Goal: Task Accomplishment & Management: Manage account settings

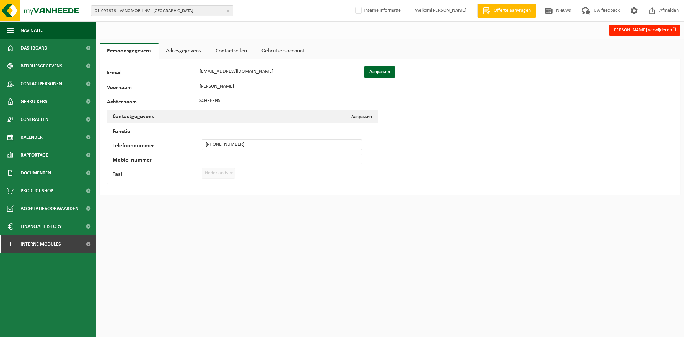
click at [224, 50] on link "Contactrollen" at bounding box center [231, 51] width 46 height 16
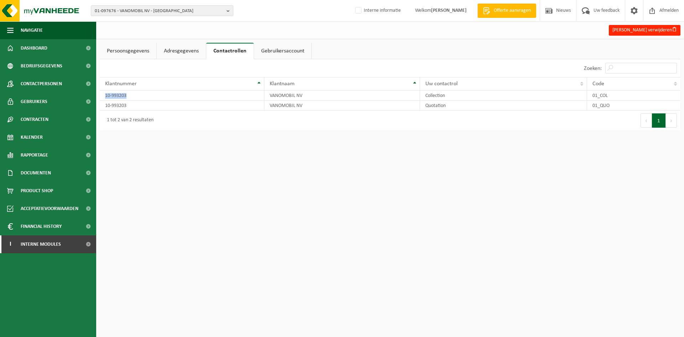
drag, startPoint x: 135, startPoint y: 95, endPoint x: 98, endPoint y: 94, distance: 37.1
click at [98, 94] on div "Persoonsgegevens Adresgegevens Contactrollen Gebruikersaccount 127010 E-mail di…" at bounding box center [390, 88] width 588 height 91
copy div "Klantnummer Klantnaam Uw contactrol Code 10-993203"
click at [141, 8] on span "01-097676 - VANOMOBIL NV - [GEOGRAPHIC_DATA]-307" at bounding box center [159, 11] width 129 height 11
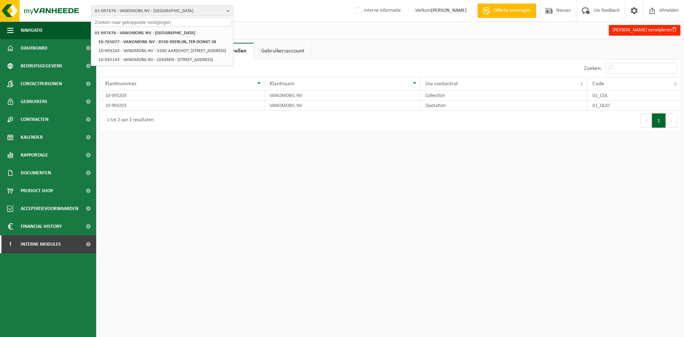
paste input "10-993203"
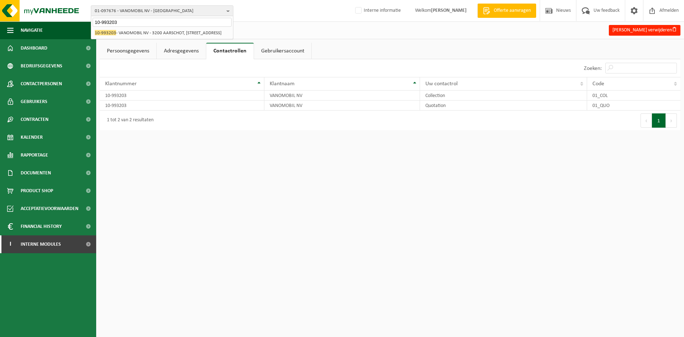
type input "10-993203"
click at [170, 31] on li "10-993203 - VANOMOBIL NV - 3200 AARSCHOT, BETEKOMSESTEENWEG 120" at bounding box center [162, 33] width 139 height 9
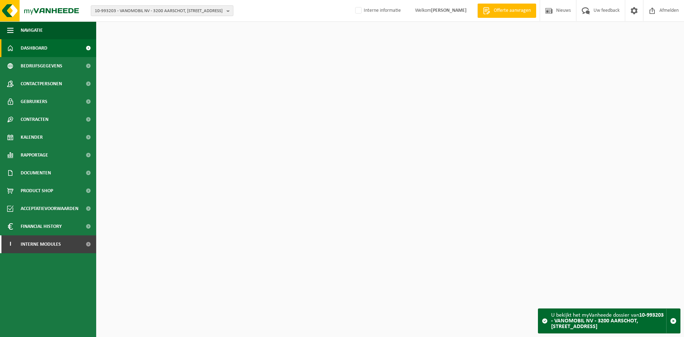
click at [159, 11] on span "10-993203 - VANOMOBIL NV - 3200 AARSCHOT, [STREET_ADDRESS]" at bounding box center [159, 11] width 129 height 11
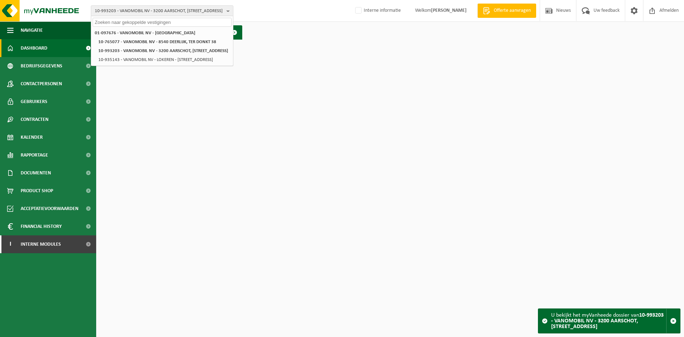
click at [320, 41] on div "Dashboard verborgen Toon" at bounding box center [390, 32] width 584 height 21
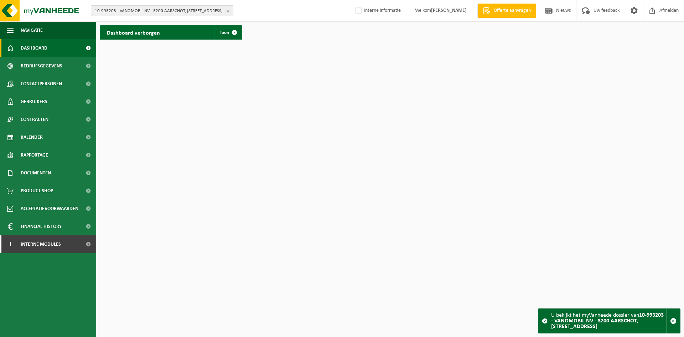
click at [123, 10] on span "10-993203 - VANOMOBIL NV - 3200 AARSCHOT, [STREET_ADDRESS]" at bounding box center [159, 11] width 129 height 11
paste input "10-993203"
type input "10-993203"
click at [129, 35] on li "10-993203 - VANOMOBIL NV - 3200 AARSCHOT, BETEKOMSESTEENWEG 120" at bounding box center [162, 33] width 139 height 9
click at [156, 29] on li "10-993203 - VANOMOBIL NV - 3200 AARSCHOT, BETEKOMSESTEENWEG 120" at bounding box center [162, 33] width 139 height 9
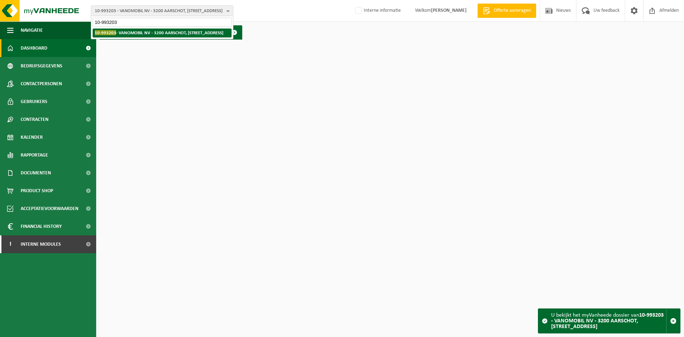
click at [126, 37] on li "10-993203 - VANOMOBIL NV - 3200 AARSCHOT, BETEKOMSESTEENWEG 120" at bounding box center [162, 33] width 139 height 9
click at [141, 18] on input "10-993203" at bounding box center [162, 22] width 139 height 9
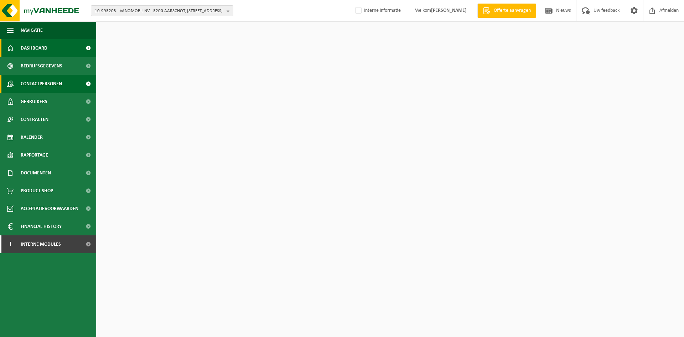
click at [53, 80] on span "Contactpersonen" at bounding box center [41, 84] width 41 height 18
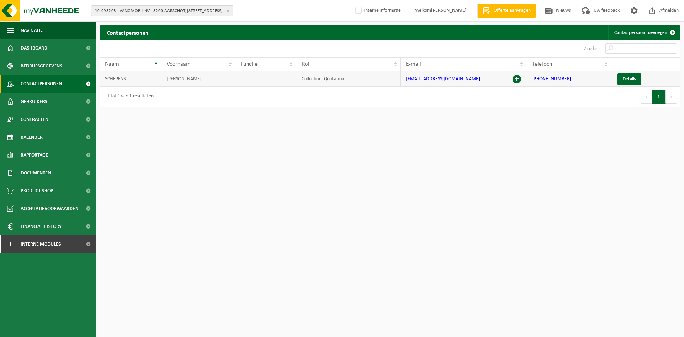
click at [518, 79] on span at bounding box center [517, 79] width 9 height 9
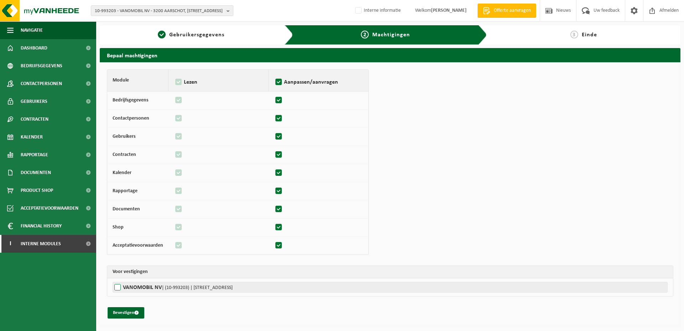
click at [122, 282] on label"] "VANOMOBIL NV | (10-993203) | BETEKOMSESTEENWEG 120, 3200 AARSCHOT" at bounding box center [390, 287] width 555 height 11
click at [122, 282] on input "VANOMOBIL NV | (10-993203) | BETEKOMSESTEENWEG 120, 3200 AARSCHOT" at bounding box center [455, 287] width 684 height 11
checkbox input "true"
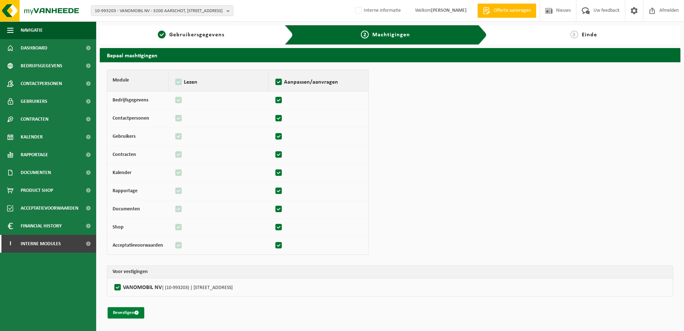
click at [122, 312] on button "Bevestigen" at bounding box center [126, 312] width 37 height 11
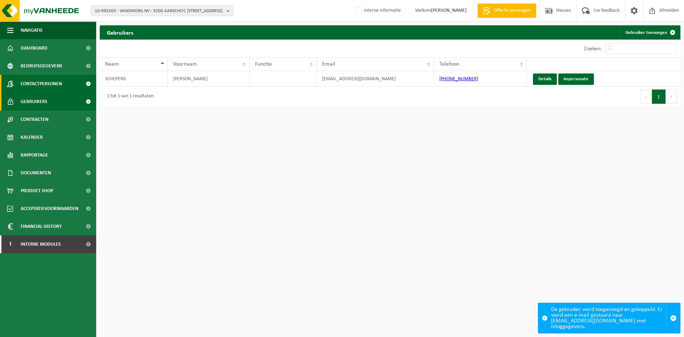
click at [61, 82] on span "Contactpersonen" at bounding box center [41, 84] width 41 height 18
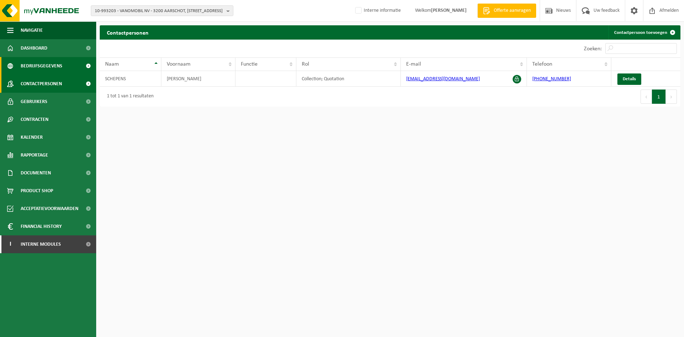
click at [50, 70] on span "Bedrijfsgegevens" at bounding box center [42, 66] width 42 height 18
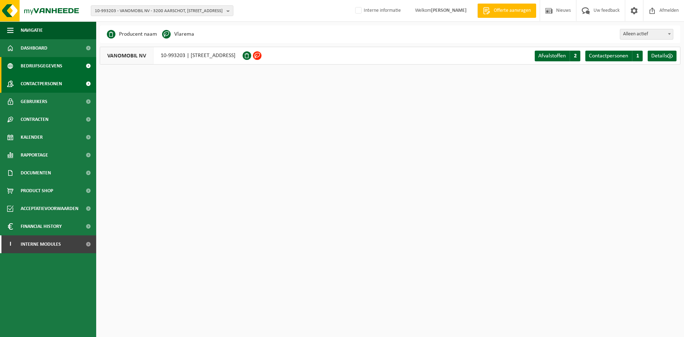
click at [24, 83] on span "Contactpersonen" at bounding box center [41, 84] width 41 height 18
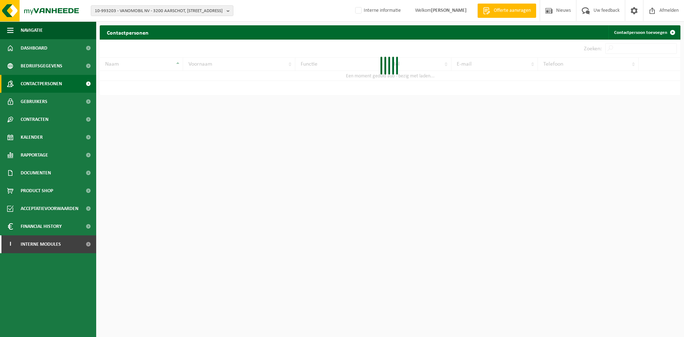
click at [127, 19] on div "10-993203 - VANOMOBIL NV - 3200 AARSCHOT, [STREET_ADDRESS] 01-097676 - VANOMOBI…" at bounding box center [342, 11] width 684 height 22
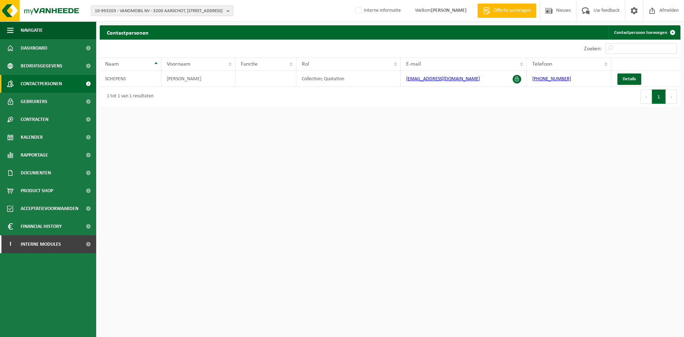
click at [133, 14] on span "10-993203 - VANOMOBIL NV - 3200 AARSCHOT, [STREET_ADDRESS]" at bounding box center [159, 11] width 129 height 11
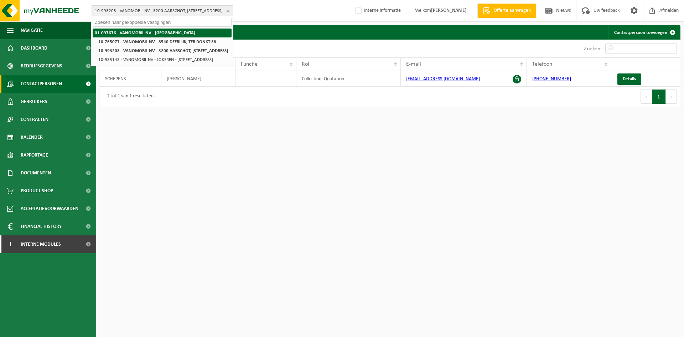
click at [131, 33] on strong "01-097676 - VANOMOBIL NV - [GEOGRAPHIC_DATA]" at bounding box center [145, 33] width 100 height 5
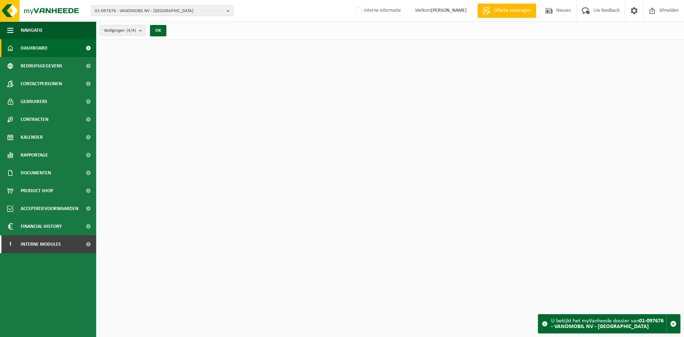
click at [37, 85] on span "Contactpersonen" at bounding box center [41, 84] width 41 height 18
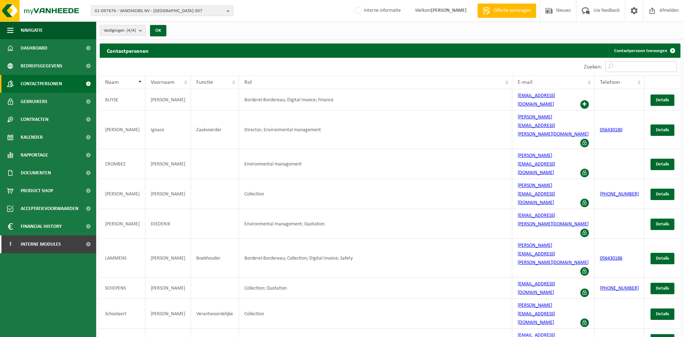
click at [622, 63] on input "Zoeken:" at bounding box center [641, 66] width 72 height 11
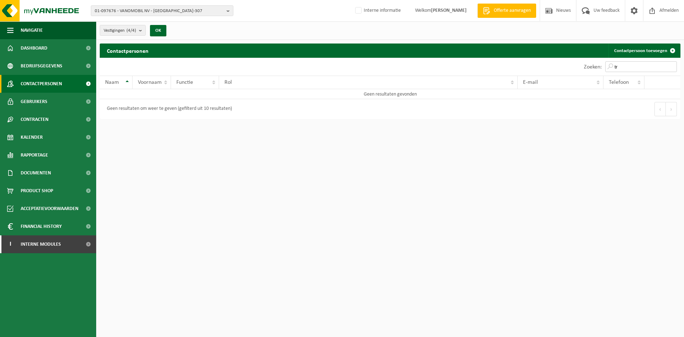
type input "t"
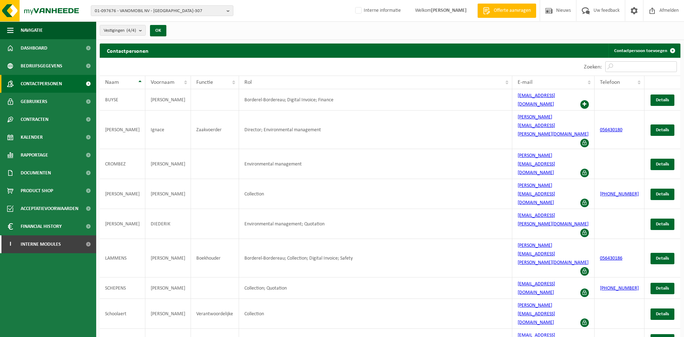
paste input "dieters@vanomobil.be"
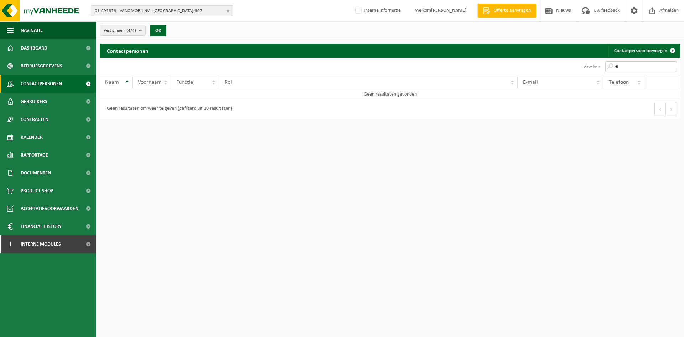
type input "d"
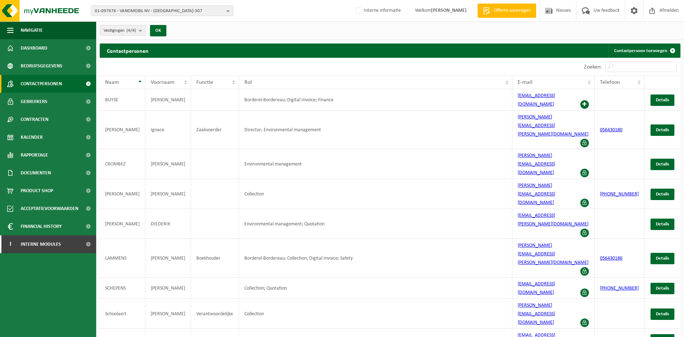
click at [60, 79] on span "Contactpersonen" at bounding box center [41, 84] width 41 height 18
click at [167, 9] on span "01-097676 - VANOMOBIL NV - [GEOGRAPHIC_DATA]-307" at bounding box center [159, 11] width 129 height 11
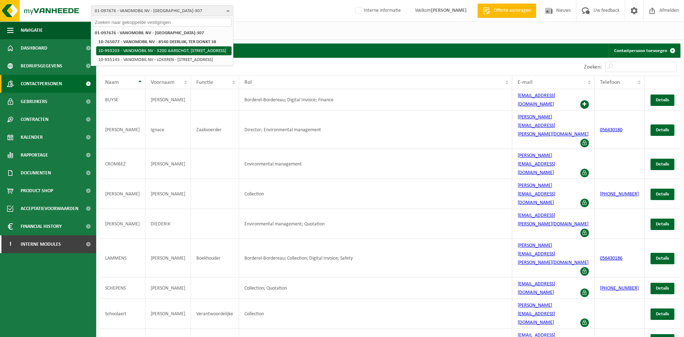
click at [197, 55] on li "10-993203 - VANOMOBIL NV - 3200 AARSCHOT, [STREET_ADDRESS]" at bounding box center [163, 50] width 135 height 9
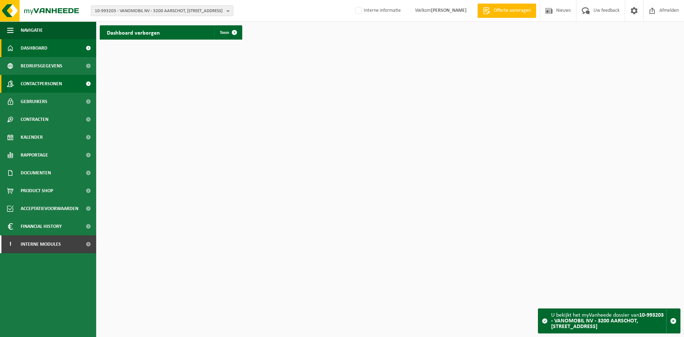
click at [46, 81] on span "Contactpersonen" at bounding box center [41, 84] width 41 height 18
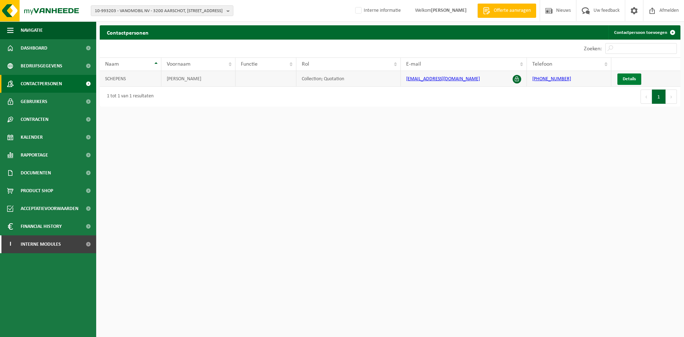
click at [631, 77] on span "Details" at bounding box center [629, 79] width 13 height 5
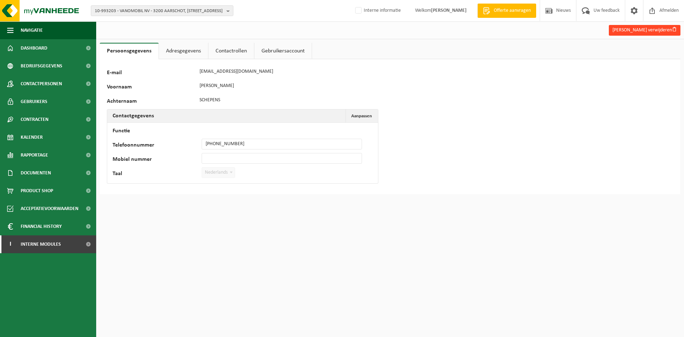
click at [659, 29] on button "[PERSON_NAME] verwijderen" at bounding box center [645, 30] width 72 height 11
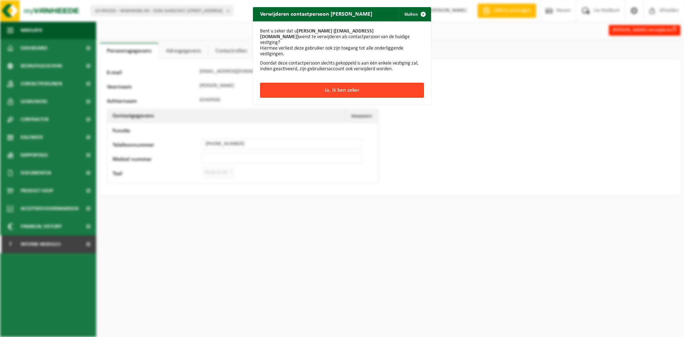
click at [347, 83] on button "Ja, ik ben zeker" at bounding box center [342, 90] width 164 height 15
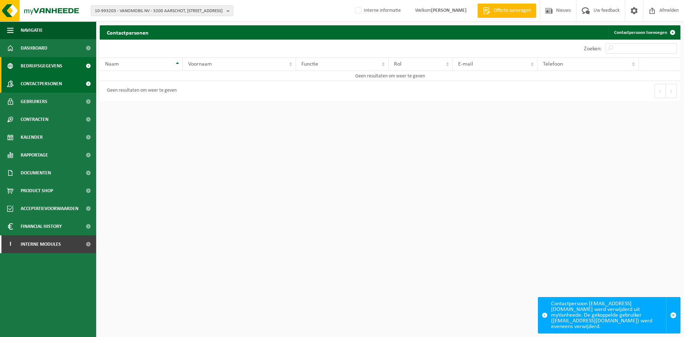
click at [37, 70] on span "Bedrijfsgegevens" at bounding box center [42, 66] width 42 height 18
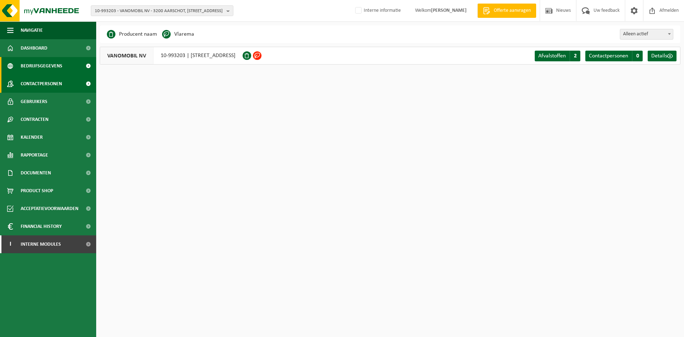
click at [46, 79] on span "Contactpersonen" at bounding box center [41, 84] width 41 height 18
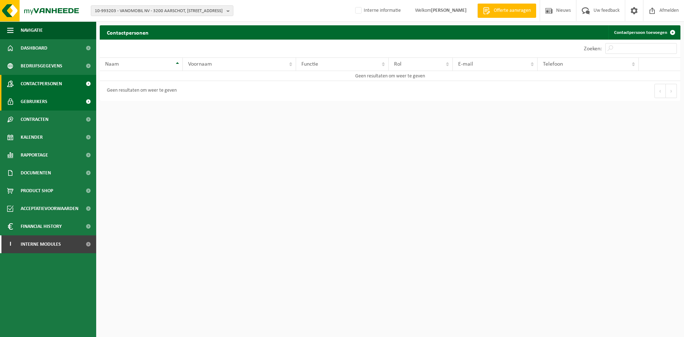
click at [38, 104] on span "Gebruikers" at bounding box center [34, 102] width 27 height 18
click at [148, 7] on span "10-993203 - VANOMOBIL NV - 3200 AARSCHOT, [STREET_ADDRESS]" at bounding box center [159, 11] width 129 height 11
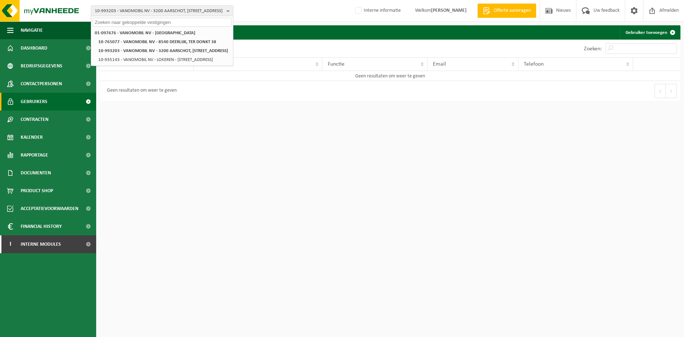
click at [157, 20] on input "text" at bounding box center [162, 22] width 139 height 9
paste input "[PERSON_NAME][EMAIL_ADDRESS][DOMAIN_NAME]"
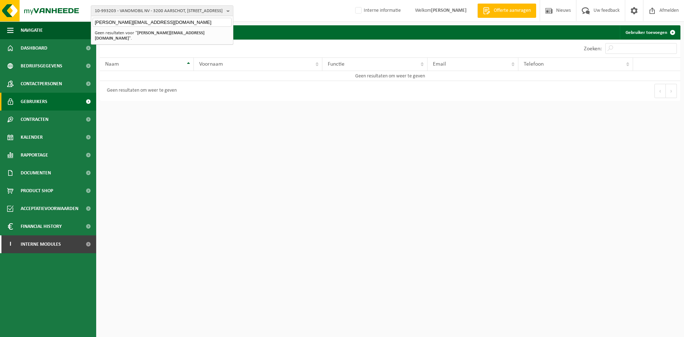
type input "dieters@vanomobil.be"
drag, startPoint x: 375, startPoint y: 26, endPoint x: 178, endPoint y: 61, distance: 200.1
click at [376, 26] on div "Gebruikers Gebruiker toevoegen" at bounding box center [390, 32] width 581 height 14
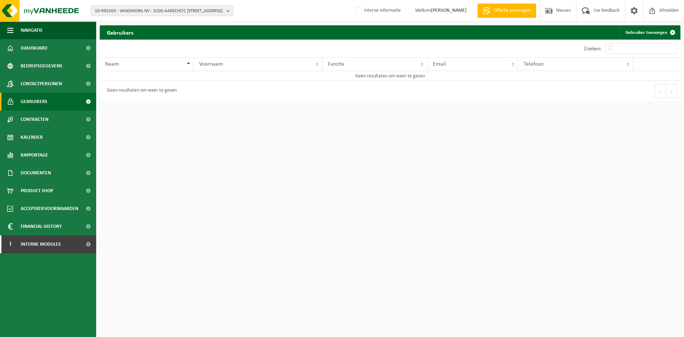
click at [141, 11] on span "10-993203 - VANOMOBIL NV - 3200 AARSCHOT, [STREET_ADDRESS]" at bounding box center [159, 11] width 129 height 11
click at [161, 9] on span "10-993203 - VANOMOBIL NV - 3200 AARSCHOT, [STREET_ADDRESS]" at bounding box center [159, 11] width 129 height 11
click at [177, 10] on span "10-993203 - VANOMOBIL NV - 3200 AARSCHOT, [STREET_ADDRESS]" at bounding box center [159, 11] width 129 height 11
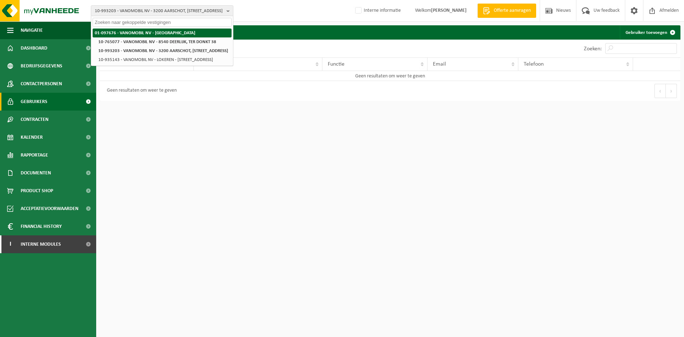
click at [146, 35] on strong "01-097676 - VANOMOBIL NV - [GEOGRAPHIC_DATA]-307" at bounding box center [145, 33] width 100 height 5
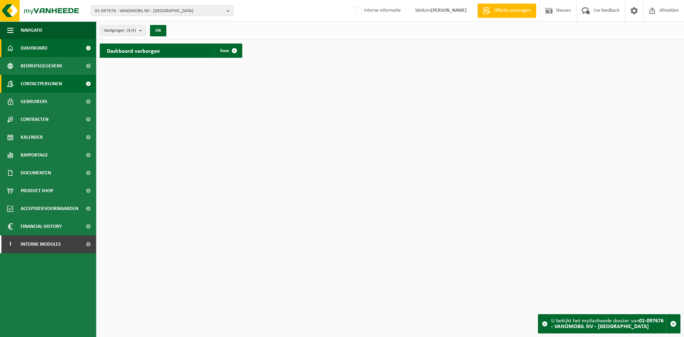
click at [42, 82] on span "Contactpersonen" at bounding box center [41, 84] width 41 height 18
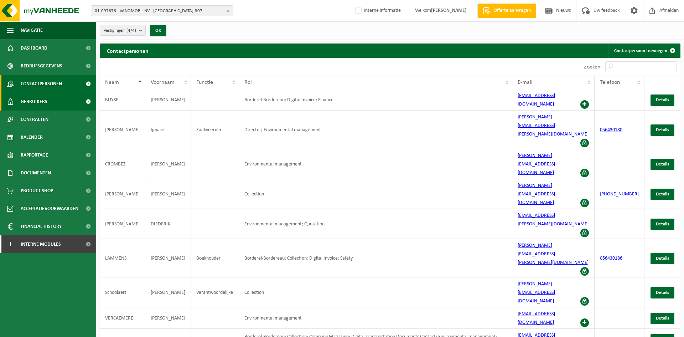
click at [33, 100] on span "Gebruikers" at bounding box center [34, 102] width 27 height 18
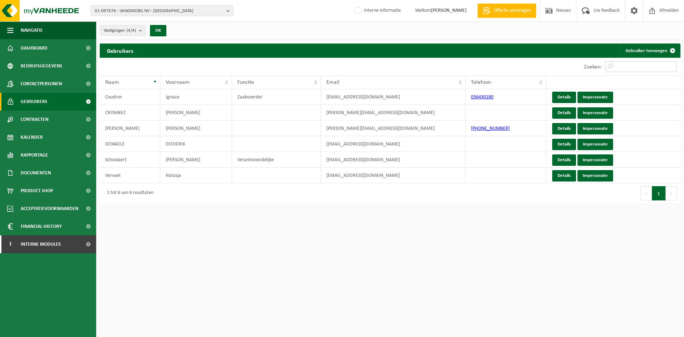
click at [618, 70] on input "Zoeken:" at bounding box center [641, 66] width 72 height 11
drag, startPoint x: 46, startPoint y: 85, endPoint x: 86, endPoint y: 82, distance: 39.6
click at [46, 85] on span "Contactpersonen" at bounding box center [41, 84] width 41 height 18
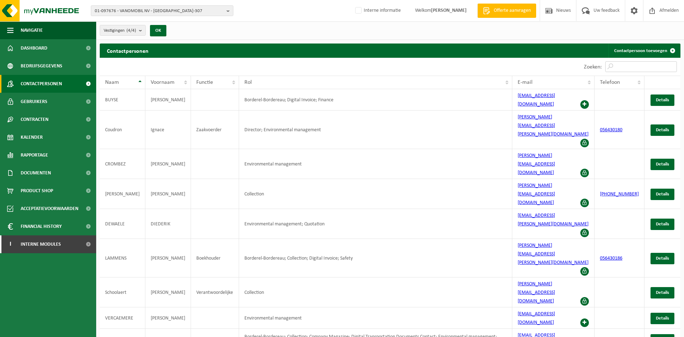
click at [630, 65] on input "Zoeken:" at bounding box center [641, 66] width 72 height 11
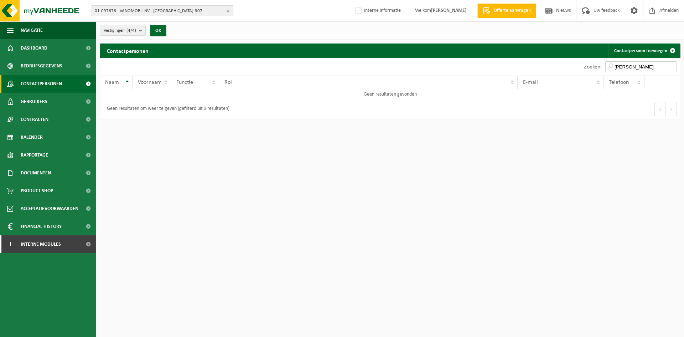
type input "dieter"
click at [183, 12] on span "01-097676 - VANOMOBIL NV - [GEOGRAPHIC_DATA]" at bounding box center [159, 11] width 129 height 11
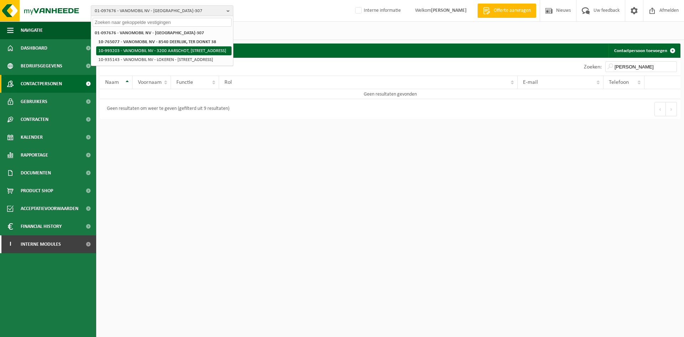
click at [184, 55] on li "10-993203 - VANOMOBIL NV - 3200 AARSCHOT, [STREET_ADDRESS]" at bounding box center [163, 50] width 135 height 9
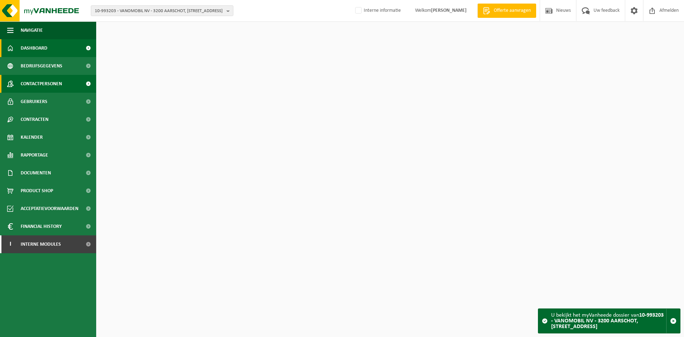
click at [39, 79] on span "Contactpersonen" at bounding box center [41, 84] width 41 height 18
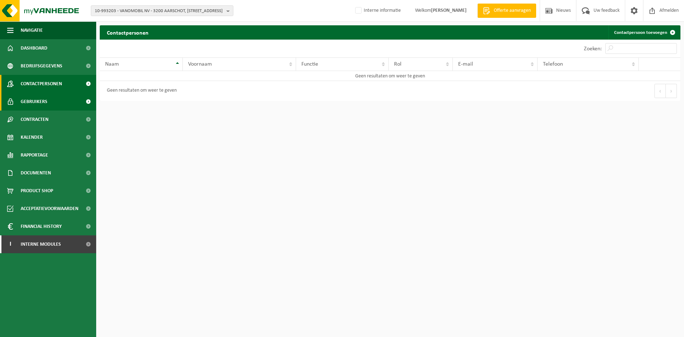
click at [22, 99] on span "Gebruikers" at bounding box center [34, 102] width 27 height 18
click at [196, 10] on span "10-993203 - VANOMOBIL NV - 3200 AARSCHOT, [STREET_ADDRESS]" at bounding box center [159, 11] width 129 height 11
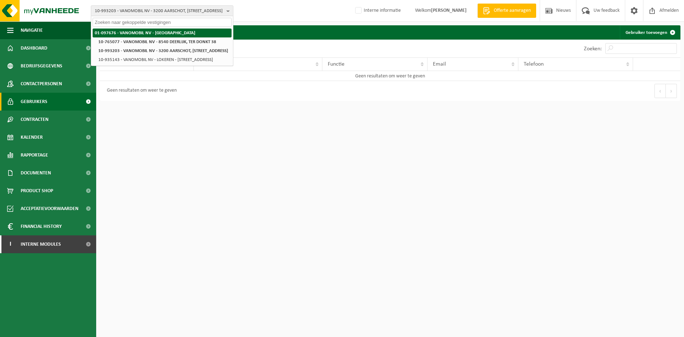
click at [105, 32] on strong "01-097676 - VANOMOBIL NV - [GEOGRAPHIC_DATA]" at bounding box center [145, 33] width 100 height 5
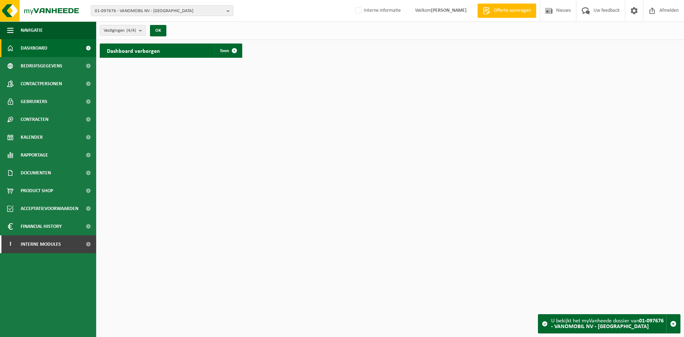
click at [114, 12] on span "01-097676 - VANOMOBIL NV - [GEOGRAPHIC_DATA]" at bounding box center [159, 11] width 129 height 11
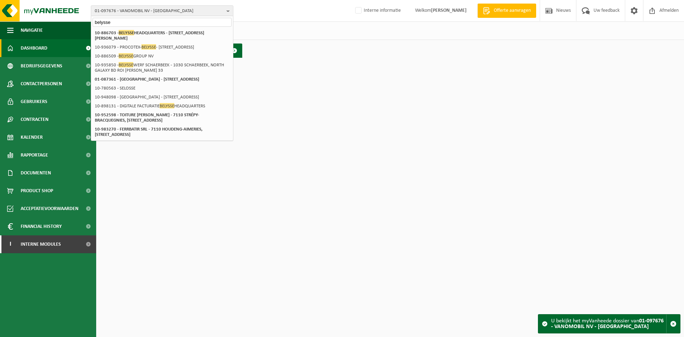
type input "belysse"
click at [483, 35] on div "Vestigingen (4/4) Alles selecteren Alles deselecteren Actieve selecteren VANOMO…" at bounding box center [390, 30] width 588 height 19
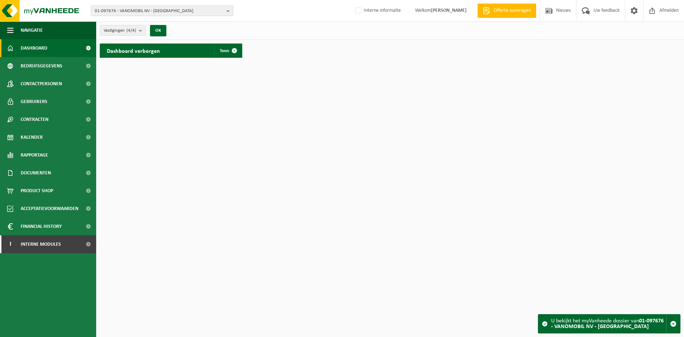
click at [158, 12] on span "01-097676 - VANOMOBIL NV - 8560 WEVELGEM, KORTRIJKSTRAAT 305-307" at bounding box center [159, 11] width 129 height 11
type input "01-086350"
click at [54, 82] on span "Contactpersonen" at bounding box center [41, 84] width 41 height 18
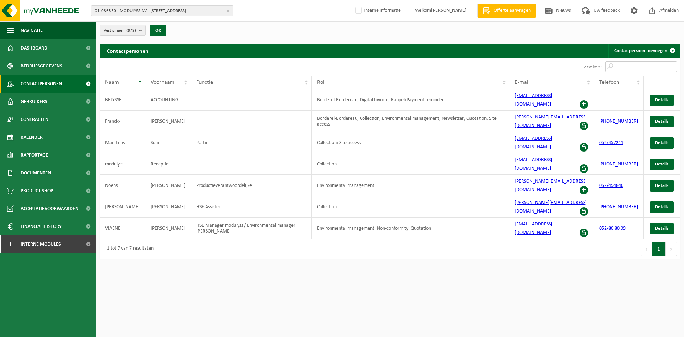
click at [643, 67] on input "Zoeken:" at bounding box center [641, 66] width 72 height 11
click at [556, 244] on html "01-086350 - MODULYSS NV - 9240 [GEOGRAPHIC_DATA], [STREET_ADDRESS] GROUP [GEOGR…" at bounding box center [342, 168] width 684 height 337
click at [43, 98] on span "Gebruikers" at bounding box center [34, 102] width 27 height 18
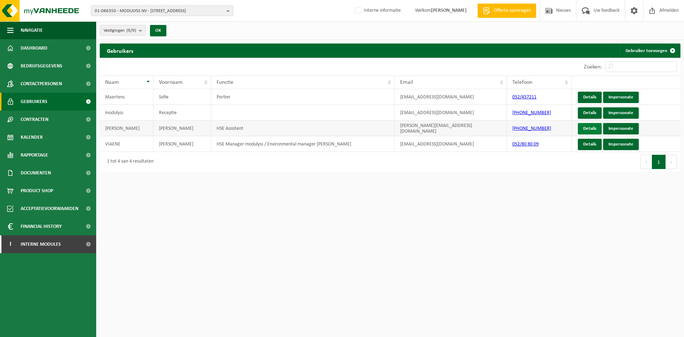
click at [590, 128] on link "Details" at bounding box center [590, 128] width 24 height 11
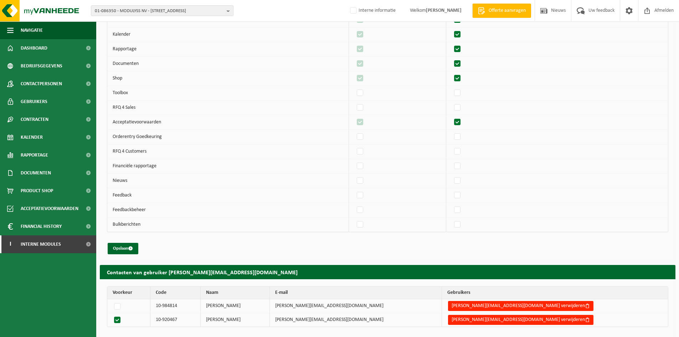
scroll to position [2968, 0]
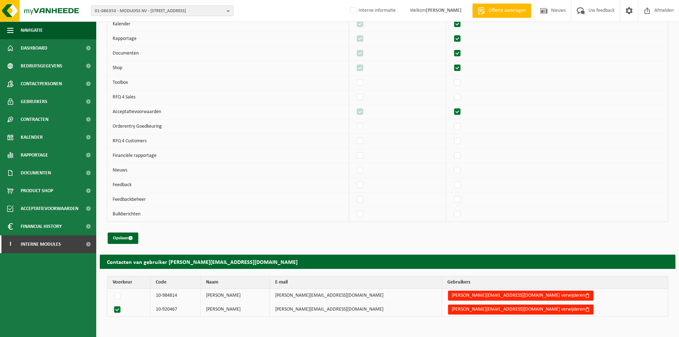
click at [110, 294] on td at bounding box center [128, 296] width 43 height 14
click at [115, 294] on label at bounding box center [119, 295] width 12 height 10
radio input "true"
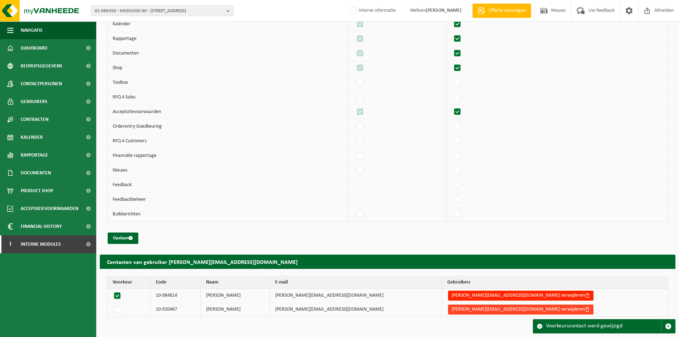
click at [585, 309] on span "button" at bounding box center [587, 309] width 5 height 5
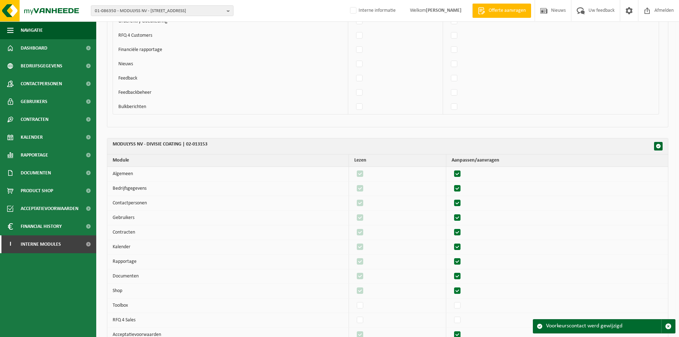
scroll to position [2574, 0]
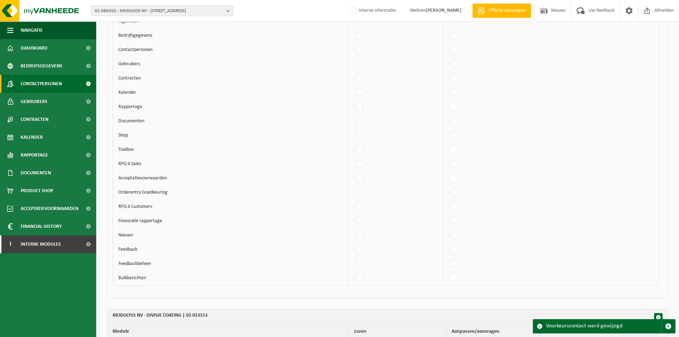
click at [38, 85] on span "Contactpersonen" at bounding box center [41, 84] width 41 height 18
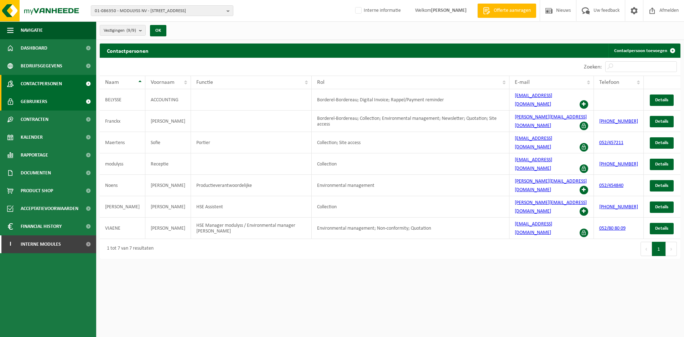
click at [59, 98] on link "Gebruikers" at bounding box center [48, 102] width 96 height 18
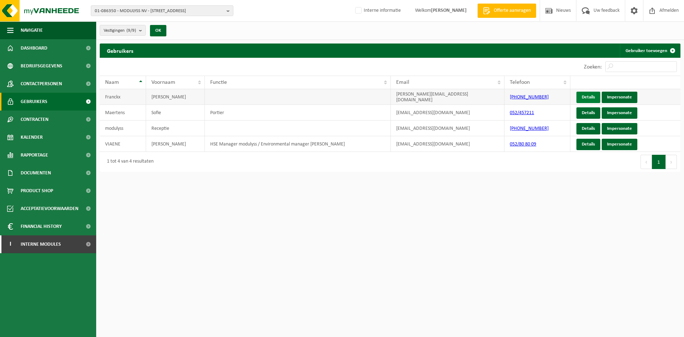
click at [583, 99] on link "Details" at bounding box center [588, 97] width 24 height 11
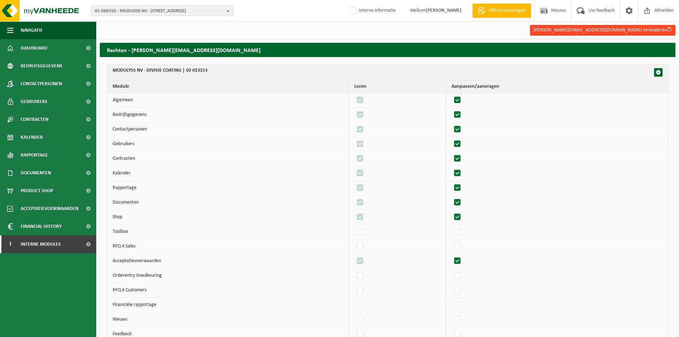
click at [656, 32] on button "[PERSON_NAME][EMAIL_ADDRESS][DOMAIN_NAME] verwijderen" at bounding box center [602, 30] width 145 height 11
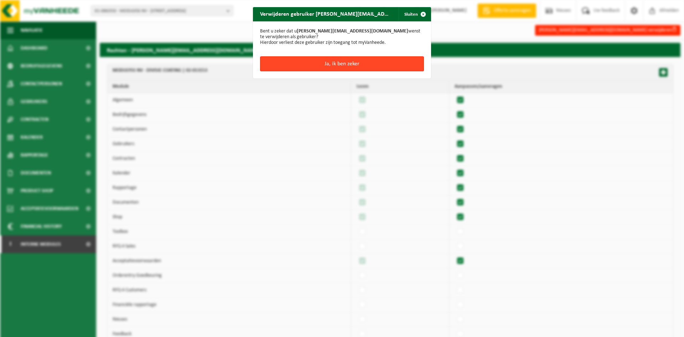
click at [339, 60] on button "Ja, ik ben zeker" at bounding box center [342, 63] width 164 height 15
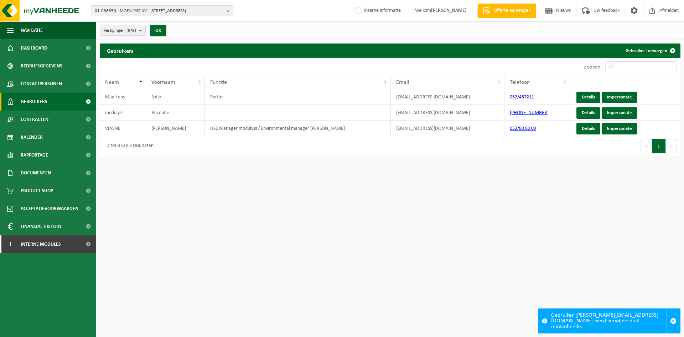
click at [36, 83] on span "Contactpersonen" at bounding box center [41, 84] width 41 height 18
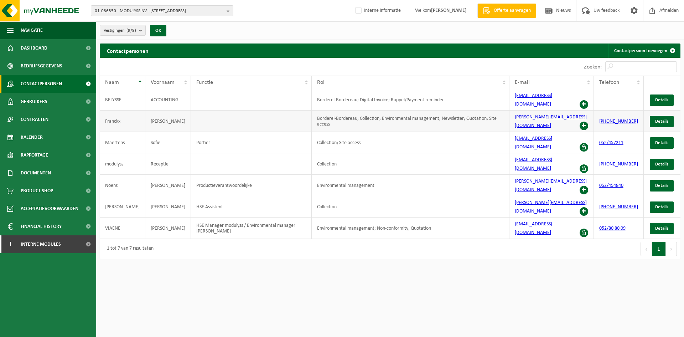
click at [588, 121] on span at bounding box center [584, 125] width 9 height 9
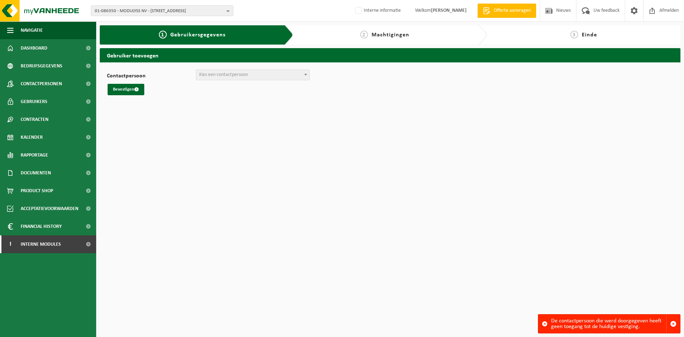
click at [255, 79] on span "Kies een contactpersoon" at bounding box center [252, 75] width 113 height 10
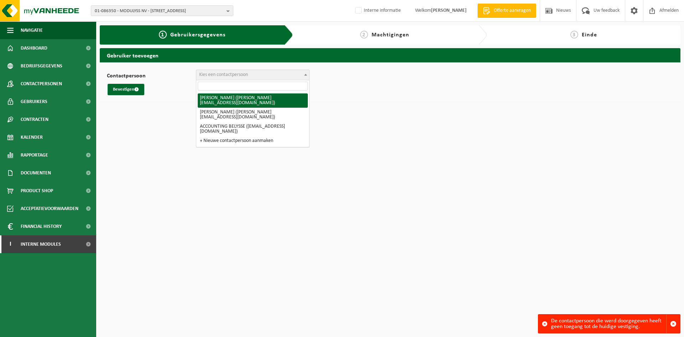
click at [162, 115] on html "01-086350 - MODULYSS NV - 9240 ZELE, ZEVENSTERRESTRAAT 21 10-886509 - BELYSSE G…" at bounding box center [342, 168] width 684 height 337
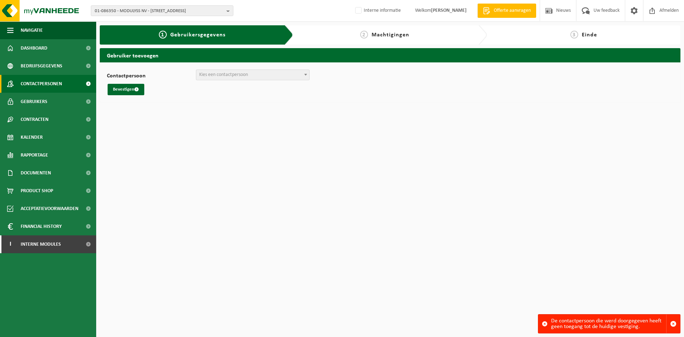
click at [57, 78] on span "Contactpersonen" at bounding box center [41, 84] width 41 height 18
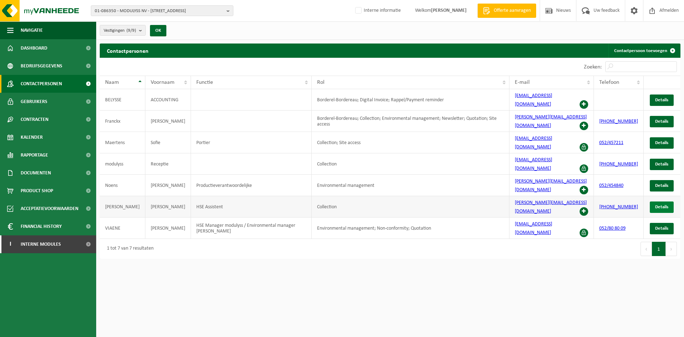
click at [655, 205] on span "Details" at bounding box center [661, 207] width 13 height 5
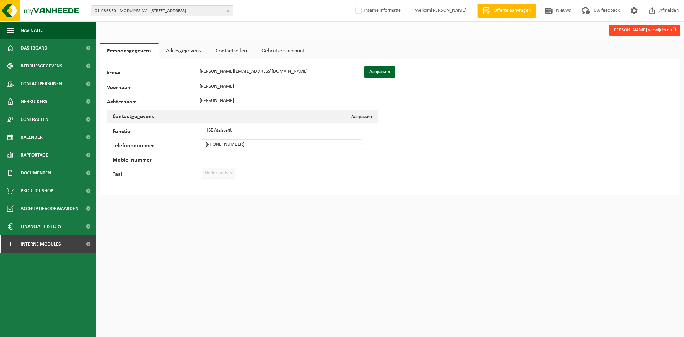
click at [629, 35] on button "[PERSON_NAME] verwijderen" at bounding box center [645, 30] width 72 height 11
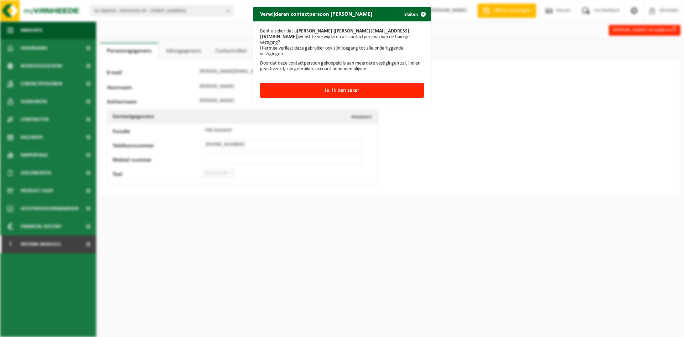
click at [363, 76] on div "[PERSON_NAME] u zeker dat u [PERSON_NAME] ([PERSON_NAME][EMAIL_ADDRESS][DOMAIN_…" at bounding box center [342, 51] width 178 height 61
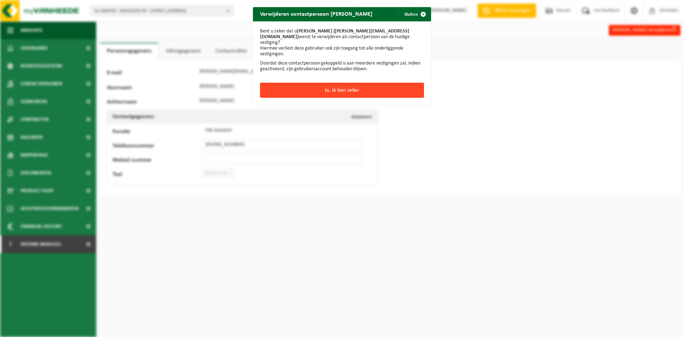
click at [358, 83] on button "Ja, ik ben zeker" at bounding box center [342, 90] width 164 height 15
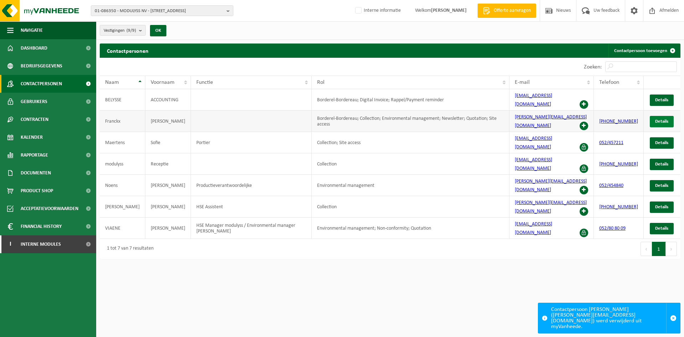
click at [655, 116] on link "Details" at bounding box center [662, 121] width 24 height 11
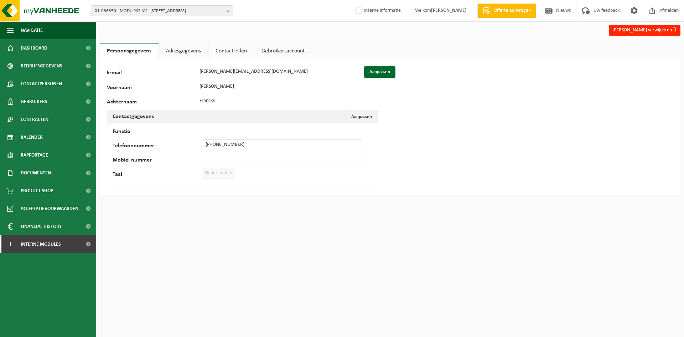
click at [226, 50] on link "Contactrollen" at bounding box center [231, 51] width 46 height 16
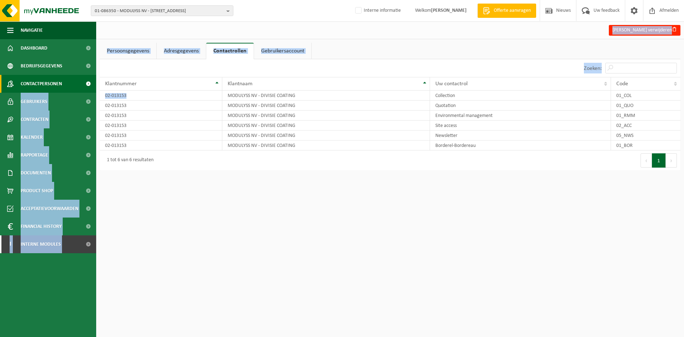
drag, startPoint x: 135, startPoint y: 93, endPoint x: 61, endPoint y: 90, distance: 73.5
click at [61, 90] on div "Navigatie Offerte aanvragen Nieuws Uw feedback Afmelden Dashboard Bedrijfsgegev…" at bounding box center [342, 88] width 684 height 177
click at [116, 95] on td "02-013153" at bounding box center [161, 95] width 123 height 10
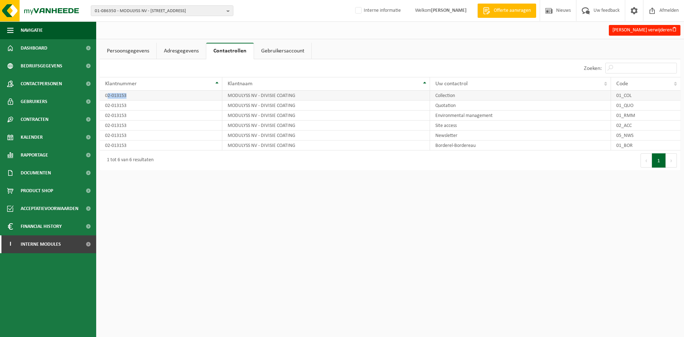
drag, startPoint x: 129, startPoint y: 97, endPoint x: 108, endPoint y: 97, distance: 20.7
click at [108, 97] on td "02-013153" at bounding box center [161, 95] width 123 height 10
drag, startPoint x: 123, startPoint y: 93, endPoint x: 126, endPoint y: 94, distance: 3.7
click at [123, 93] on td "02-013153" at bounding box center [161, 95] width 123 height 10
click at [128, 97] on td "02-013153" at bounding box center [161, 95] width 123 height 10
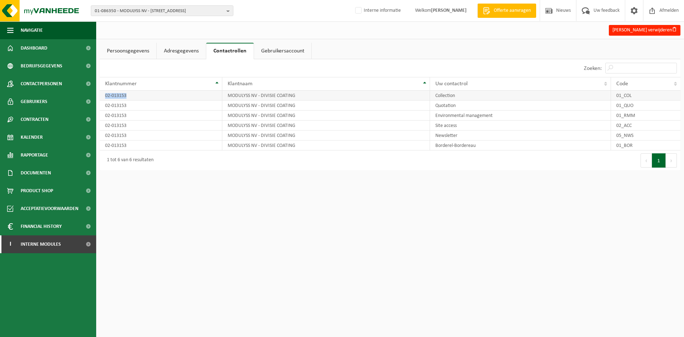
drag, startPoint x: 133, startPoint y: 98, endPoint x: 104, endPoint y: 100, distance: 28.9
click at [104, 100] on td "02-013153" at bounding box center [161, 95] width 123 height 10
copy td "02-013153"
click at [129, 11] on span "01-086350 - MODULYSS NV - [STREET_ADDRESS]" at bounding box center [159, 11] width 129 height 11
paste input "02-013153"
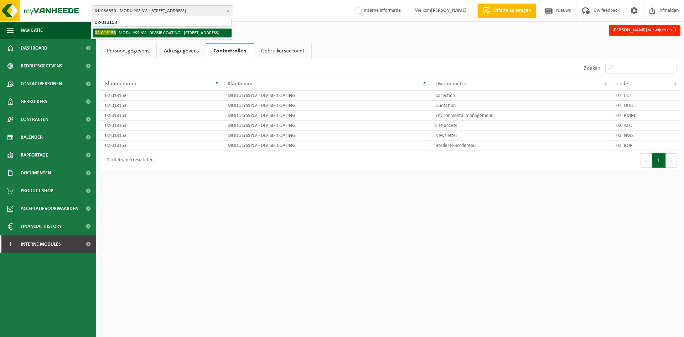
type input "02-013153"
click at [130, 33] on li "02-013153 - MODULYSS NV - DIVISIE COATING - [STREET_ADDRESS]" at bounding box center [162, 33] width 139 height 9
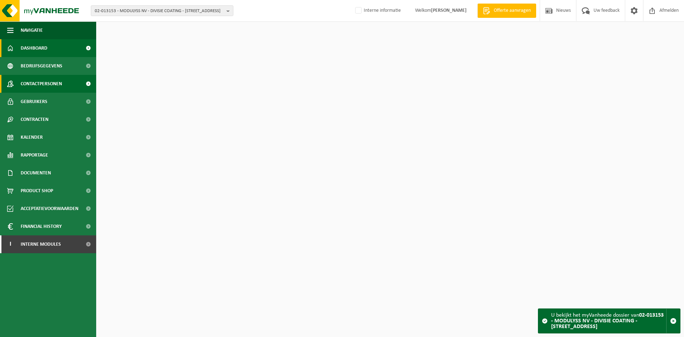
click at [40, 86] on span "Contactpersonen" at bounding box center [41, 84] width 41 height 18
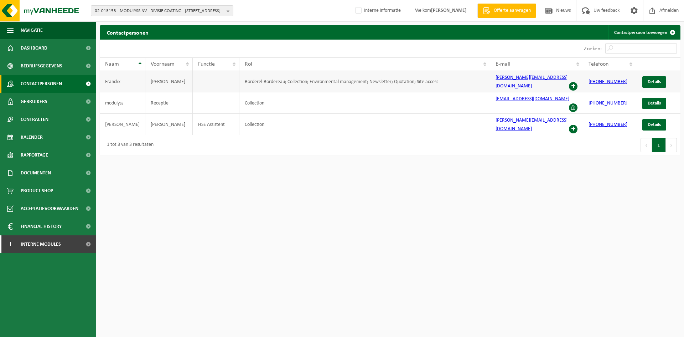
click at [569, 82] on span at bounding box center [573, 86] width 9 height 9
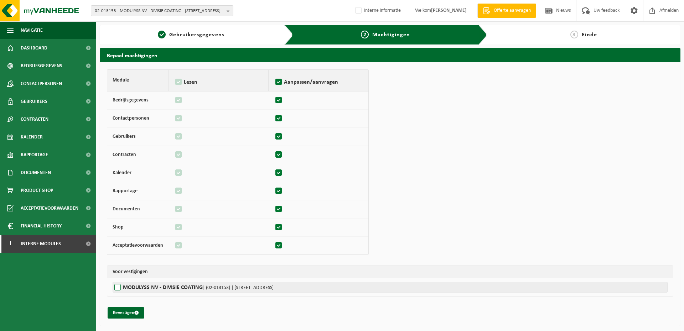
click at [159, 284] on label"] "MODULYSS NV - DIVISIE COATING | (02-013153) | ZEVENSTERRESTRAAT 21, 9240 ZELE" at bounding box center [390, 287] width 555 height 11
click at [159, 284] on input "MODULYSS NV - DIVISIE COATING | (02-013153) | ZEVENSTERRESTRAAT 21, 9240 ZELE" at bounding box center [455, 287] width 684 height 11
checkbox input "true"
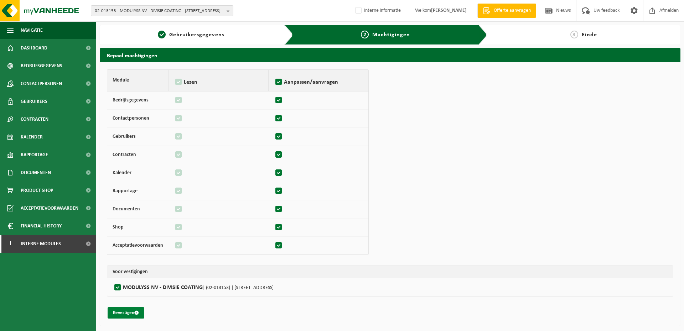
click at [123, 315] on button "Bevestigen" at bounding box center [126, 312] width 37 height 11
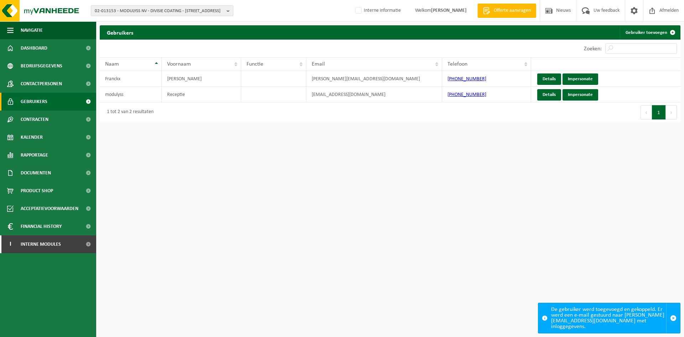
click at [122, 6] on span "02-013153 - MODULYSS NV - DIVISIE COATING - [STREET_ADDRESS]" at bounding box center [159, 11] width 129 height 11
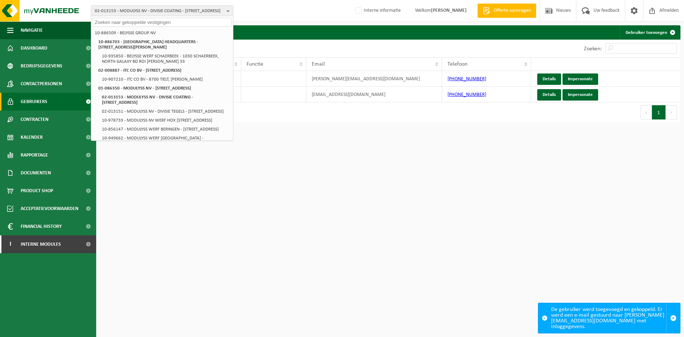
click at [373, 188] on html "02-013153 - MODULYSS NV - DIVISIE COATING - 9240 ZELE, ZEVENSTERRESTRAAT 21 10-…" at bounding box center [342, 168] width 684 height 337
click at [41, 76] on span "Contactpersonen" at bounding box center [41, 84] width 41 height 18
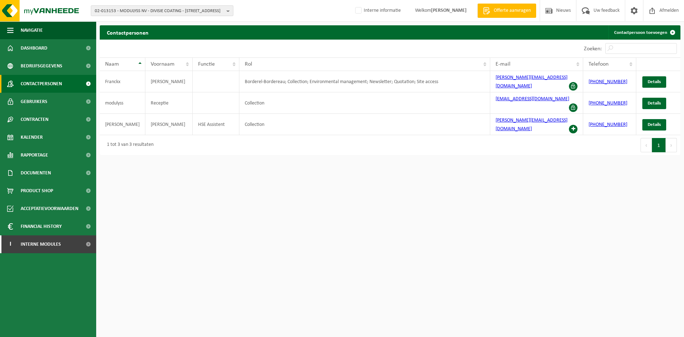
click at [180, 9] on span "02-013153 - MODULYSS NV - DIVISIE COATING - [STREET_ADDRESS]" at bounding box center [159, 11] width 129 height 11
click at [154, 18] on input "winbooks" at bounding box center [162, 22] width 139 height 9
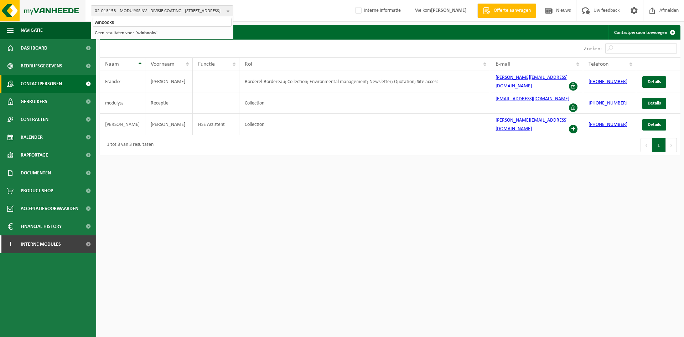
drag, startPoint x: 170, startPoint y: 23, endPoint x: 6, endPoint y: 16, distance: 164.4
click at [6, 16] on div "02-013153 - MODULYSS NV - DIVISIE COATING - 9240 ZELE, [STREET_ADDRESS] winbook…" at bounding box center [342, 11] width 684 height 22
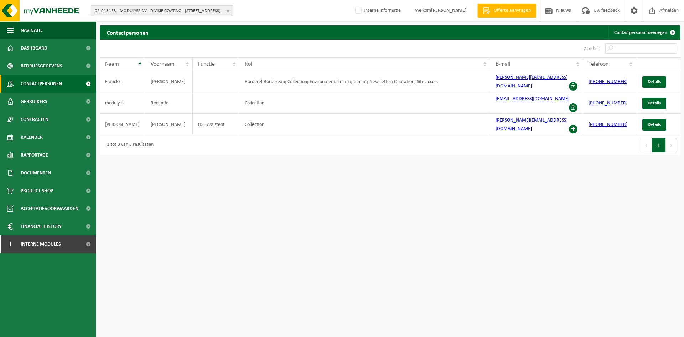
click at [196, 10] on span "02-013153 - MODULYSS NV - DIVISIE COATING - [STREET_ADDRESS]" at bounding box center [159, 11] width 129 height 11
paste input "10-944272"
type input "10-944272"
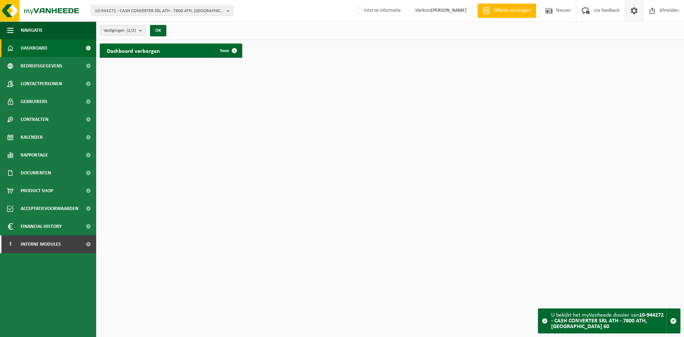
click at [631, 12] on span at bounding box center [634, 10] width 11 height 21
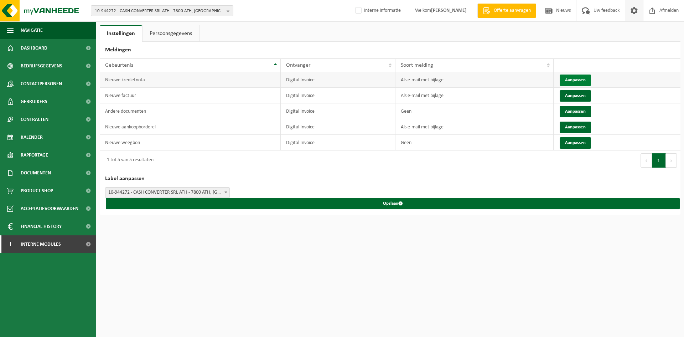
click at [573, 79] on button "Aanpassen" at bounding box center [575, 79] width 31 height 11
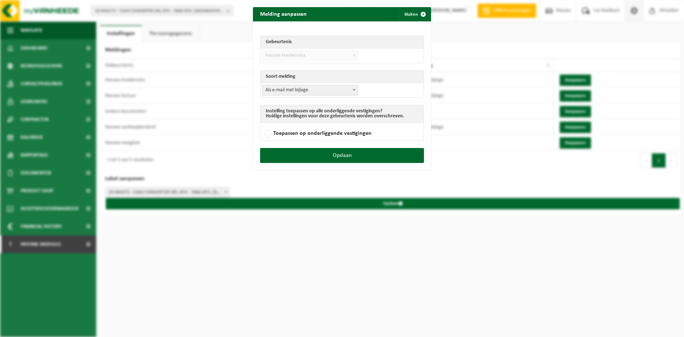
click at [309, 94] on span "Als e-mail met bijlage" at bounding box center [310, 90] width 95 height 10
click at [272, 136] on label "Toepassen op onderliggende vestigingen" at bounding box center [317, 133] width 108 height 11
click at [272, 124] on input "Toepassen op onderliggende vestigingen" at bounding box center [351, 124] width 178 height 0
checkbox input "true"
click at [323, 157] on button "Opslaan" at bounding box center [342, 155] width 164 height 15
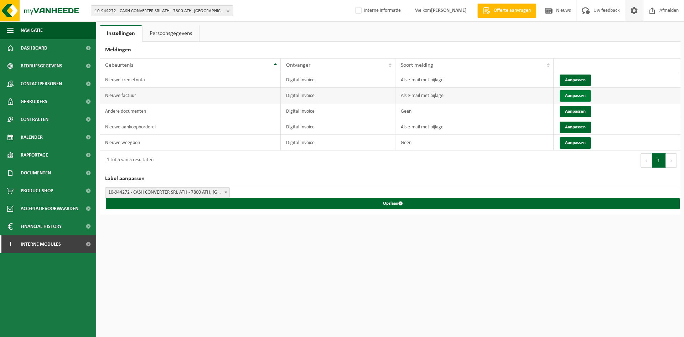
click at [579, 91] on button "Aanpassen" at bounding box center [575, 95] width 31 height 11
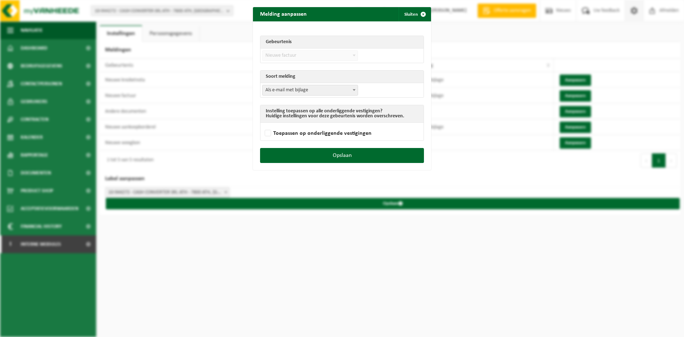
click at [332, 88] on span "Als e-mail met bijlage" at bounding box center [310, 90] width 95 height 10
click at [315, 92] on span "Als e-mail zonder bijlage" at bounding box center [310, 90] width 95 height 10
select select "3"
click at [272, 134] on label "Toepassen op onderliggende vestigingen" at bounding box center [317, 133] width 108 height 11
click at [272, 124] on input "Toepassen op onderliggende vestigingen" at bounding box center [351, 124] width 178 height 0
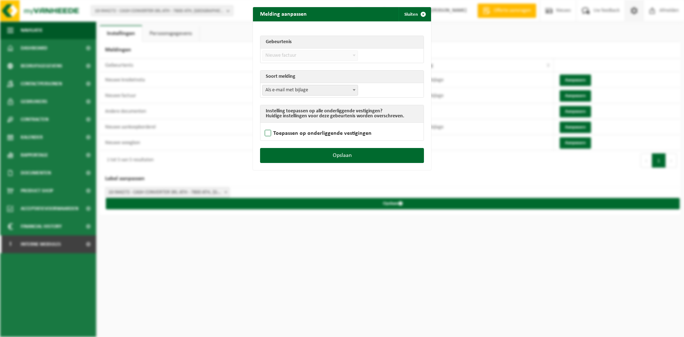
checkbox input "true"
click at [313, 154] on button "Opslaan" at bounding box center [342, 155] width 164 height 15
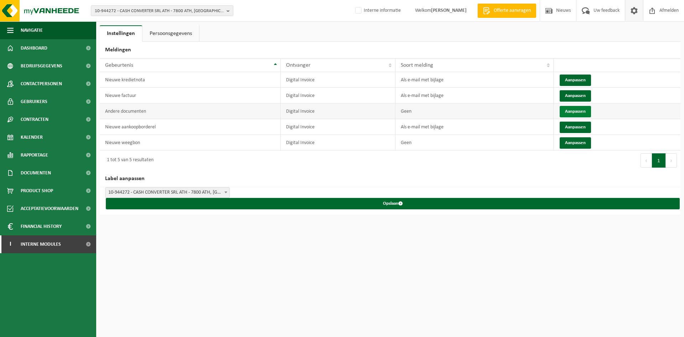
click at [577, 109] on button "Aanpassen" at bounding box center [575, 111] width 31 height 11
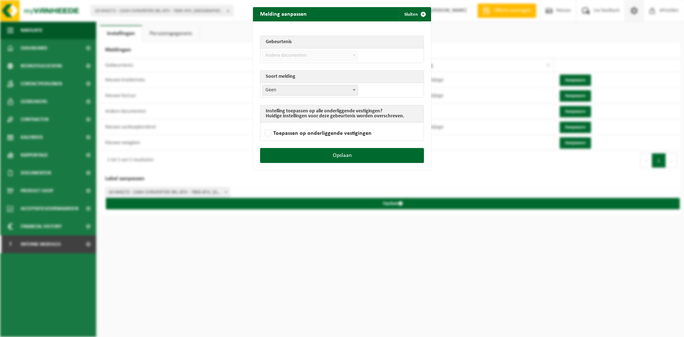
click at [296, 91] on span "Geen" at bounding box center [310, 90] width 95 height 10
click at [298, 92] on span "Als e-mail zonder bijlage" at bounding box center [310, 90] width 95 height 10
select select "3"
click at [264, 133] on label "Toepassen op onderliggende vestigingen" at bounding box center [317, 133] width 108 height 11
click at [264, 124] on input "Toepassen op onderliggende vestigingen" at bounding box center [351, 124] width 178 height 0
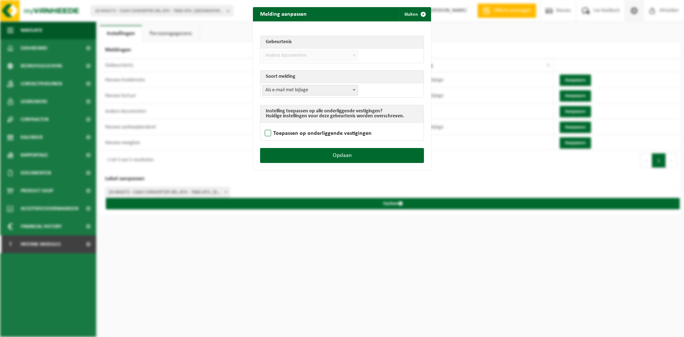
checkbox input "true"
click at [324, 150] on button "Opslaan" at bounding box center [342, 155] width 164 height 15
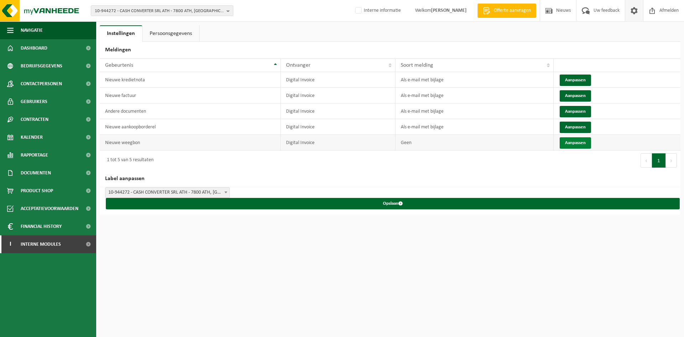
click at [578, 142] on button "Aanpassen" at bounding box center [575, 142] width 31 height 11
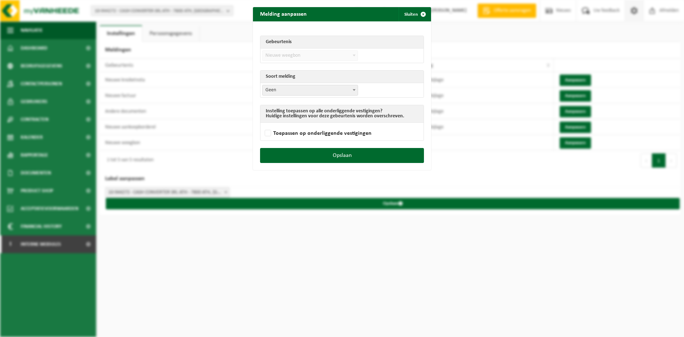
click at [295, 90] on span "Geen" at bounding box center [310, 90] width 95 height 10
select select "3"
click at [264, 135] on label "Toepassen op onderliggende vestigingen" at bounding box center [317, 133] width 108 height 11
click at [264, 124] on input "Toepassen op onderliggende vestigingen" at bounding box center [351, 124] width 178 height 0
checkbox input "true"
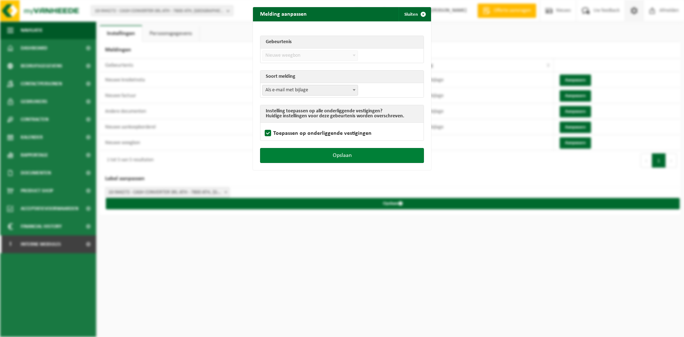
click at [283, 149] on button "Opslaan" at bounding box center [342, 155] width 164 height 15
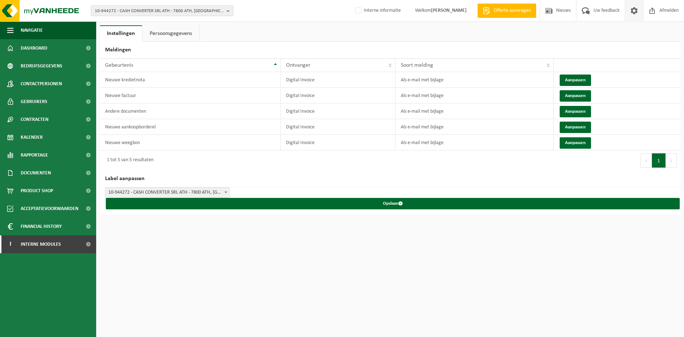
click at [149, 11] on span "10-944272 - CASH CONVERTER SRL ATH - 7800 ATH, CHAUSSÉE DE BRUXELLES 60" at bounding box center [159, 11] width 129 height 11
click at [138, 24] on input "ab-inbev" at bounding box center [162, 22] width 139 height 9
drag, startPoint x: 144, startPoint y: 24, endPoint x: -85, endPoint y: 24, distance: 229.1
click at [0, 24] on html "10-944272 - CASH CONVERTER SRL ATH - 7800 ATH, CHAUSSÉE DE BRUXELLES 60 ab-inbe…" at bounding box center [342, 168] width 684 height 337
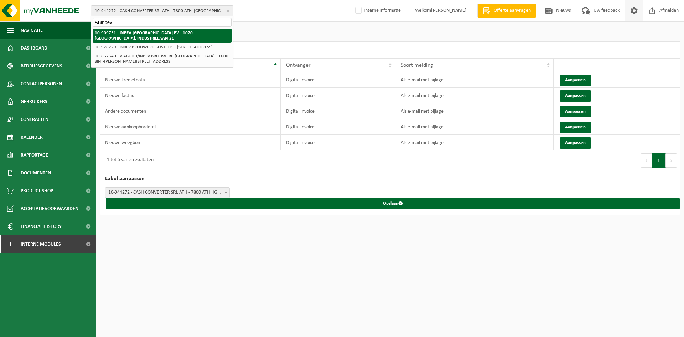
type input "ABinbev"
click at [168, 31] on strong "10-909731 - INBEV [GEOGRAPHIC_DATA] BV - 1070 [GEOGRAPHIC_DATA], INDUSTRIELAAN …" at bounding box center [144, 36] width 98 height 10
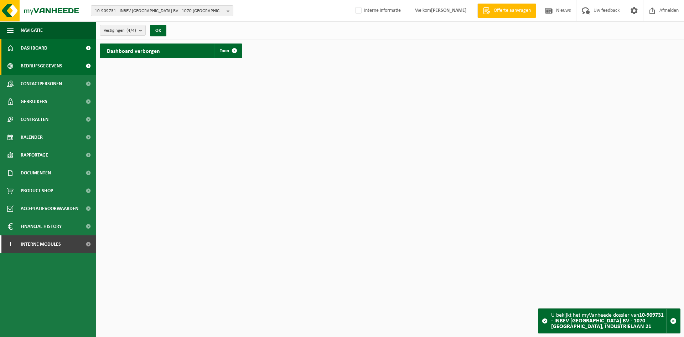
click at [57, 69] on span "Bedrijfsgegevens" at bounding box center [42, 66] width 42 height 18
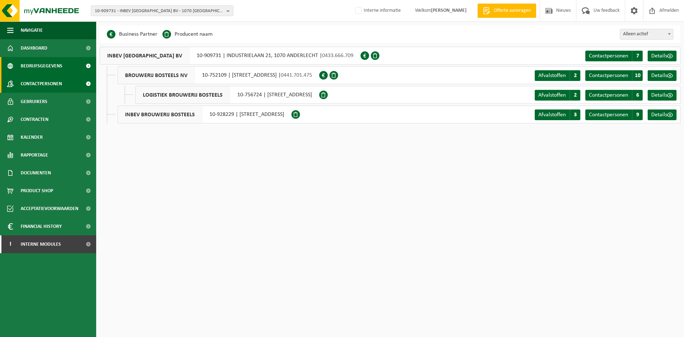
click at [47, 82] on span "Contactpersonen" at bounding box center [41, 84] width 41 height 18
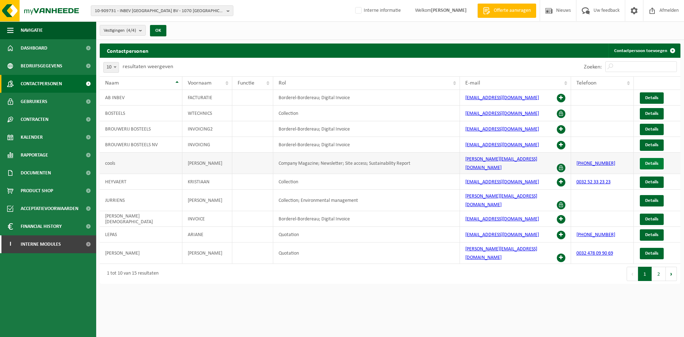
click at [647, 161] on span "Details" at bounding box center [651, 163] width 13 height 5
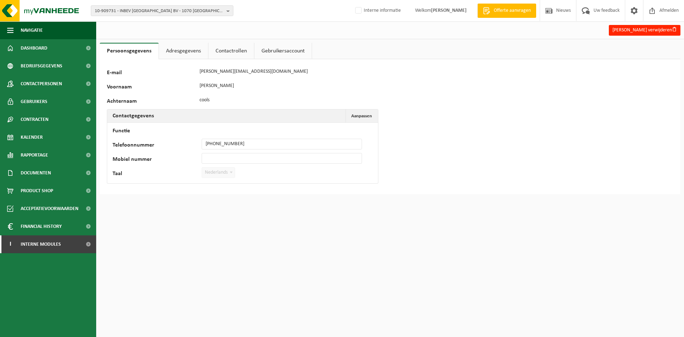
click at [191, 49] on link "Adresgegevens" at bounding box center [183, 51] width 49 height 16
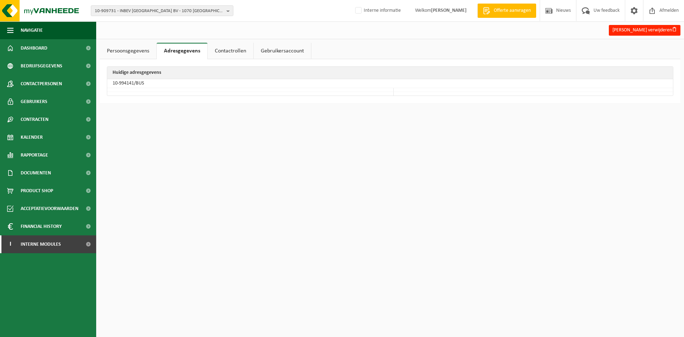
click at [243, 52] on link "Contactrollen" at bounding box center [231, 51] width 46 height 16
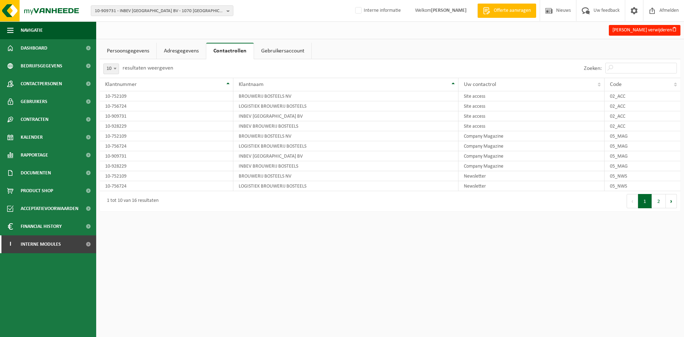
click at [147, 52] on link "Persoonsgegevens" at bounding box center [128, 51] width 57 height 16
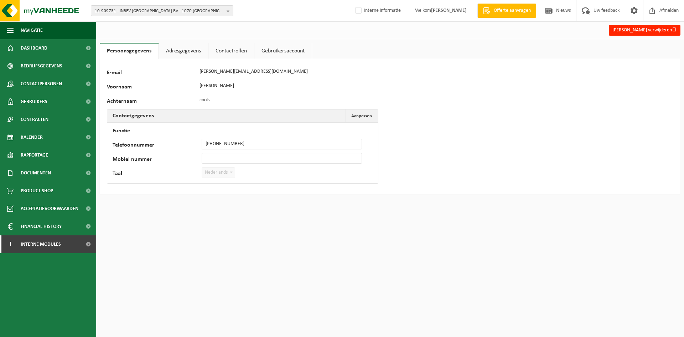
click at [252, 46] on link "Contactrollen" at bounding box center [231, 51] width 46 height 16
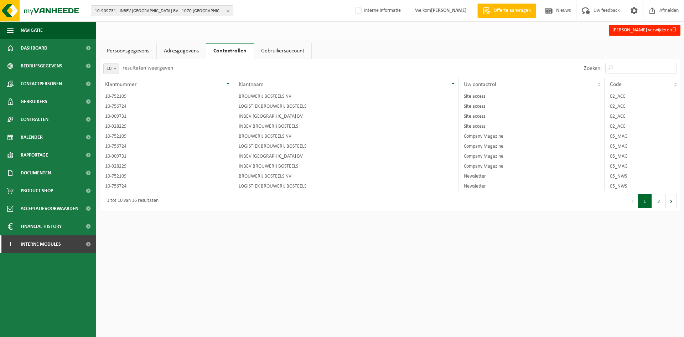
click at [242, 47] on link "Contactrollen" at bounding box center [229, 51] width 47 height 16
click at [165, 52] on link "Adresgegevens" at bounding box center [181, 51] width 49 height 16
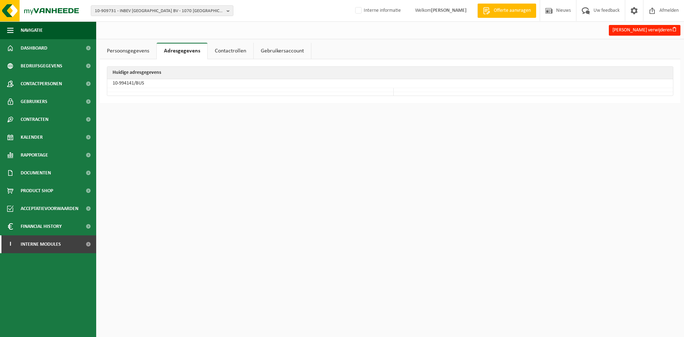
click at [111, 45] on link "Persoonsgegevens" at bounding box center [128, 51] width 57 height 16
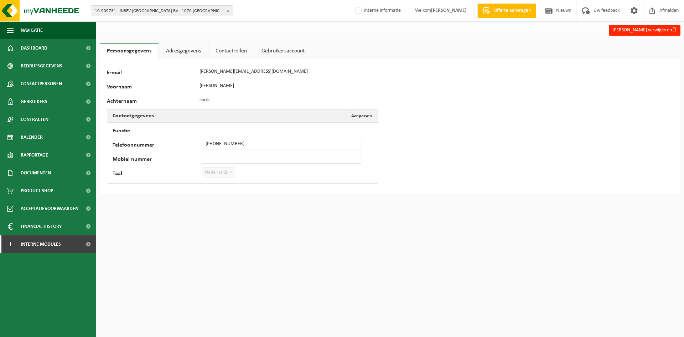
click at [182, 48] on link "Adresgegevens" at bounding box center [183, 51] width 49 height 16
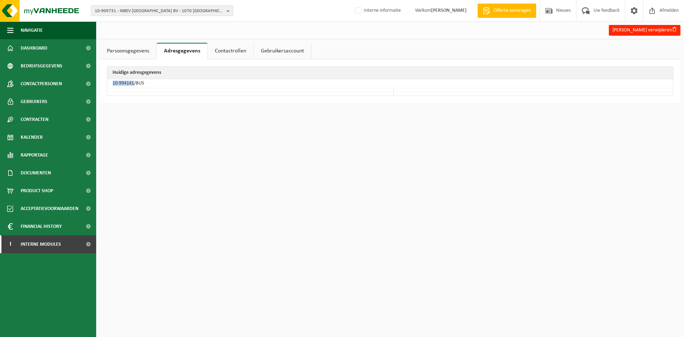
drag, startPoint x: 133, startPoint y: 83, endPoint x: 109, endPoint y: 83, distance: 24.2
click at [109, 83] on td "10-994141/BUS" at bounding box center [390, 83] width 566 height 9
click at [168, 10] on span "10-909731 - INBEV BELGIUM BV - 1070 ANDERLECHT, INDUSTRIELAAN 21" at bounding box center [159, 11] width 129 height 11
type input "b"
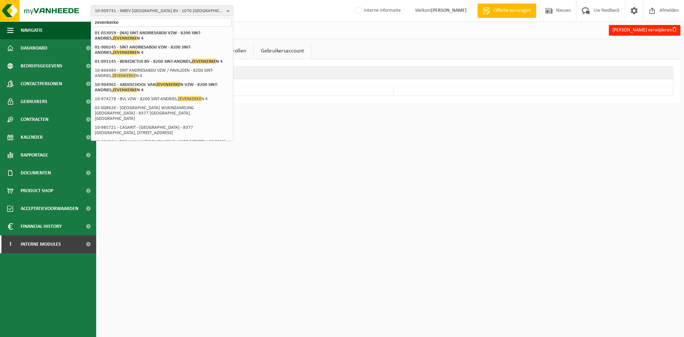
click at [96, 22] on input "zevenkerke" at bounding box center [162, 22] width 139 height 9
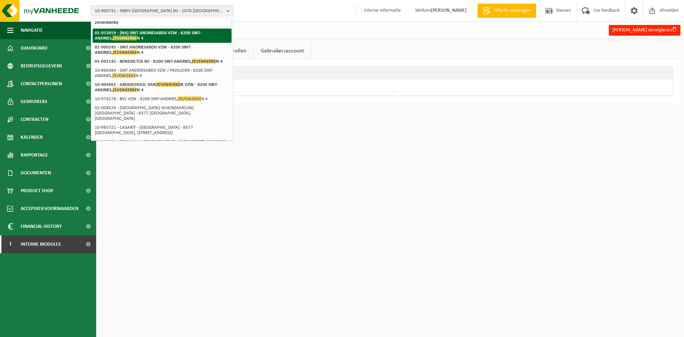
type input "zevenkerke"
click at [170, 35] on strong "01-053059 - (NA) SINT ANDRIESABDIJ VZW - 8200 SINT-ANDRIES, ZEVENKERKE N 4" at bounding box center [148, 36] width 107 height 10
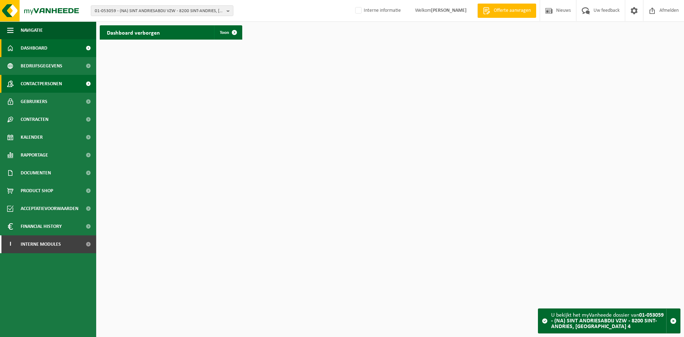
click at [41, 80] on span "Contactpersonen" at bounding box center [41, 84] width 41 height 18
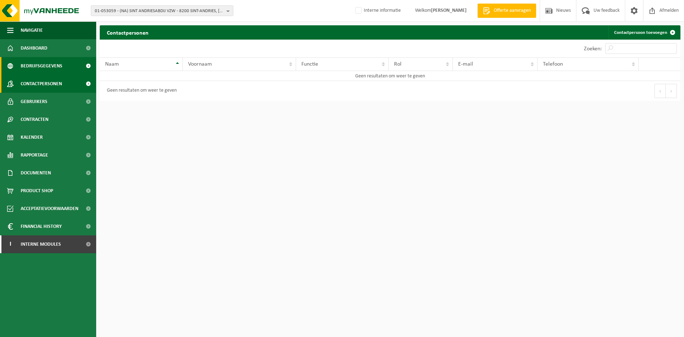
click at [48, 64] on span "Bedrijfsgegevens" at bounding box center [42, 66] width 42 height 18
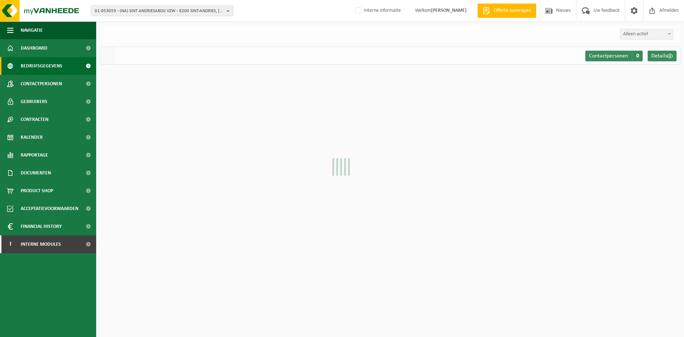
click at [157, 9] on span "01-053059 - (NA) SINT ANDRIESABDIJ VZW - 8200 SINT-ANDRIES, [GEOGRAPHIC_DATA] 4" at bounding box center [159, 11] width 129 height 11
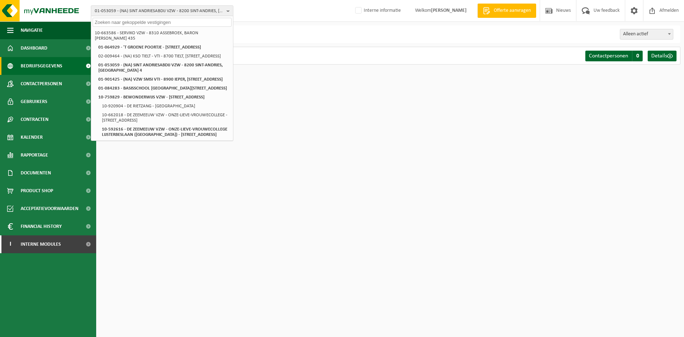
click at [294, 9] on div "01-053059 - (NA) SINT ANDRIESABDIJ VZW - 8200 SINT-ANDRIES, ZEVENKERKEN 4 10-66…" at bounding box center [342, 11] width 684 height 22
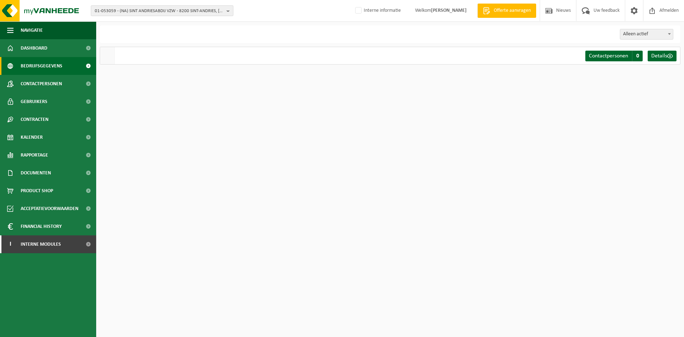
click at [130, 11] on span "01-053059 - (NA) SINT ANDRIESABDIJ VZW - 8200 SINT-ANDRIES, [GEOGRAPHIC_DATA] 4" at bounding box center [159, 11] width 129 height 11
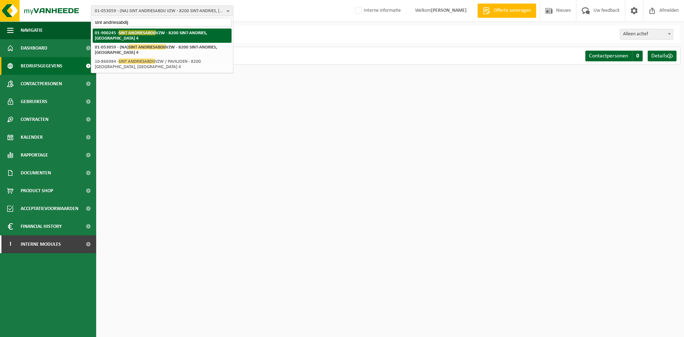
type input "sint andriesabdij"
click at [132, 32] on span "SINT ANDRIESABDIJ" at bounding box center [137, 32] width 37 height 5
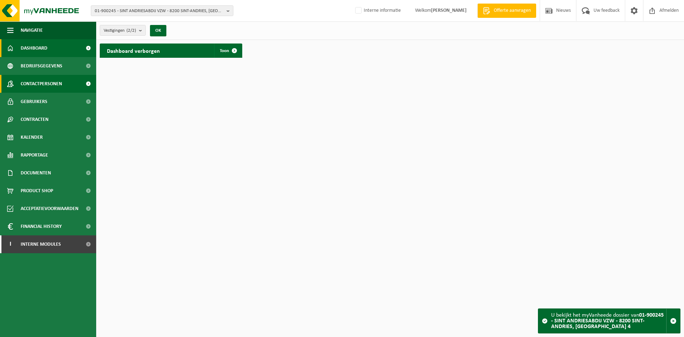
click at [53, 83] on span "Contactpersonen" at bounding box center [41, 84] width 41 height 18
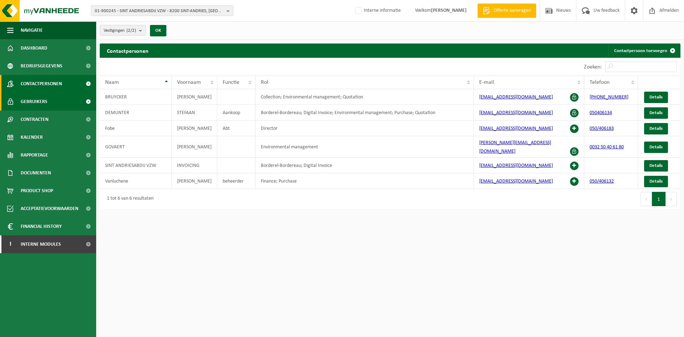
click at [51, 100] on link "Gebruikers" at bounding box center [48, 102] width 96 height 18
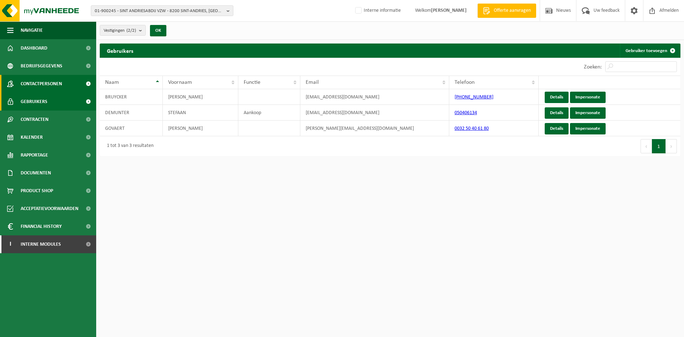
click at [38, 77] on span "Contactpersonen" at bounding box center [41, 84] width 41 height 18
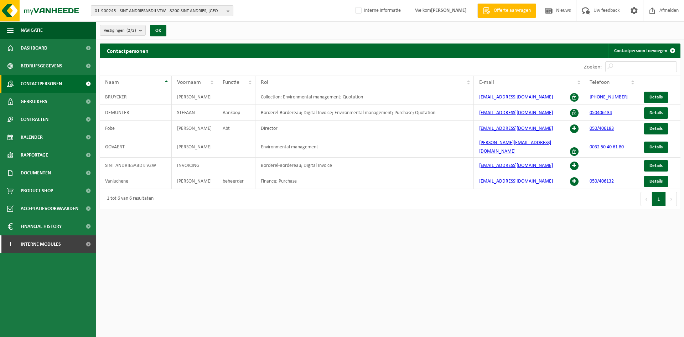
click at [133, 7] on span "01-900245 - SINT ANDRIESABDIJ VZW - 8200 SINT-ANDRIES, [GEOGRAPHIC_DATA] 4" at bounding box center [159, 11] width 129 height 11
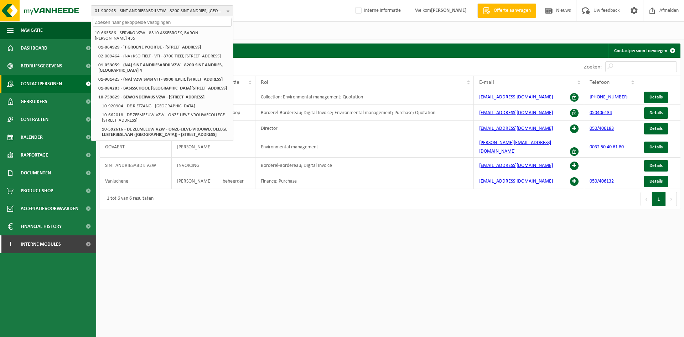
click at [260, 10] on div "01-900245 - SINT ANDRIESABDIJ VZW - 8200 SINT-ANDRIES, ZEVENKERKEN 4 10-663586 …" at bounding box center [342, 11] width 684 height 22
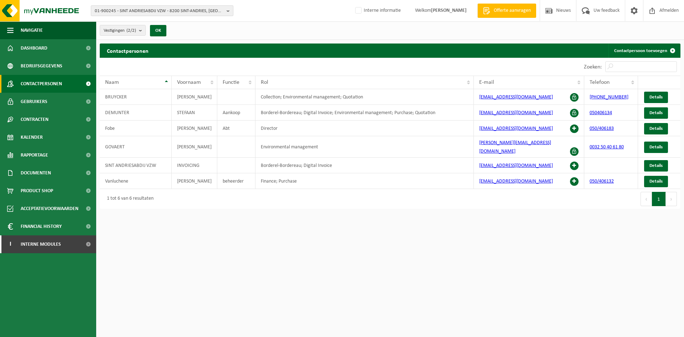
click at [136, 10] on span "01-900245 - SINT ANDRIESABDIJ VZW - 8200 SINT-ANDRIES, [GEOGRAPHIC_DATA] 4" at bounding box center [159, 11] width 129 height 11
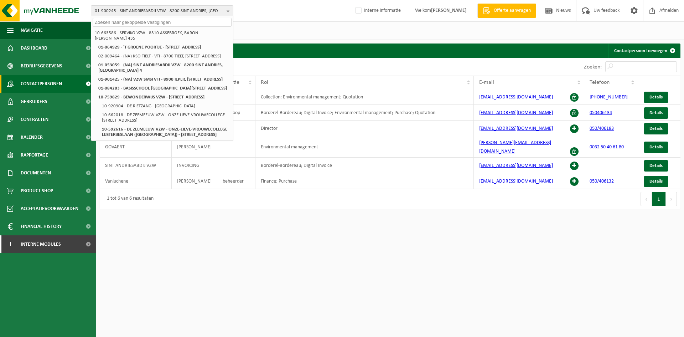
click at [233, 15] on div "01-900245 - SINT ANDRIESABDIJ VZW - 8200 SINT-ANDRIES, ZEVENKERKEN 4 10-663586 …" at bounding box center [342, 11] width 684 height 22
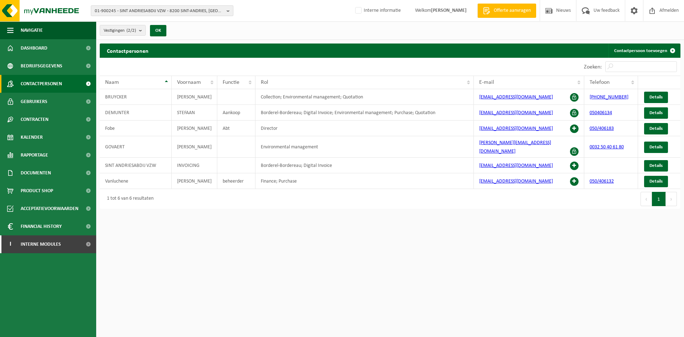
click at [122, 10] on span "01-900245 - SINT ANDRIESABDIJ VZW - 8200 SINT-ANDRIES, [GEOGRAPHIC_DATA] 4" at bounding box center [159, 11] width 129 height 11
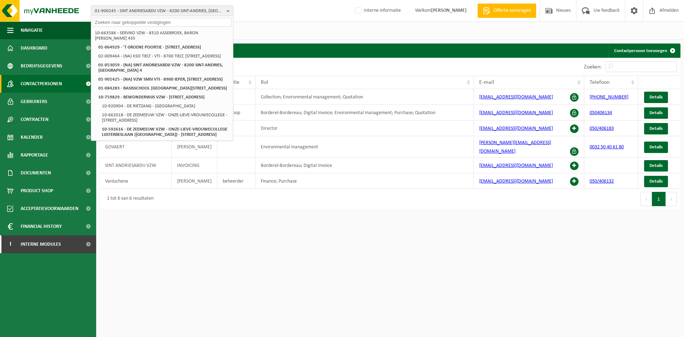
click at [269, 26] on div "Vestigingen (2/2) Alles selecteren Alles deselecteren Actieve selecteren SINT A…" at bounding box center [390, 30] width 588 height 19
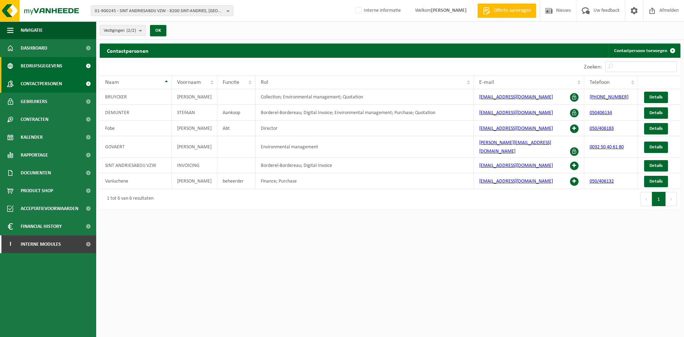
click at [55, 64] on span "Bedrijfsgegevens" at bounding box center [42, 66] width 42 height 18
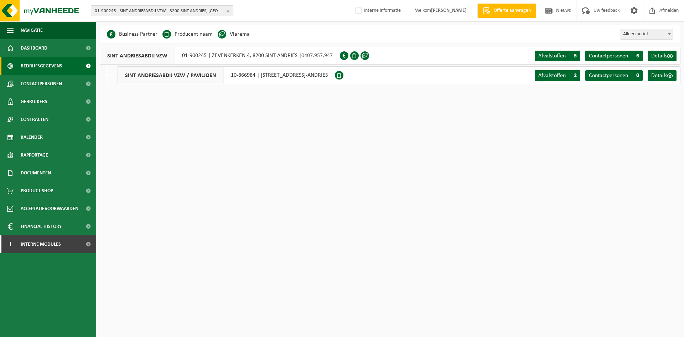
click at [140, 13] on span "01-900245 - SINT ANDRIESABDIJ VZW - 8200 SINT-ANDRIES, [GEOGRAPHIC_DATA] 4" at bounding box center [159, 11] width 129 height 11
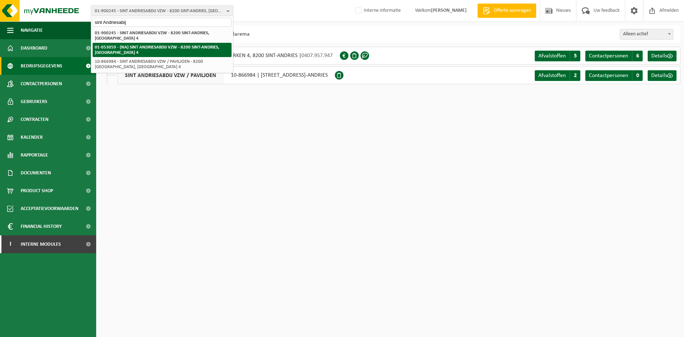
type input "sint Andriesabij"
click at [166, 50] on li "01-053059 - (NA) SINT ANDRIESABDIJ VZW - 8200 SINT-ANDRIES, [GEOGRAPHIC_DATA] 4" at bounding box center [162, 50] width 139 height 14
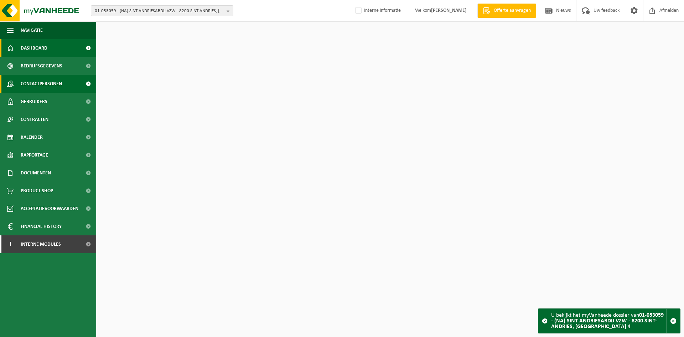
click at [62, 82] on span "Contactpersonen" at bounding box center [41, 84] width 41 height 18
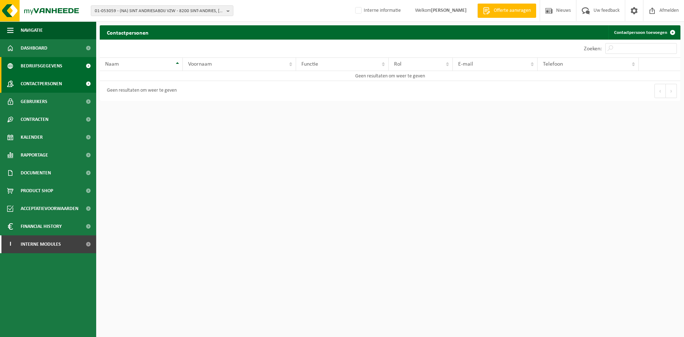
click at [61, 73] on span "Bedrijfsgegevens" at bounding box center [42, 66] width 42 height 18
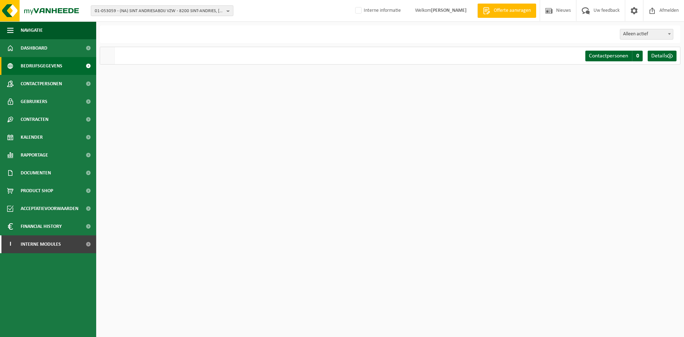
click at [145, 11] on span "01-053059 - (NA) SINT ANDRIESABDIJ VZW - 8200 SINT-ANDRIES, [GEOGRAPHIC_DATA] 4" at bounding box center [159, 11] width 129 height 11
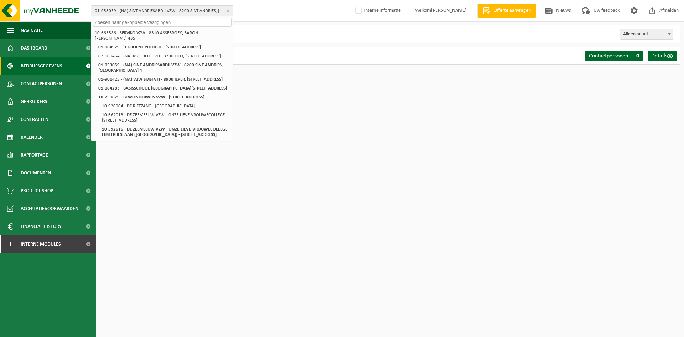
click at [49, 67] on span "Bedrijfsgegevens" at bounding box center [42, 66] width 42 height 18
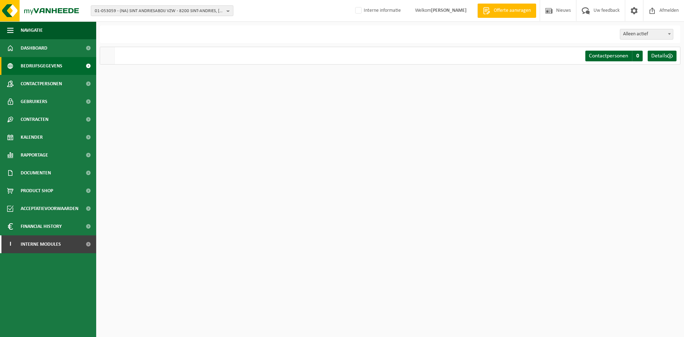
click at [148, 12] on span "01-053059 - (NA) SINT ANDRIESABDIJ VZW - 8200 SINT-ANDRIES, [GEOGRAPHIC_DATA] 4" at bounding box center [159, 11] width 129 height 11
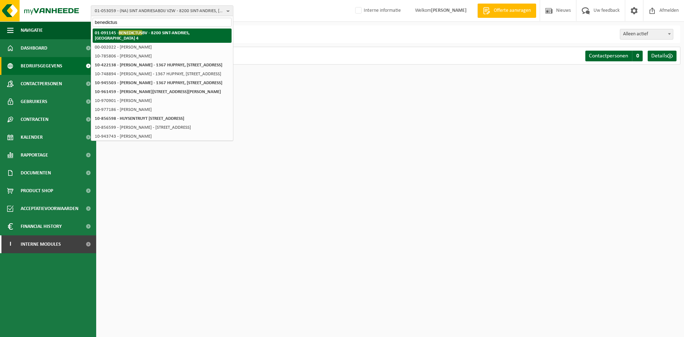
type input "benedictus"
click at [183, 34] on strong "01-091145 - BENEDICTUS BV - 8200 SINT-ANDRIES, ZEVENKERKEN 4" at bounding box center [142, 35] width 95 height 11
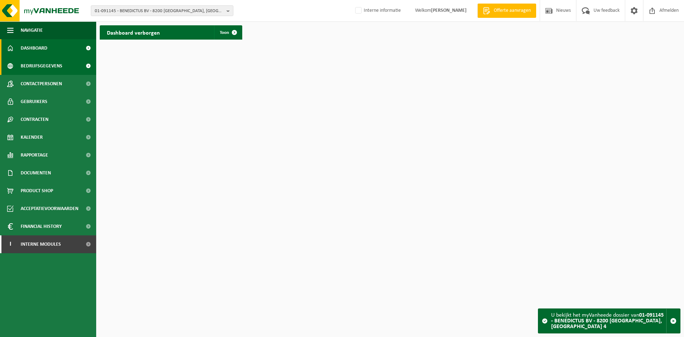
click at [47, 65] on span "Bedrijfsgegevens" at bounding box center [42, 66] width 42 height 18
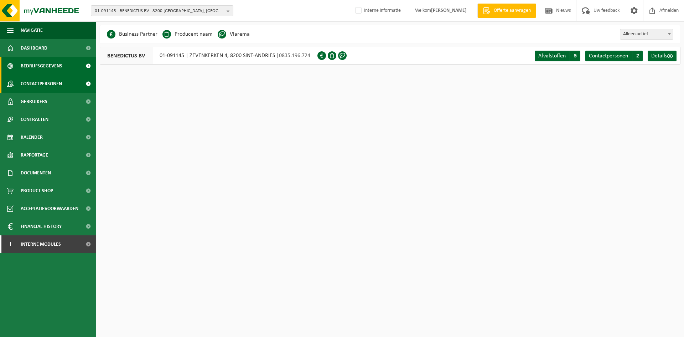
click at [36, 81] on span "Contactpersonen" at bounding box center [41, 84] width 41 height 18
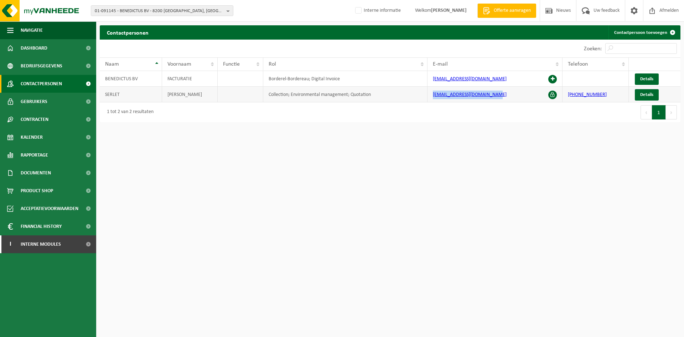
drag, startPoint x: 499, startPoint y: 95, endPoint x: 431, endPoint y: 99, distance: 68.1
click at [431, 99] on td "[EMAIL_ADDRESS][DOMAIN_NAME]" at bounding box center [495, 95] width 135 height 16
copy link "[EMAIL_ADDRESS][DOMAIN_NAME]"
click at [48, 100] on link "Gebruikers" at bounding box center [48, 102] width 96 height 18
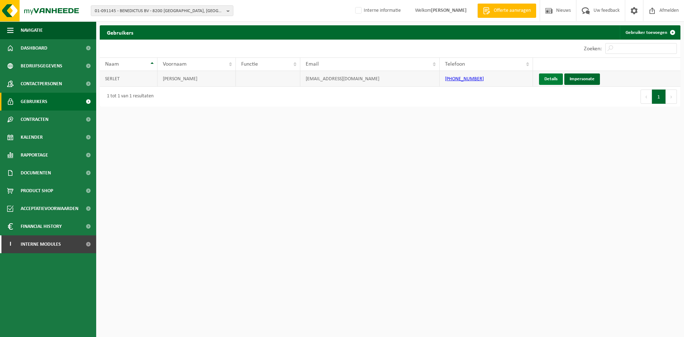
click at [545, 79] on link "Details" at bounding box center [551, 78] width 24 height 11
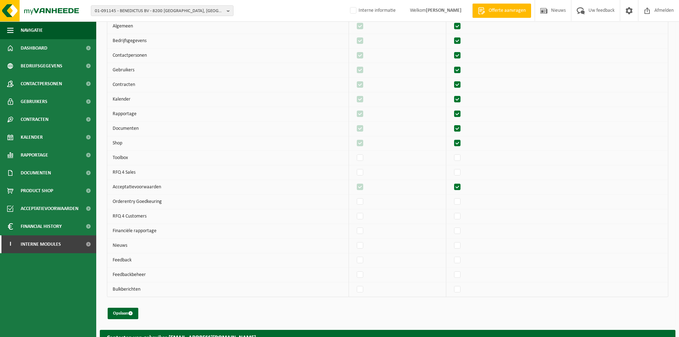
scroll to position [131, 0]
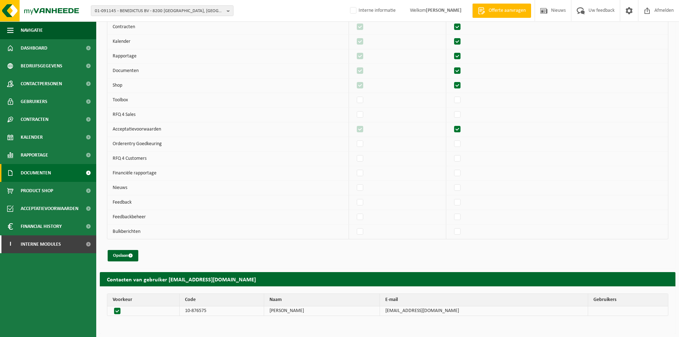
click at [43, 174] on span "Documenten" at bounding box center [36, 173] width 30 height 18
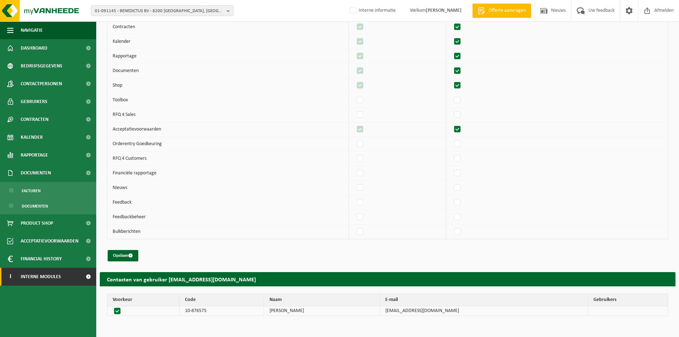
click at [25, 275] on span "Interne modules" at bounding box center [41, 277] width 40 height 18
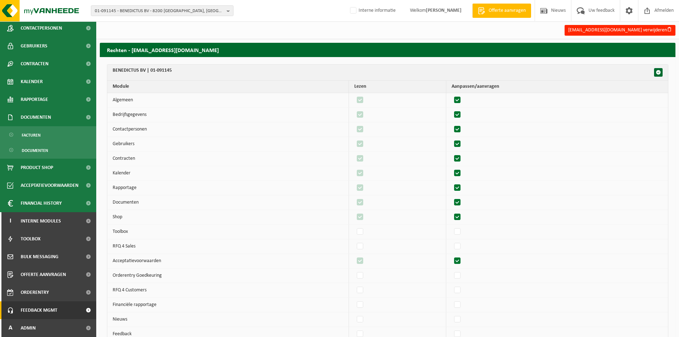
drag, startPoint x: 32, startPoint y: 325, endPoint x: 33, endPoint y: 314, distance: 11.5
click at [32, 325] on span "Admin" at bounding box center [28, 328] width 15 height 18
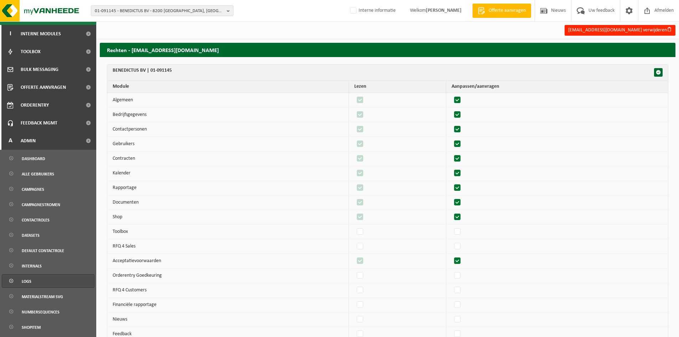
scroll to position [302, 0]
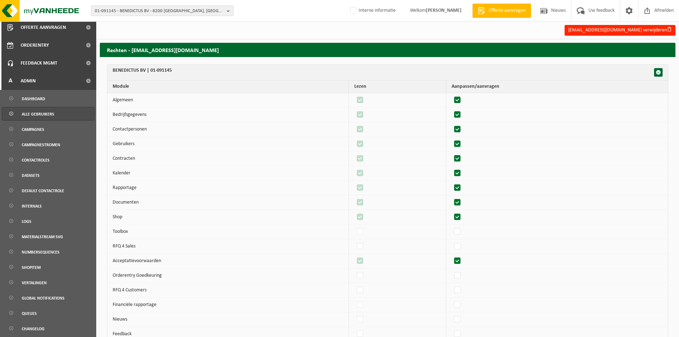
click at [55, 112] on link "Alle gebruikers" at bounding box center [48, 114] width 93 height 14
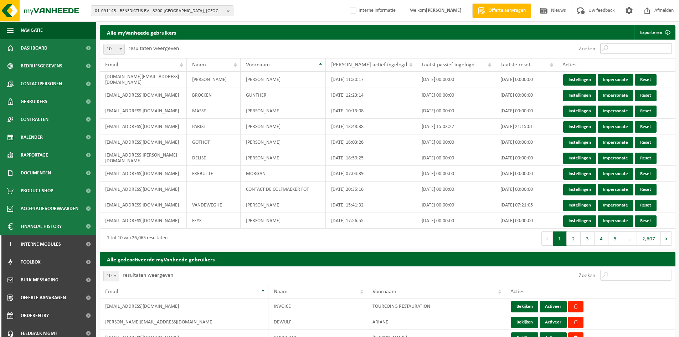
click at [634, 50] on input "Zoeken:" at bounding box center [636, 48] width 72 height 11
paste input "[EMAIL_ADDRESS][DOMAIN_NAME]"
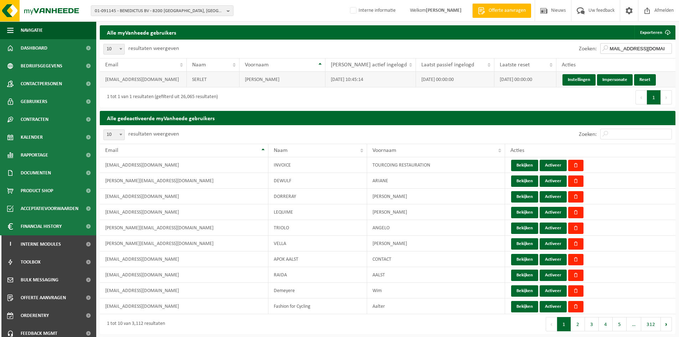
type input "bistro@abdijzevenkerken.be"
drag, startPoint x: 350, startPoint y: 79, endPoint x: 384, endPoint y: 78, distance: 34.2
click at [382, 78] on td "2025-09-18 10:45:14" at bounding box center [370, 80] width 90 height 16
click at [389, 79] on td "2025-09-18 10:45:14" at bounding box center [370, 80] width 90 height 16
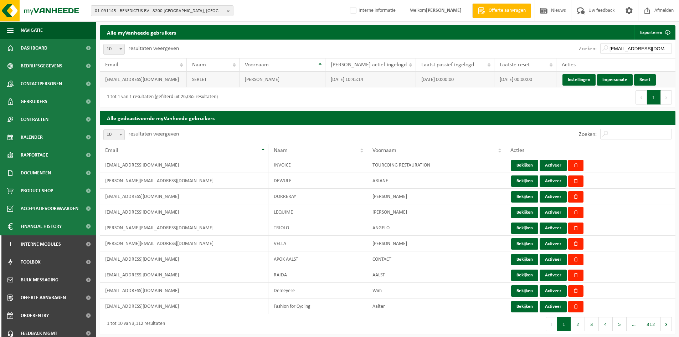
drag, startPoint x: 335, startPoint y: 82, endPoint x: 386, endPoint y: 80, distance: 51.0
click at [386, 80] on td "2025-09-18 10:45:14" at bounding box center [370, 80] width 90 height 16
click at [39, 94] on span "Gebruikers" at bounding box center [34, 102] width 27 height 18
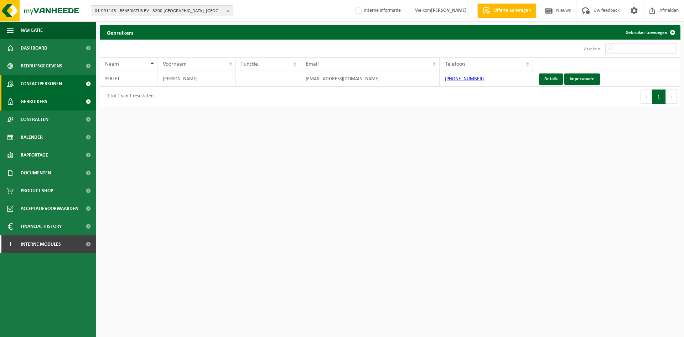
click at [56, 84] on span "Contactpersonen" at bounding box center [41, 84] width 41 height 18
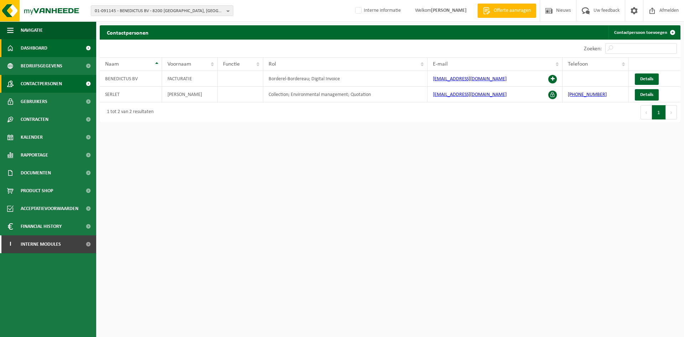
drag, startPoint x: 68, startPoint y: 51, endPoint x: 77, endPoint y: 51, distance: 8.2
click at [68, 51] on link "Dashboard" at bounding box center [48, 48] width 96 height 18
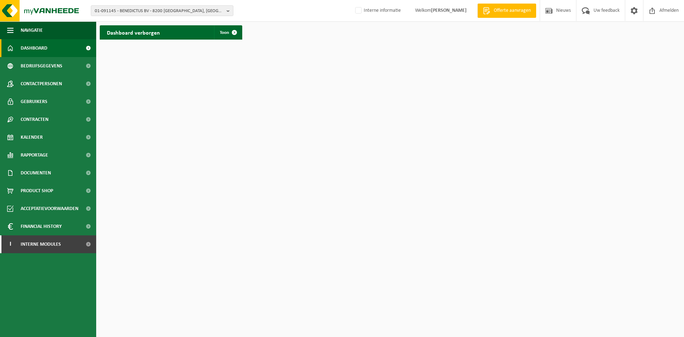
click at [88, 48] on span at bounding box center [88, 48] width 16 height 18
click at [92, 47] on span at bounding box center [88, 48] width 16 height 18
click at [86, 45] on span at bounding box center [88, 48] width 16 height 18
click at [236, 30] on span at bounding box center [234, 32] width 14 height 14
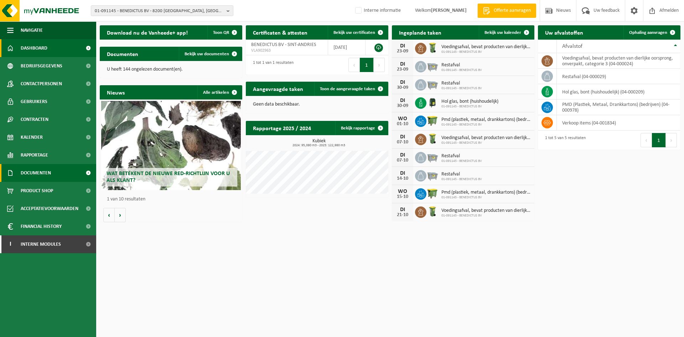
drag, startPoint x: 48, startPoint y: 166, endPoint x: 55, endPoint y: 180, distance: 15.3
click at [49, 166] on span "Documenten" at bounding box center [36, 173] width 30 height 18
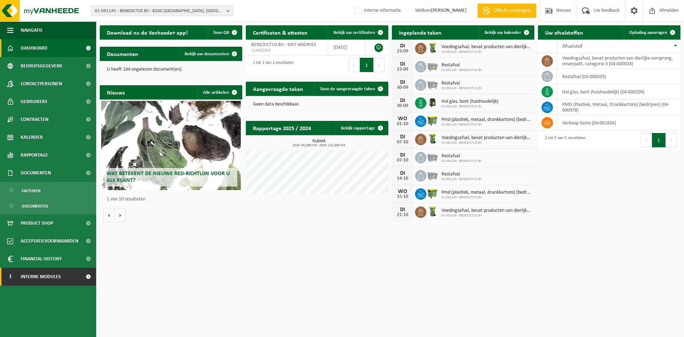
click at [64, 282] on link "I Interne modules" at bounding box center [48, 277] width 96 height 18
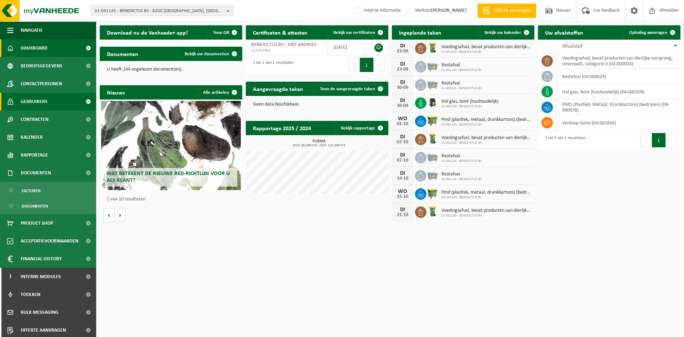
click at [58, 99] on link "Gebruikers" at bounding box center [48, 102] width 96 height 18
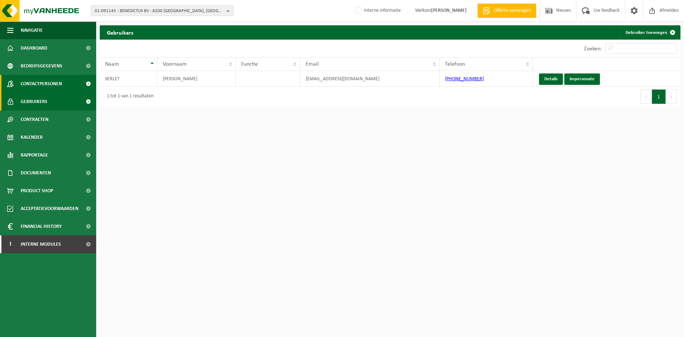
click at [54, 83] on span "Contactpersonen" at bounding box center [41, 84] width 41 height 18
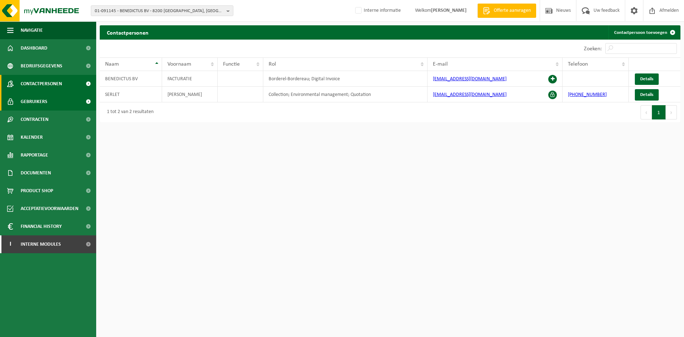
click at [45, 94] on span "Gebruikers" at bounding box center [34, 102] width 27 height 18
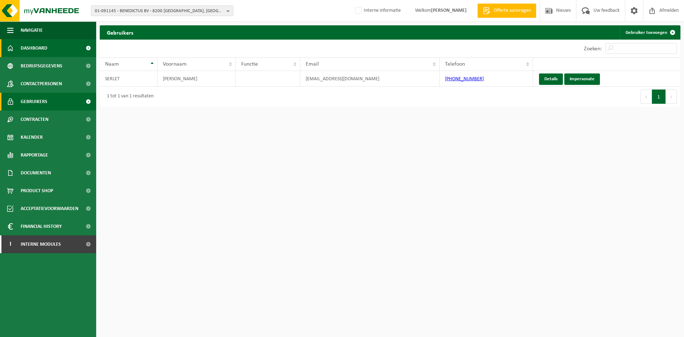
click at [42, 42] on span "Dashboard" at bounding box center [34, 48] width 27 height 18
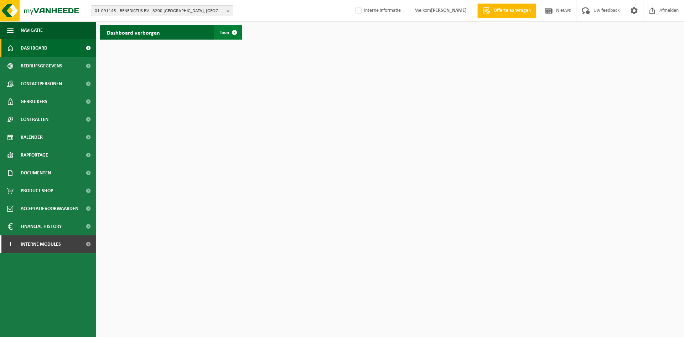
click at [223, 29] on link "Toon" at bounding box center [227, 32] width 27 height 14
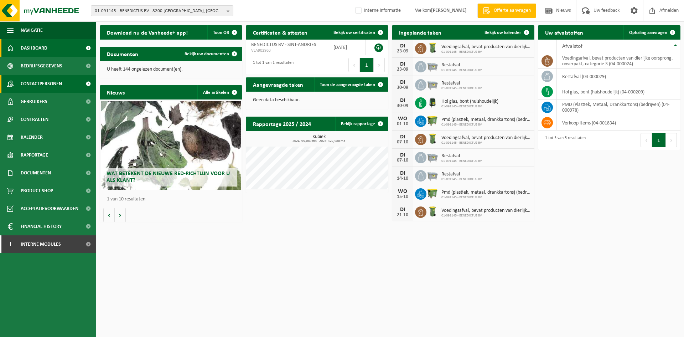
drag, startPoint x: 47, startPoint y: 82, endPoint x: 60, endPoint y: 82, distance: 12.8
click at [47, 82] on span "Contactpersonen" at bounding box center [41, 84] width 41 height 18
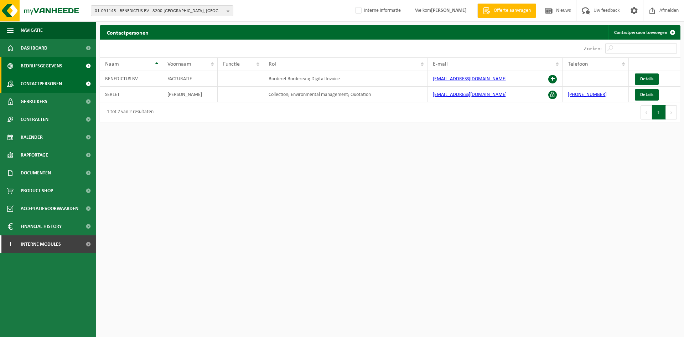
click at [41, 68] on span "Bedrijfsgegevens" at bounding box center [42, 66] width 42 height 18
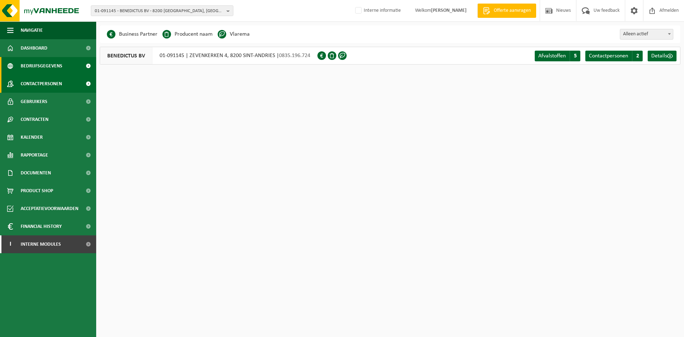
click at [43, 86] on span "Contactpersonen" at bounding box center [41, 84] width 41 height 18
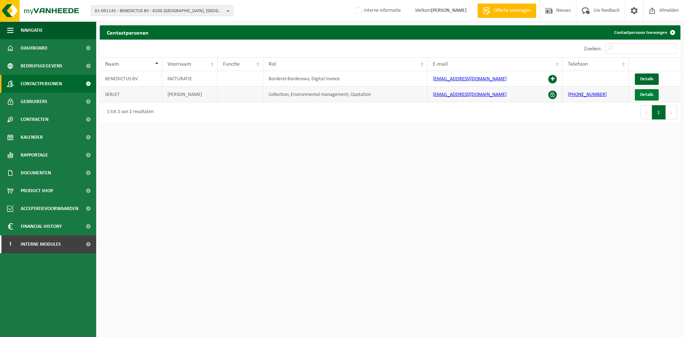
click at [649, 96] on span "Details" at bounding box center [646, 94] width 13 height 5
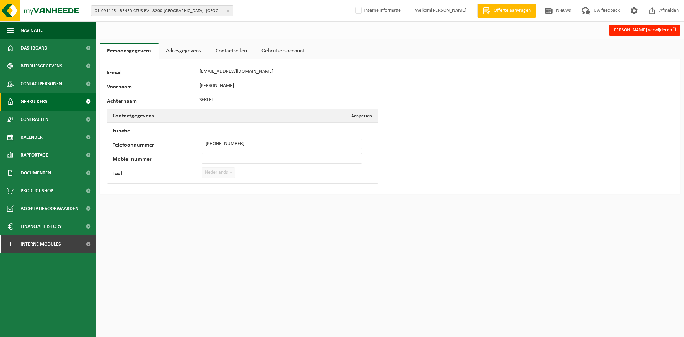
click at [20, 100] on link "Gebruikers" at bounding box center [48, 102] width 96 height 18
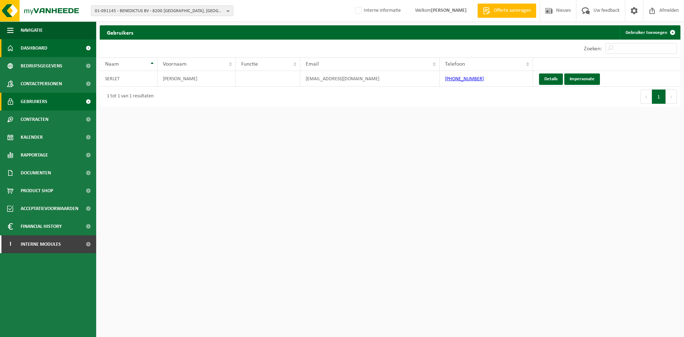
click at [81, 52] on span at bounding box center [88, 48] width 16 height 18
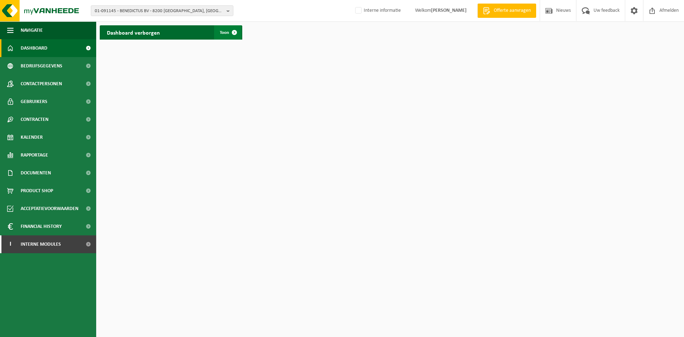
click at [235, 30] on span at bounding box center [234, 32] width 14 height 14
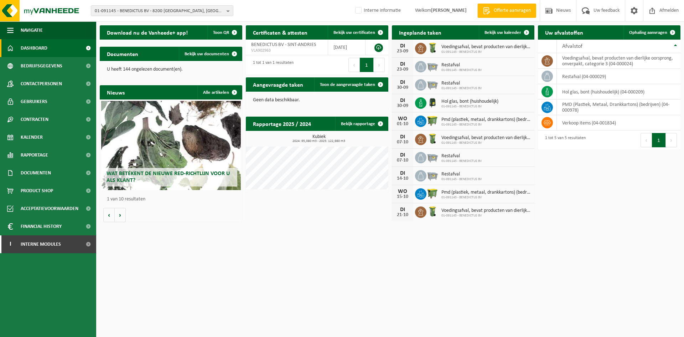
click at [266, 277] on html "01-091145 - BENEDICTUS BV - 8200 SINT-ANDRIES, ZEVENKERKEN 4 01-091145 - BENEDI…" at bounding box center [342, 168] width 684 height 337
click at [673, 8] on span "Afmelden" at bounding box center [669, 10] width 23 height 21
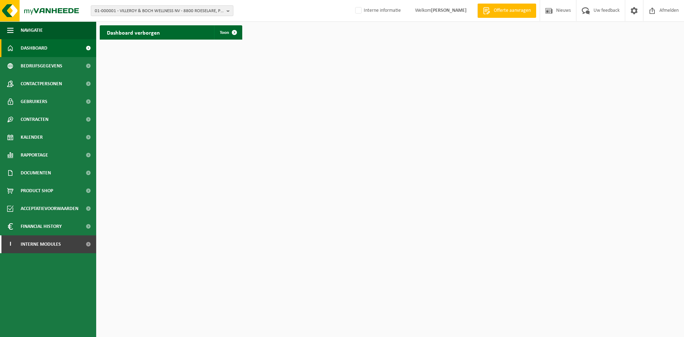
click at [132, 8] on span "01-000001 - VILLEROY & BOCH WELLNESS NV - 8800 ROESELARE, POPULIERSTRAAT 1" at bounding box center [159, 11] width 129 height 11
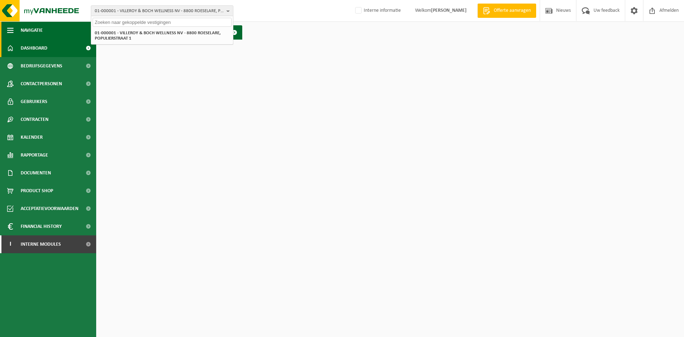
type input "b"
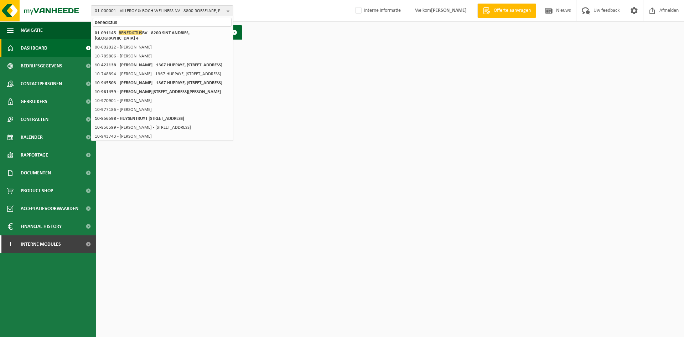
type input "benedictus"
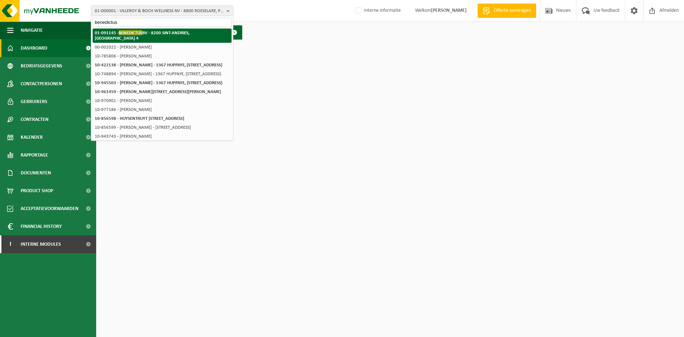
click at [160, 32] on strong "01-091145 - BENEDICTUS BV - 8200 SINT-ANDRIES, ZEVENKERKEN 4" at bounding box center [142, 35] width 95 height 11
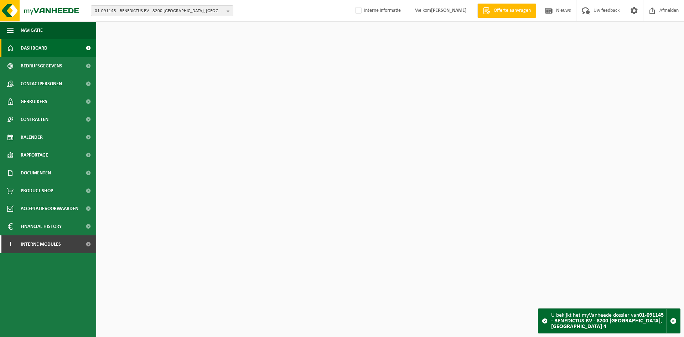
click at [50, 89] on span "Contactpersonen" at bounding box center [41, 84] width 41 height 18
click at [29, 109] on span "Gebruikers" at bounding box center [34, 102] width 27 height 18
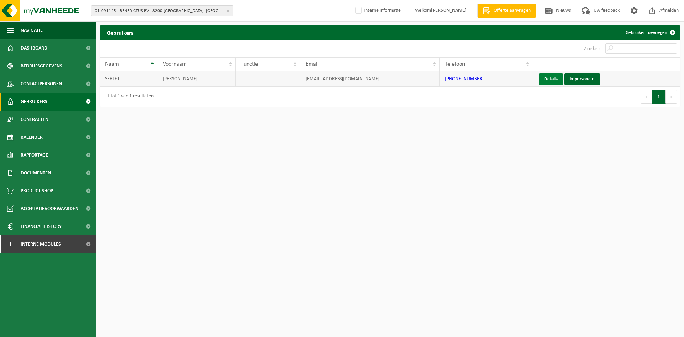
click at [548, 81] on link "Details" at bounding box center [551, 78] width 24 height 11
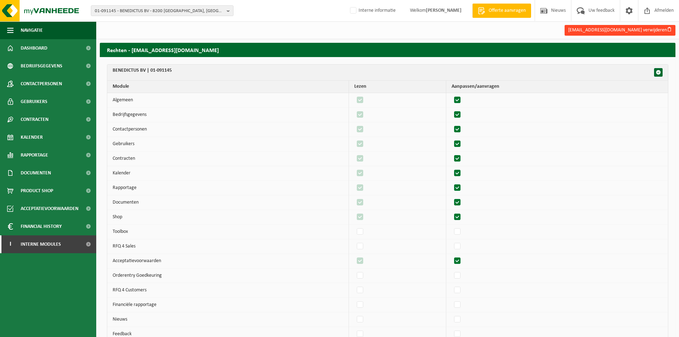
click at [630, 33] on button "bistro@abdijzevenkerken.be verwijderen" at bounding box center [619, 30] width 111 height 11
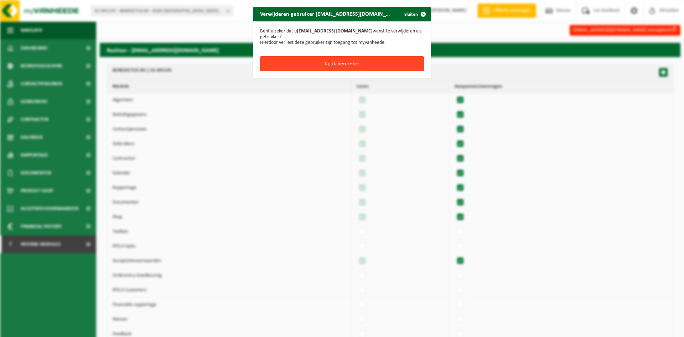
click at [311, 59] on button "Ja, ik ben zeker" at bounding box center [342, 63] width 164 height 15
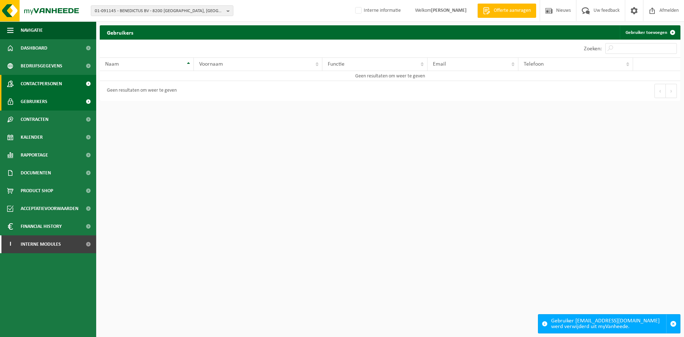
click at [44, 87] on span "Contactpersonen" at bounding box center [41, 84] width 41 height 18
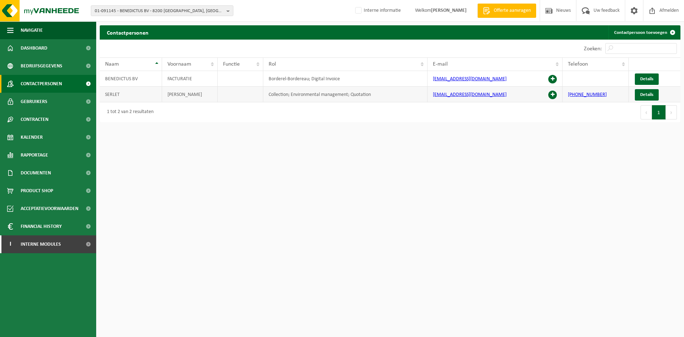
click at [553, 94] on span at bounding box center [552, 94] width 9 height 9
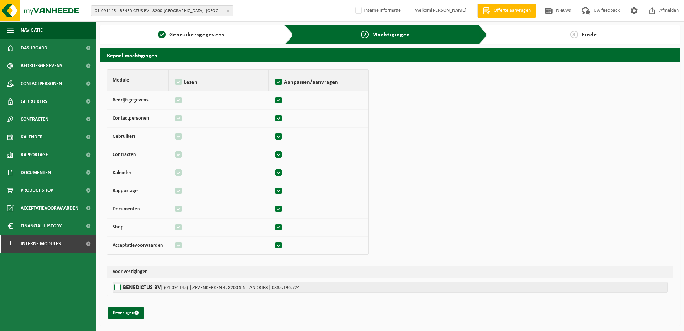
click at [160, 287] on label"] "BENEDICTUS BV | (01-091145) | ZEVENKERKEN 4, 8200 SINT-ANDRIES | 0835.196.724" at bounding box center [390, 287] width 555 height 11
click at [160, 287] on input "BENEDICTUS BV | (01-091145) | ZEVENKERKEN 4, 8200 SINT-ANDRIES | 0835.196.724" at bounding box center [455, 287] width 684 height 11
checkbox input "true"
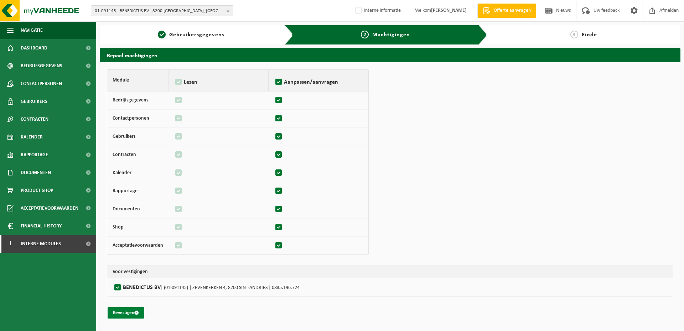
click at [134, 310] on button "Bevestigen" at bounding box center [126, 312] width 37 height 11
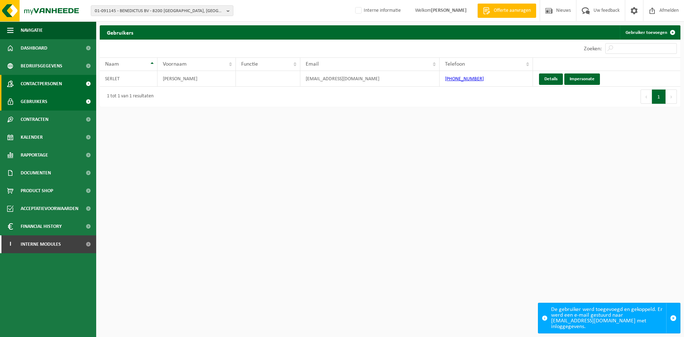
click at [53, 81] on span "Contactpersonen" at bounding box center [41, 84] width 41 height 18
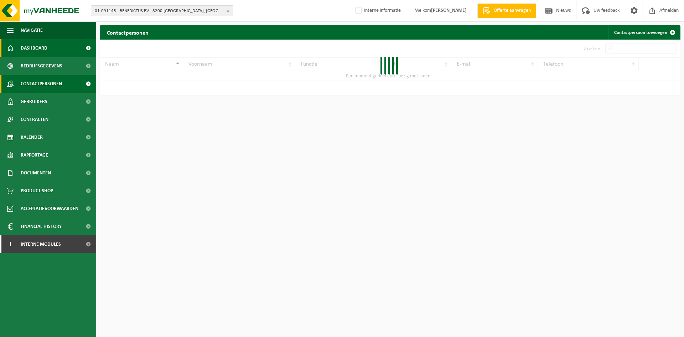
click at [42, 45] on span "Dashboard" at bounding box center [34, 48] width 27 height 18
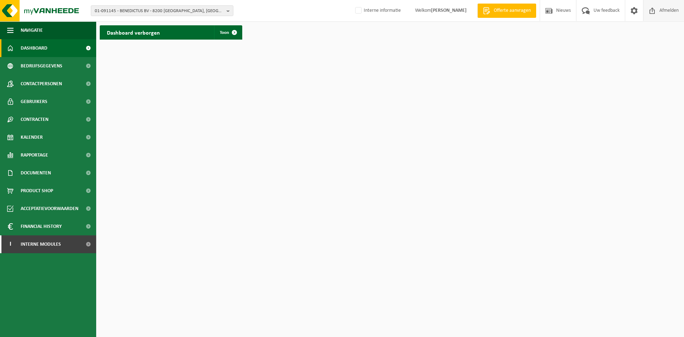
click at [674, 12] on span "Afmelden" at bounding box center [669, 10] width 23 height 21
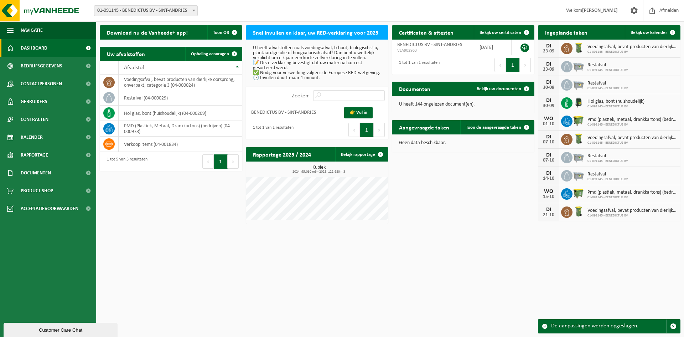
click at [669, 9] on span "Afmelden" at bounding box center [669, 10] width 23 height 21
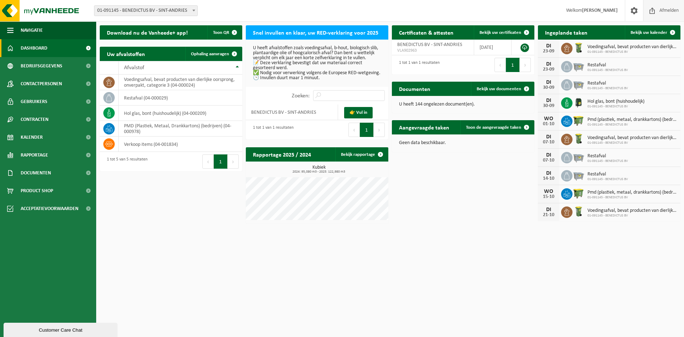
click at [663, 12] on span "Afmelden" at bounding box center [669, 10] width 23 height 21
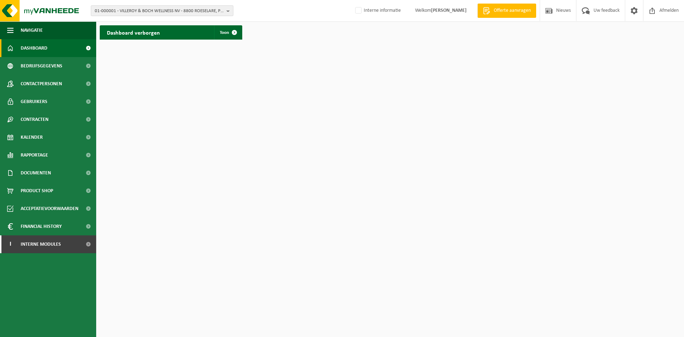
click at [164, 7] on span "01-000001 - VILLEROY & BOCH WELLNESS NV - 8800 ROESELARE, POPULIERSTRAAT 1" at bounding box center [159, 11] width 129 height 11
type input "b"
drag, startPoint x: 154, startPoint y: 19, endPoint x: 143, endPoint y: 22, distance: 11.8
click at [144, 21] on input "bistro zeven" at bounding box center [162, 22] width 139 height 9
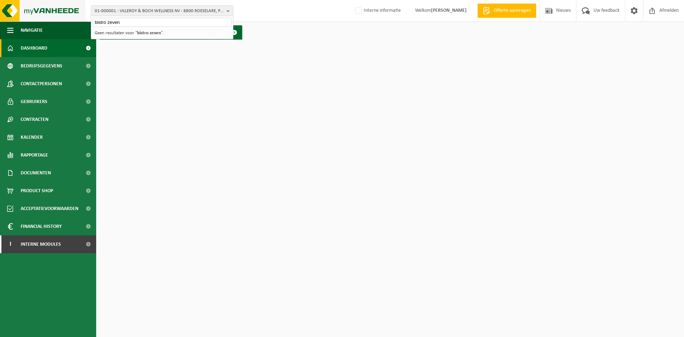
drag, startPoint x: 143, startPoint y: 22, endPoint x: 26, endPoint y: 12, distance: 117.6
click at [25, 13] on div "01-000001 - VILLEROY & BOCH WELLNESS NV - 8800 ROESELARE, POPULIERSTRAAT 1 bist…" at bounding box center [342, 11] width 684 height 22
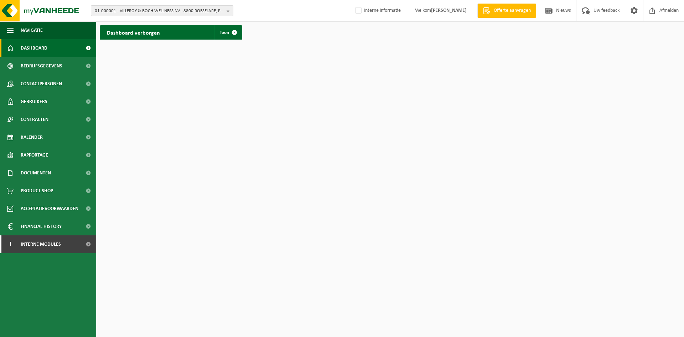
click at [201, 14] on span "01-000001 - VILLEROY & BOCH WELLNESS NV - 8800 ROESELARE, POPULIERSTRAAT 1" at bounding box center [159, 11] width 129 height 11
type input "a"
type input "b"
type input "a"
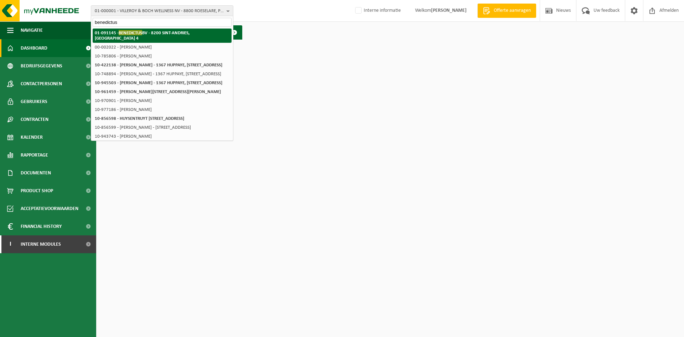
type input "benedictus"
click at [167, 35] on strong "01-091145 - BENEDICTUS BV - 8200 SINT-ANDRIES, ZEVENKERKEN 4" at bounding box center [142, 35] width 95 height 11
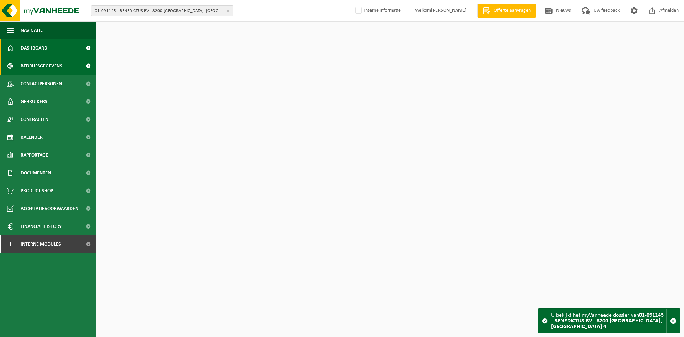
drag, startPoint x: 43, startPoint y: 63, endPoint x: 51, endPoint y: 62, distance: 7.3
click at [43, 63] on span "Bedrijfsgegevens" at bounding box center [42, 66] width 42 height 18
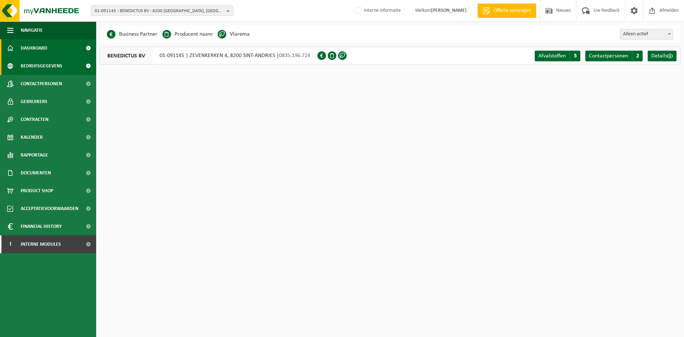
click at [34, 44] on span "Dashboard" at bounding box center [34, 48] width 27 height 18
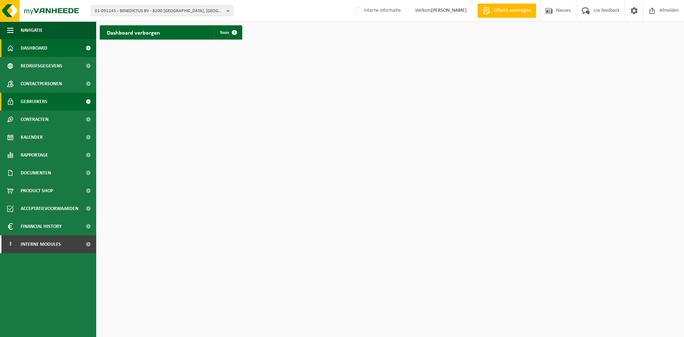
click at [51, 101] on link "Gebruikers" at bounding box center [48, 102] width 96 height 18
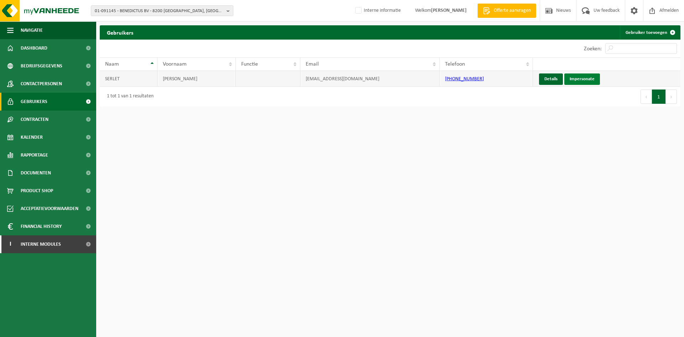
click at [585, 78] on link "Impersonate" at bounding box center [582, 78] width 36 height 11
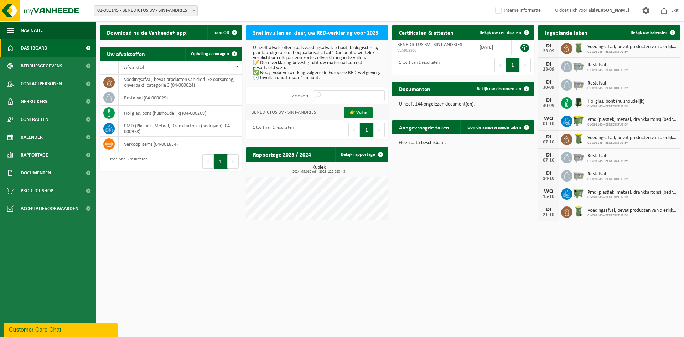
click at [354, 115] on link "👉 Vul in" at bounding box center [358, 112] width 29 height 11
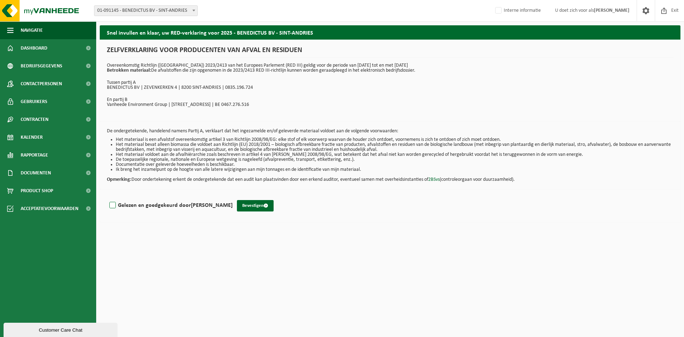
click at [124, 203] on label "Gelezen en goedgekeurd door FRANCIS SERLET" at bounding box center [170, 205] width 125 height 11
click at [233, 196] on input "Gelezen en goedgekeurd door FRANCIS SERLET" at bounding box center [233, 196] width 0 height 0
checkbox input "true"
click at [264, 207] on span "submit" at bounding box center [266, 205] width 5 height 5
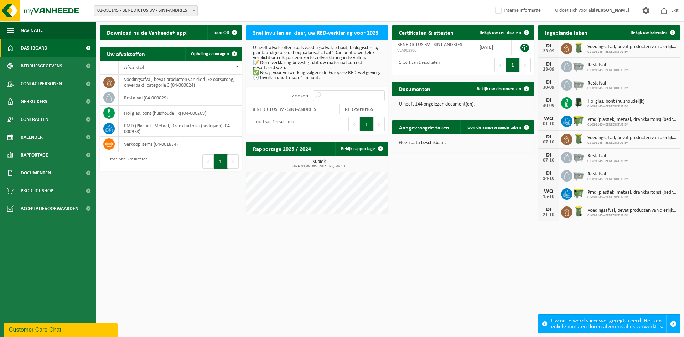
drag, startPoint x: 502, startPoint y: 233, endPoint x: 530, endPoint y: 112, distance: 124.2
click at [509, 227] on html "Vestiging: 01-091145 - BENEDICTUS BV - SINT-ANDRIES 01-091145 - BENEDICTUS BV -…" at bounding box center [342, 168] width 684 height 337
click at [524, 43] on td at bounding box center [523, 48] width 23 height 16
click at [524, 44] on link at bounding box center [525, 47] width 9 height 9
click at [678, 4] on span "Exit" at bounding box center [674, 10] width 11 height 21
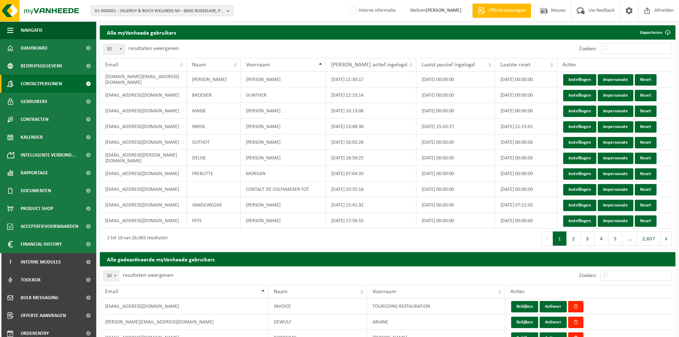
click at [33, 85] on span "Contactpersonen" at bounding box center [41, 84] width 41 height 18
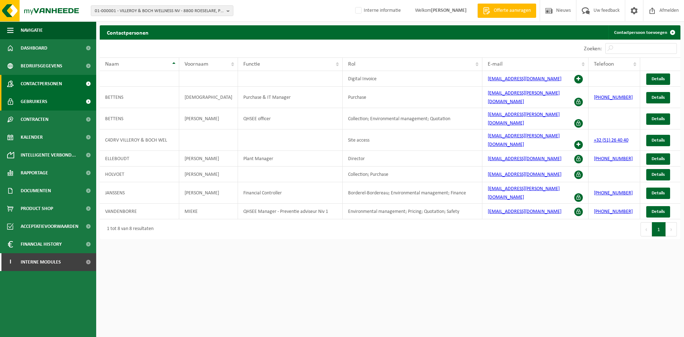
click at [31, 103] on span "Gebruikers" at bounding box center [34, 102] width 27 height 18
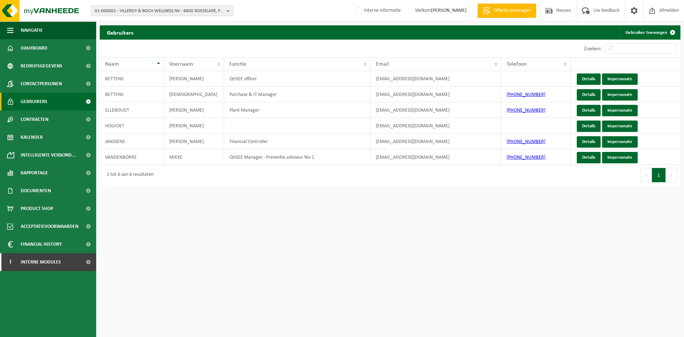
click at [146, 12] on span "01-000001 - VILLEROY & BOCH WELLNESS NV - 8800 ROESELARE, POPULIERSTRAAT 1" at bounding box center [159, 11] width 129 height 11
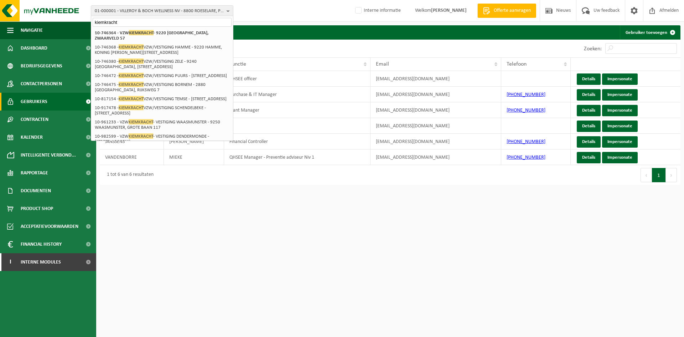
type input "kiemkracht"
click at [144, 124] on span "KIEMKRACHT" at bounding box center [141, 121] width 25 height 5
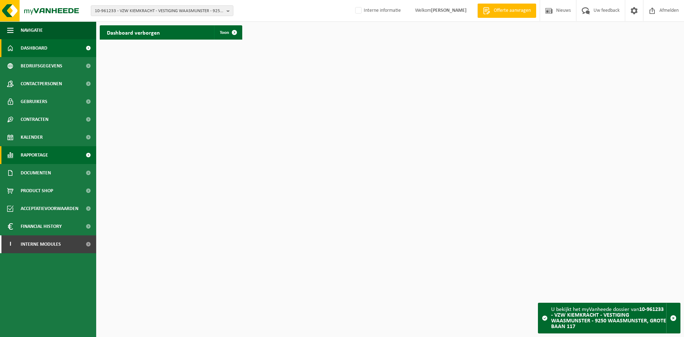
click at [40, 151] on span "Rapportage" at bounding box center [34, 155] width 27 height 18
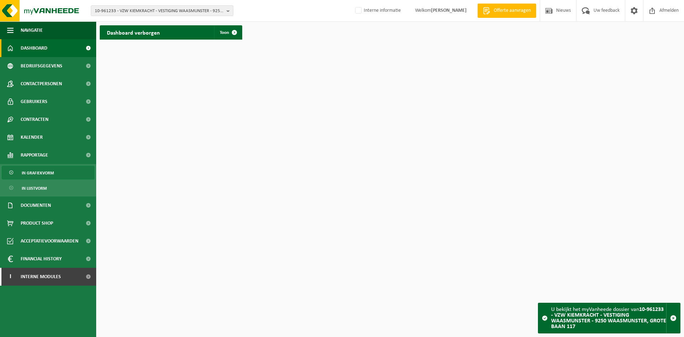
click at [62, 169] on link "In grafiekvorm" at bounding box center [48, 173] width 93 height 14
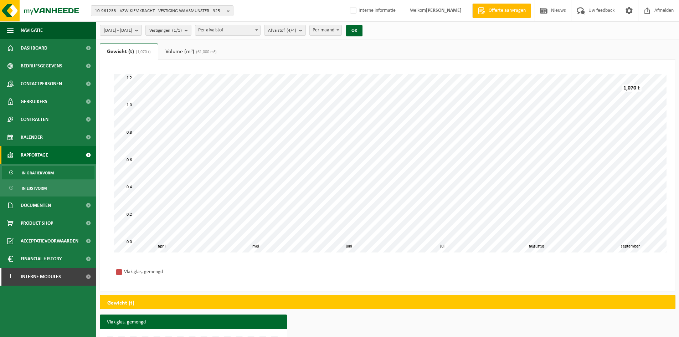
click at [43, 188] on span "In lijstvorm" at bounding box center [34, 188] width 25 height 14
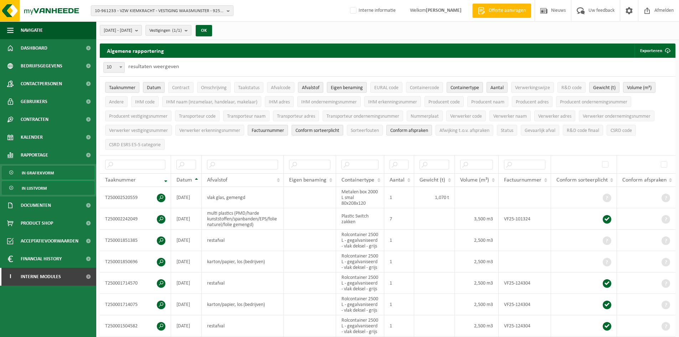
click at [49, 170] on span "In grafiekvorm" at bounding box center [38, 173] width 32 height 14
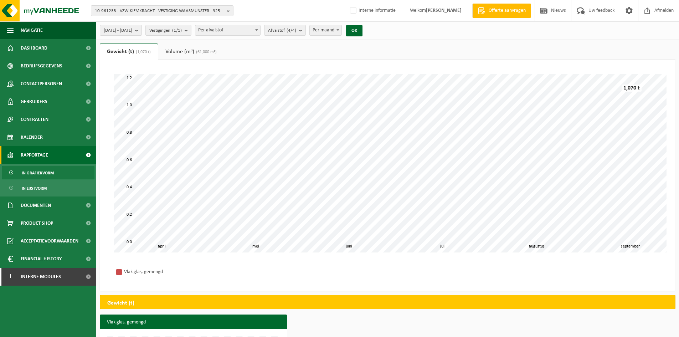
click at [177, 48] on link "Volume (m³) (61,000 m³)" at bounding box center [191, 51] width 66 height 16
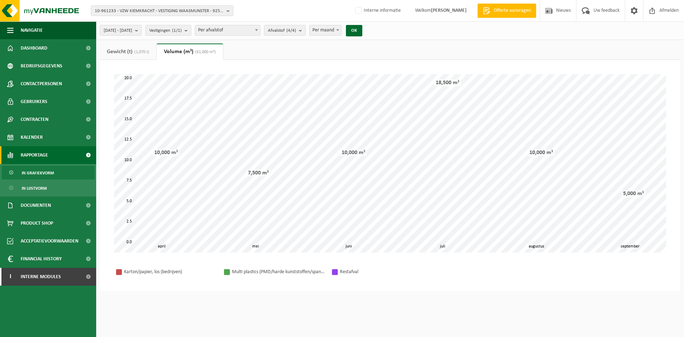
click at [137, 49] on link "Gewicht (t) (1,070 t)" at bounding box center [128, 51] width 57 height 16
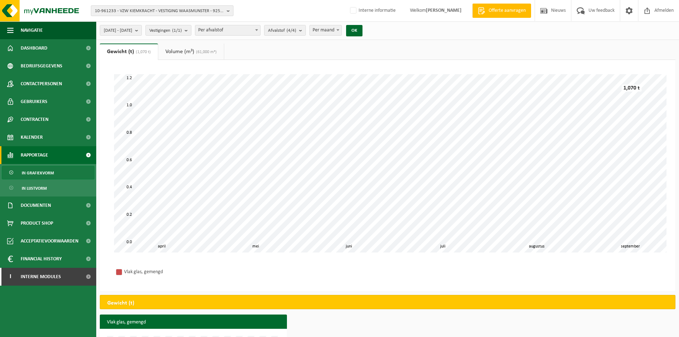
click at [141, 12] on span "10-961233 - VZW KIEMKRACHT - VESTIGING WAASMUNSTER - 9250 WAASMUNSTER, GROTE BA…" at bounding box center [159, 11] width 129 height 11
type input "belysse"
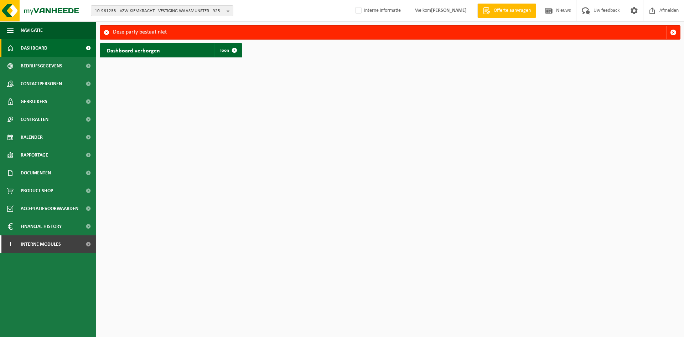
click at [129, 3] on div "10-961233 - VZW KIEMKRACHT - VESTIGING WAASMUNSTER - 9250 WAASMUNSTER, GROTE BA…" at bounding box center [342, 11] width 684 height 22
click at [169, 11] on span "10-961233 - VZW KIEMKRACHT - VESTIGING WAASMUNSTER - 9250 WAASMUNSTER, GROTE BA…" at bounding box center [159, 11] width 129 height 11
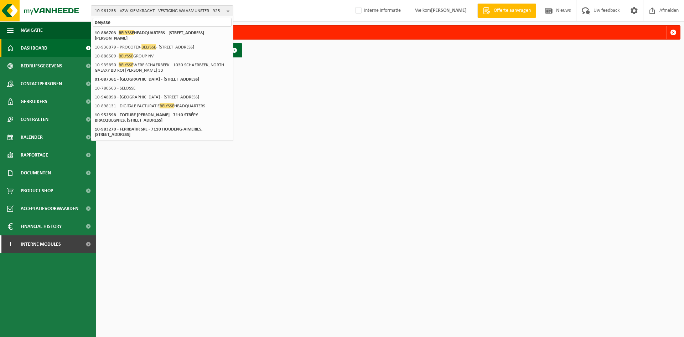
type input "belysse"
click at [168, 27] on div "10-746364 - VZW KIEMKRACHT - 9220 HAMME, ZWAARVELD 57 10-746475 - KIEMKRACHT VZ…" at bounding box center [162, 164] width 142 height 274
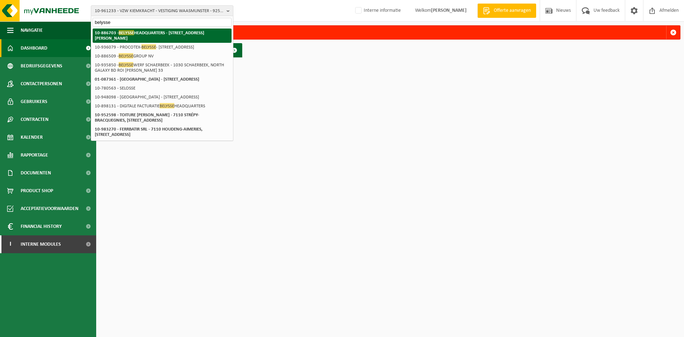
click at [169, 30] on strong "10-886703 - BELYSSE HEADQUARTERS - 8790 WAREGEM, FRANKLIN ROOSEVELTLAAN 172" at bounding box center [149, 35] width 109 height 11
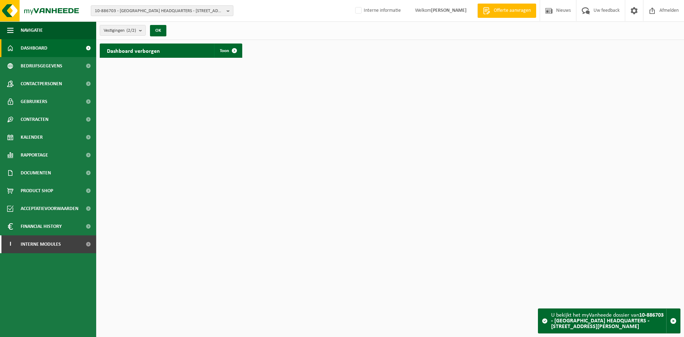
click at [123, 6] on span "10-886703 - BELYSSE HEADQUARTERS - 8790 WAREGEM, FRANKLIN ROOSEVELTLAAN 172" at bounding box center [159, 11] width 129 height 11
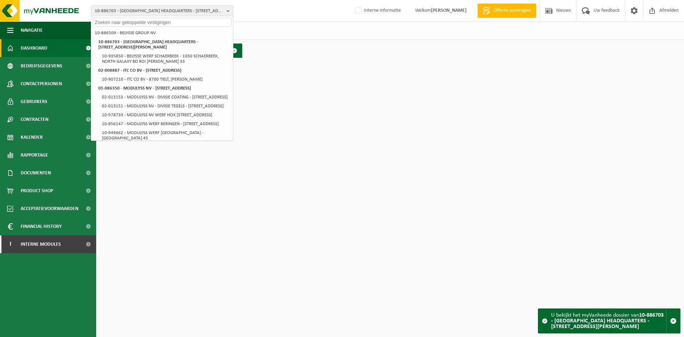
click at [121, 9] on span "10-886703 - BELYSSE HEADQUARTERS - 8790 WAREGEM, FRANKLIN ROOSEVELTLAAN 172" at bounding box center [159, 11] width 129 height 11
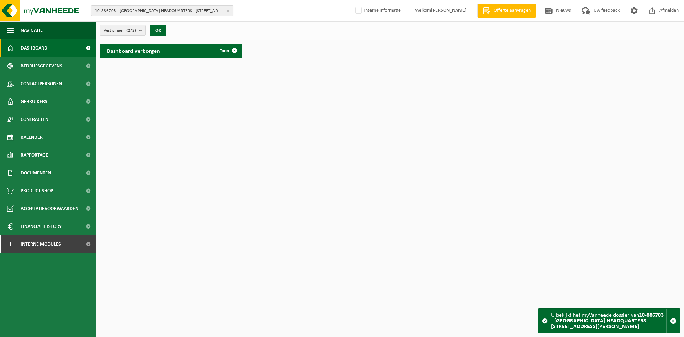
click at [123, 9] on span "10-886703 - BELYSSE HEADQUARTERS - 8790 WAREGEM, FRANKLIN ROOSEVELTLAAN 172" at bounding box center [159, 11] width 129 height 11
paste input "'01-086350"
click at [97, 22] on input "'01-086350" at bounding box center [162, 22] width 139 height 9
type input "01-086350"
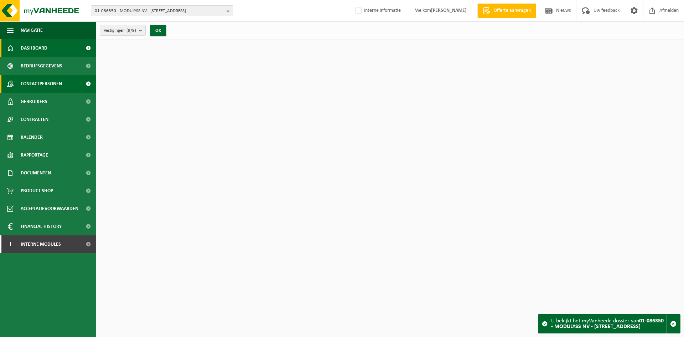
click at [61, 79] on span "Contactpersonen" at bounding box center [41, 84] width 41 height 18
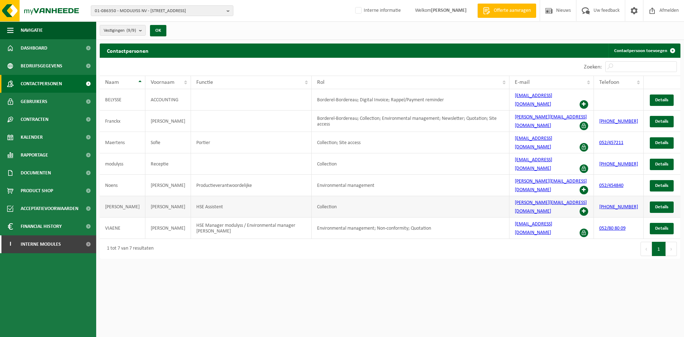
click at [588, 207] on span at bounding box center [584, 211] width 9 height 9
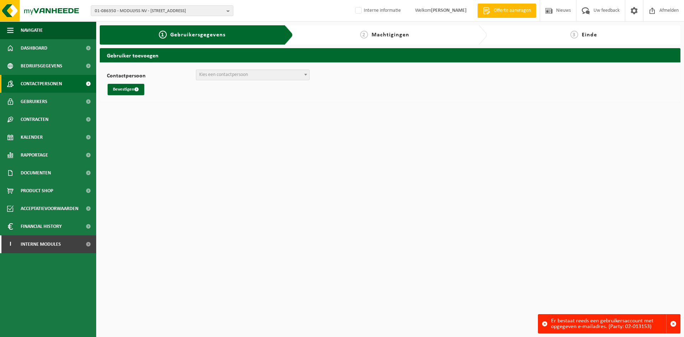
click at [46, 84] on span "Contactpersonen" at bounding box center [41, 84] width 41 height 18
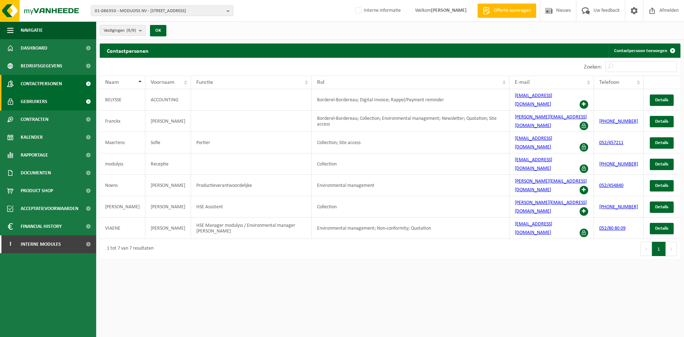
click at [51, 101] on link "Gebruikers" at bounding box center [48, 102] width 96 height 18
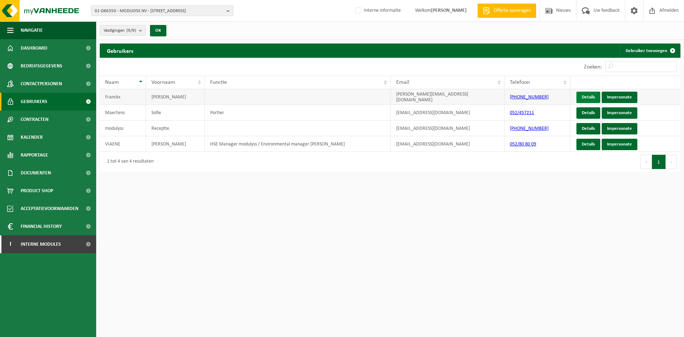
click at [585, 97] on link "Details" at bounding box center [588, 97] width 24 height 11
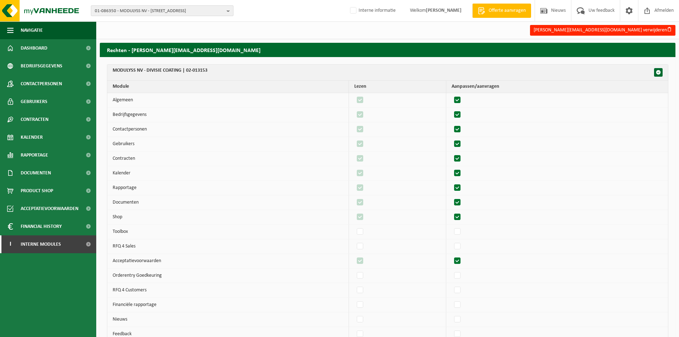
click at [183, 11] on span "01-086350 - MODULYSS NV - 9240 ZELE, ZEVENSTERRESTRAAT 21" at bounding box center [159, 11] width 129 height 11
type input "10-929238"
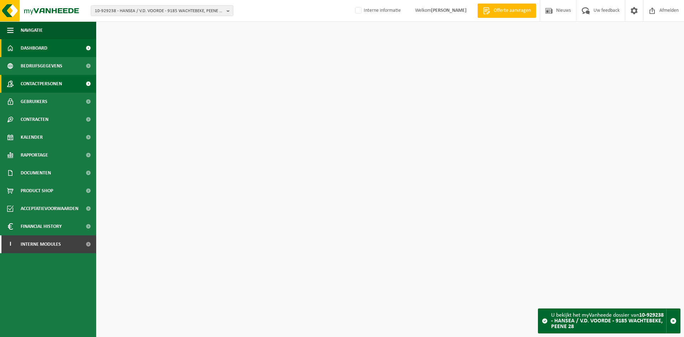
click at [54, 77] on span "Contactpersonen" at bounding box center [41, 84] width 41 height 18
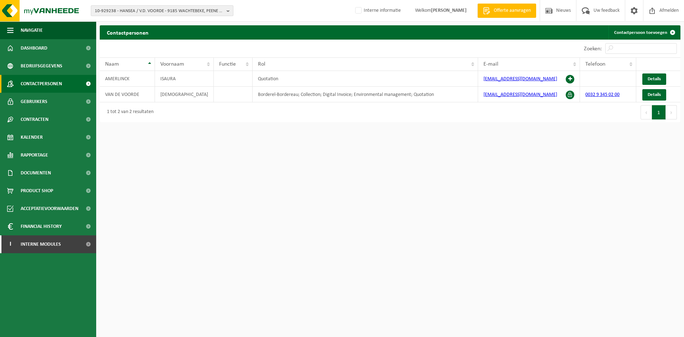
click at [183, 10] on span "10-929238 - HANSEA / V.D. VOORDE - 9185 WACHTEBEKE, PEENE 28" at bounding box center [159, 11] width 129 height 11
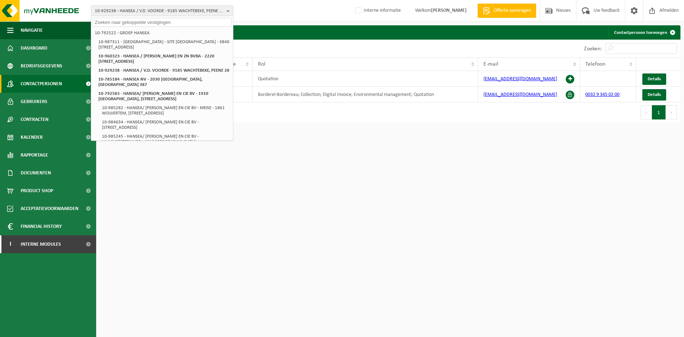
click at [330, 3] on div "10-929238 - HANSEA / V.D. VOORDE - 9185 WACHTEBEKE, PEENE 28 10-792522 - GROEP …" at bounding box center [342, 11] width 684 height 22
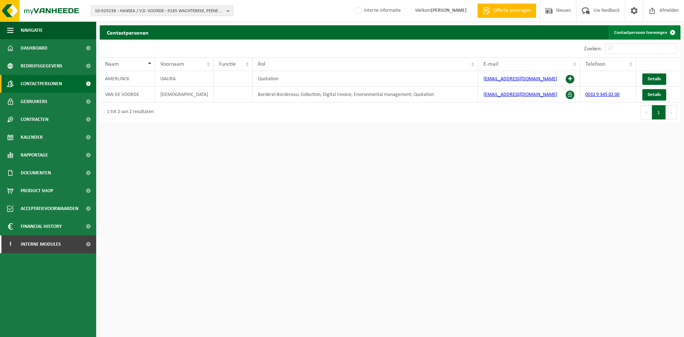
click at [653, 32] on link "Contactpersoon toevoegen" at bounding box center [644, 32] width 71 height 14
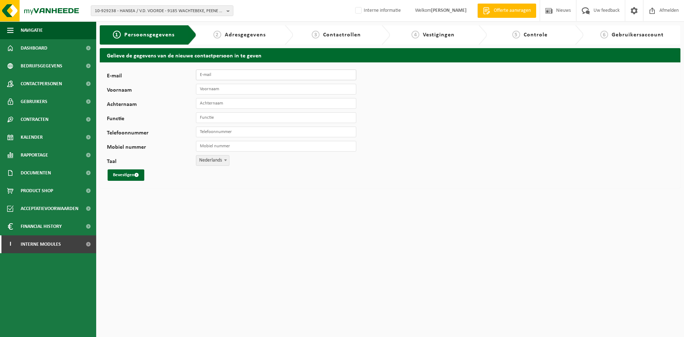
click at [226, 73] on input "E-mail" at bounding box center [276, 74] width 160 height 11
click at [133, 6] on span "10-929238 - HANSEA / V.D. VOORDE - 9185 WACHTEBEKE, PEENE 28" at bounding box center [159, 11] width 129 height 11
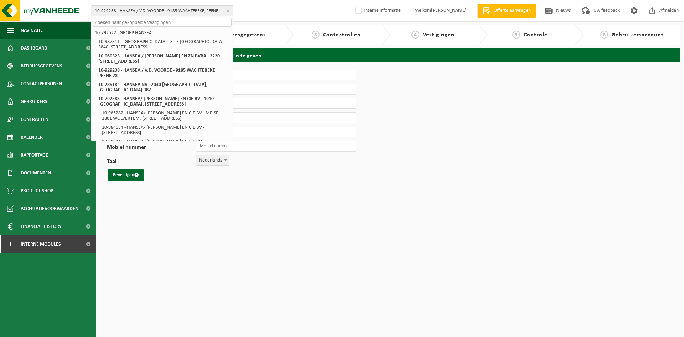
click at [463, 128] on div "E-mail Voornaam Achternaam Functie Telefoonnummer Mobiel nummer Taal Nederlands…" at bounding box center [390, 124] width 581 height 125
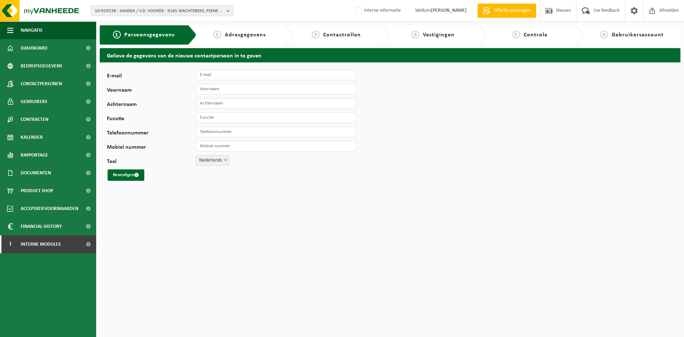
click at [129, 7] on span "10-929238 - HANSEA / V.D. VOORDE - 9185 WACHTEBEKE, PEENE 28" at bounding box center [159, 11] width 129 height 11
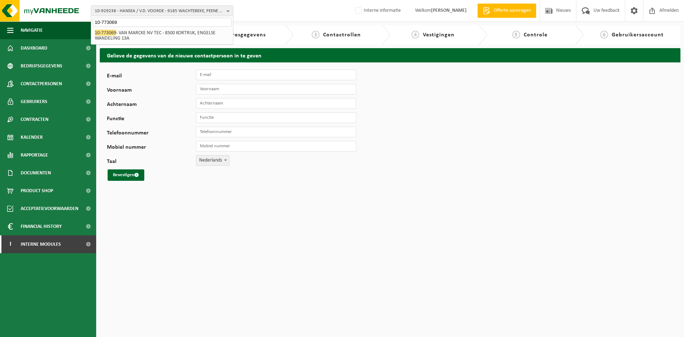
type input "10-773069"
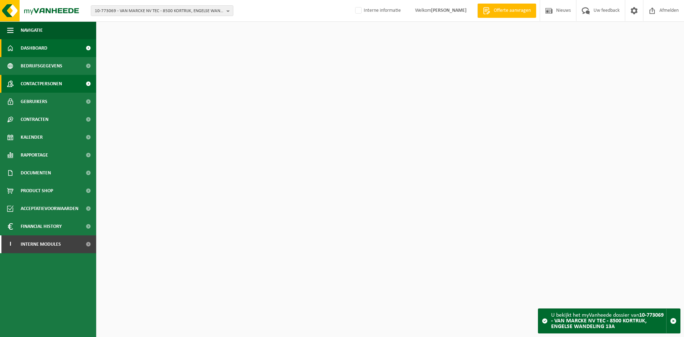
click at [50, 80] on span "Contactpersonen" at bounding box center [41, 84] width 41 height 18
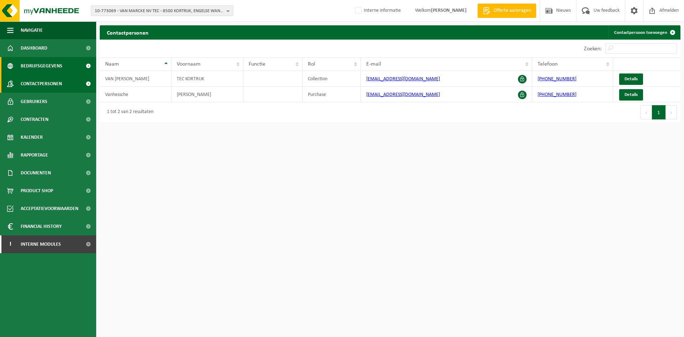
click at [58, 65] on span "Bedrijfsgegevens" at bounding box center [42, 66] width 42 height 18
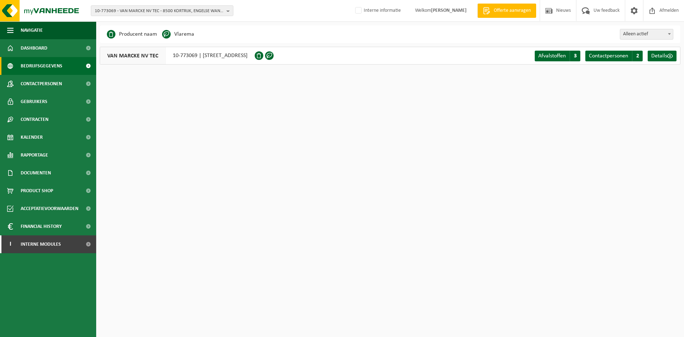
click at [178, 56] on div "VAN MARCKE NV TEC 10-773069 | ENGELSE WANDELING 13A, 8500 KORTRIJK" at bounding box center [177, 56] width 155 height 18
click at [176, 57] on div "VAN MARCKE NV TEC 10-773069 | ENGELSE WANDELING 13A, 8500 KORTRIJK" at bounding box center [177, 56] width 155 height 18
drag, startPoint x: 171, startPoint y: 55, endPoint x: 198, endPoint y: 56, distance: 27.1
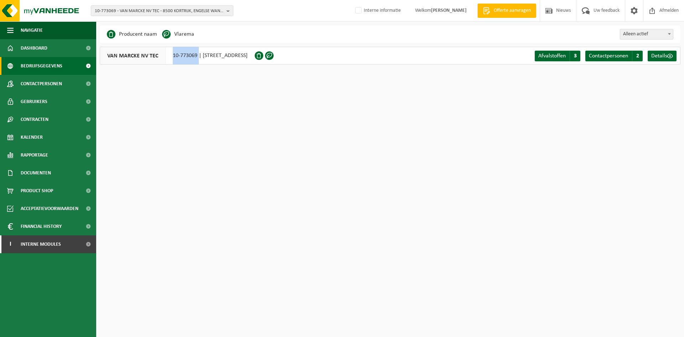
click at [198, 56] on div "VAN MARCKE NV TEC 10-773069 | ENGELSE WANDELING 13A, 8500 KORTRIJK" at bounding box center [177, 56] width 155 height 18
copy div "10-773069"
click at [117, 15] on span "10-773069 - VAN MARCKE NV TEC - 8500 KORTRIJK, ENGELSE WANDELING 13A" at bounding box center [159, 11] width 129 height 11
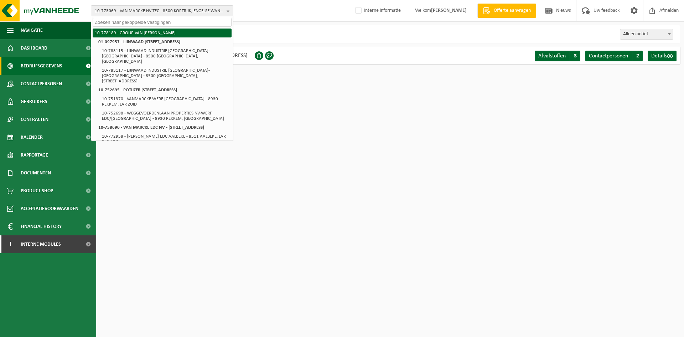
click at [171, 33] on li "10-778189 - GROUP VAN [PERSON_NAME]" at bounding box center [162, 33] width 139 height 9
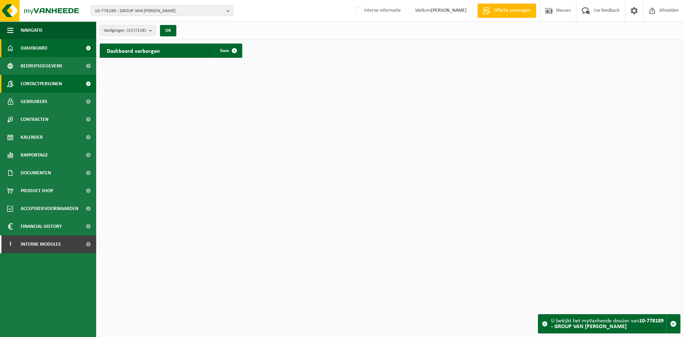
click at [52, 88] on span "Contactpersonen" at bounding box center [41, 84] width 41 height 18
click at [56, 64] on span "Bedrijfsgegevens" at bounding box center [42, 66] width 42 height 18
click at [53, 64] on span "Bedrijfsgegevens" at bounding box center [42, 66] width 42 height 18
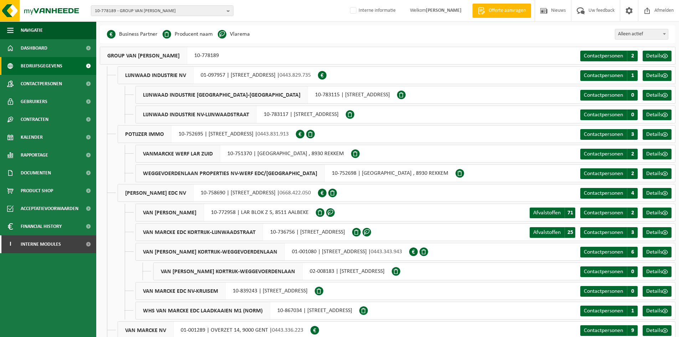
click at [333, 50] on div "GROUP VAN [PERSON_NAME] 10-778189 Contactpersonen C 2 Details" at bounding box center [387, 56] width 575 height 18
click at [58, 81] on span "Contactpersonen" at bounding box center [41, 84] width 41 height 18
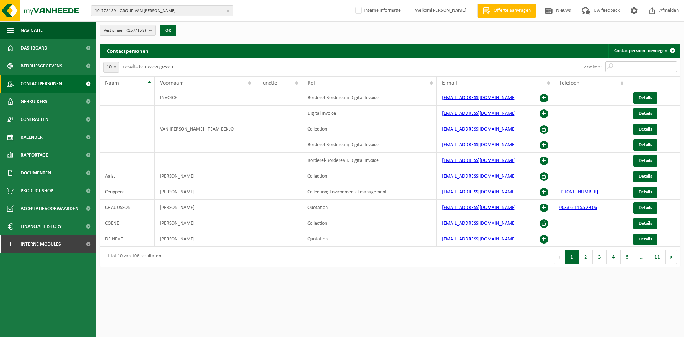
click at [634, 65] on input "Zoeken:" at bounding box center [641, 66] width 72 height 11
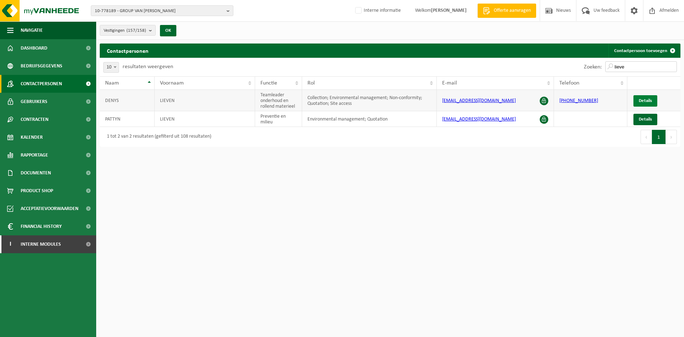
type input "lieve"
click at [652, 99] on link "Details" at bounding box center [645, 100] width 24 height 11
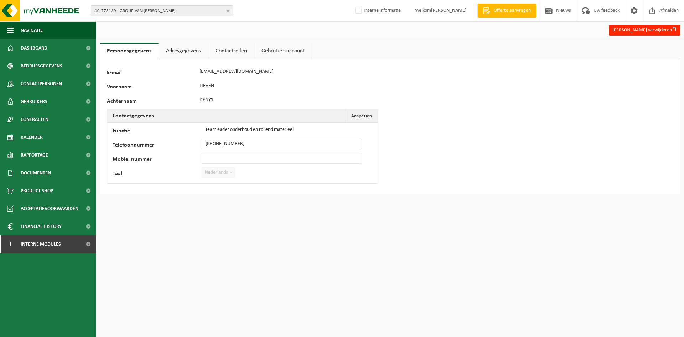
click at [193, 56] on link "Adresgegevens" at bounding box center [183, 51] width 49 height 16
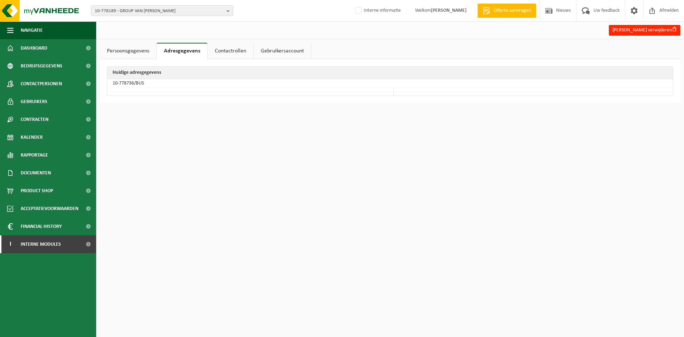
click at [232, 53] on link "Contactrollen" at bounding box center [231, 51] width 46 height 16
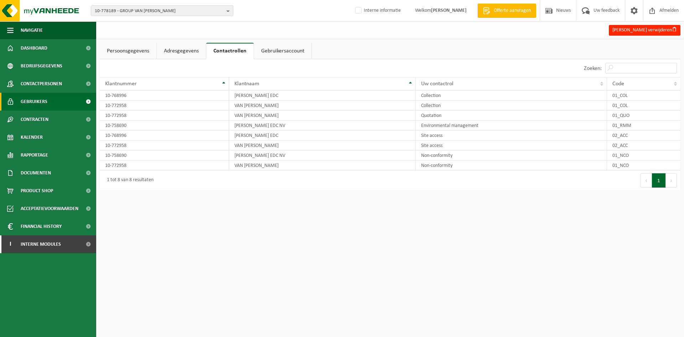
click at [50, 97] on link "Gebruikers" at bounding box center [48, 102] width 96 height 18
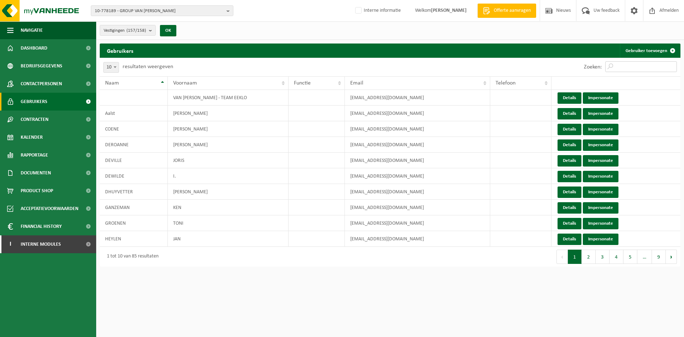
drag, startPoint x: 637, startPoint y: 64, endPoint x: 634, endPoint y: 71, distance: 7.7
click at [637, 64] on input "Zoeken:" at bounding box center [641, 66] width 72 height 11
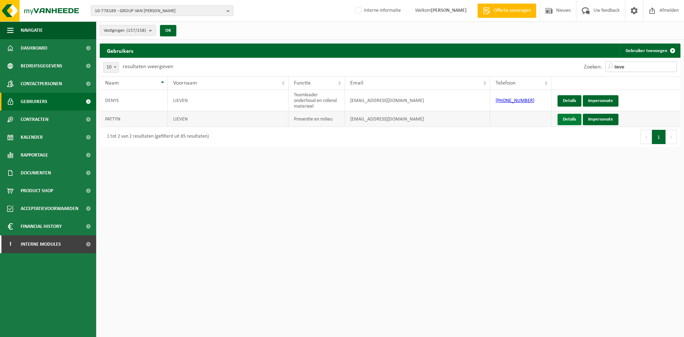
type input "lieve"
click at [568, 119] on link "Details" at bounding box center [570, 119] width 24 height 11
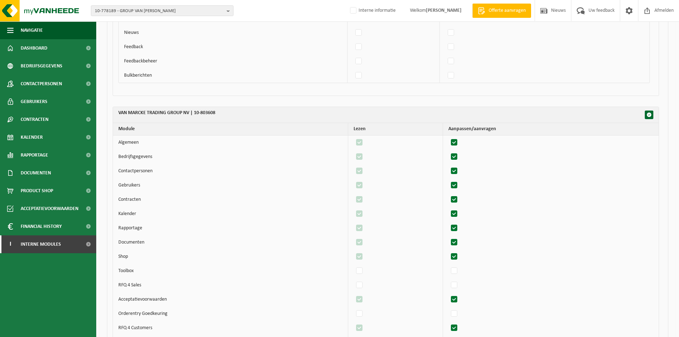
scroll to position [49983, 0]
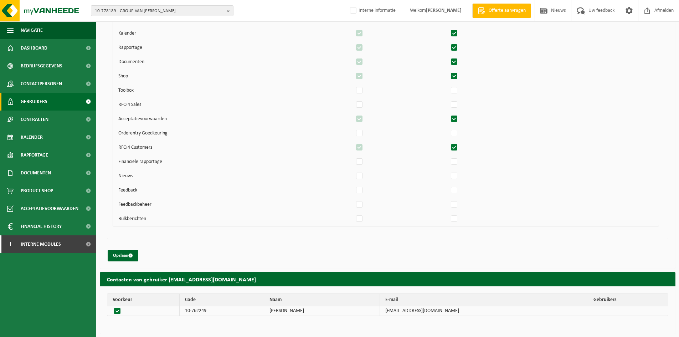
click at [42, 96] on span "Gebruikers" at bounding box center [34, 102] width 27 height 18
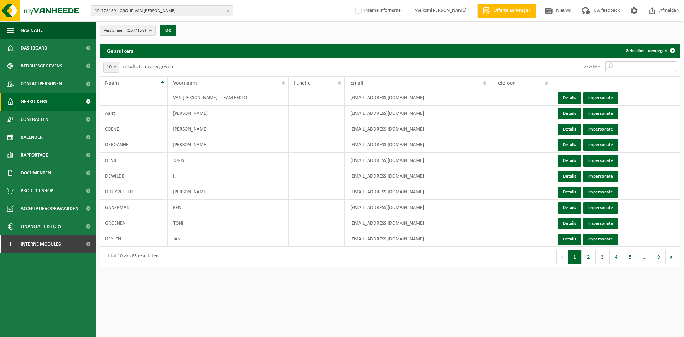
click at [627, 64] on input "Zoeken:" at bounding box center [641, 66] width 72 height 11
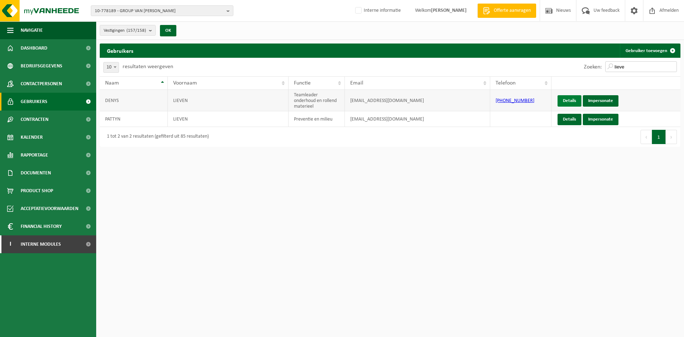
type input "lieve"
click at [574, 102] on link "Details" at bounding box center [570, 100] width 24 height 11
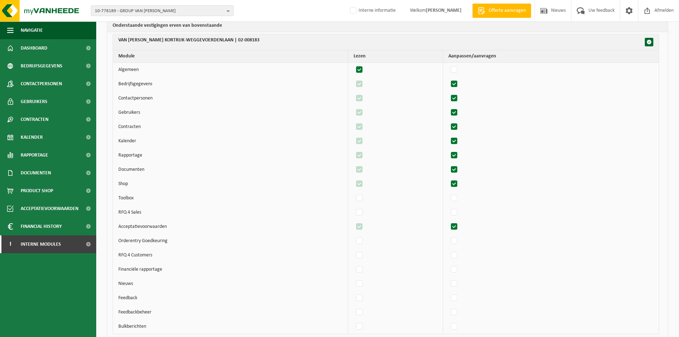
scroll to position [41257, 0]
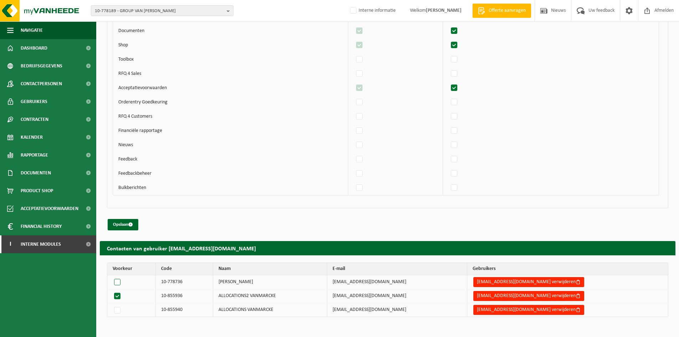
click at [117, 282] on label at bounding box center [119, 282] width 12 height 10
radio input "true"
click at [180, 282] on td "10-778736" at bounding box center [184, 282] width 57 height 14
drag, startPoint x: 193, startPoint y: 278, endPoint x: 144, endPoint y: 279, distance: 49.2
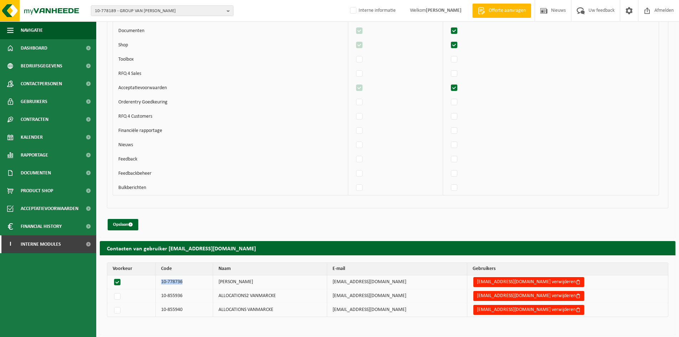
click at [144, 279] on tr "10-778736 LIEVEN DENYS ldenys@vanmarcke.be ldenys@vanmarcke.be verwijderen" at bounding box center [387, 282] width 560 height 14
copy td "10-778736"
click at [185, 299] on td "10-855936" at bounding box center [184, 296] width 57 height 14
drag, startPoint x: 198, startPoint y: 296, endPoint x: 167, endPoint y: 296, distance: 30.3
click at [167, 296] on td "10-855936" at bounding box center [184, 296] width 57 height 14
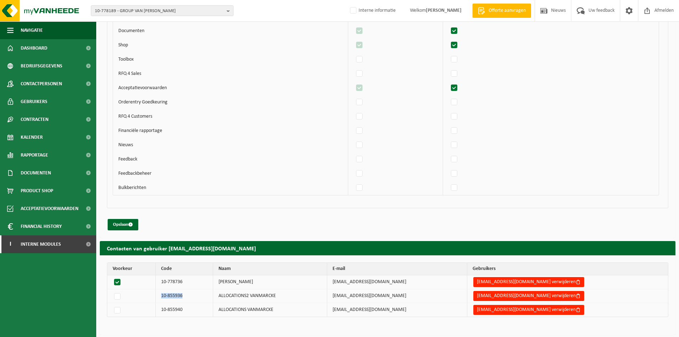
copy td "10-855936"
click at [185, 308] on td "10-855940" at bounding box center [184, 310] width 57 height 14
drag, startPoint x: 192, startPoint y: 310, endPoint x: 164, endPoint y: 312, distance: 28.6
click at [164, 312] on tr "10-855940 ALLOCATIONS VANMARCKE ldenys@vanmarcke.be ldenys@vanmarcke.be verwijd…" at bounding box center [387, 310] width 560 height 14
copy td "10-855940"
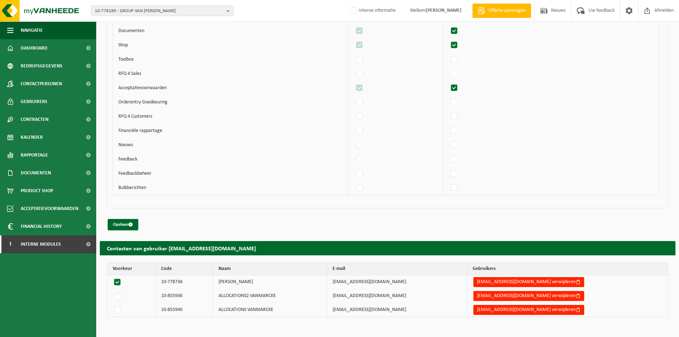
click at [189, 281] on td "10-778736" at bounding box center [184, 282] width 57 height 14
drag, startPoint x: 197, startPoint y: 281, endPoint x: 167, endPoint y: 281, distance: 29.6
click at [167, 281] on td "10-778736" at bounding box center [184, 282] width 57 height 14
copy td "10-778736"
click at [177, 11] on span "10-778189 - GROUP VAN MARCKE" at bounding box center [159, 11] width 129 height 11
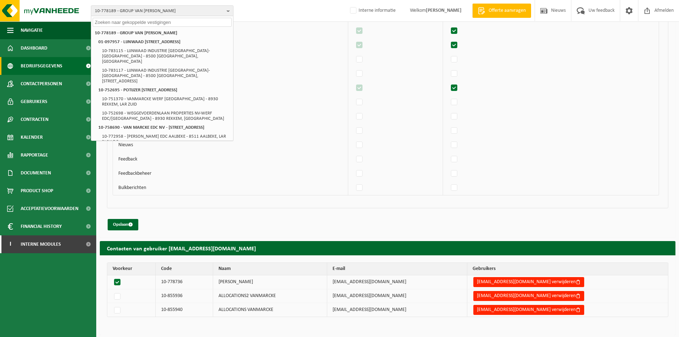
click at [35, 64] on span "Bedrijfsgegevens" at bounding box center [42, 66] width 42 height 18
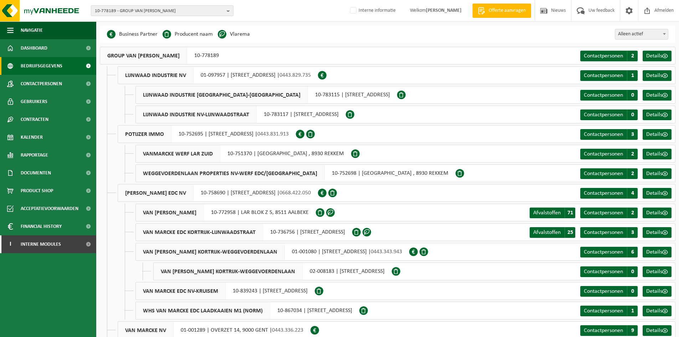
click at [186, 12] on span "10-778189 - GROUP VAN [PERSON_NAME]" at bounding box center [159, 11] width 129 height 11
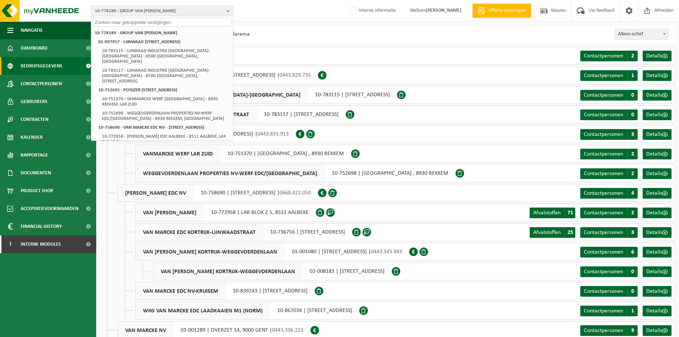
click at [296, 16] on div "10-778189 - GROUP VAN MARCKE 10-778189 - GROUP VAN [GEOGRAPHIC_DATA] 01-097957 …" at bounding box center [339, 11] width 679 height 22
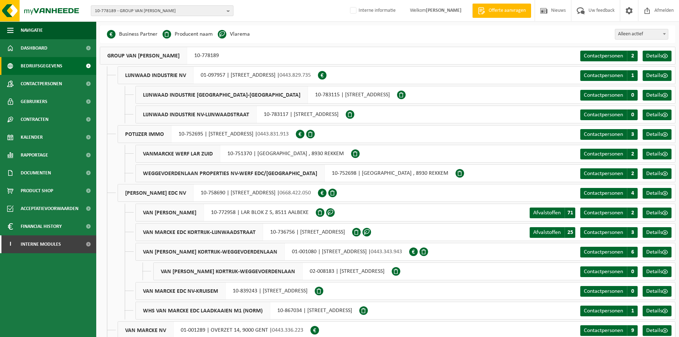
drag, startPoint x: 191, startPoint y: 13, endPoint x: 91, endPoint y: 11, distance: 99.8
click at [91, 11] on button "10-778189 - GROUP VAN [PERSON_NAME]" at bounding box center [162, 10] width 143 height 11
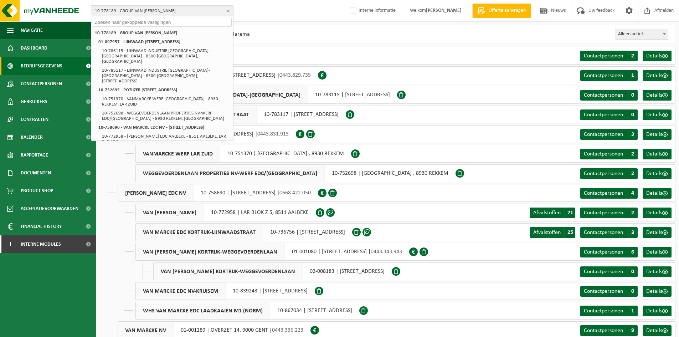
click at [146, 10] on span "10-778189 - GROUP VAN [PERSON_NAME]" at bounding box center [159, 11] width 129 height 11
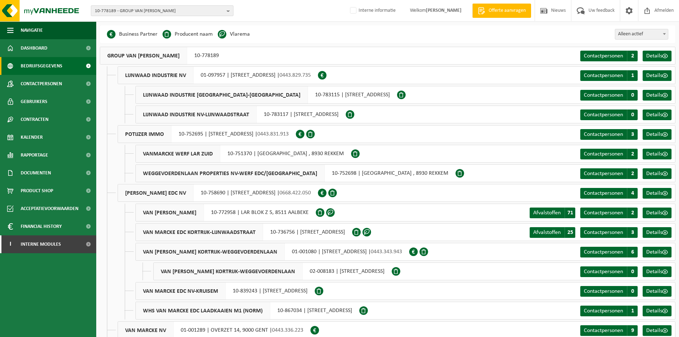
click at [146, 10] on span "10-778189 - GROUP VAN [PERSON_NAME]" at bounding box center [159, 11] width 129 height 11
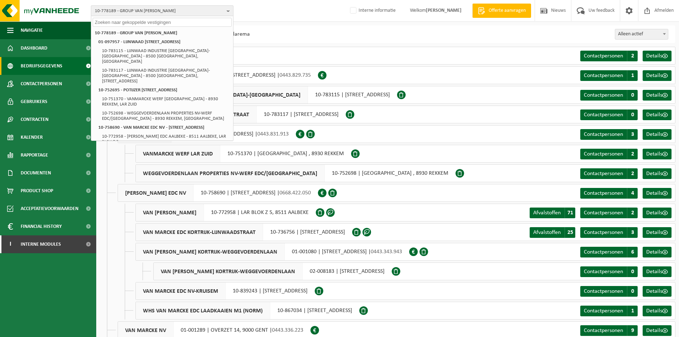
paste input "01-001289"
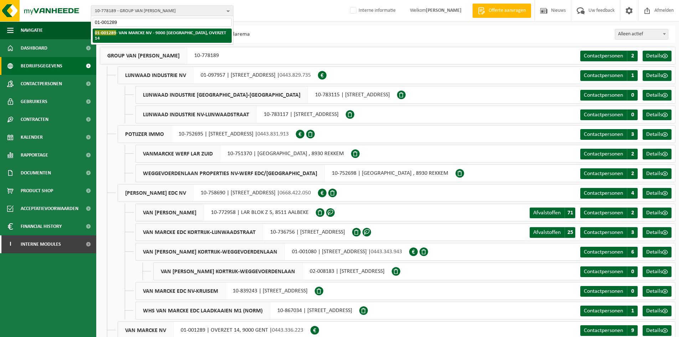
type input "01-001289"
click at [145, 34] on strong "01-001289 - VAN MARCKE NV - 9000 [GEOGRAPHIC_DATA], OVERZET 14" at bounding box center [160, 35] width 131 height 11
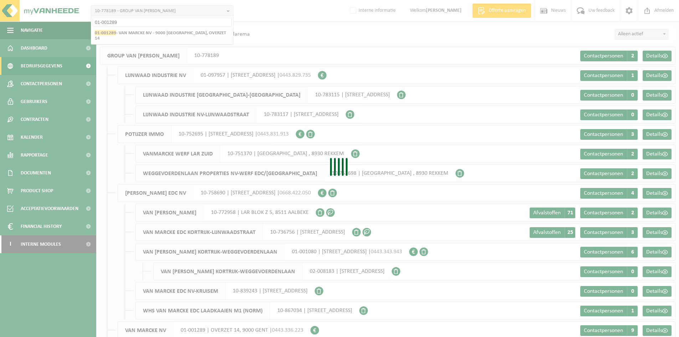
click at [263, 54] on div "Even geduld. Door de grote hoeveelheid gegevens duurt het laden even." at bounding box center [339, 168] width 679 height 337
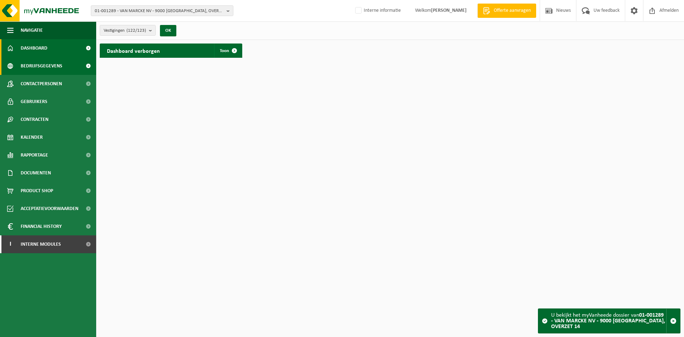
click at [55, 63] on span "Bedrijfsgegevens" at bounding box center [42, 66] width 42 height 18
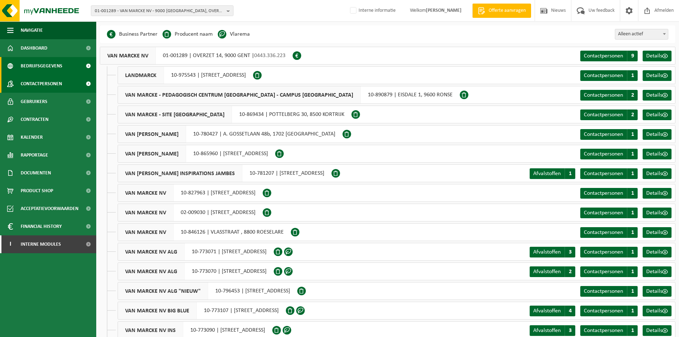
click at [27, 81] on span "Contactpersonen" at bounding box center [41, 84] width 41 height 18
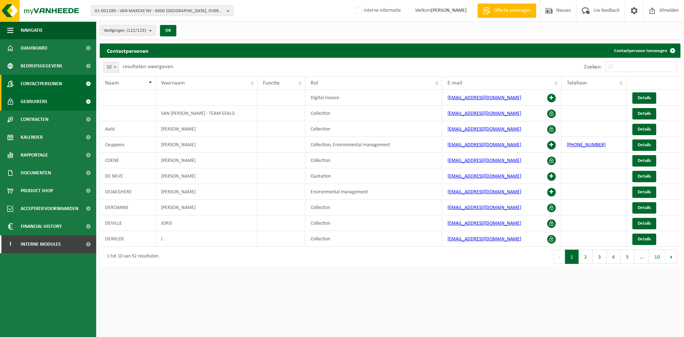
click at [57, 98] on link "Gebruikers" at bounding box center [48, 102] width 96 height 18
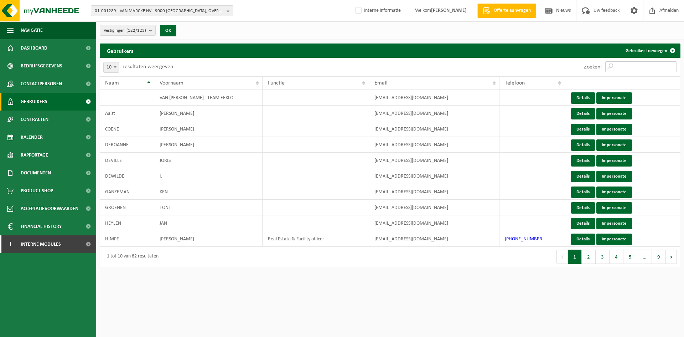
click at [625, 65] on input "Zoeken:" at bounding box center [641, 66] width 72 height 11
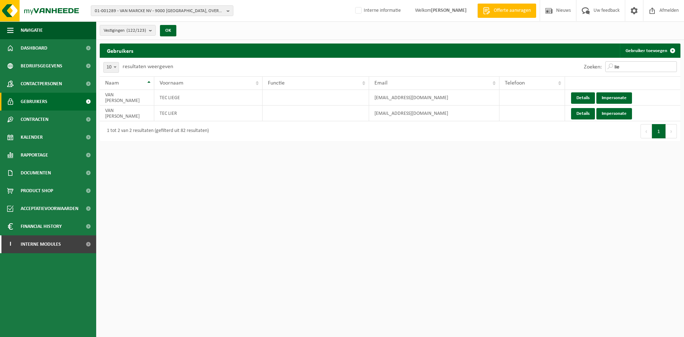
drag, startPoint x: 646, startPoint y: 63, endPoint x: 503, endPoint y: 64, distance: 143.6
click at [503, 64] on div "Zoeken: lie" at bounding box center [535, 67] width 290 height 19
type input "lie"
click at [182, 13] on span "01-001289 - VAN MARCKE NV - 9000 [GEOGRAPHIC_DATA], OVERZET 14" at bounding box center [159, 11] width 129 height 11
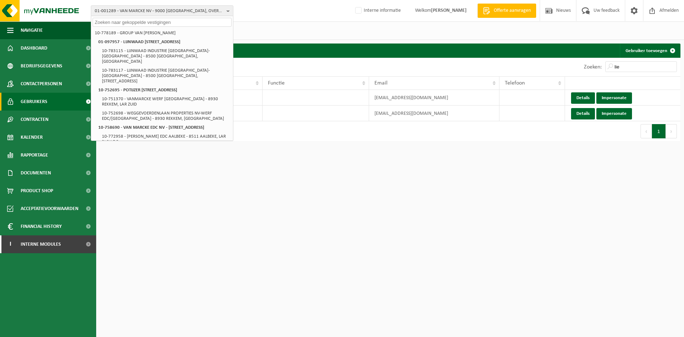
click at [175, 30] on li "10-778189 - GROUP VAN [PERSON_NAME]" at bounding box center [162, 33] width 139 height 9
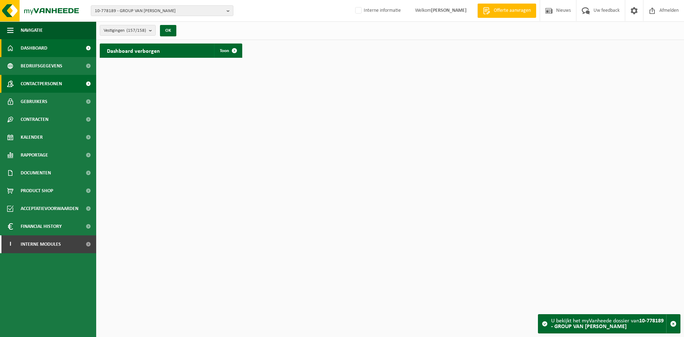
click at [46, 85] on span "Contactpersonen" at bounding box center [41, 84] width 41 height 18
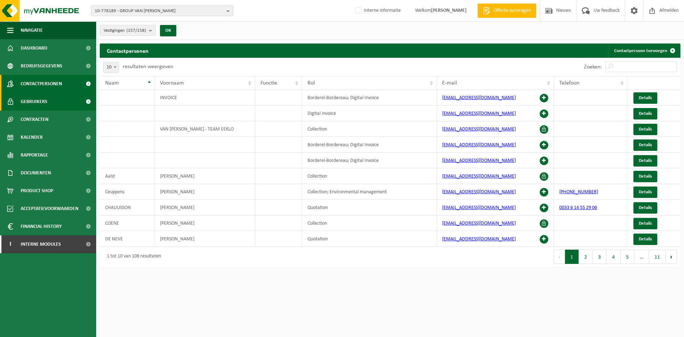
click at [64, 102] on link "Gebruikers" at bounding box center [48, 102] width 96 height 18
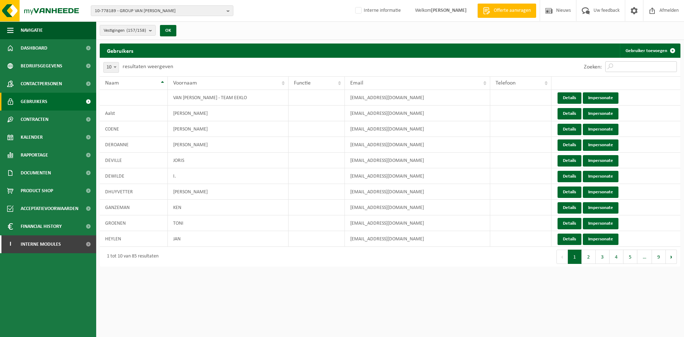
click at [628, 67] on input "Zoeken:" at bounding box center [641, 66] width 72 height 11
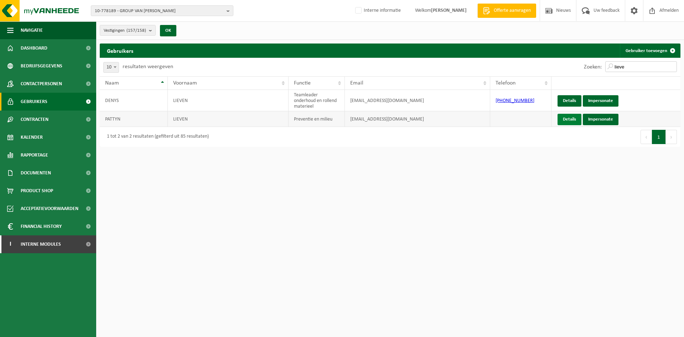
type input "lieve"
click at [571, 100] on link "Details" at bounding box center [570, 100] width 24 height 11
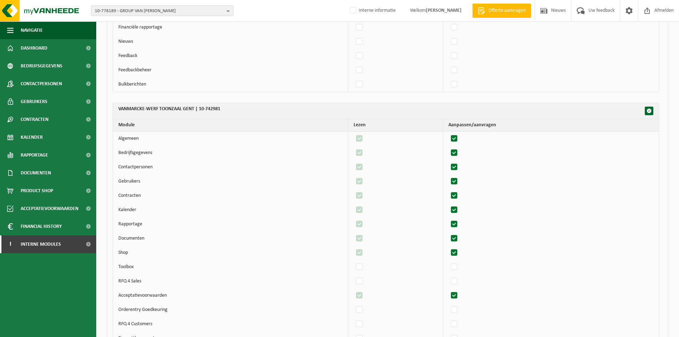
scroll to position [41257, 0]
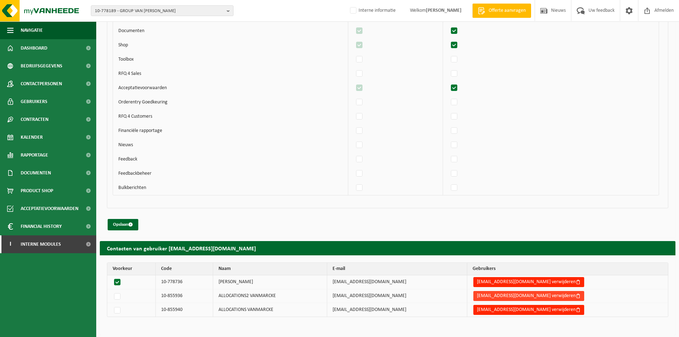
click at [513, 295] on button "ldenys@vanmarcke.be verwijderen" at bounding box center [528, 296] width 111 height 10
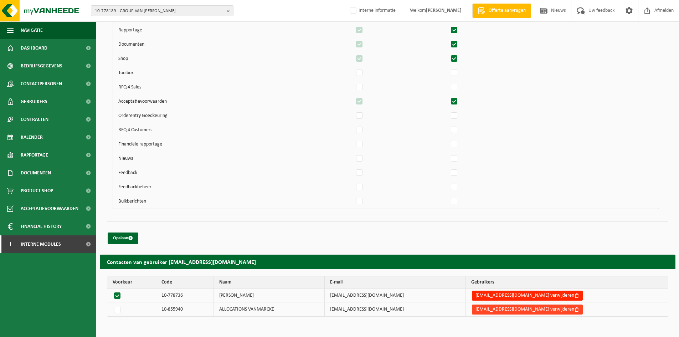
click at [513, 310] on button "ldenys@vanmarcke.be verwijderen" at bounding box center [527, 309] width 111 height 10
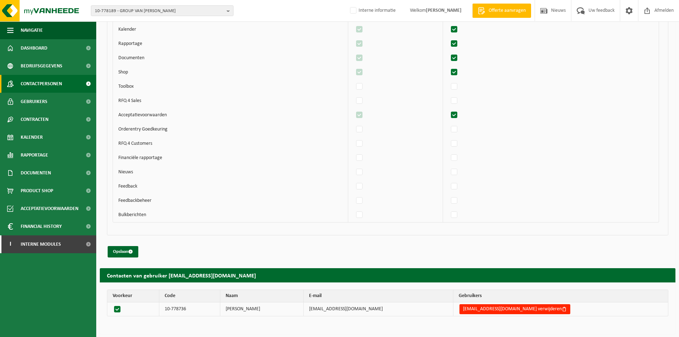
click at [40, 81] on span "Contactpersonen" at bounding box center [41, 84] width 41 height 18
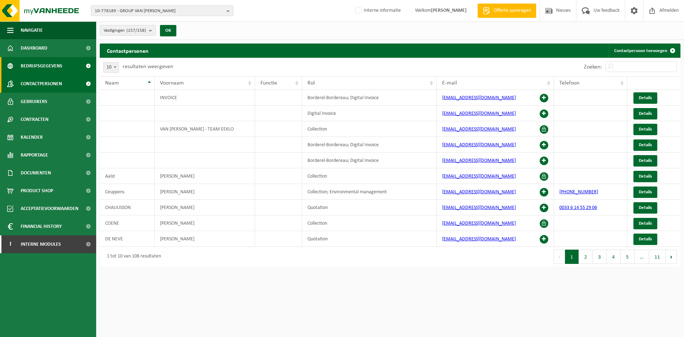
click at [48, 67] on span "Bedrijfsgegevens" at bounding box center [42, 66] width 42 height 18
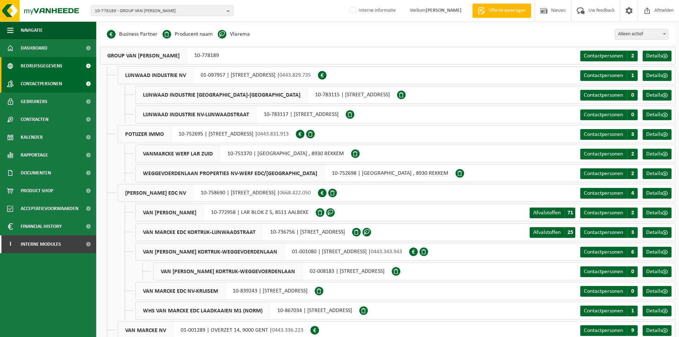
click at [59, 83] on span "Contactpersonen" at bounding box center [41, 84] width 41 height 18
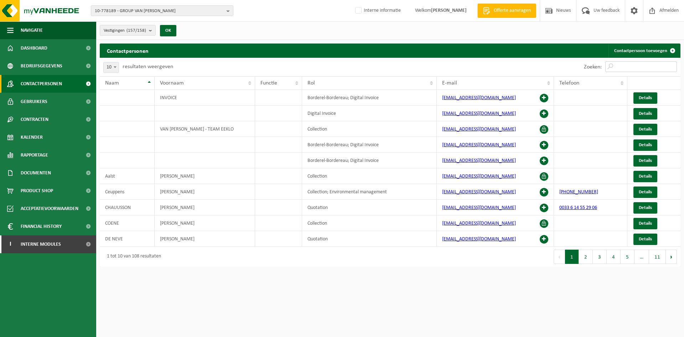
click at [630, 66] on input "Zoeken:" at bounding box center [641, 66] width 72 height 11
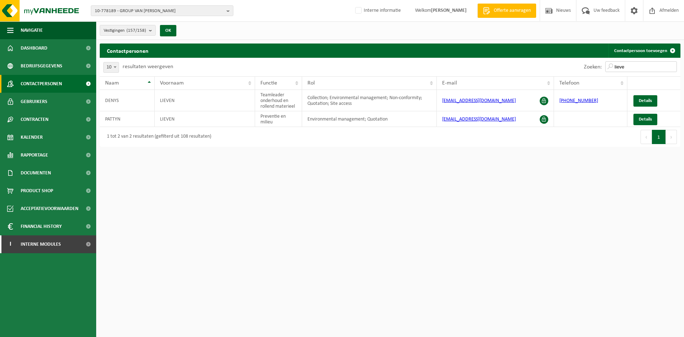
type input "lieve"
click at [52, 101] on link "Gebruikers" at bounding box center [48, 102] width 96 height 18
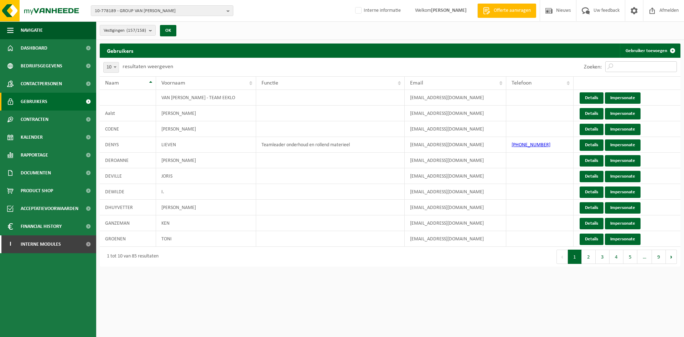
click at [628, 67] on input "Zoeken:" at bounding box center [641, 66] width 72 height 11
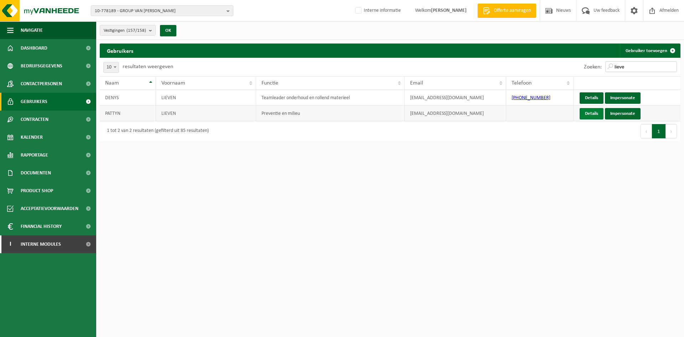
type input "lieve"
click at [589, 114] on link "Details" at bounding box center [592, 113] width 24 height 11
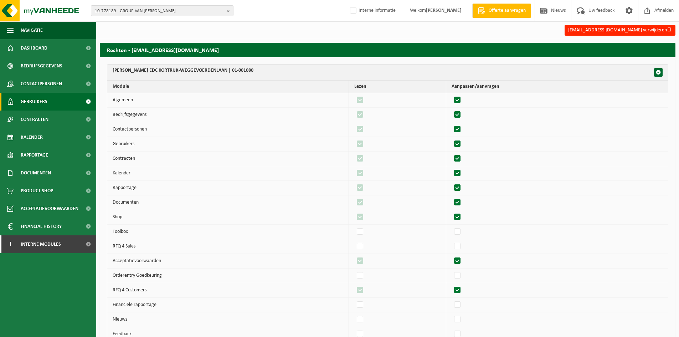
click at [38, 100] on span "Gebruikers" at bounding box center [34, 102] width 27 height 18
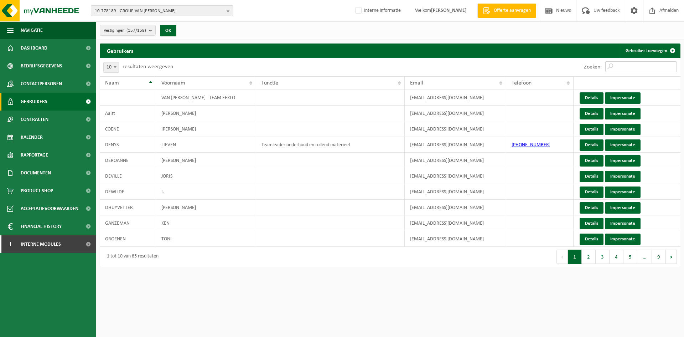
click at [640, 63] on input "Zoeken:" at bounding box center [641, 66] width 72 height 11
type input "k"
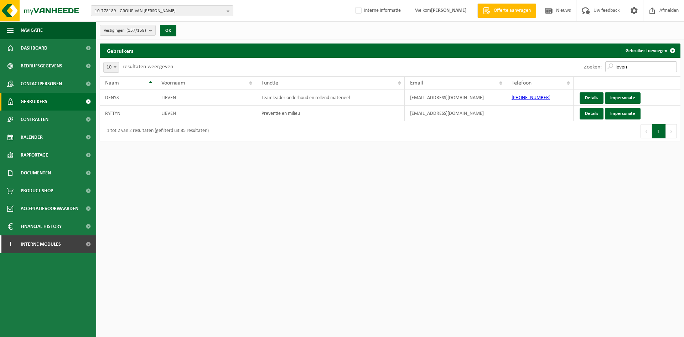
type input "lieven"
click at [586, 95] on link "Details" at bounding box center [592, 97] width 24 height 11
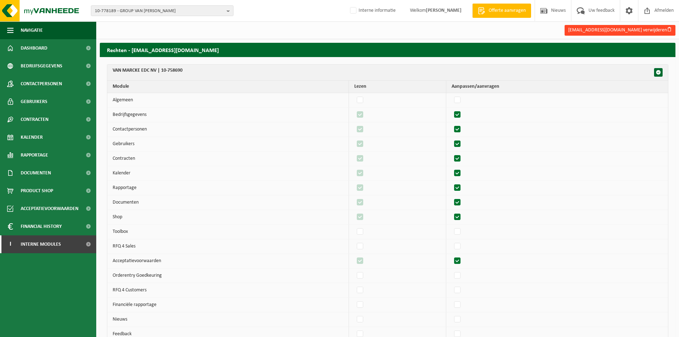
click at [629, 31] on button "[EMAIL_ADDRESS][DOMAIN_NAME] verwijderen" at bounding box center [619, 30] width 111 height 11
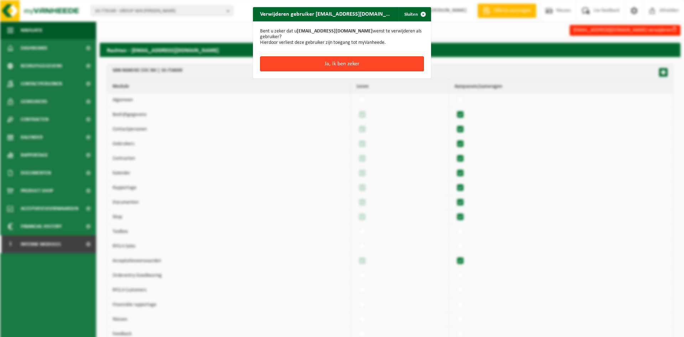
click at [378, 56] on button "Ja, ik ben zeker" at bounding box center [342, 63] width 164 height 15
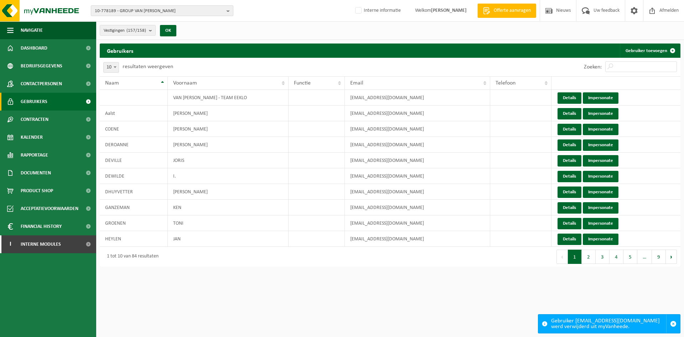
click at [143, 13] on span "10-778189 - GROUP VAN [PERSON_NAME]" at bounding box center [159, 11] width 129 height 11
type input "A"
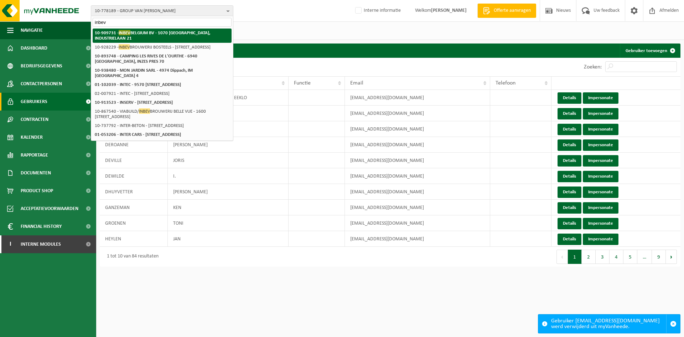
type input "inbev"
click at [212, 30] on li "10-909731 - INBEV [GEOGRAPHIC_DATA] BV - 1070 [GEOGRAPHIC_DATA], INDUSTRIELAAN …" at bounding box center [162, 36] width 139 height 14
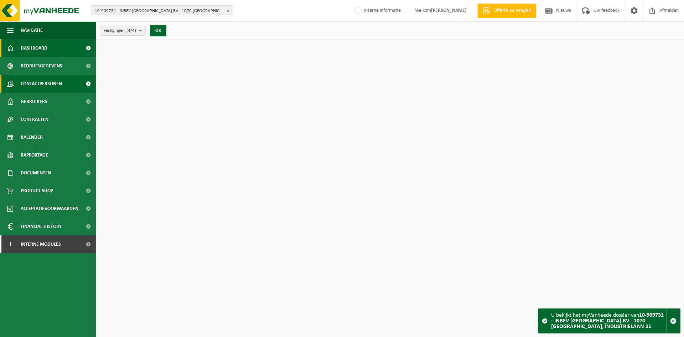
click at [58, 82] on span "Contactpersonen" at bounding box center [41, 84] width 41 height 18
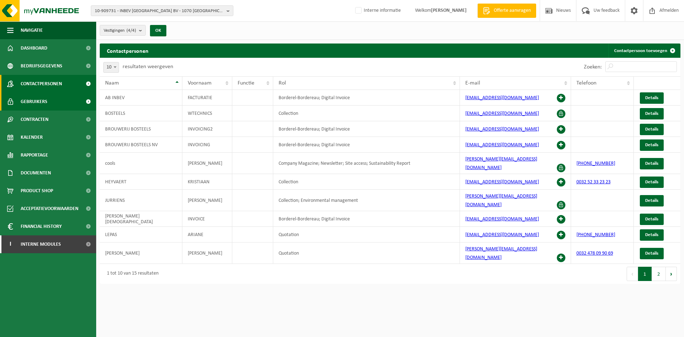
click at [64, 104] on link "Gebruikers" at bounding box center [48, 102] width 96 height 18
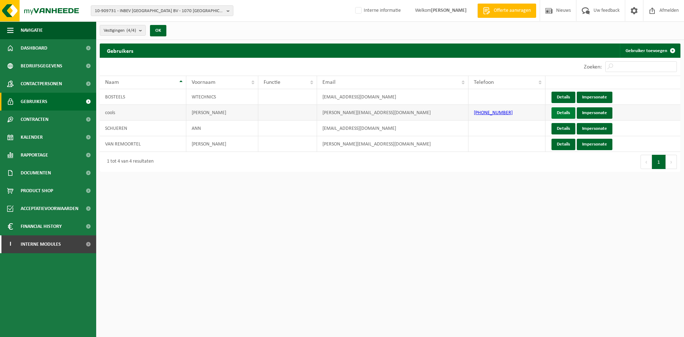
click at [567, 110] on link "Details" at bounding box center [564, 112] width 24 height 11
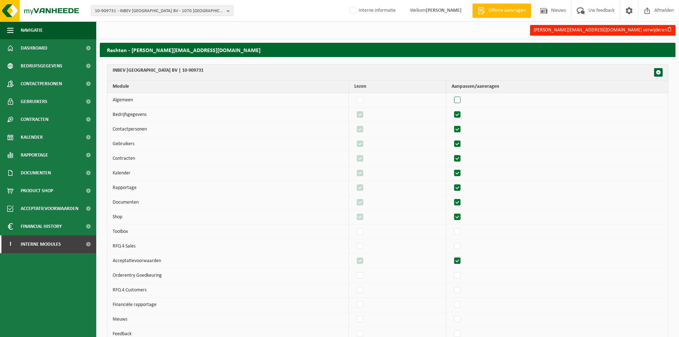
click at [462, 99] on label"] at bounding box center [457, 100] width 10 height 11
click at [451, 95] on input "checkbox" at bounding box center [451, 94] width 0 height 0
checkbox input "true"
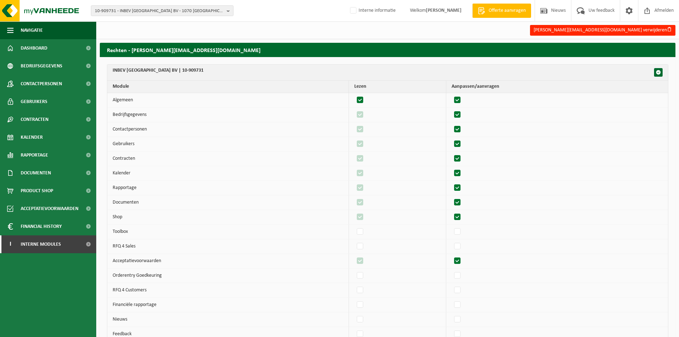
checkbox input "true"
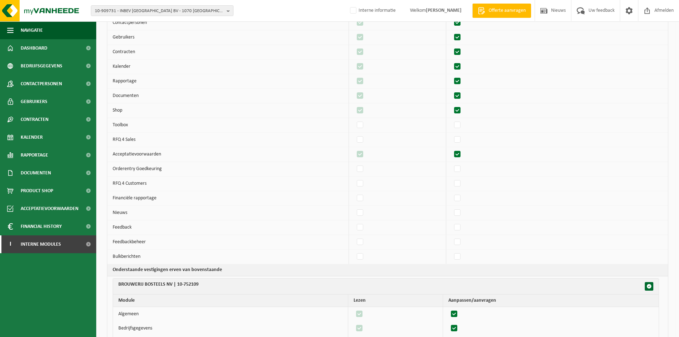
scroll to position [95, 0]
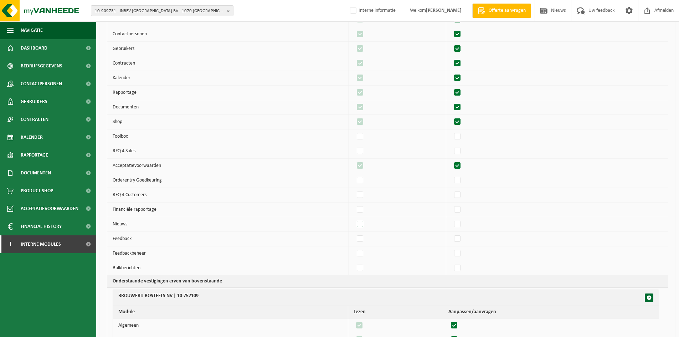
click at [359, 225] on td at bounding box center [397, 224] width 97 height 15
click at [362, 226] on label"] at bounding box center [360, 224] width 10 height 11
click at [354, 219] on input "checkbox" at bounding box center [354, 218] width 0 height 0
checkbox input "true"
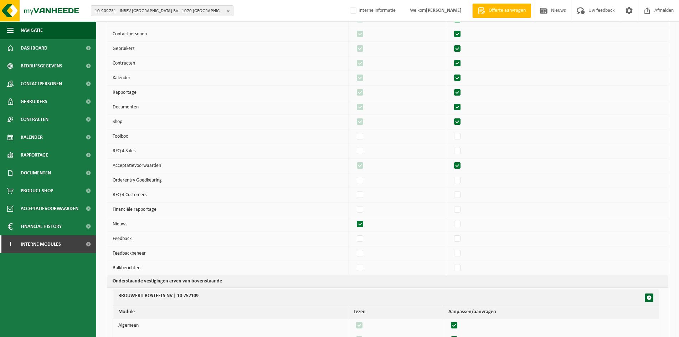
checkbox input "true"
click at [459, 241] on label"] at bounding box center [457, 238] width 10 height 11
click at [451, 233] on input "checkbox" at bounding box center [451, 233] width 0 height 0
checkbox input "true"
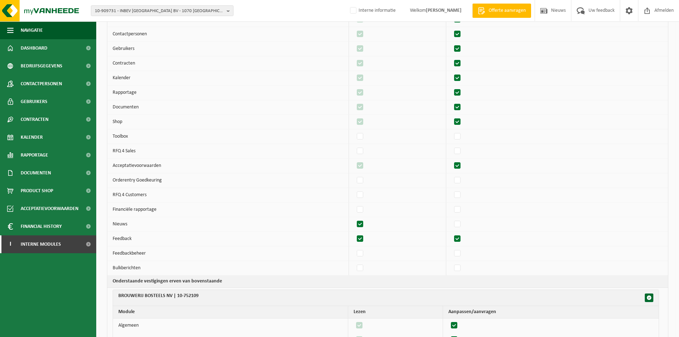
checkbox input "true"
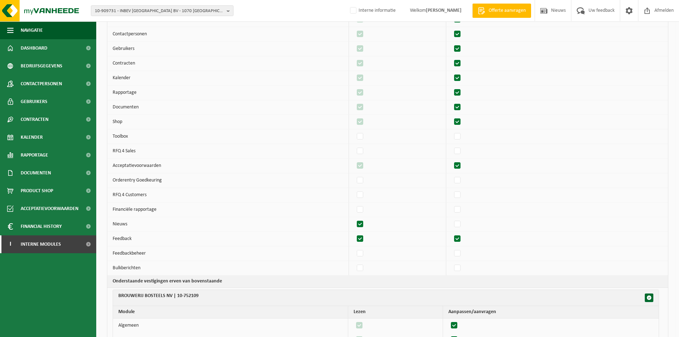
checkbox input "true"
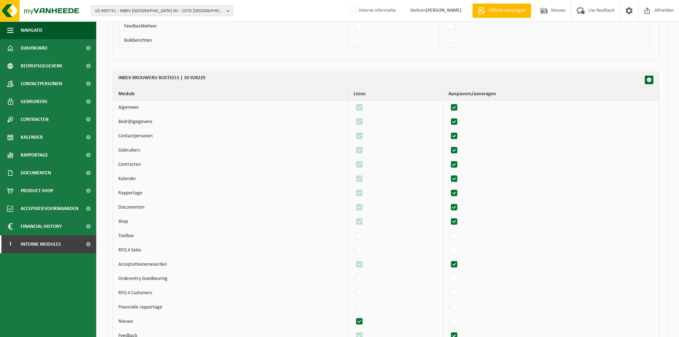
scroll to position [1096, 0]
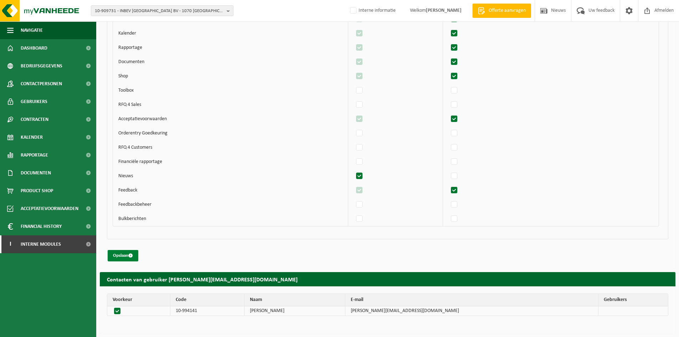
click at [117, 255] on button "Opslaan" at bounding box center [123, 255] width 31 height 11
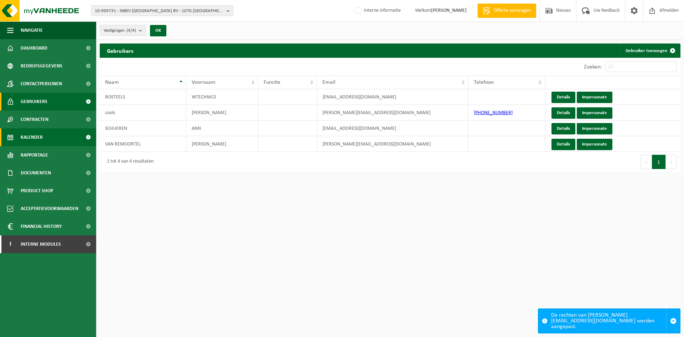
click at [50, 141] on link "Kalender" at bounding box center [48, 137] width 96 height 18
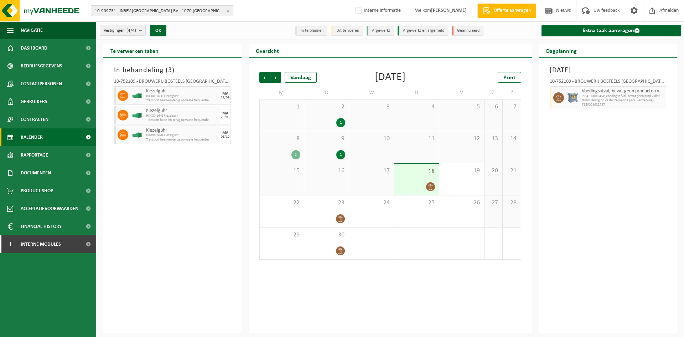
click at [180, 15] on span "10-909731 - INBEV [GEOGRAPHIC_DATA] BV - 1070 [GEOGRAPHIC_DATA], INDUSTRIELAAN …" at bounding box center [159, 11] width 129 height 11
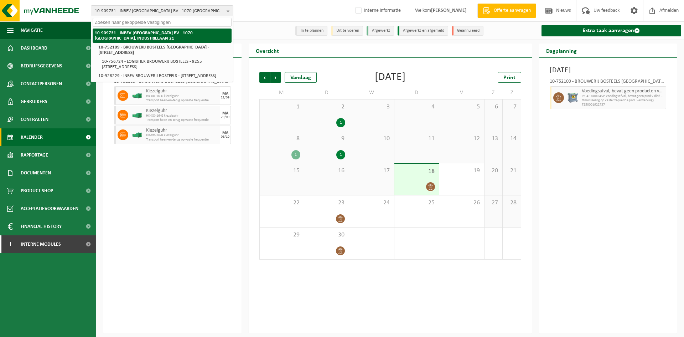
click at [193, 35] on strong "10-909731 - INBEV [GEOGRAPHIC_DATA] BV - 1070 [GEOGRAPHIC_DATA], INDUSTRIELAAN …" at bounding box center [144, 36] width 98 height 10
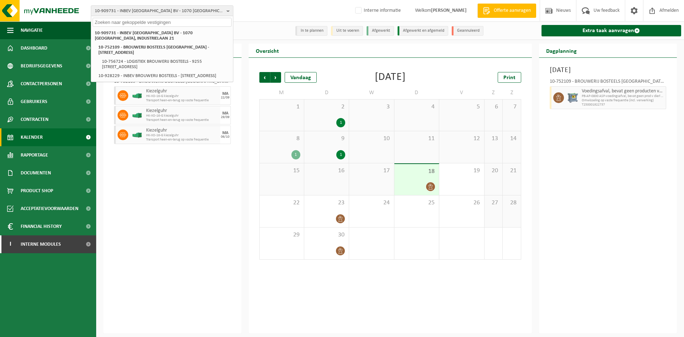
click at [221, 203] on div "In behandeling ( 3 ) 10-752109 - BROUWERIJ BOSTEELS NV - BUGGENHOUT Kiezelguhr …" at bounding box center [172, 195] width 138 height 275
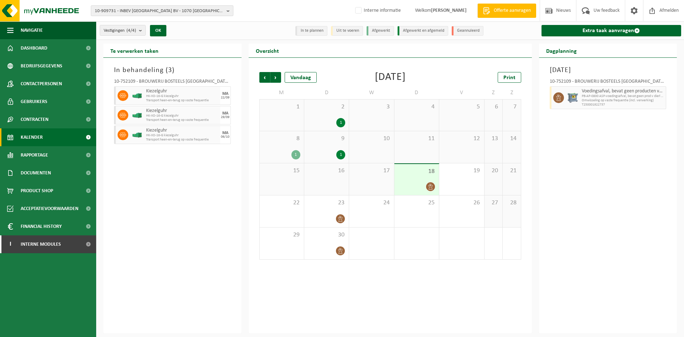
click at [157, 15] on span "10-909731 - INBEV [GEOGRAPHIC_DATA] BV - 1070 [GEOGRAPHIC_DATA], INDUSTRIELAAN …" at bounding box center [159, 11] width 129 height 11
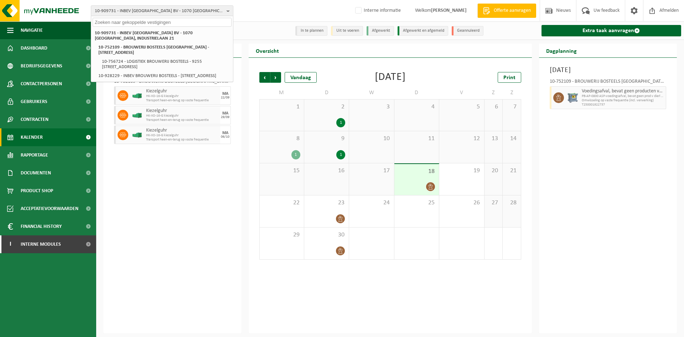
click at [205, 266] on div "In behandeling ( 3 ) 10-752109 - BROUWERIJ BOSTEELS NV - BUGGENHOUT Kiezelguhr …" at bounding box center [172, 195] width 138 height 275
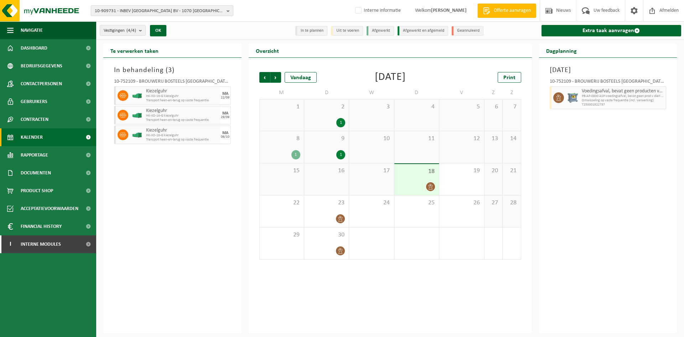
click at [172, 13] on span "10-909731 - INBEV BELGIUM BV - 1070 ANDERLECHT, INDUSTRIELAAN 21" at bounding box center [159, 11] width 129 height 11
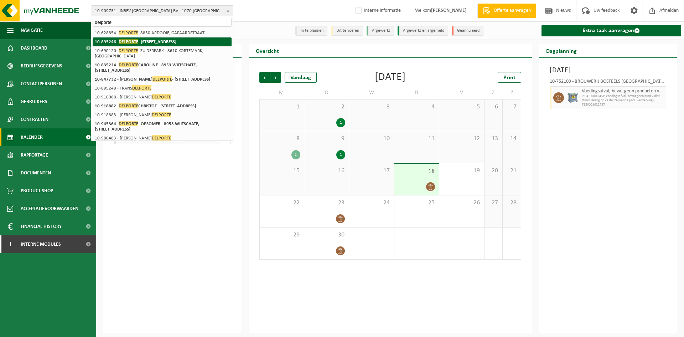
type input "delporte"
click at [169, 41] on strong "10-895246 - DELPORTE - 8972 PROVEN, RENINGESTRAAT 3" at bounding box center [136, 41] width 82 height 5
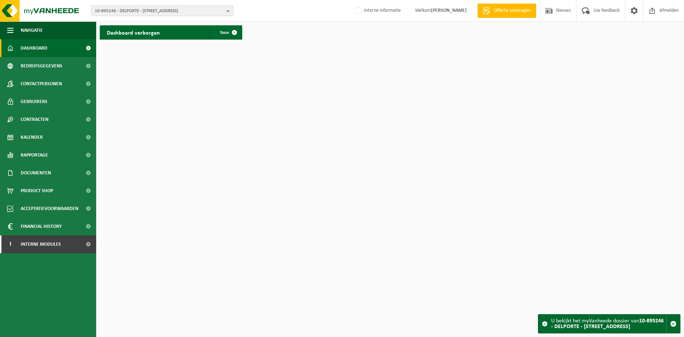
click at [135, 11] on span "10-895246 - DELPORTE - [STREET_ADDRESS]" at bounding box center [159, 11] width 129 height 11
click at [291, 19] on div "10-895246 - DELPORTE - 8972 [GEOGRAPHIC_DATA], [STREET_ADDRESS], [STREET_ADDRES…" at bounding box center [342, 11] width 684 height 22
click at [61, 85] on span "Contactpersonen" at bounding box center [41, 84] width 41 height 18
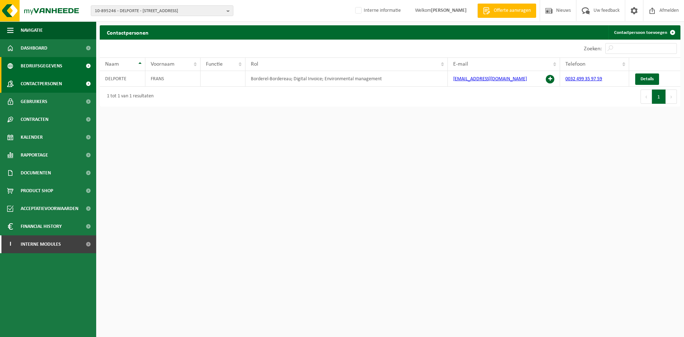
click at [38, 67] on span "Bedrijfsgegevens" at bounding box center [42, 66] width 42 height 18
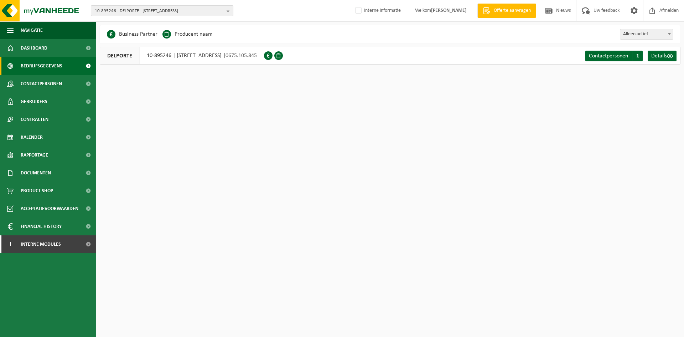
click at [131, 14] on span "10-895246 - DELPORTE - 8972 PROVEN, RENINGESTRAAT 3" at bounding box center [159, 11] width 129 height 11
click at [107, 21] on input "text" at bounding box center [162, 22] width 139 height 9
type input "delporte komen"
click at [146, 31] on strong "01-002075 - DELPORTE EN ZONEN NV - [STREET_ADDRESS]" at bounding box center [151, 33] width 112 height 5
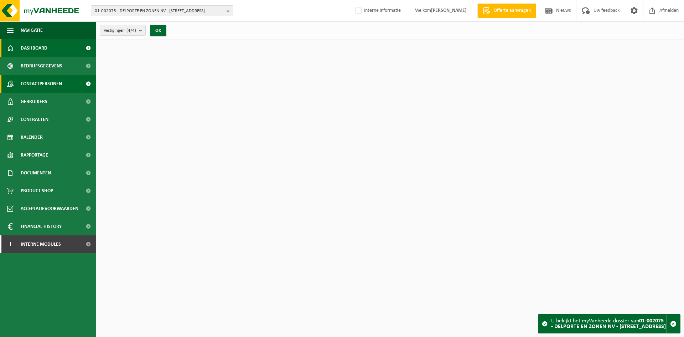
click at [51, 87] on span "Contactpersonen" at bounding box center [41, 84] width 41 height 18
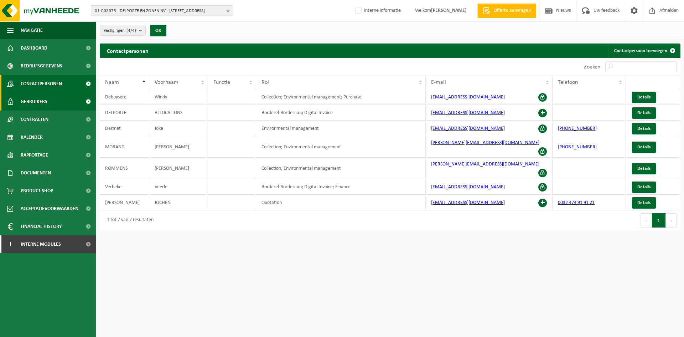
click at [45, 99] on span "Gebruikers" at bounding box center [34, 102] width 27 height 18
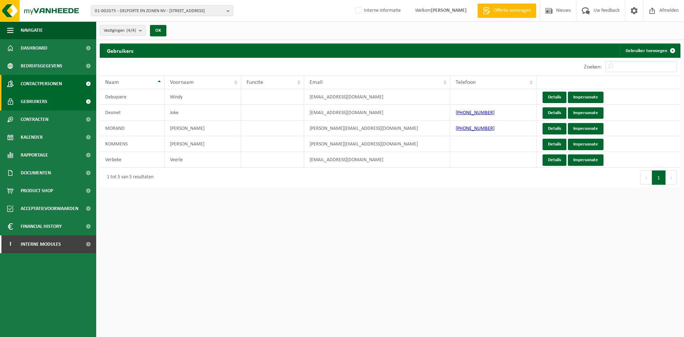
click at [57, 83] on span "Contactpersonen" at bounding box center [41, 84] width 41 height 18
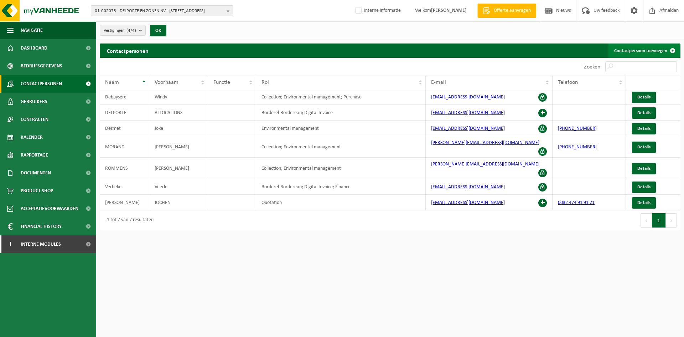
click at [651, 53] on link "Contactpersoon toevoegen" at bounding box center [644, 50] width 71 height 14
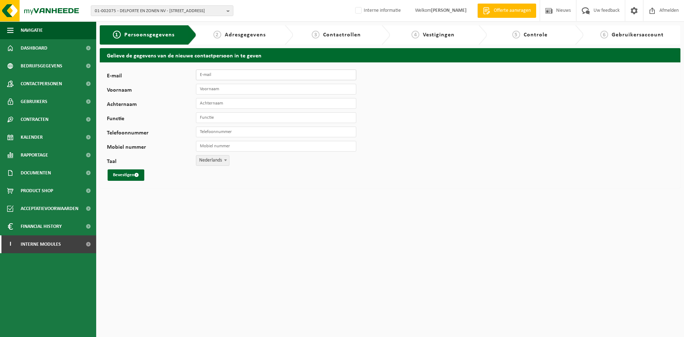
click at [270, 73] on input "E-mail" at bounding box center [276, 74] width 160 height 11
paste input "sarah.elslander@delporte.be."
type input "[PERSON_NAME][EMAIL_ADDRESS][DOMAIN_NAME]"
type input "Sarah"
type input "Elslander"
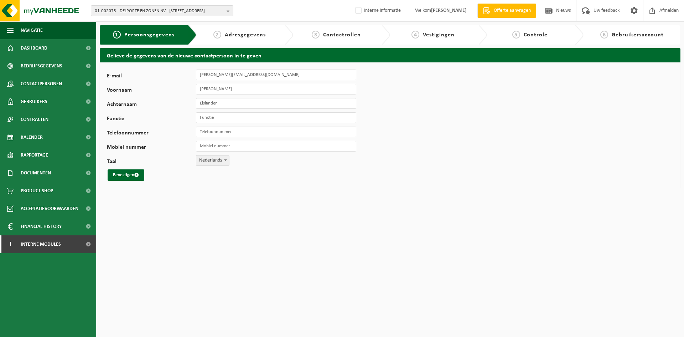
click at [479, 216] on html "01-002075 - DELPORTE EN ZONEN NV - 7780 KOMEN, MARMOUSETSSTRAAT 5 01-002075 - D…" at bounding box center [342, 168] width 684 height 337
click at [272, 124] on div "E-mail sarah.elslander@delporte.be Voornaam Sarah Achternaam Elslander Functie …" at bounding box center [223, 124] width 232 height 111
click at [281, 117] on input "Functie" at bounding box center [276, 117] width 160 height 11
click at [129, 177] on button "Bevestigen" at bounding box center [126, 174] width 37 height 11
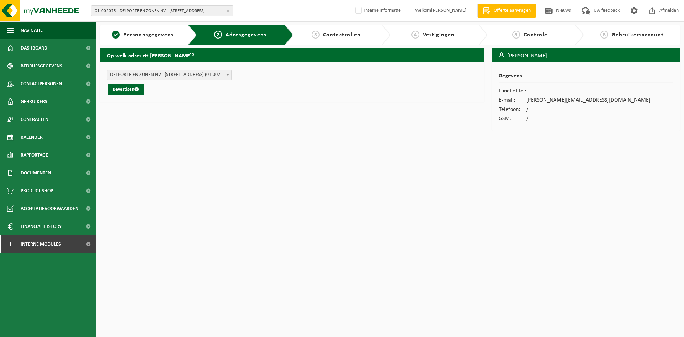
click at [131, 95] on div "DELPORTE EN ZONEN NV - [GEOGRAPHIC_DATA] SKYLUX [GEOGRAPHIC_DATA] STASEGEM - [S…" at bounding box center [292, 82] width 385 height 40
click at [135, 93] on button "Bevestigen" at bounding box center [126, 89] width 37 height 11
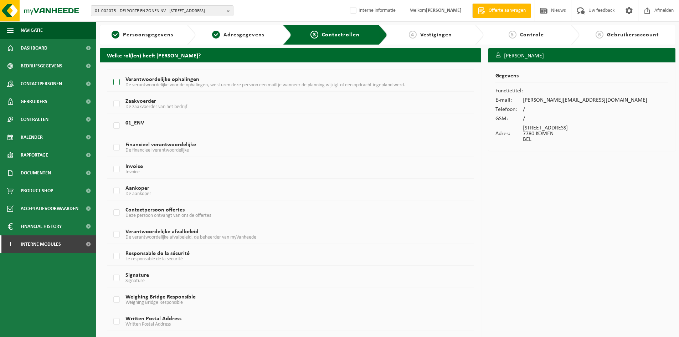
click at [162, 84] on span "De verantwoordelijke voor de ophalingen, we sturen deze persoon een mailtje wan…" at bounding box center [265, 84] width 280 height 5
click at [111, 73] on input "Verantwoordelijke ophalingen De verantwoordelijke voor de ophalingen, we sturen…" at bounding box center [110, 73] width 0 height 0
checkbox input "true"
click at [157, 233] on label "Verantwoordelijke afvalbeleid De verantwoordelijke afvalbeleid, de beheerder va…" at bounding box center [275, 234] width 326 height 11
click at [111, 226] on input "Verantwoordelijke afvalbeleid De verantwoordelijke afvalbeleid, de beheerder va…" at bounding box center [110, 225] width 0 height 0
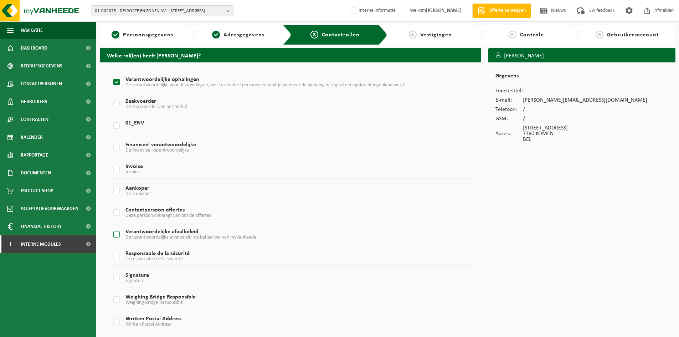
checkbox input "true"
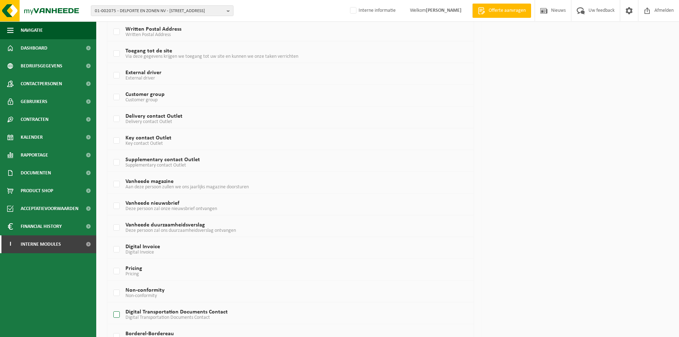
scroll to position [371, 0]
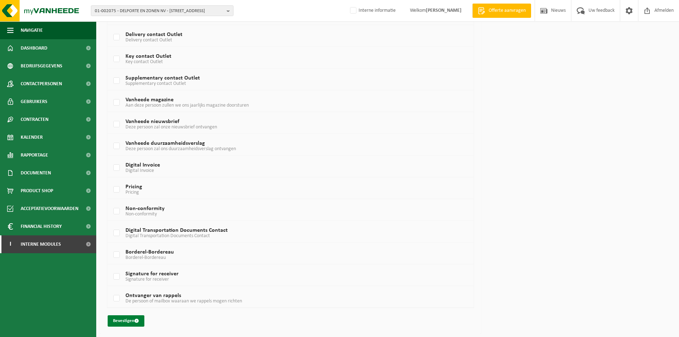
click at [124, 322] on button "Bevestigen" at bounding box center [126, 320] width 37 height 11
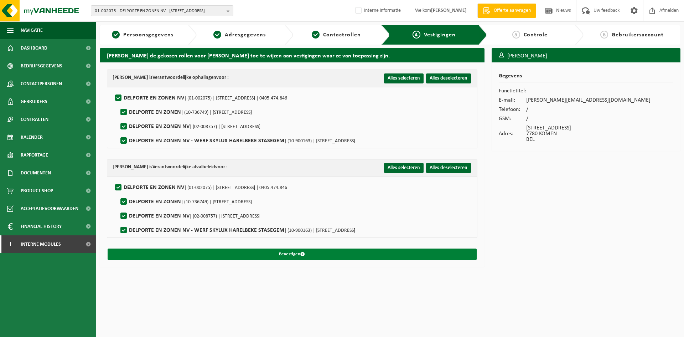
click at [304, 255] on span "submit" at bounding box center [302, 254] width 5 height 5
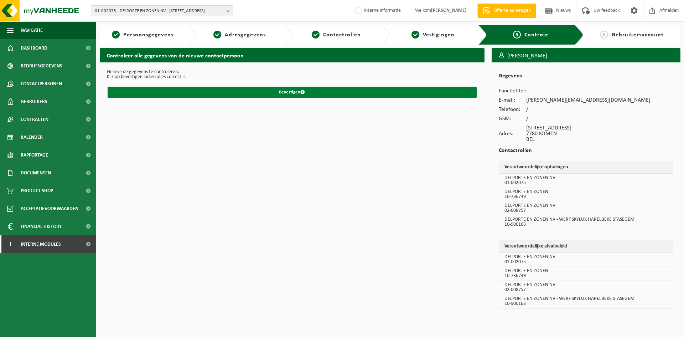
click at [333, 97] on button "Bevestigen" at bounding box center [292, 92] width 369 height 11
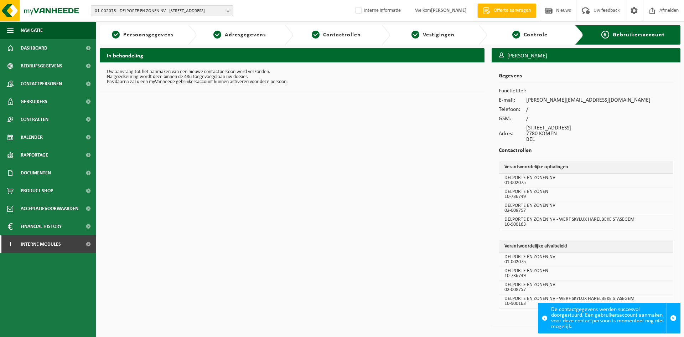
click at [150, 15] on span "01-002075 - DELPORTE EN ZONEN NV - 7780 KOMEN, MARMOUSETSSTRAAT 5" at bounding box center [159, 11] width 129 height 11
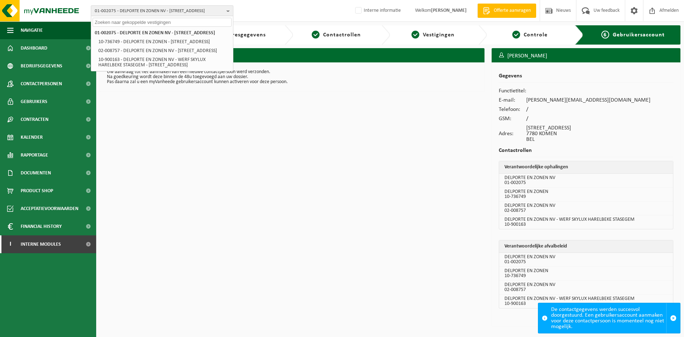
paste input "02-014789"
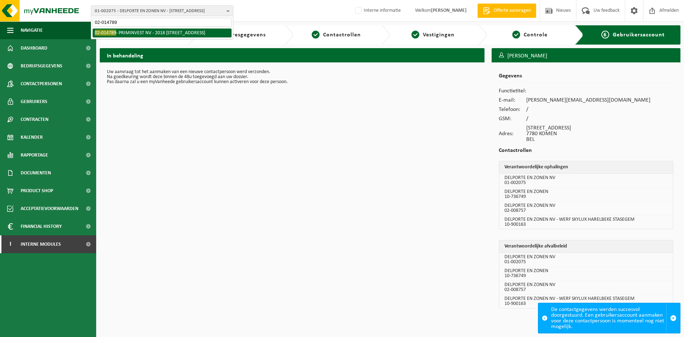
type input "02-014789"
click at [137, 37] on li "02-014789 - PRIMINVEST NV - 2018 ANTWERPEN, QUELLINSTRAAT 6/12" at bounding box center [162, 33] width 139 height 9
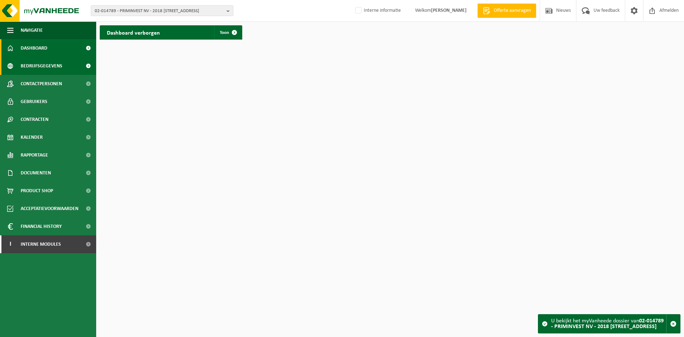
click at [51, 65] on span "Bedrijfsgegevens" at bounding box center [42, 66] width 42 height 18
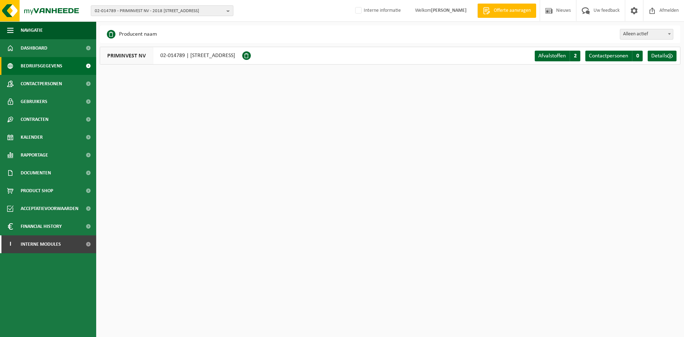
click at [143, 11] on span "02-014789 - PRIMINVEST NV - 2018 [STREET_ADDRESS]" at bounding box center [159, 11] width 129 height 11
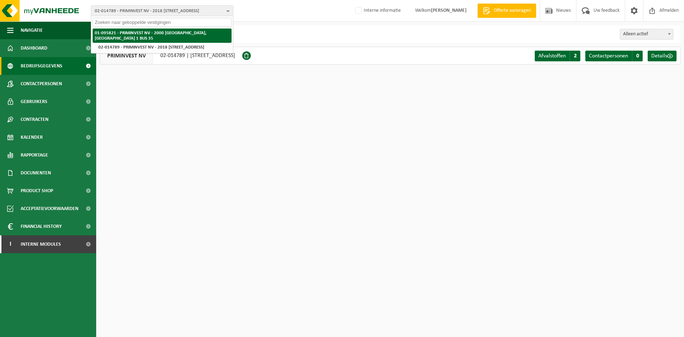
click at [138, 36] on li "01-095821 - PRIMINVEST NV - 2000 [GEOGRAPHIC_DATA], [GEOGRAPHIC_DATA] 1 BUS 35" at bounding box center [162, 36] width 139 height 14
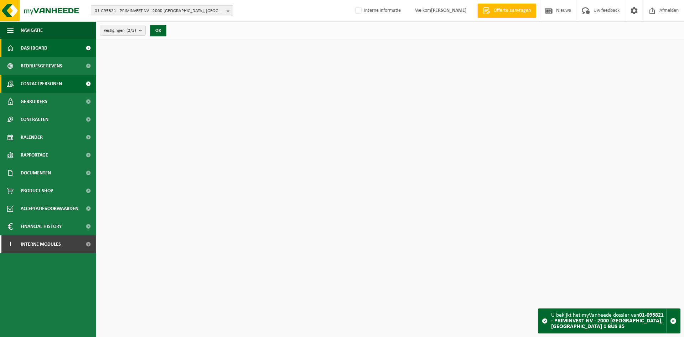
click at [58, 82] on span "Contactpersonen" at bounding box center [41, 84] width 41 height 18
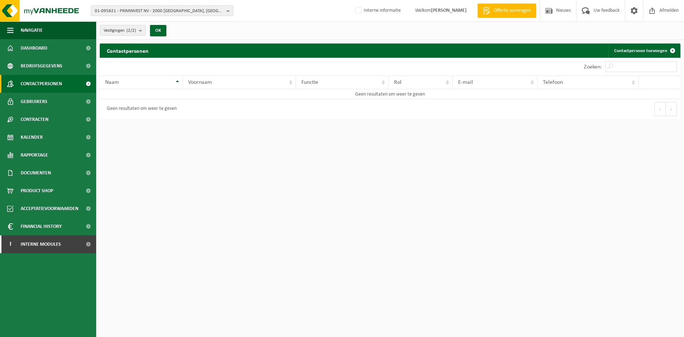
click at [159, 11] on span "01-095821 - PRIMINVEST NV - 2000 [GEOGRAPHIC_DATA], [GEOGRAPHIC_DATA] 1 BUS 35" at bounding box center [159, 11] width 129 height 11
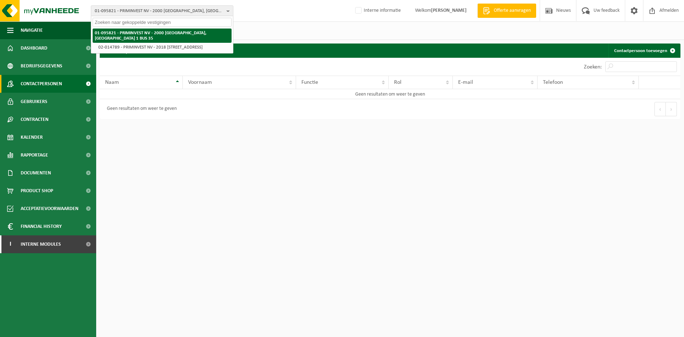
click at [130, 45] on li "02-014789 - PRIMINVEST NV - 2018 [STREET_ADDRESS]" at bounding box center [163, 47] width 135 height 9
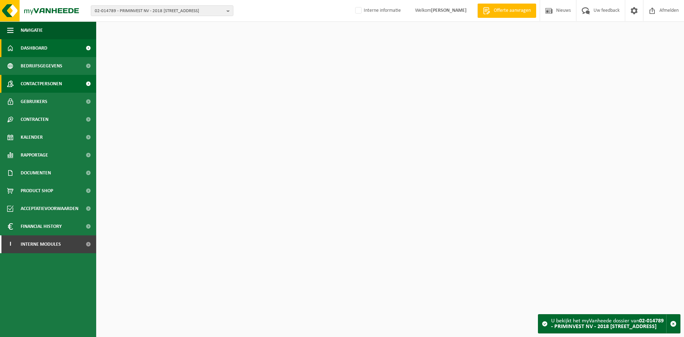
click at [38, 83] on span "Contactpersonen" at bounding box center [41, 84] width 41 height 18
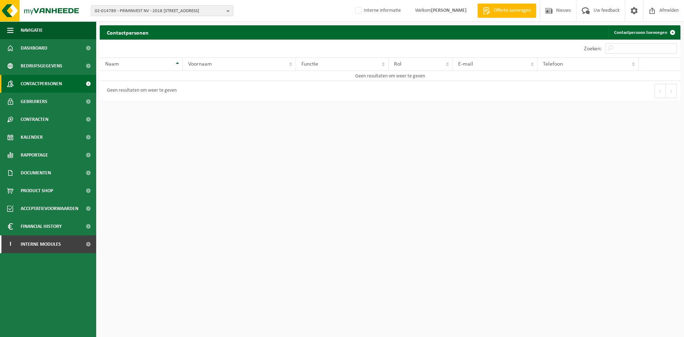
click at [102, 6] on span "02-014789 - PRIMINVEST NV - 2018 [STREET_ADDRESS]" at bounding box center [159, 11] width 129 height 11
paste input "10-994005"
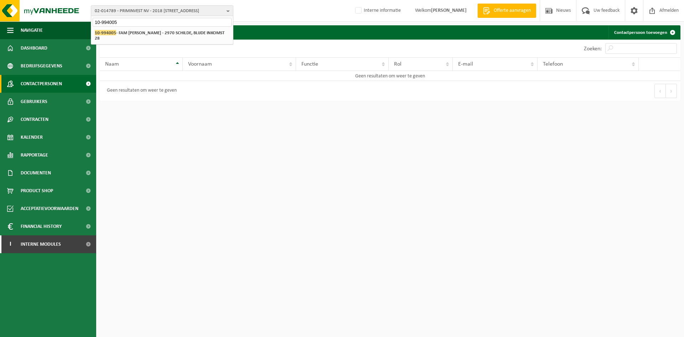
type input "10-994005"
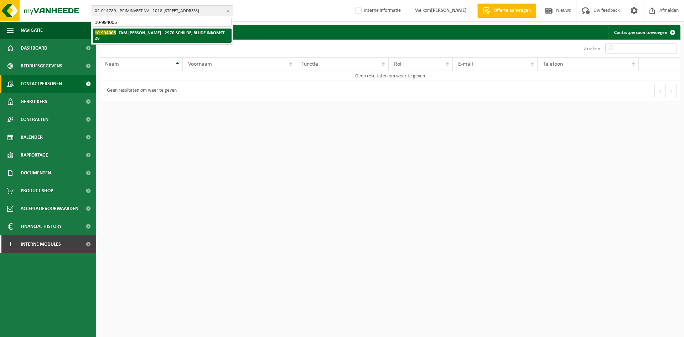
click at [132, 34] on strong "10-994005 - FAM [PERSON_NAME] - 2970 SCHILDE, BLIJDE INKOMST 28" at bounding box center [160, 35] width 130 height 11
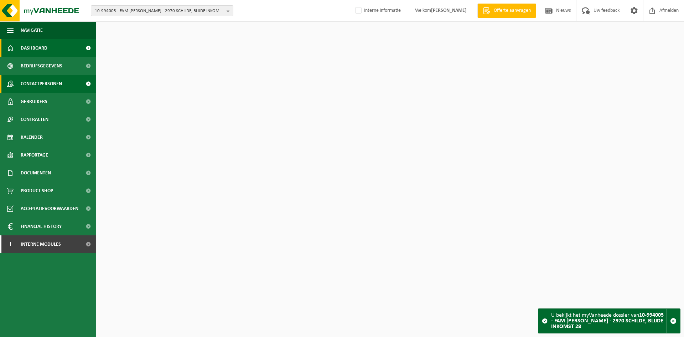
click at [23, 84] on span "Contactpersonen" at bounding box center [41, 84] width 41 height 18
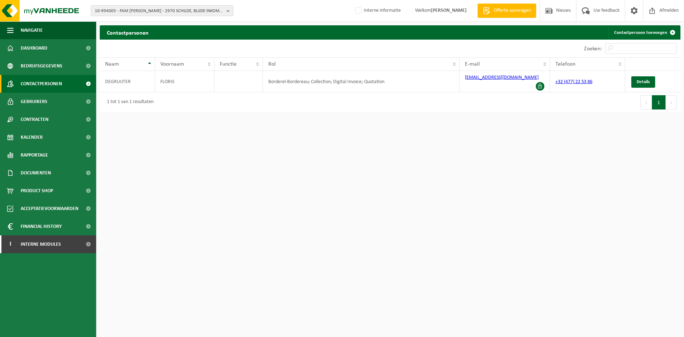
click at [136, 9] on span "10-994005 - FAM [PERSON_NAME] - 2970 SCHILDE, BLIJDE INKOMST 28" at bounding box center [159, 11] width 129 height 11
drag, startPoint x: 398, startPoint y: 241, endPoint x: 398, endPoint y: 236, distance: 4.3
click at [398, 241] on html "10-994005 - FAM DE GRUIJTER FLORIS - 2970 SCHILDE, BLIJDE INKOMST 28 10-994005 …" at bounding box center [342, 168] width 684 height 337
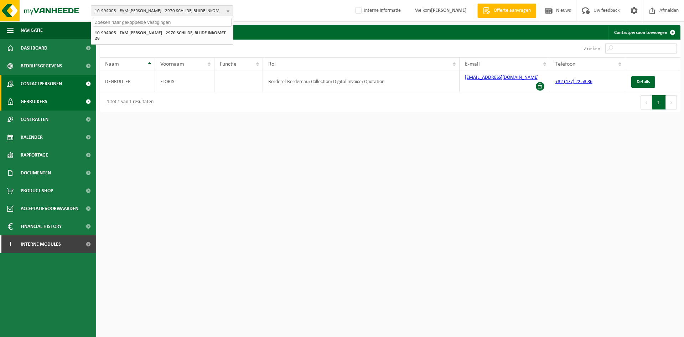
drag, startPoint x: 26, startPoint y: 98, endPoint x: 36, endPoint y: 100, distance: 9.9
click at [26, 98] on span "Gebruikers" at bounding box center [34, 102] width 27 height 18
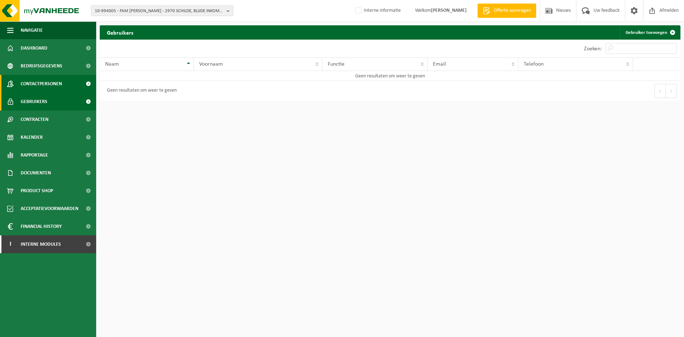
click at [42, 78] on span "Contactpersonen" at bounding box center [41, 84] width 41 height 18
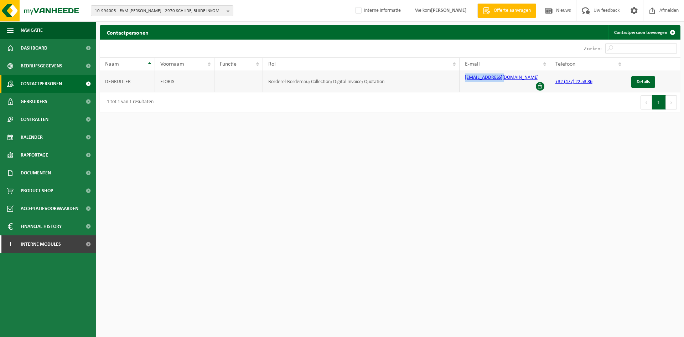
drag, startPoint x: 522, startPoint y: 80, endPoint x: 447, endPoint y: 80, distance: 75.2
click at [447, 80] on tr "DEGRUIJTER FLORIS Borderel-Bordereau; Collection; Digital Invoice; Quotation fl…" at bounding box center [390, 81] width 581 height 21
copy tr "[EMAIL_ADDRESS][DOMAIN_NAME]"
click at [46, 243] on span "Interne modules" at bounding box center [41, 244] width 40 height 18
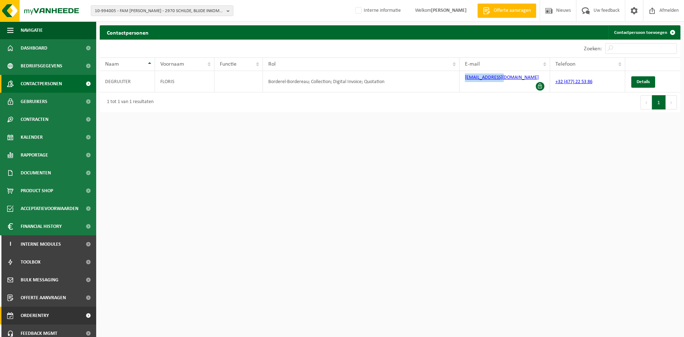
scroll to position [23, 0]
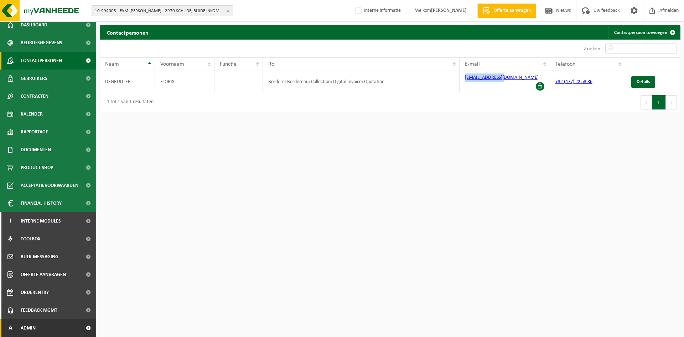
click at [43, 320] on link "A Admin" at bounding box center [48, 328] width 96 height 18
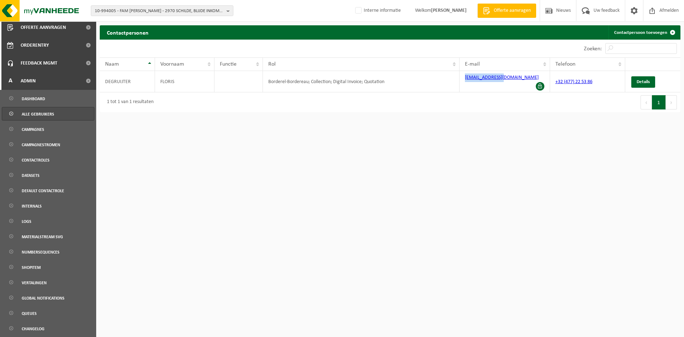
click at [53, 112] on span "Alle gebruikers" at bounding box center [38, 114] width 32 height 14
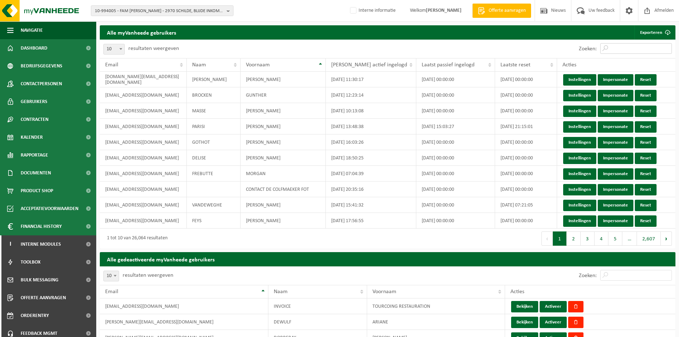
click at [641, 47] on input "Zoeken:" at bounding box center [636, 48] width 72 height 11
paste input "[EMAIL_ADDRESS][DOMAIN_NAME]"
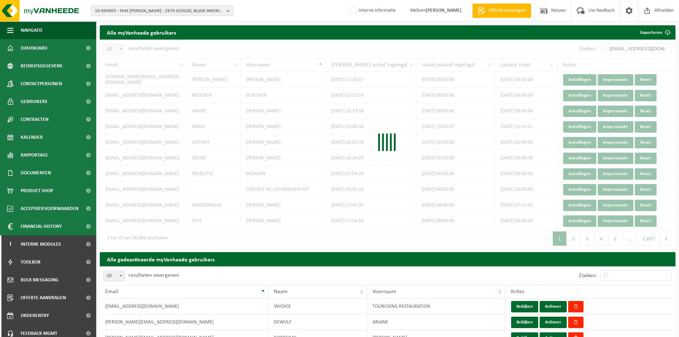
click at [619, 48] on div "10 25 50 100 10 resultaten weergeven Zoeken: [EMAIL_ADDRESS][DOMAIN_NAME] Email…" at bounding box center [387, 144] width 575 height 209
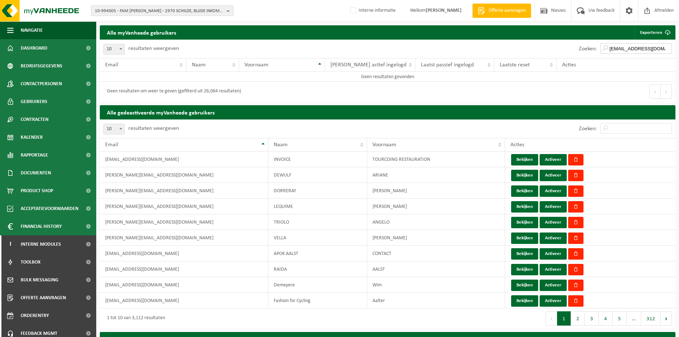
click at [621, 47] on input "[EMAIL_ADDRESS][DOMAIN_NAME]" at bounding box center [636, 48] width 72 height 11
type input "[EMAIL_ADDRESS][DOMAIN_NAME]"
click at [625, 125] on input "Zoeken:" at bounding box center [636, 128] width 72 height 11
paste input "[EMAIL_ADDRESS][DOMAIN_NAME]"
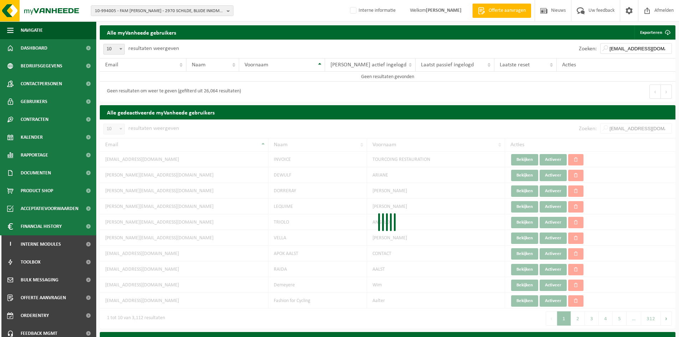
click at [621, 131] on div at bounding box center [387, 223] width 575 height 209
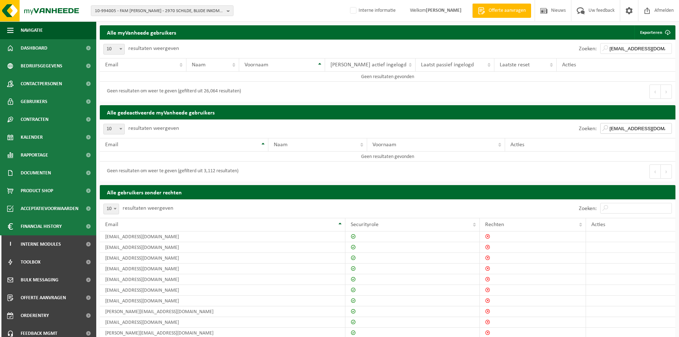
click at [620, 129] on input "[EMAIL_ADDRESS][DOMAIN_NAME]" at bounding box center [636, 128] width 72 height 11
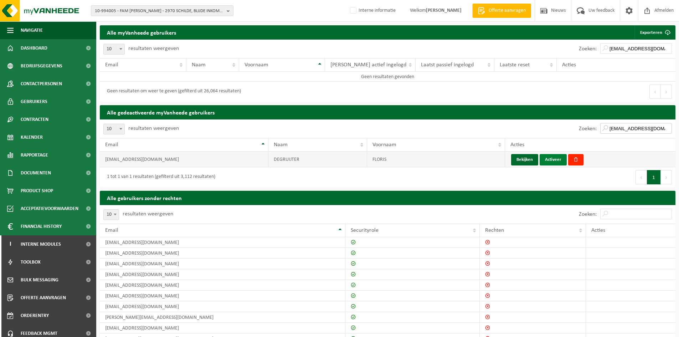
type input "[EMAIL_ADDRESS][DOMAIN_NAME]"
click at [553, 161] on button "Activeer" at bounding box center [552, 159] width 27 height 11
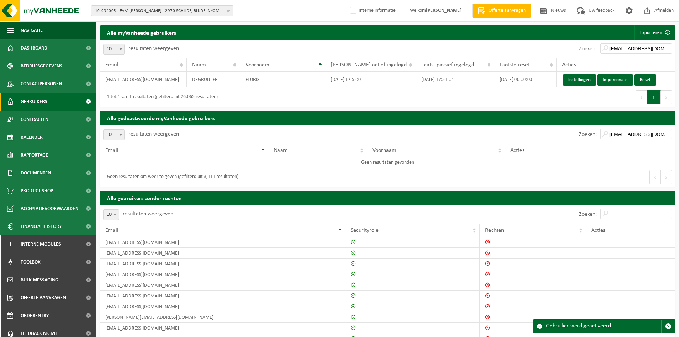
click at [40, 98] on span "Gebruikers" at bounding box center [34, 102] width 27 height 18
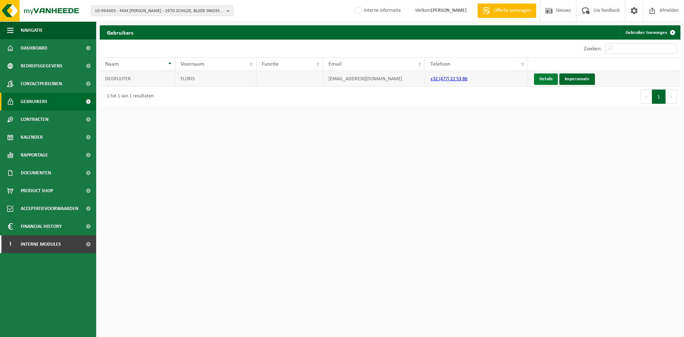
click at [544, 74] on link "Details" at bounding box center [546, 78] width 24 height 11
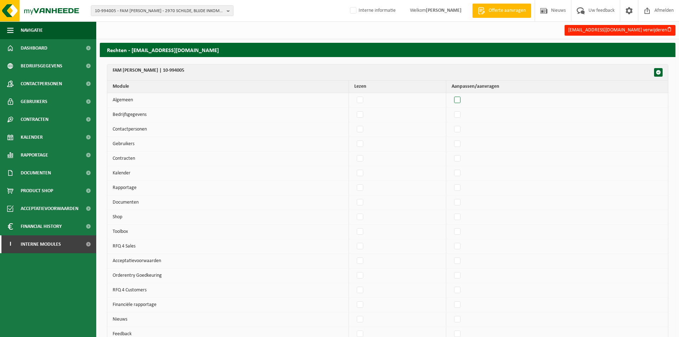
click at [462, 101] on label"] at bounding box center [457, 100] width 10 height 11
click at [451, 95] on input "checkbox" at bounding box center [451, 94] width 0 height 0
checkbox input "true"
click at [462, 111] on label"] at bounding box center [457, 114] width 10 height 11
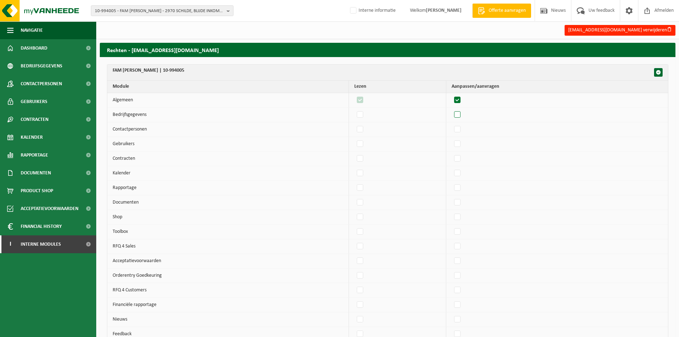
click at [451, 109] on input "checkbox" at bounding box center [451, 109] width 0 height 0
checkbox input "true"
click at [461, 126] on label"] at bounding box center [457, 129] width 10 height 11
click at [451, 124] on input "checkbox" at bounding box center [451, 124] width 0 height 0
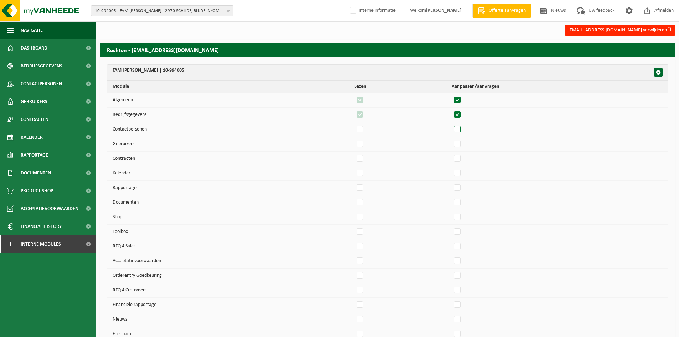
checkbox input "true"
click at [462, 136] on td at bounding box center [557, 129] width 222 height 15
click at [461, 144] on label"] at bounding box center [457, 144] width 10 height 11
click at [451, 139] on input "checkbox" at bounding box center [451, 138] width 0 height 0
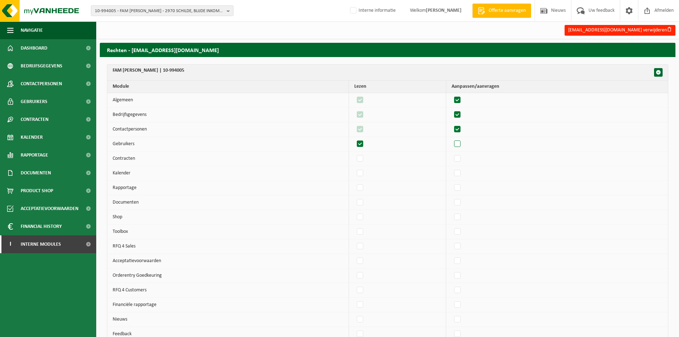
checkbox input "true"
click at [461, 156] on label"] at bounding box center [457, 158] width 10 height 11
click at [451, 153] on input "checkbox" at bounding box center [451, 153] width 0 height 0
checkbox input "true"
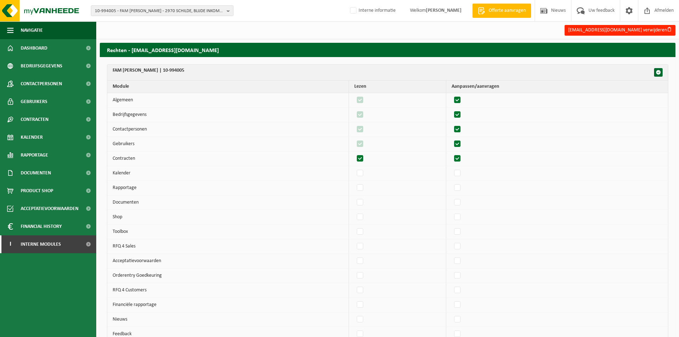
checkbox input "true"
drag, startPoint x: 458, startPoint y: 173, endPoint x: 459, endPoint y: 180, distance: 7.5
click at [458, 174] on label"] at bounding box center [457, 173] width 10 height 11
click at [451, 168] on input "checkbox" at bounding box center [451, 167] width 0 height 0
checkbox input "true"
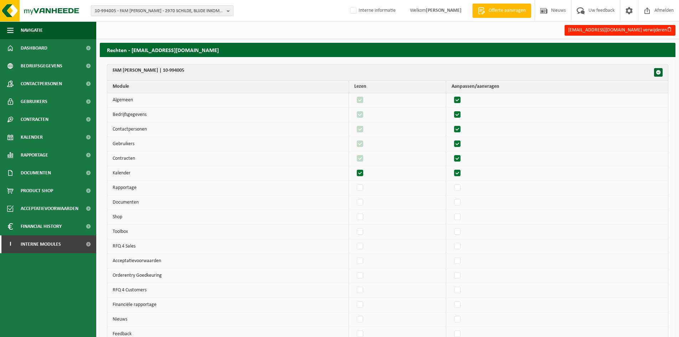
checkbox input "true"
click at [461, 188] on label"] at bounding box center [457, 187] width 10 height 11
click at [451, 182] on input "checkbox" at bounding box center [451, 182] width 0 height 0
checkbox input "true"
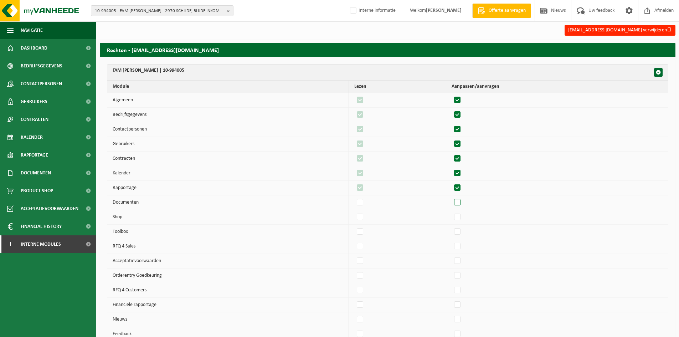
click at [460, 205] on label"] at bounding box center [457, 202] width 10 height 11
click at [451, 197] on input "checkbox" at bounding box center [451, 197] width 0 height 0
checkbox input "true"
click at [458, 260] on label"] at bounding box center [457, 260] width 10 height 11
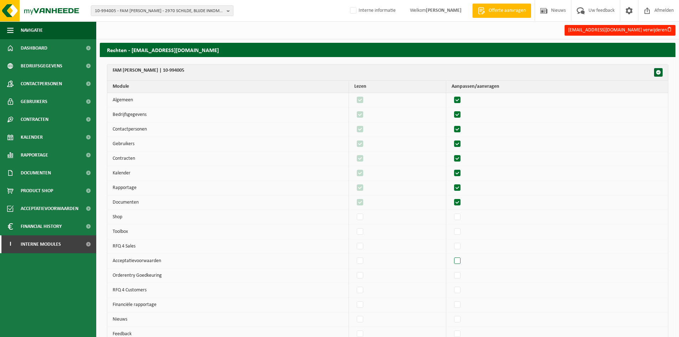
click at [451, 255] on input "checkbox" at bounding box center [451, 255] width 0 height 0
checkbox input "true"
click at [365, 320] on label"] at bounding box center [360, 319] width 10 height 11
click at [354, 314] on input "checkbox" at bounding box center [354, 314] width 0 height 0
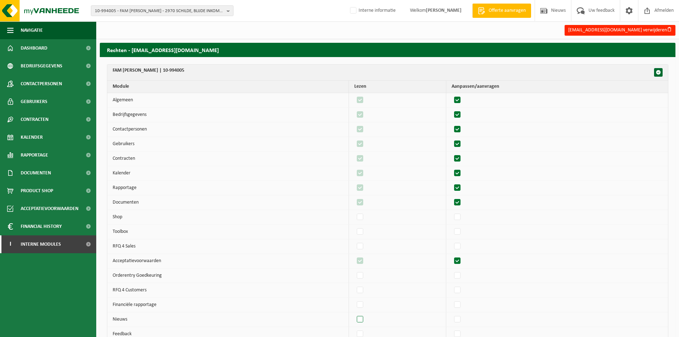
checkbox input "true"
click at [461, 334] on label"] at bounding box center [457, 334] width 10 height 11
click at [451, 329] on input "checkbox" at bounding box center [451, 328] width 0 height 0
checkbox input "true"
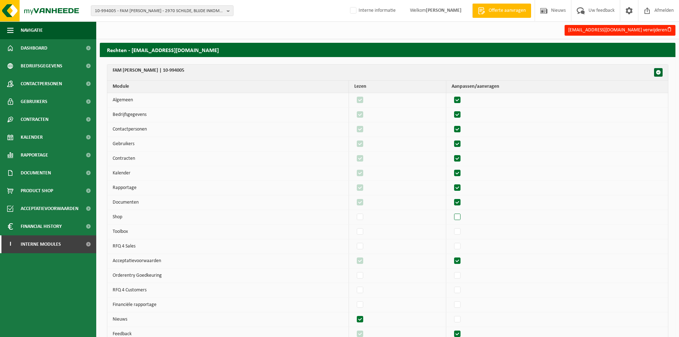
click at [462, 219] on label"] at bounding box center [457, 217] width 10 height 11
click at [451, 212] on input "checkbox" at bounding box center [451, 211] width 0 height 0
checkbox input "true"
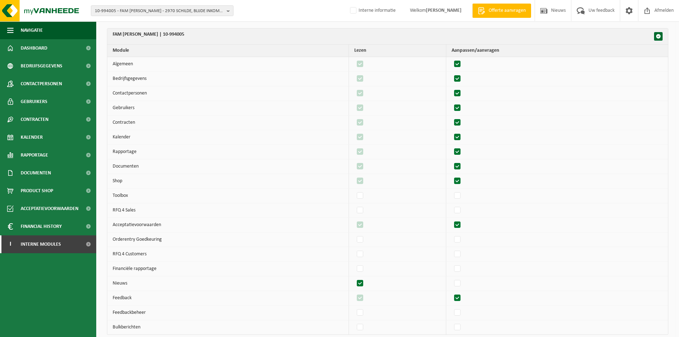
scroll to position [131, 0]
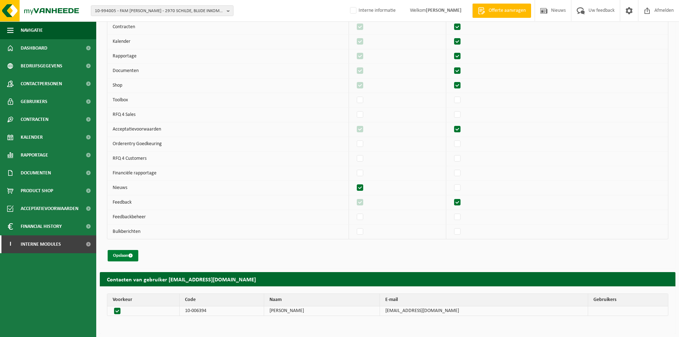
click at [124, 257] on button "Opslaan" at bounding box center [123, 255] width 31 height 11
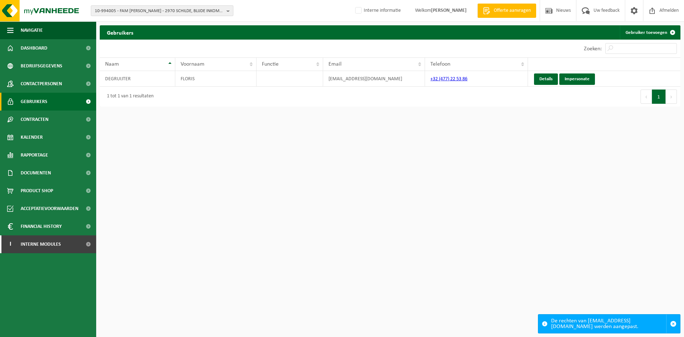
click at [135, 15] on span "10-994005 - FAM DE GRUIJTER FLORIS - 2970 SCHILDE, BLIJDE INKOMST 28" at bounding box center [159, 11] width 129 height 11
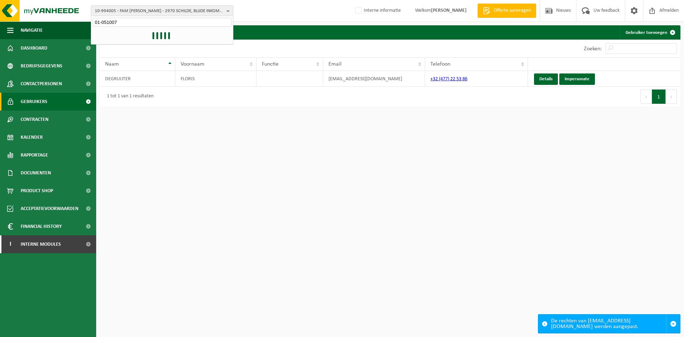
type input "01-051007"
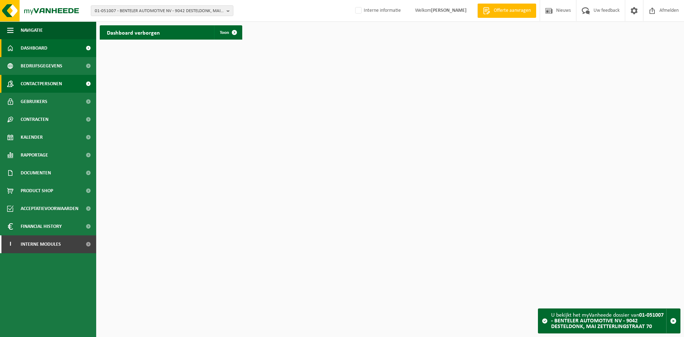
click at [40, 76] on span "Contactpersonen" at bounding box center [41, 84] width 41 height 18
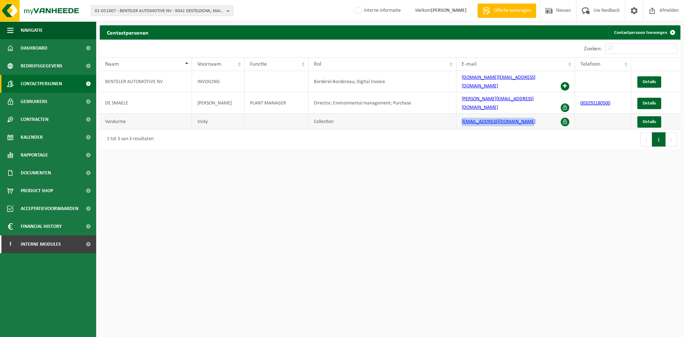
drag, startPoint x: 492, startPoint y: 103, endPoint x: 418, endPoint y: 111, distance: 74.9
click at [418, 114] on tr "[PERSON_NAME] Collection [EMAIL_ADDRESS][DOMAIN_NAME] Details" at bounding box center [390, 122] width 581 height 16
copy tr "[EMAIL_ADDRESS][DOMAIN_NAME]"
click at [124, 14] on span "01-051007 - BENTELER AUTOMOTIVE NV - 9042 DESTELDONK, MAI ZETTERLINGSTRAAT 70" at bounding box center [159, 11] width 129 height 11
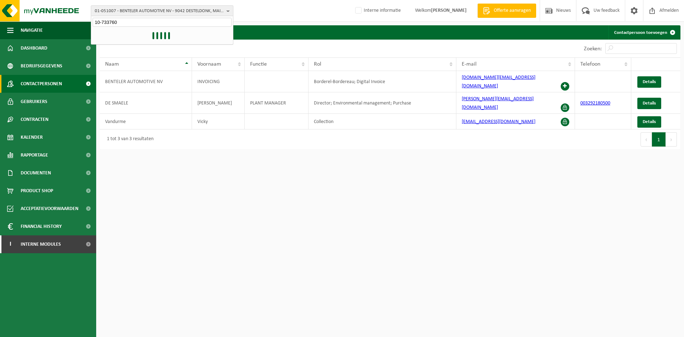
type input "10-733760"
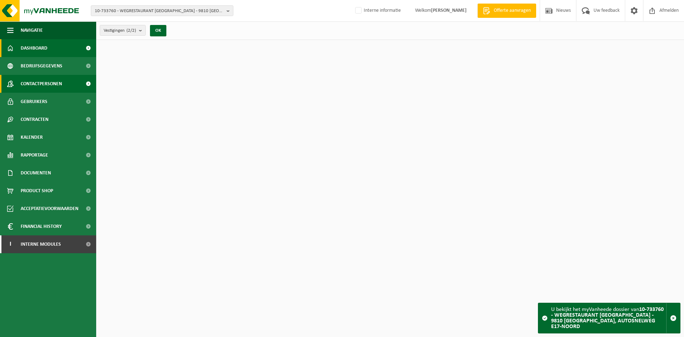
click at [58, 84] on span "Contactpersonen" at bounding box center [41, 84] width 41 height 18
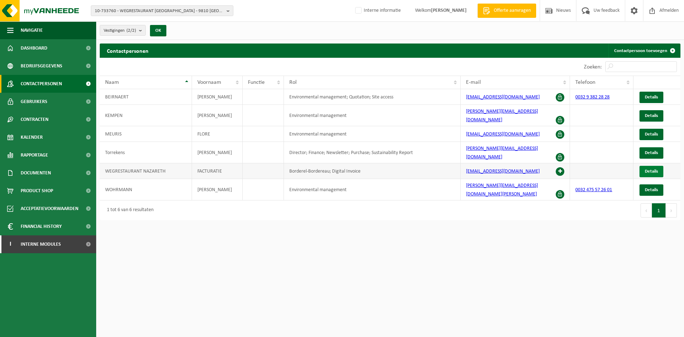
click at [656, 169] on span "Details" at bounding box center [651, 171] width 13 height 5
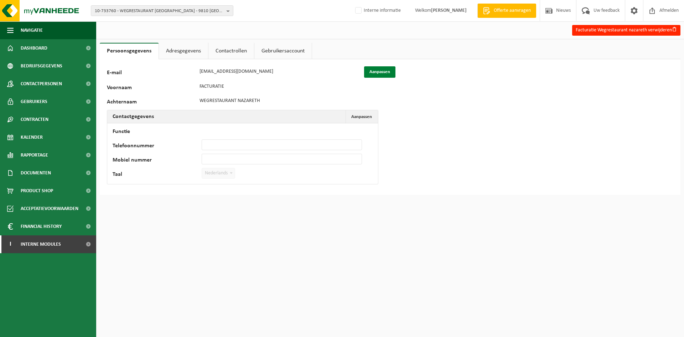
click at [377, 69] on button "Aanpassen" at bounding box center [379, 71] width 31 height 11
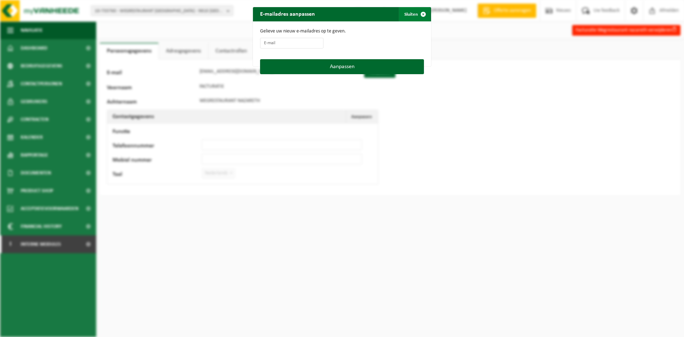
click at [417, 9] on span "button" at bounding box center [423, 14] width 14 height 14
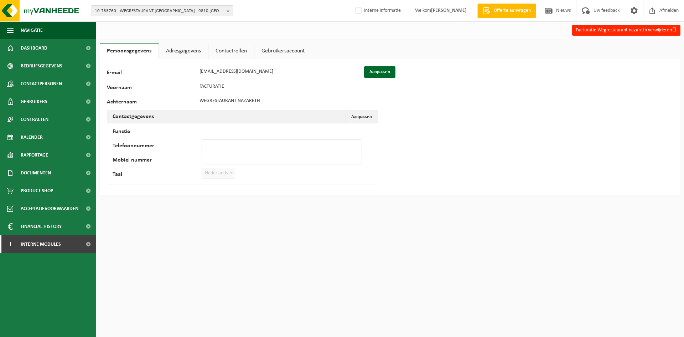
click at [181, 46] on link "Adresgegevens" at bounding box center [183, 51] width 49 height 16
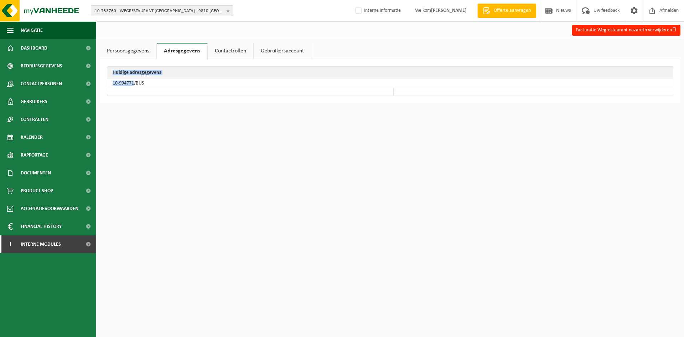
drag, startPoint x: 134, startPoint y: 83, endPoint x: 104, endPoint y: 85, distance: 30.0
click at [104, 85] on div "Huidige adresgegevens 10-994771/BUS" at bounding box center [390, 81] width 581 height 44
click at [170, 139] on div "10-733760 - WEGRESTAURANT NAZARETH - 9810 NAZARETH, AUTOSNELWEG E17-NOORD 10-73…" at bounding box center [342, 168] width 684 height 337
drag, startPoint x: 134, startPoint y: 83, endPoint x: 112, endPoint y: 84, distance: 22.5
click at [112, 84] on td "10-994771/BUS" at bounding box center [390, 83] width 566 height 9
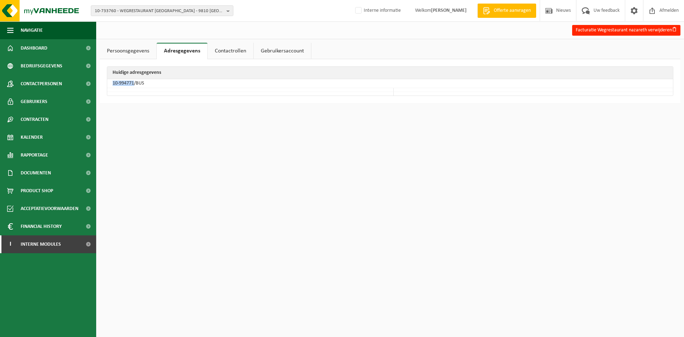
copy td "10-994771"
click at [138, 9] on span "10-733760 - WEGRESTAURANT NAZARETH - 9810 NAZARETH, AUTOSNELWEG E17-NOORD" at bounding box center [159, 11] width 129 height 11
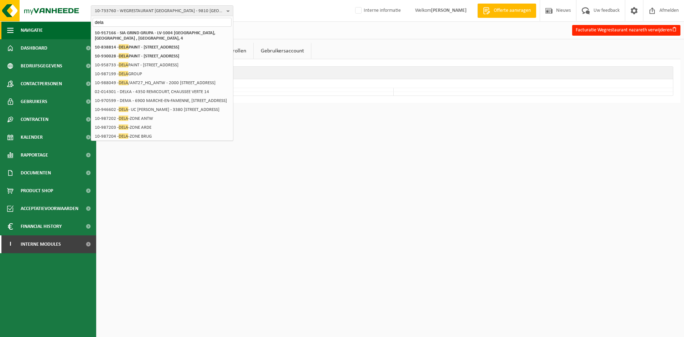
drag, startPoint x: 127, startPoint y: 22, endPoint x: 50, endPoint y: 24, distance: 77.3
click at [50, 24] on div "10-733760 - WEGRESTAURANT NAZARETH - 9810 NAZARETH, AUTOSNELWEG E17-NOORD dela …" at bounding box center [342, 168] width 684 height 337
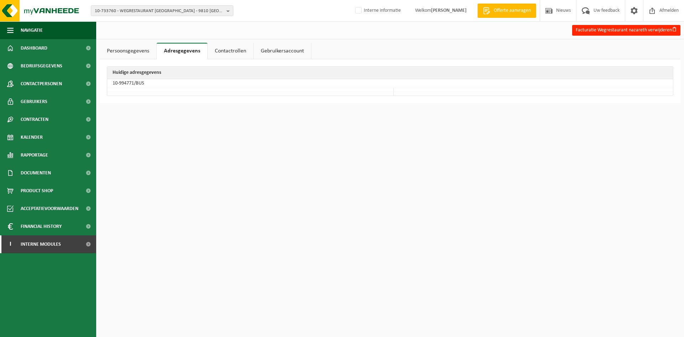
click at [108, 16] on div "10-733760 - WEGRESTAURANT NAZARETH - 9810 NAZARETH, AUTOSNELWEG E17-NOORD 10-73…" at bounding box center [342, 11] width 684 height 22
click at [125, 13] on span "10-733760 - WEGRESTAURANT NAZARETH - 9810 NAZARETH, AUTOSNELWEG E17-NOORD" at bounding box center [159, 11] width 129 height 11
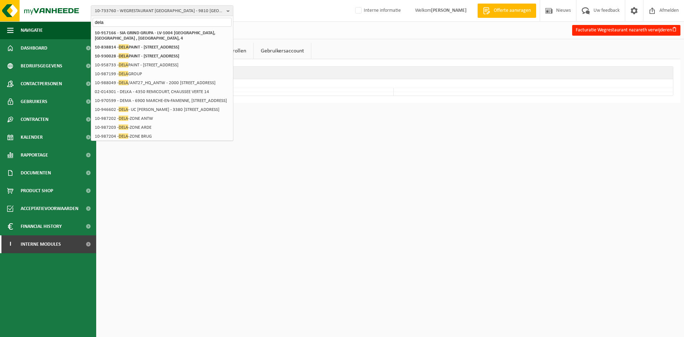
click at [134, 23] on input "dela" at bounding box center [162, 22] width 139 height 9
drag, startPoint x: 146, startPoint y: 24, endPoint x: -64, endPoint y: 24, distance: 209.9
click at [0, 24] on html "10-733760 - WEGRESTAURANT NAZARETH - 9810 NAZARETH, AUTOSNELWEG E17-NOORD dela …" at bounding box center [342, 168] width 684 height 337
click at [123, 20] on input "dela" at bounding box center [162, 22] width 139 height 9
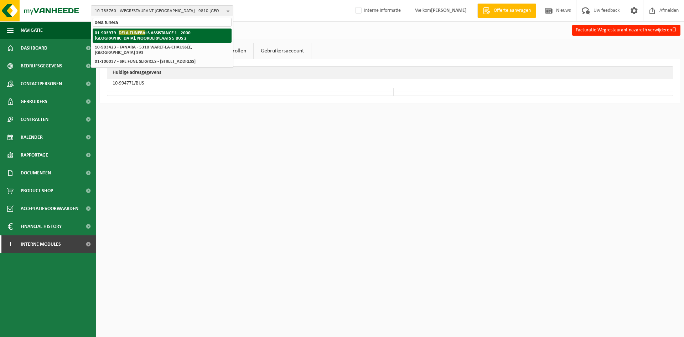
type input "dela funera"
click at [163, 33] on strong "01-903979 - DELA FUNERA LS ASSISTANCE 1 - 2000 ANTWERPEN, NOORDERPLAATS 5 BUS 2" at bounding box center [143, 35] width 96 height 11
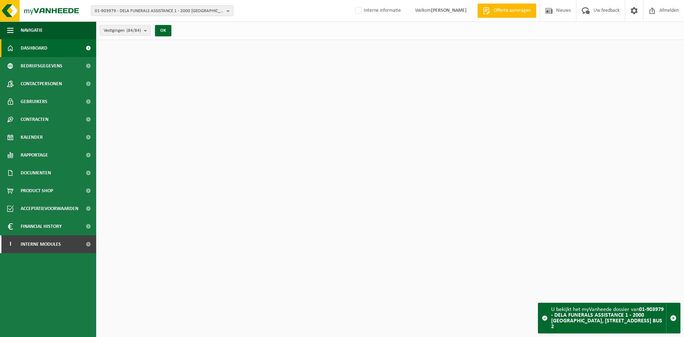
click at [40, 81] on span "Contactpersonen" at bounding box center [41, 84] width 41 height 18
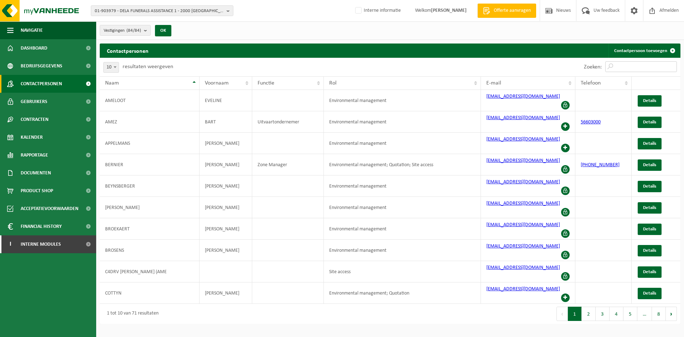
click at [643, 67] on input "Zoeken:" at bounding box center [641, 66] width 72 height 11
click at [635, 67] on input "Zoeken:" at bounding box center [641, 66] width 72 height 11
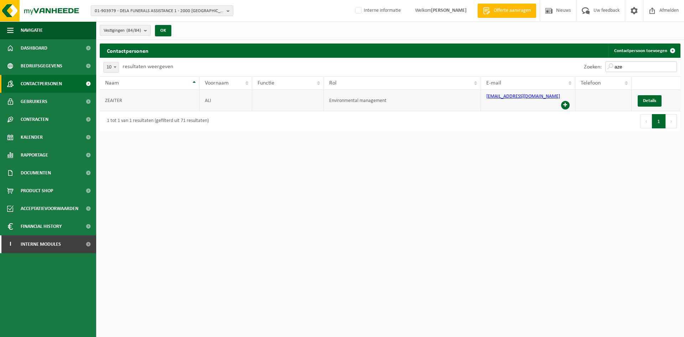
type input "aze"
click at [566, 101] on span at bounding box center [565, 105] width 9 height 9
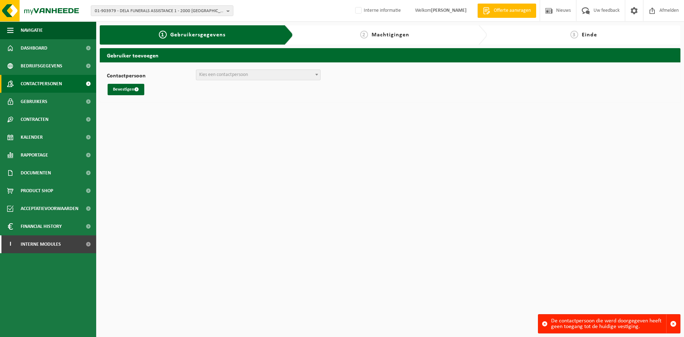
click at [46, 86] on span "Contactpersonen" at bounding box center [41, 84] width 41 height 18
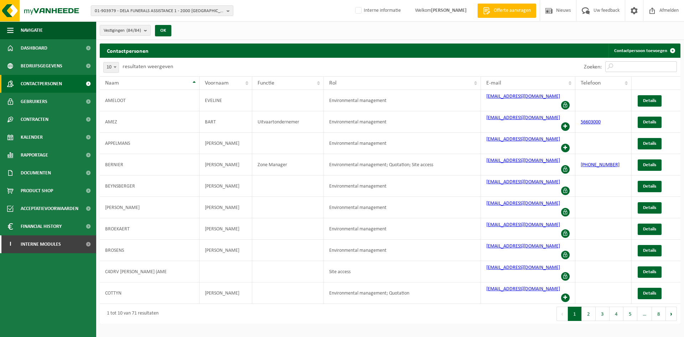
click at [628, 66] on input "Zoeken:" at bounding box center [641, 66] width 72 height 11
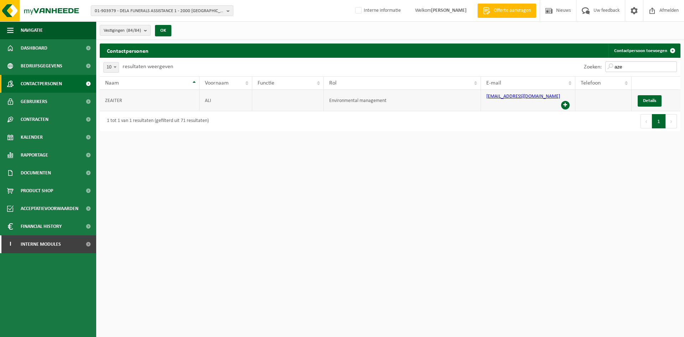
type input "aze"
click at [637, 95] on td "Details" at bounding box center [656, 100] width 49 height 21
click at [642, 95] on link "Details" at bounding box center [650, 100] width 24 height 11
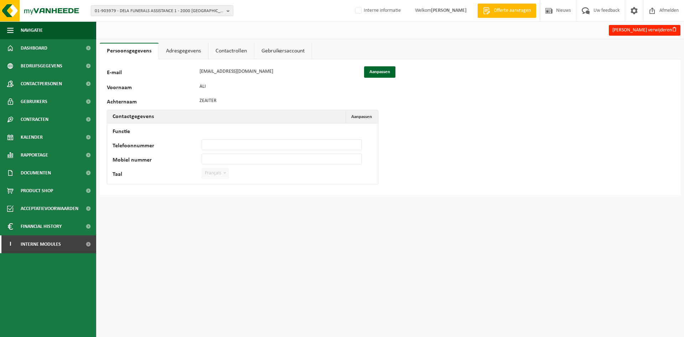
click at [185, 52] on link "Adresgegevens" at bounding box center [183, 51] width 49 height 16
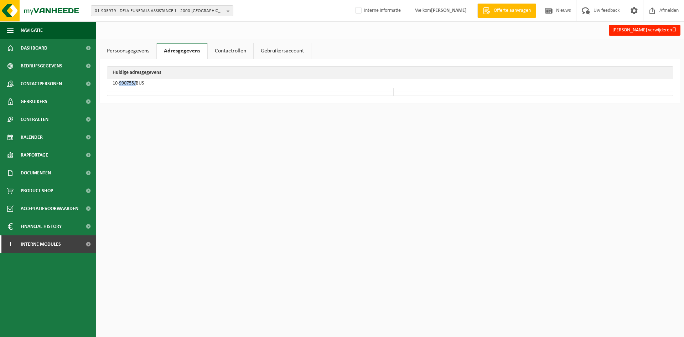
drag, startPoint x: 135, startPoint y: 83, endPoint x: 120, endPoint y: 84, distance: 15.4
click at [120, 84] on td "10-990755/BUS" at bounding box center [390, 83] width 566 height 9
click at [115, 84] on td "10-990755/BUS" at bounding box center [390, 83] width 566 height 9
drag, startPoint x: 114, startPoint y: 83, endPoint x: 126, endPoint y: 85, distance: 12.3
click at [126, 85] on td "10-990755/BUS" at bounding box center [390, 83] width 566 height 9
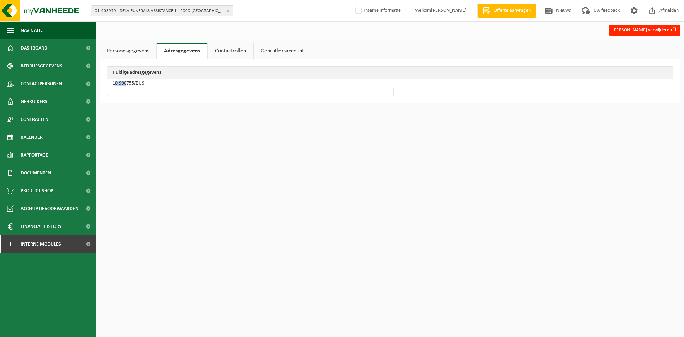
click at [114, 82] on td "10-990755/BUS" at bounding box center [390, 83] width 566 height 9
drag, startPoint x: 111, startPoint y: 83, endPoint x: 134, endPoint y: 83, distance: 22.8
click at [134, 83] on td "10-990755/BUS" at bounding box center [390, 83] width 566 height 9
copy td "10-990755"
click at [150, 9] on span "01-903979 - DELA FUNERALS ASSISTANCE 1 - 2000 [GEOGRAPHIC_DATA], [STREET_ADDRES…" at bounding box center [159, 11] width 129 height 11
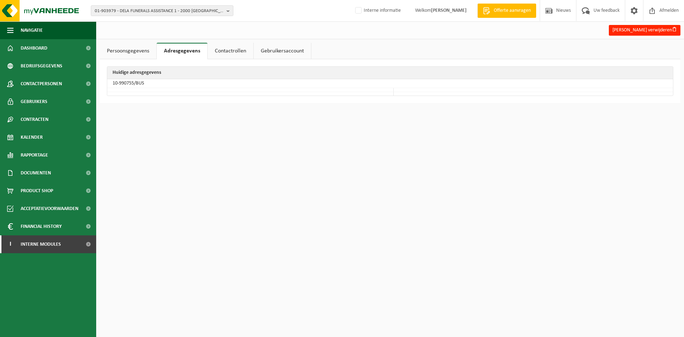
paste input "10-990755"
type input "10-990755"
click at [138, 31] on strong "10-990755" at bounding box center [147, 33] width 21 height 5
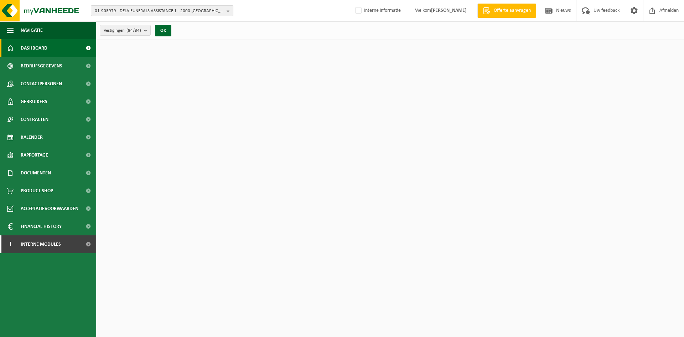
click at [161, 9] on span "01-903979 - DELA FUNERALS ASSISTANCE 1 - 2000 [GEOGRAPHIC_DATA], [STREET_ADDRES…" at bounding box center [159, 11] width 129 height 11
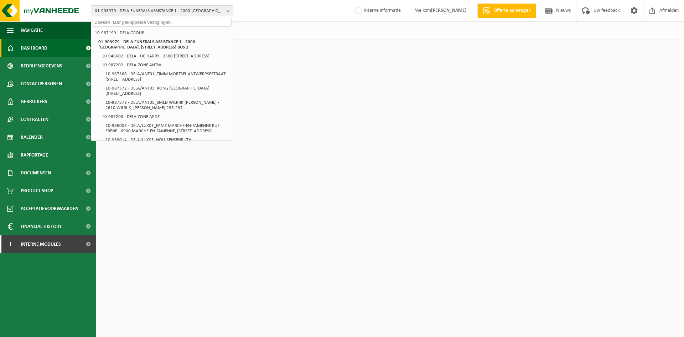
paste input "10-990755"
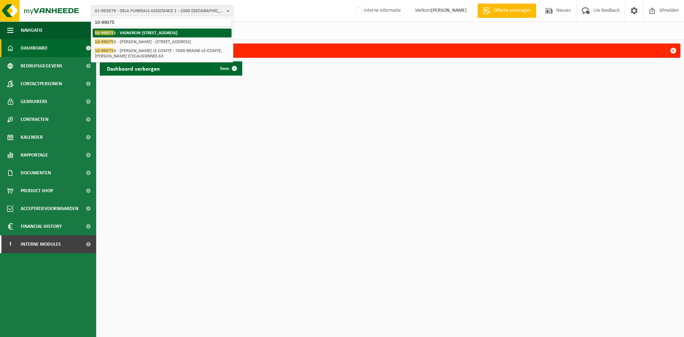
type input "10-99075"
click at [159, 144] on html "01-903979 - DELA FUNERALS ASSISTANCE 1 - 2000 ANTWERPEN, NOORDERPLAATS 5 BUS 2 …" at bounding box center [342, 168] width 684 height 337
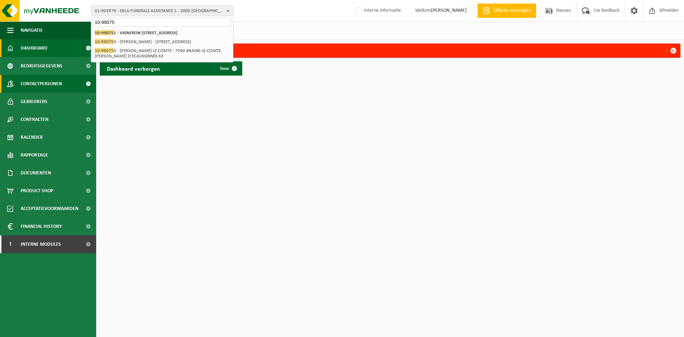
click at [43, 84] on span "Contactpersonen" at bounding box center [41, 84] width 41 height 18
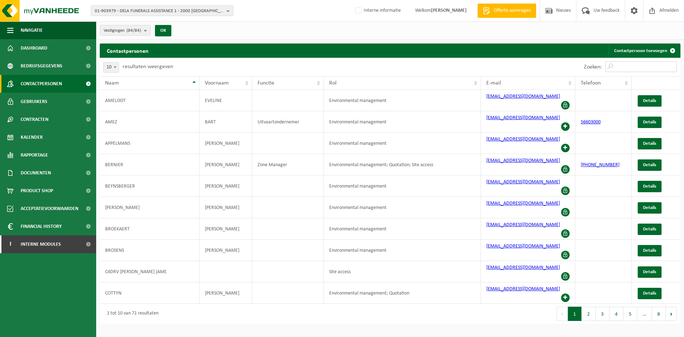
click at [638, 64] on input "Zoeken:" at bounding box center [641, 66] width 72 height 11
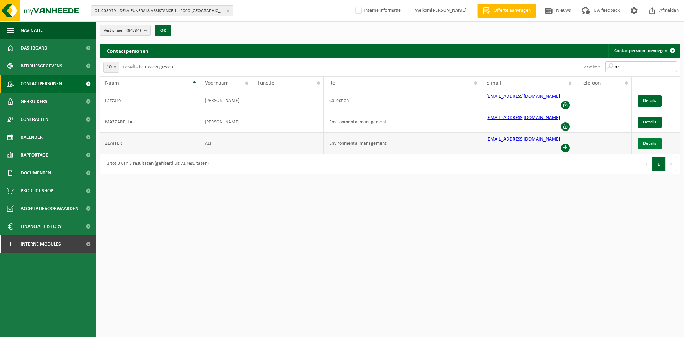
type input "az"
click at [648, 138] on link "Details" at bounding box center [650, 143] width 24 height 11
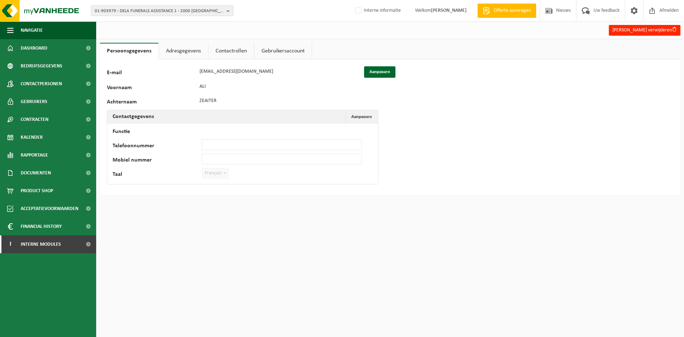
click at [224, 50] on link "Contactrollen" at bounding box center [231, 51] width 46 height 16
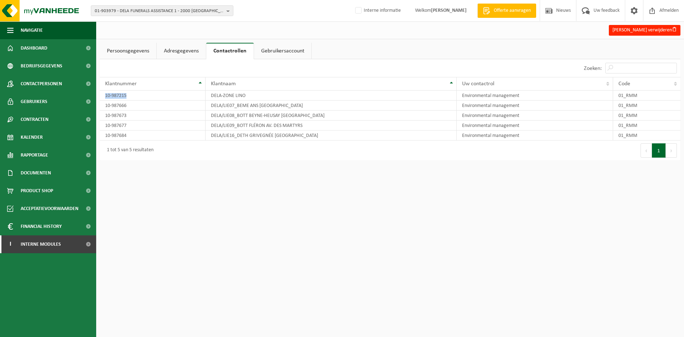
drag, startPoint x: 138, startPoint y: 94, endPoint x: 98, endPoint y: 95, distance: 39.9
click at [98, 95] on div "Persoonsgegevens Adresgegevens Contactrollen Gebruikersaccount 125954 E-mail [E…" at bounding box center [390, 103] width 588 height 121
copy div "Klantnummer Klantnaam Uw contactrol Code 10-987215"
click at [146, 8] on span "01-903979 - DELA FUNERALS ASSISTANCE 1 - 2000 [GEOGRAPHIC_DATA], [STREET_ADDRES…" at bounding box center [159, 11] width 129 height 11
paste input "10-987215"
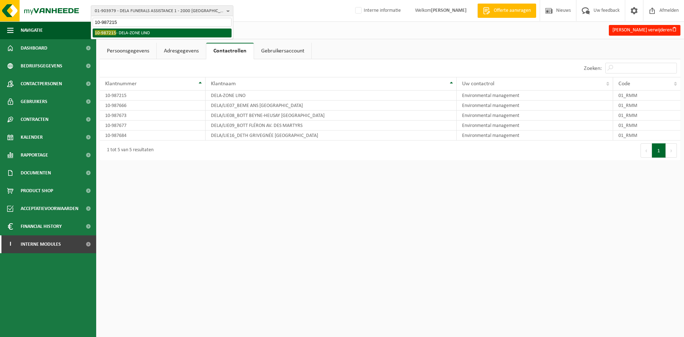
type input "10-987215"
click at [136, 34] on li "10-987215 - DELA-ZONE LINO" at bounding box center [162, 33] width 139 height 9
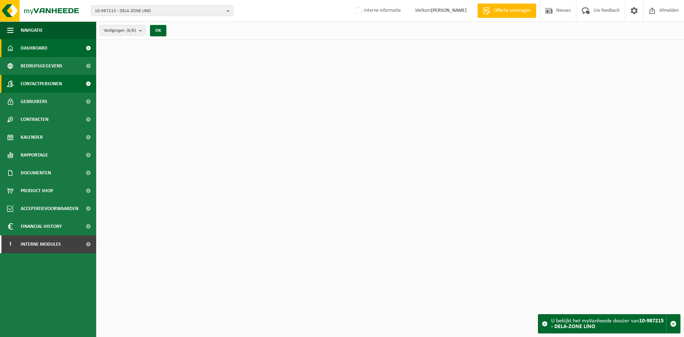
click at [41, 82] on span "Contactpersonen" at bounding box center [41, 84] width 41 height 18
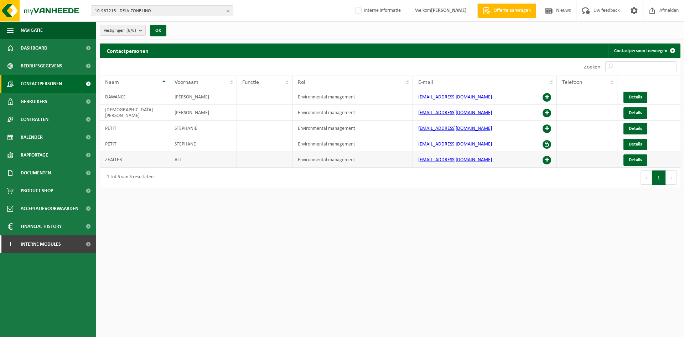
click at [549, 160] on span at bounding box center [547, 160] width 9 height 9
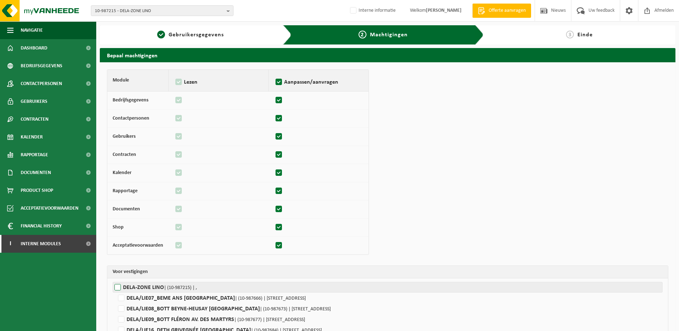
click at [136, 290] on label"] "DELA-ZONE LINO | (10-987215) | ," at bounding box center [388, 287] width 550 height 11
click at [136, 290] on input "DELA-ZONE LINO | (10-987215) | ," at bounding box center [452, 287] width 679 height 11
checkbox input "true"
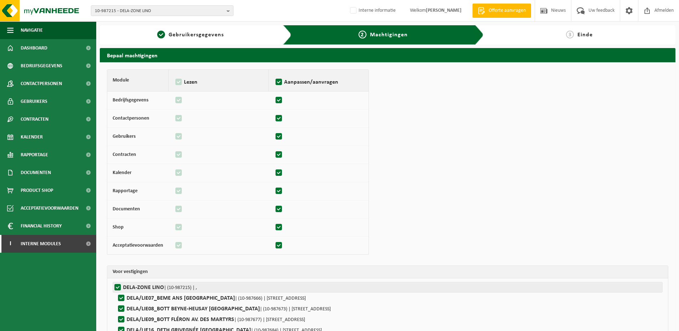
checkbox input "true"
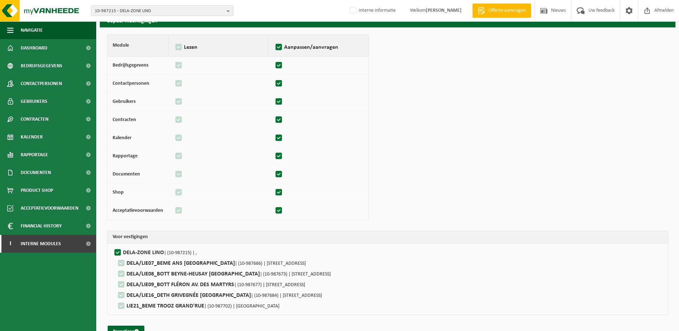
scroll to position [51, 0]
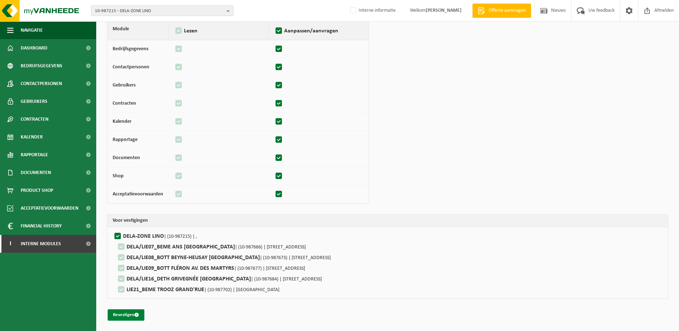
click at [126, 312] on button "Bevestigen" at bounding box center [126, 315] width 37 height 11
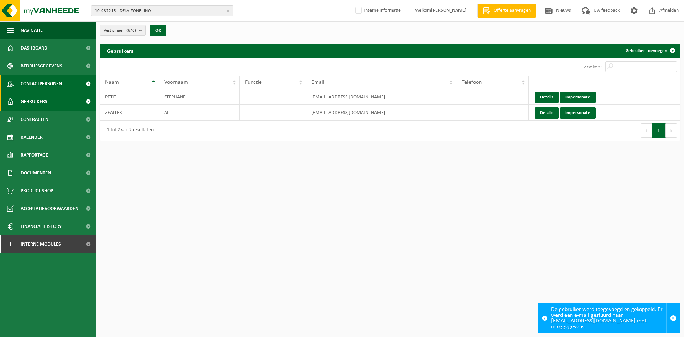
click at [44, 82] on span "Contactpersonen" at bounding box center [41, 84] width 41 height 18
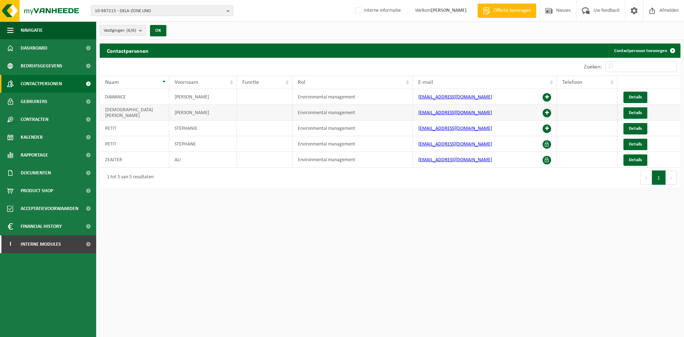
click at [545, 110] on span at bounding box center [547, 113] width 9 height 9
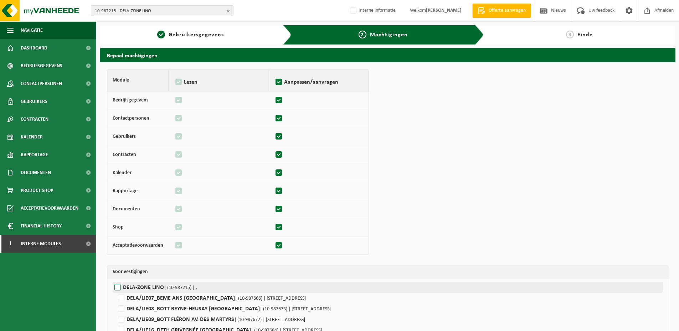
click at [149, 285] on label"] "DELA-ZONE LINO | (10-987215) | ," at bounding box center [388, 287] width 550 height 11
click at [149, 285] on input "DELA-ZONE LINO | (10-987215) | ," at bounding box center [452, 287] width 679 height 11
checkbox input "true"
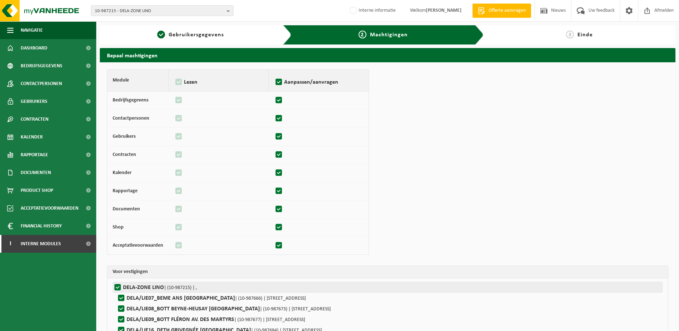
checkbox input "true"
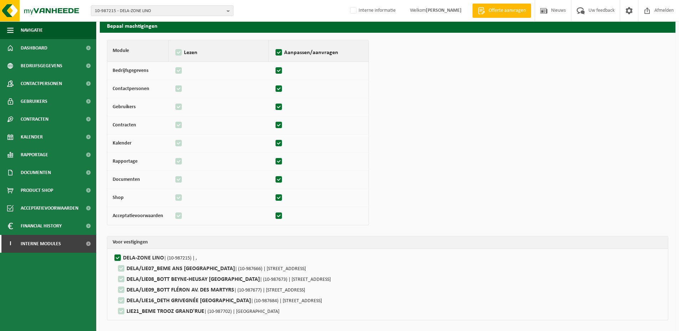
scroll to position [51, 0]
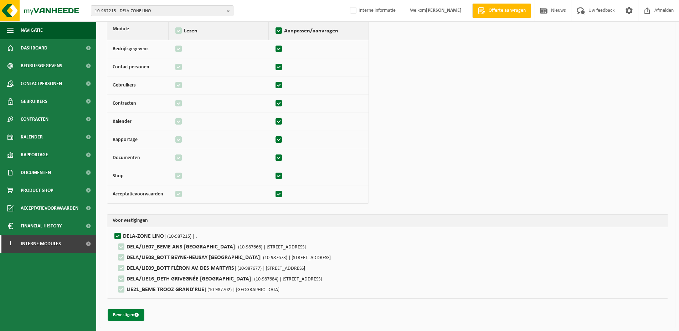
click at [135, 312] on button "Bevestigen" at bounding box center [126, 315] width 37 height 11
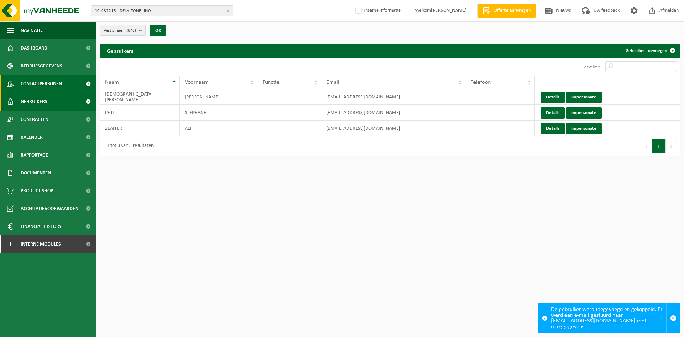
click at [54, 85] on span "Contactpersonen" at bounding box center [41, 84] width 41 height 18
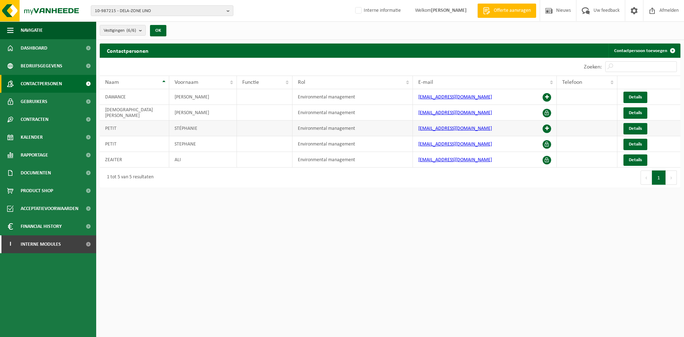
click at [548, 130] on span at bounding box center [547, 128] width 9 height 9
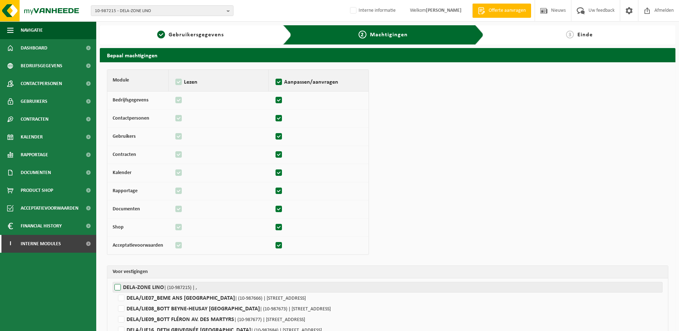
click at [134, 288] on label"] "DELA-ZONE LINO | (10-987215) | ," at bounding box center [388, 287] width 550 height 11
click at [134, 288] on input "DELA-ZONE LINO | (10-987215) | ," at bounding box center [452, 287] width 679 height 11
checkbox input "true"
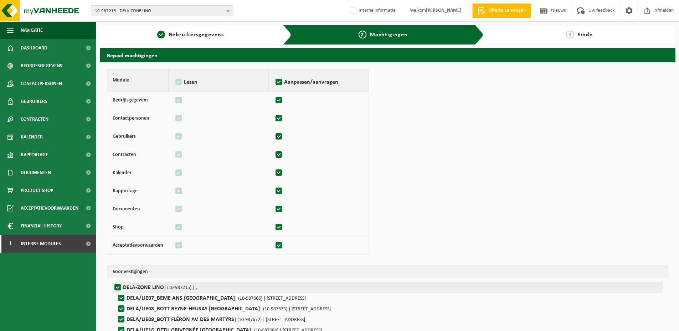
checkbox input "true"
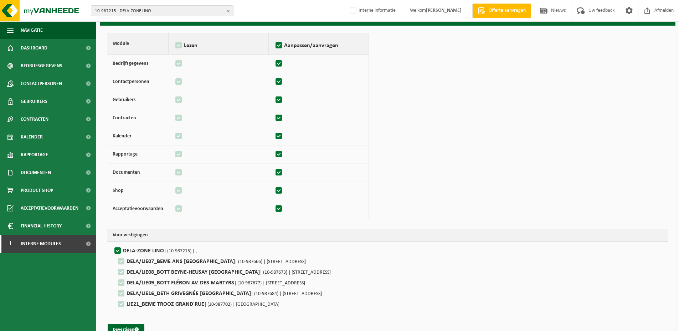
scroll to position [51, 0]
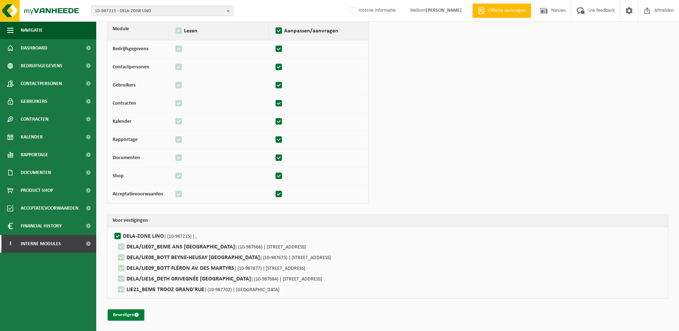
click at [121, 315] on button "Bevestigen" at bounding box center [126, 315] width 37 height 11
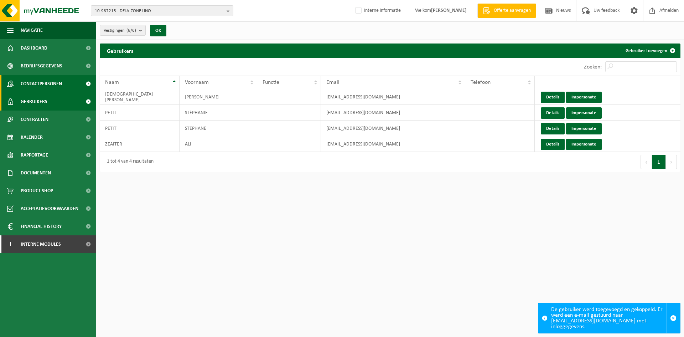
click at [38, 83] on span "Contactpersonen" at bounding box center [41, 84] width 41 height 18
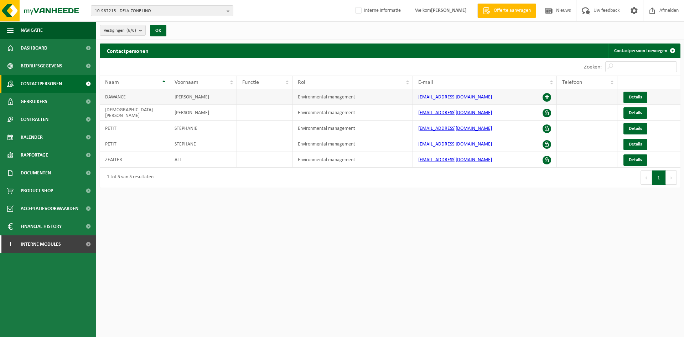
click at [546, 96] on span at bounding box center [547, 97] width 9 height 9
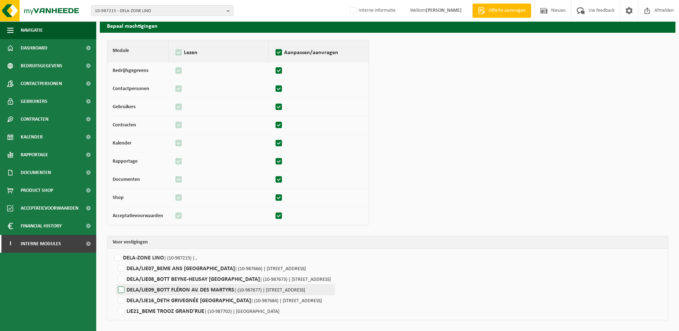
scroll to position [51, 0]
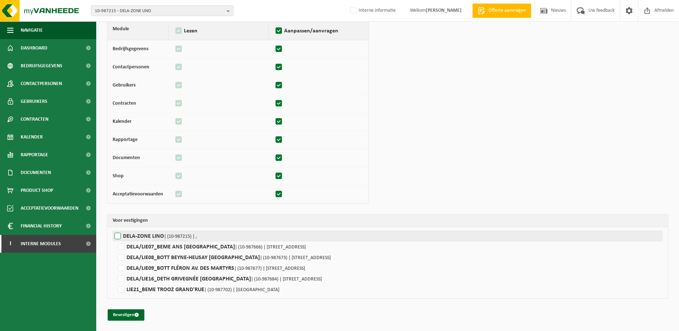
click at [149, 233] on label"] "DELA-ZONE LINO | (10-987215) | ," at bounding box center [388, 236] width 550 height 11
click at [149, 233] on input "DELA-ZONE LINO | (10-987215) | ," at bounding box center [452, 236] width 679 height 11
checkbox input "true"
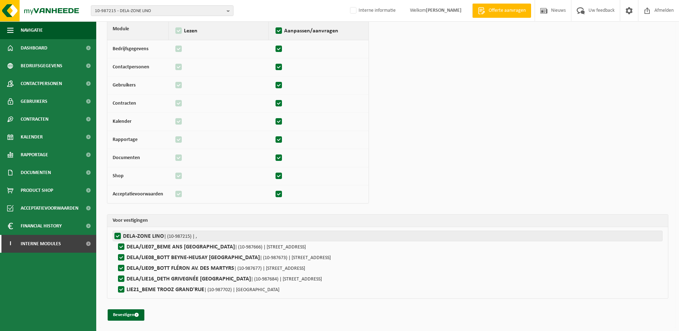
checkbox input "true"
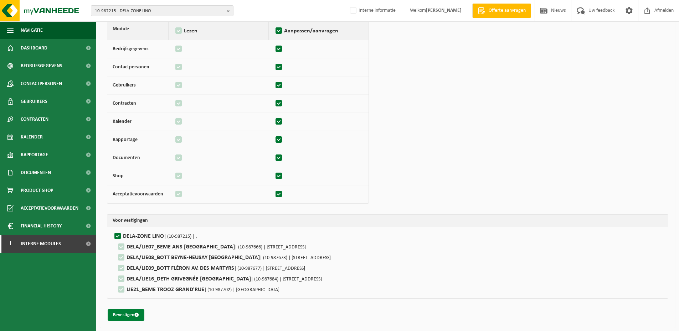
click at [125, 320] on button "Bevestigen" at bounding box center [126, 315] width 37 height 11
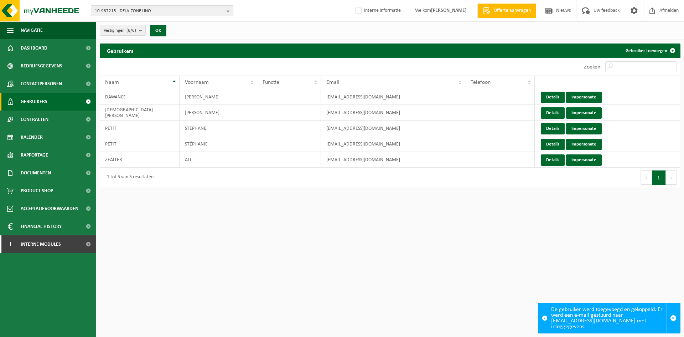
click at [166, 10] on span "10-987215 - DELA-ZONE LINO" at bounding box center [159, 11] width 129 height 11
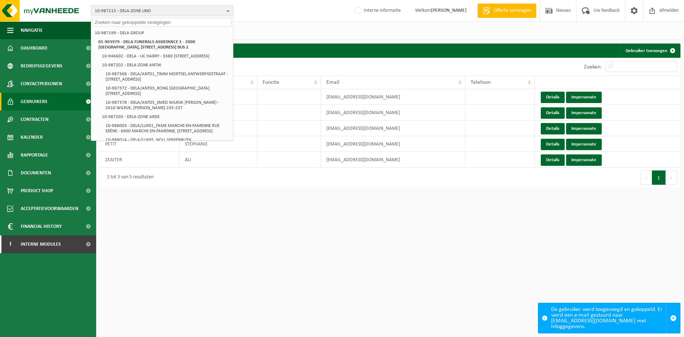
paste input "Bonjour, Pouvez-vous voir pourquoi pour le projet SD-VF-001065, l’ensemble des …"
type input "Bonjour, Pouvez-vous voir pourquoi pour le projet SD-VF-001065, l’ensemble des …"
click at [291, 16] on div "10-987215 - DELA-ZONE LINO 10-987199 - DELA GROUP 01-903979 - DELA FUNERALS ASS…" at bounding box center [342, 11] width 684 height 22
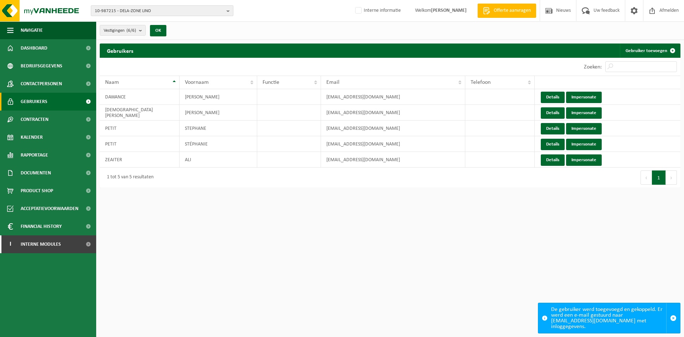
click at [159, 9] on span "10-987215 - DELA-ZONE LINO" at bounding box center [159, 11] width 129 height 11
type input "10-739019"
click at [163, 31] on strong "10-739019 - DERBIGUM / IMPERBEL - 1360 PERWEZ, CHAUSSEE DE WARE, ZI 67" at bounding box center [158, 35] width 126 height 11
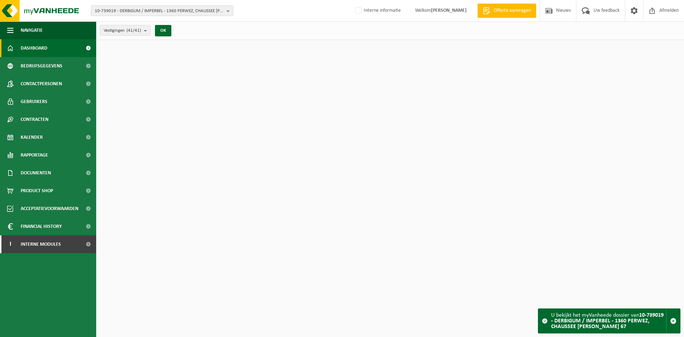
click at [37, 47] on span "Dashboard" at bounding box center [34, 48] width 27 height 18
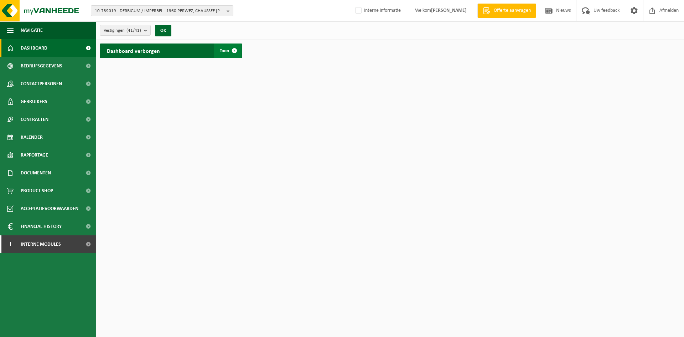
click at [236, 53] on span at bounding box center [234, 50] width 14 height 14
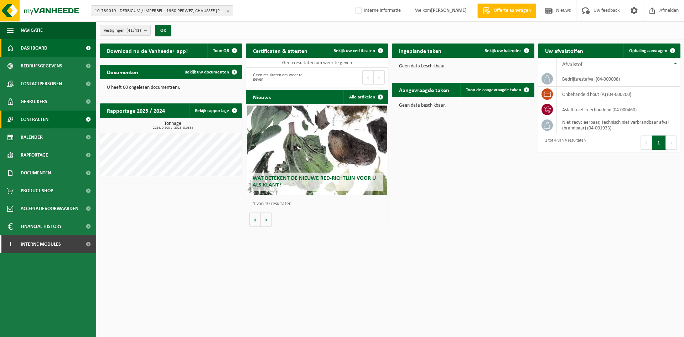
click at [45, 116] on span "Contracten" at bounding box center [35, 119] width 28 height 18
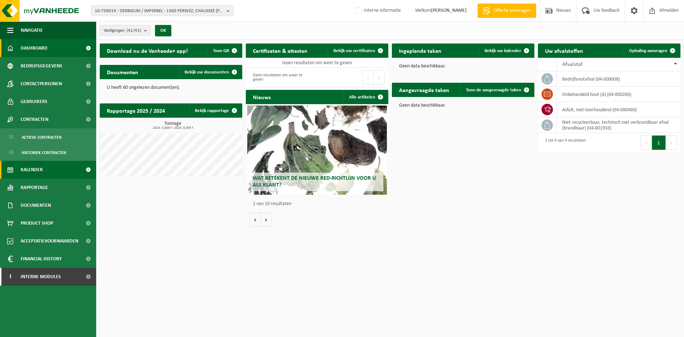
drag, startPoint x: 48, startPoint y: 171, endPoint x: 55, endPoint y: 170, distance: 7.2
click at [48, 171] on link "Kalender" at bounding box center [48, 170] width 96 height 18
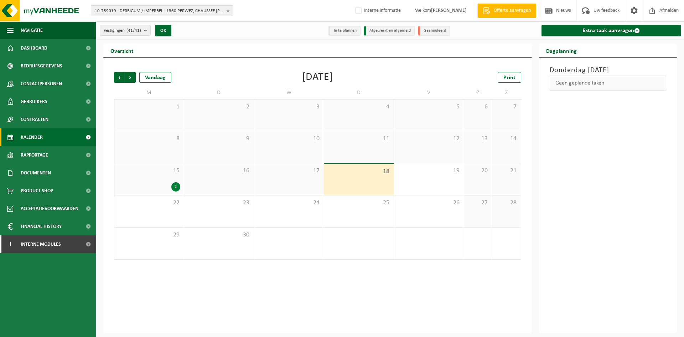
click at [161, 175] on div "15 2" at bounding box center [148, 179] width 69 height 32
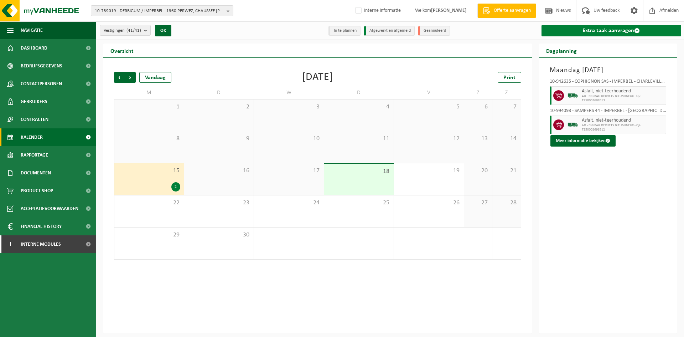
click at [635, 29] on span at bounding box center [637, 31] width 6 height 6
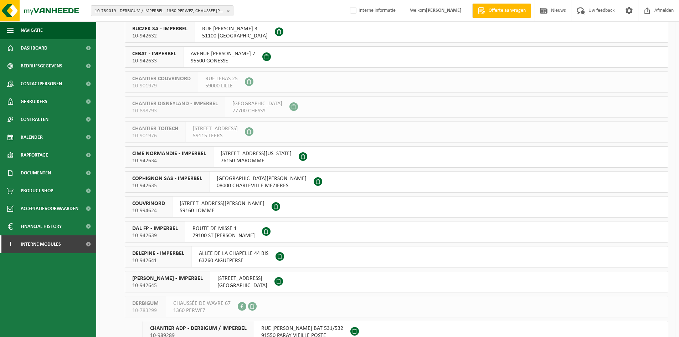
scroll to position [285, 0]
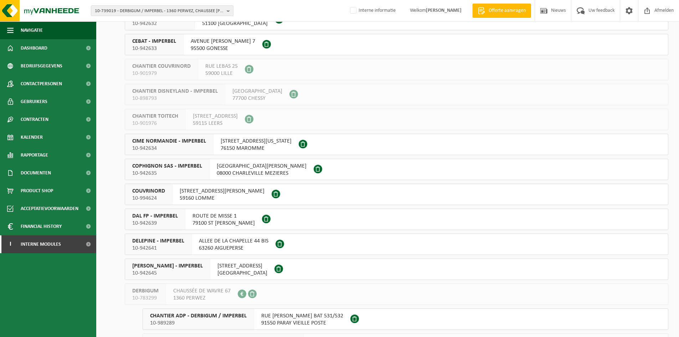
click at [186, 193] on span "RUE HENRI DELERUELLE 12" at bounding box center [222, 190] width 85 height 7
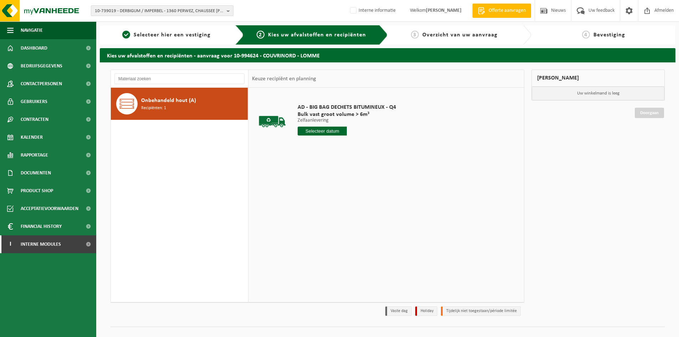
click at [175, 8] on span "10-739019 - DERBIGUM / IMPERBEL - 1360 PERWEZ, CHAUSSEE [PERSON_NAME] 67" at bounding box center [159, 11] width 129 height 11
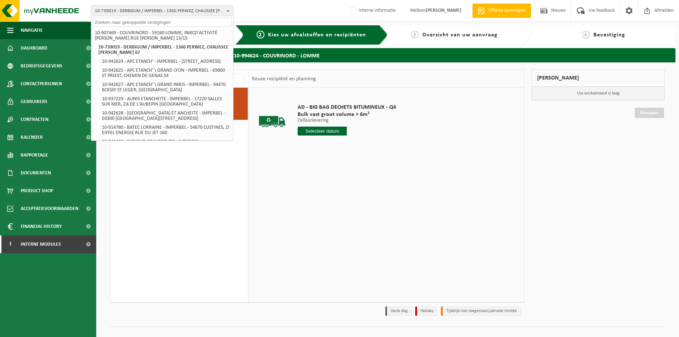
paste input "10-993895"
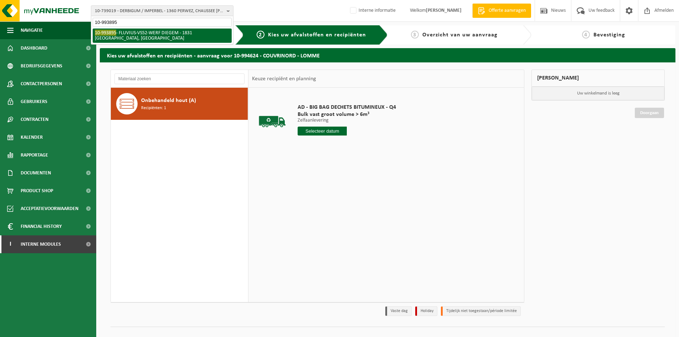
type input "10-993895"
click at [134, 35] on li "10-993895 - FLUVIUS-VS52-WERF DIEGEM - 1831 [GEOGRAPHIC_DATA], WOLUWELAAN" at bounding box center [162, 36] width 139 height 14
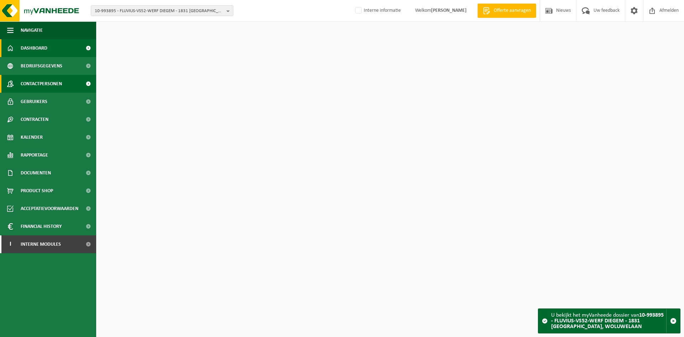
click at [52, 87] on span "Contactpersonen" at bounding box center [41, 84] width 41 height 18
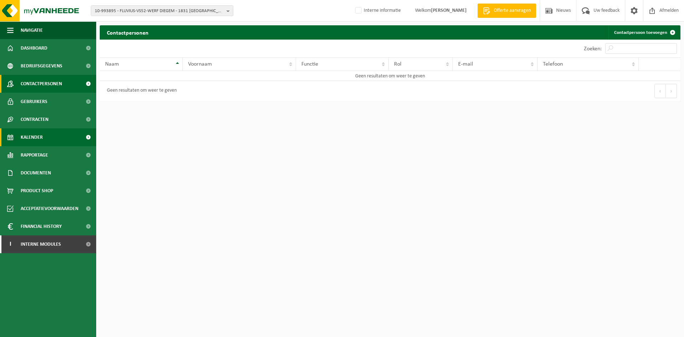
click at [37, 134] on span "Kalender" at bounding box center [32, 137] width 22 height 18
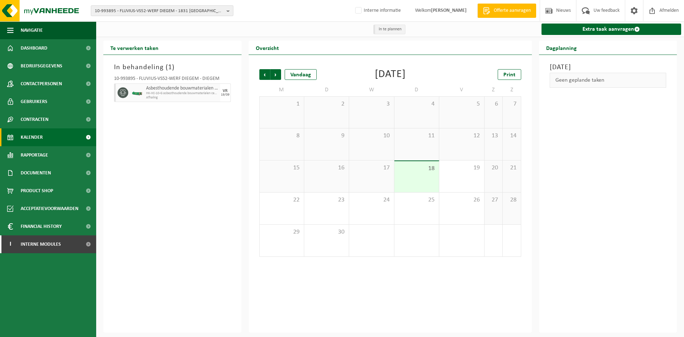
click at [120, 13] on span "10-993895 - FLUVIUS-VS52-WERF DIEGEM - 1831 [GEOGRAPHIC_DATA], WOLUWELAAN" at bounding box center [159, 11] width 129 height 11
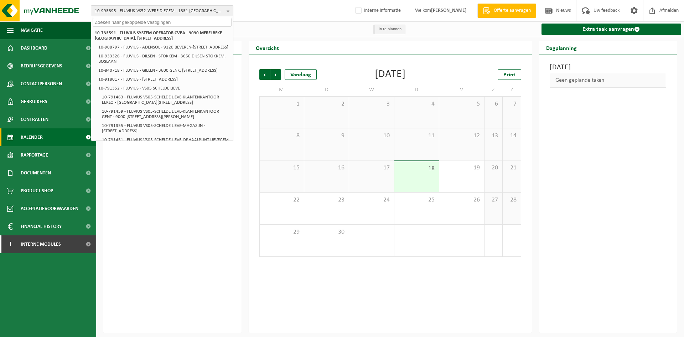
paste input "10-993895"
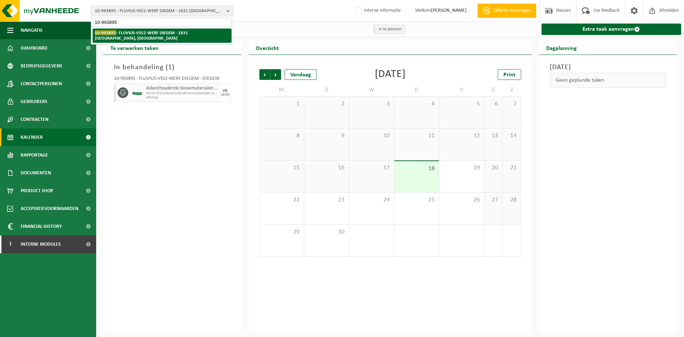
type input "10-993895"
click at [131, 31] on li "10-993895 - FLUVIUS-VS52-WERF DIEGEM - 1831 [GEOGRAPHIC_DATA], WOLUWELAAN" at bounding box center [162, 36] width 139 height 14
click at [188, 35] on li "10-993895 - FLUVIUS-VS52-WERF DIEGEM - 1831 [GEOGRAPHIC_DATA], WOLUWELAAN" at bounding box center [162, 36] width 139 height 14
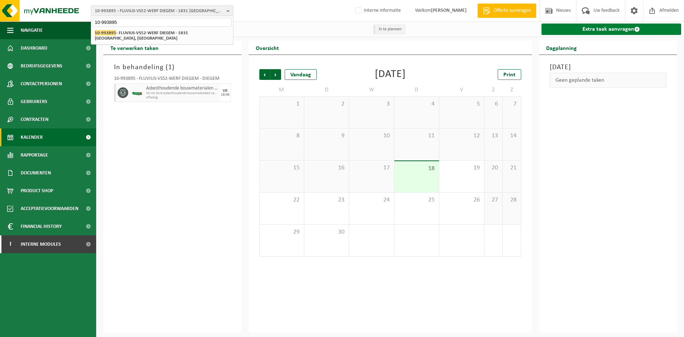
click at [603, 27] on link "Extra taak aanvragen" at bounding box center [612, 29] width 140 height 11
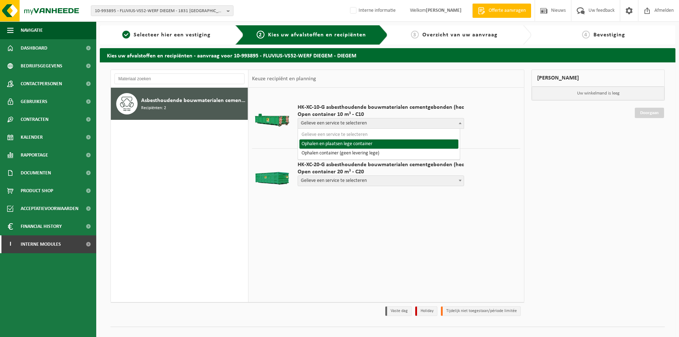
click at [456, 124] on span at bounding box center [459, 122] width 7 height 9
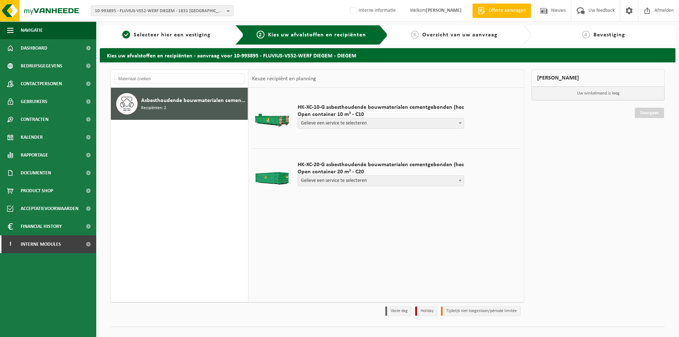
click at [461, 124] on div "HK-XC-10-G asbesthoudende bouwmaterialen cementgebonden (hec Open container 10 …" at bounding box center [381, 118] width 174 height 43
click at [456, 183] on span at bounding box center [459, 180] width 7 height 9
click at [389, 117] on span "Open container 10 m³ - C10" at bounding box center [381, 114] width 166 height 7
click at [391, 122] on span "Gelieve een service te selecteren" at bounding box center [381, 123] width 166 height 10
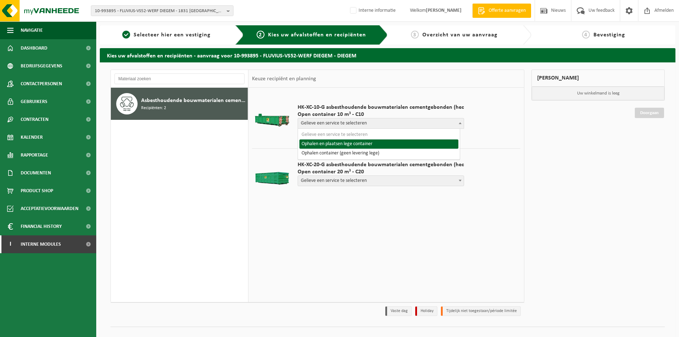
click at [353, 220] on div "HK-XC-10-G asbesthoudende bouwmaterialen cementgebonden (hec Open container 10 …" at bounding box center [385, 195] width 275 height 214
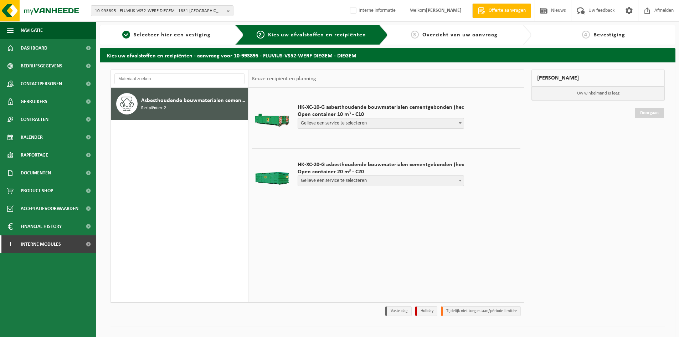
drag, startPoint x: 29, startPoint y: 242, endPoint x: 35, endPoint y: 255, distance: 14.0
click at [29, 242] on span "Interne modules" at bounding box center [41, 244] width 40 height 18
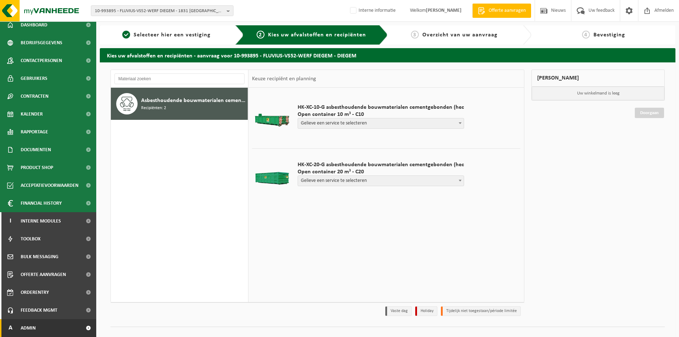
scroll to position [11, 0]
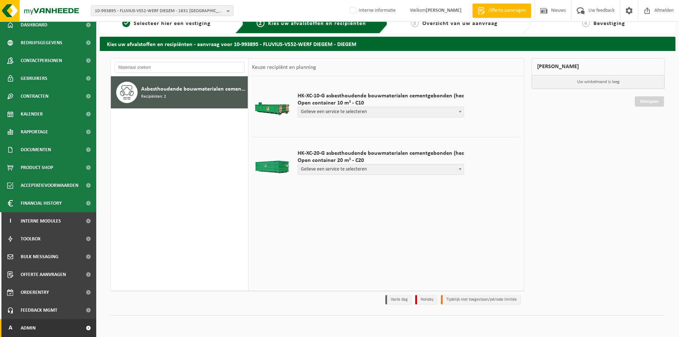
click at [52, 326] on link "A Admin" at bounding box center [48, 328] width 96 height 18
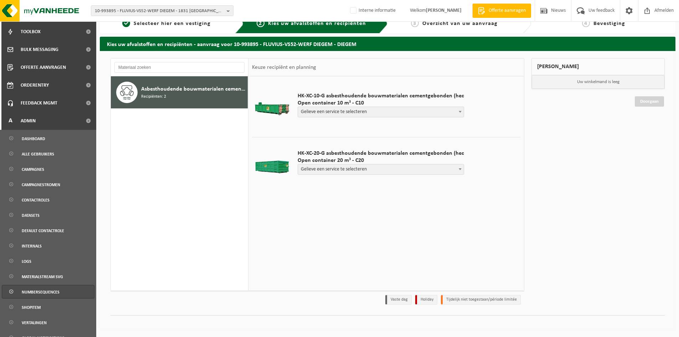
scroll to position [270, 0]
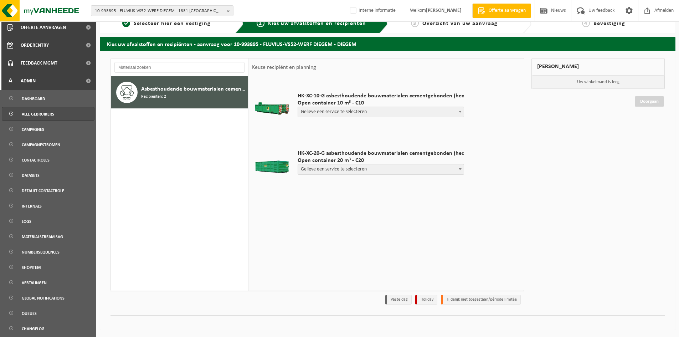
click at [54, 115] on link "Alle gebruikers" at bounding box center [48, 114] width 93 height 14
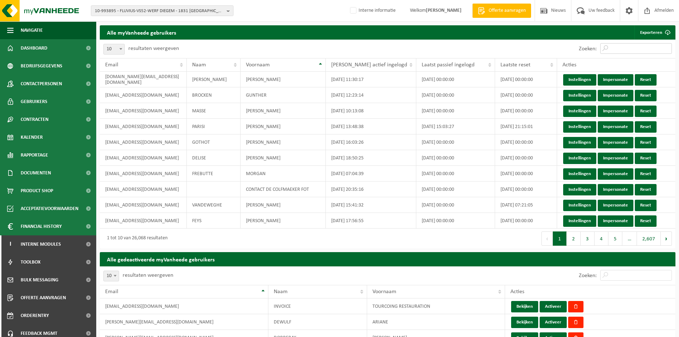
click at [620, 49] on input "Zoeken:" at bounding box center [636, 48] width 72 height 11
paste input "info@docquiertoiture.be"
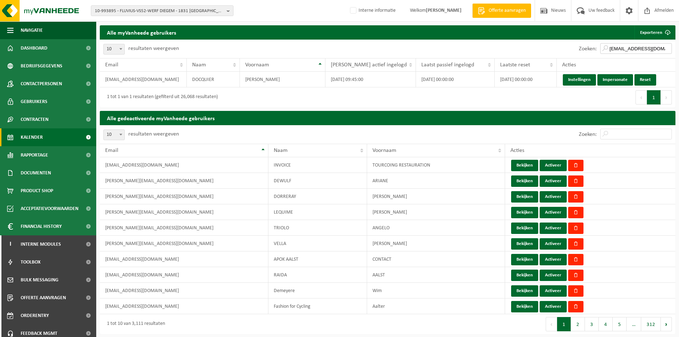
type input "info@docquiertoiture.be"
click at [182, 10] on span "10-993895 - FLUVIUS-VS52-WERF DIEGEM - 1831 DIEGEM, WOLUWELAAN" at bounding box center [159, 11] width 129 height 11
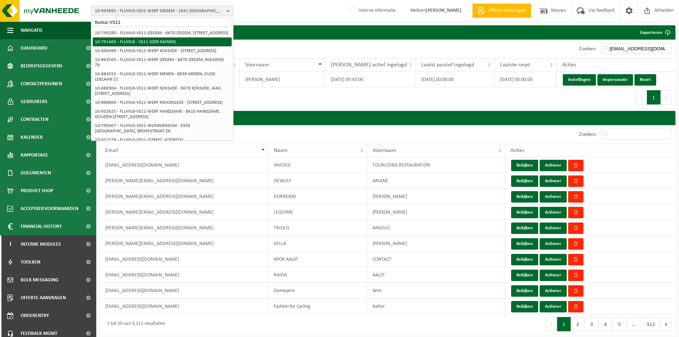
type input "fluvius VS11"
click at [140, 45] on li "10-791469 - FLUVIUS - VS11 IJZER-MANDEL" at bounding box center [162, 41] width 139 height 9
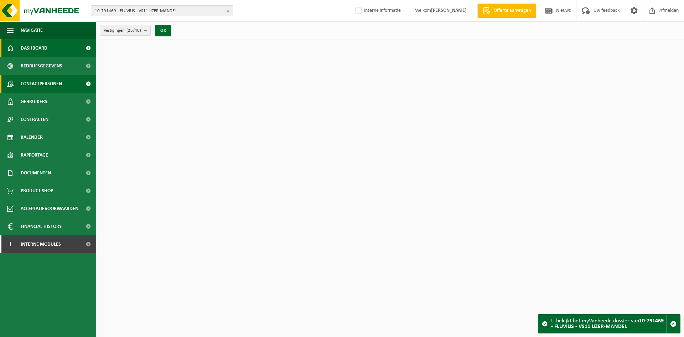
drag, startPoint x: 0, startPoint y: 0, endPoint x: 47, endPoint y: 81, distance: 93.3
click at [47, 81] on span "Contactpersonen" at bounding box center [41, 84] width 41 height 18
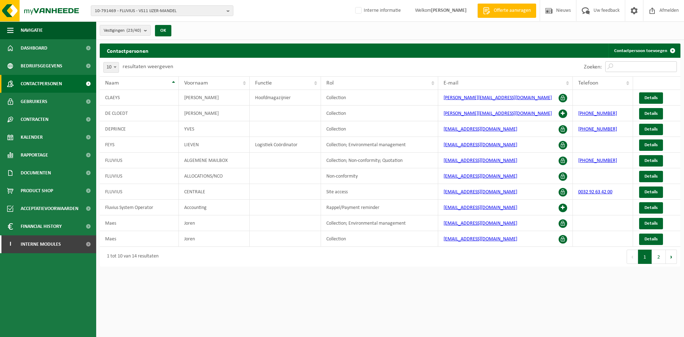
click at [652, 67] on input "Zoeken:" at bounding box center [641, 66] width 72 height 11
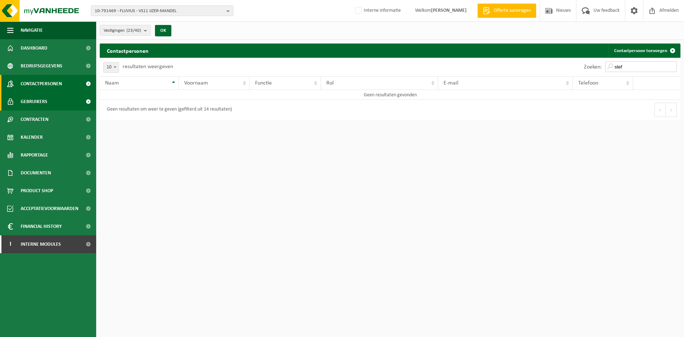
type input "stef"
click at [73, 100] on link "Gebruikers" at bounding box center [48, 102] width 96 height 18
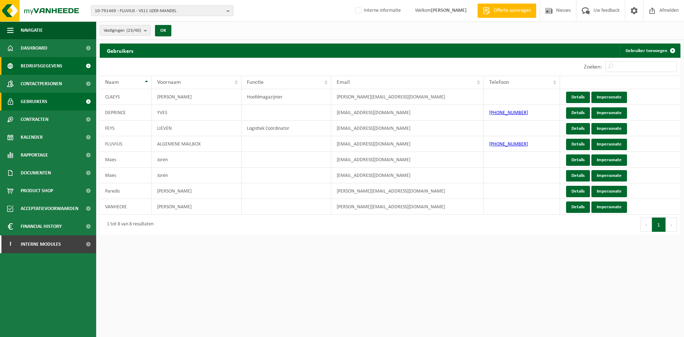
click at [63, 65] on link "Bedrijfsgegevens" at bounding box center [48, 66] width 96 height 18
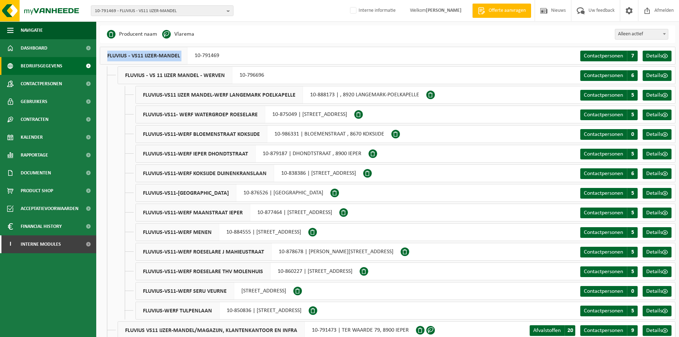
drag, startPoint x: 195, startPoint y: 55, endPoint x: 234, endPoint y: 59, distance: 39.8
click at [234, 59] on div "FLUVIUS - VS11 IJZER-MANDEL 10-791469 Contactpersonen C 7 Details" at bounding box center [387, 56] width 575 height 18
click at [237, 57] on div "FLUVIUS - VS11 IJZER-MANDEL 10-791469 Contactpersonen C 7 Details" at bounding box center [387, 56] width 575 height 18
drag, startPoint x: 231, startPoint y: 58, endPoint x: 241, endPoint y: 60, distance: 10.6
click at [241, 60] on div "FLUVIUS - VS11 IJZER-MANDEL 10-791469 Contactpersonen C 7 Details" at bounding box center [387, 56] width 575 height 18
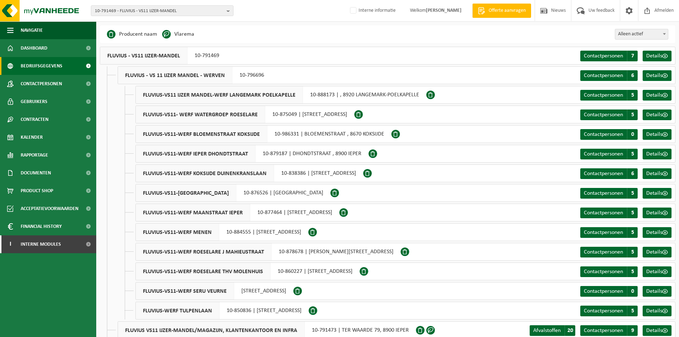
click at [242, 57] on div "FLUVIUS - VS11 IJZER-MANDEL 10-791469 Contactpersonen C 7 Details" at bounding box center [387, 56] width 575 height 18
drag, startPoint x: 232, startPoint y: 54, endPoint x: 206, endPoint y: 58, distance: 26.4
click at [206, 58] on div "FLUVIUS - VS11 IJZER-MANDEL 10-791469 Contactpersonen C 7 Details" at bounding box center [387, 56] width 575 height 18
click at [232, 58] on div "FLUVIUS - VS11 IJZER-MANDEL 10-791469 Contactpersonen C 7 Details" at bounding box center [387, 56] width 575 height 18
drag, startPoint x: 221, startPoint y: 56, endPoint x: 193, endPoint y: 58, distance: 28.2
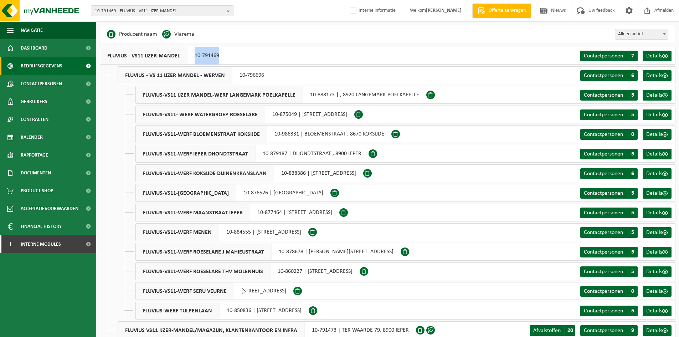
click at [193, 58] on div "FLUVIUS - VS11 IJZER-MANDEL 10-791469" at bounding box center [163, 56] width 126 height 18
copy div "10-791469"
drag, startPoint x: 140, startPoint y: 1, endPoint x: 139, endPoint y: 6, distance: 4.8
click at [139, 3] on div "10-791469 - FLUVIUS - VS11 IJZER-MANDEL 10-733591 - FLUVIUS SYSTEM OPERATOR CVB…" at bounding box center [339, 11] width 679 height 22
drag, startPoint x: 137, startPoint y: 9, endPoint x: 139, endPoint y: 17, distance: 8.3
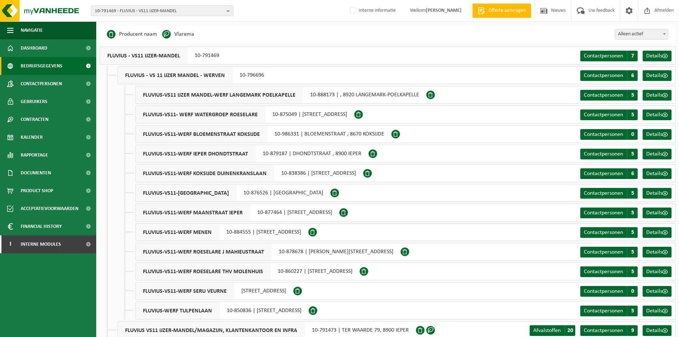
click at [137, 10] on span "10-791469 - FLUVIUS - VS11 IJZER-MANDEL" at bounding box center [159, 11] width 129 height 11
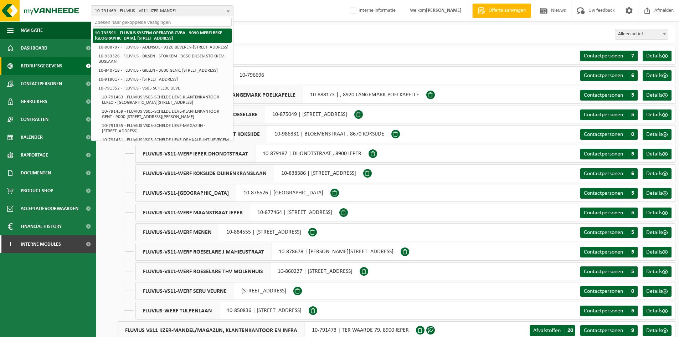
click at [141, 31] on strong "10-733591 - FLUVIUS SYSTEM OPERATOR CVBA - 9090 MERELBEKE-[GEOGRAPHIC_DATA], [S…" at bounding box center [159, 36] width 129 height 10
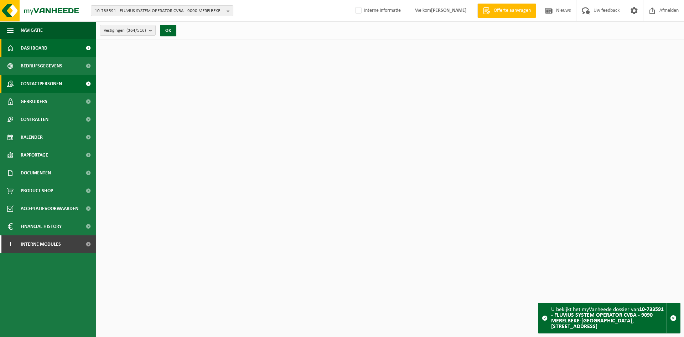
click at [51, 87] on span "Contactpersonen" at bounding box center [41, 84] width 41 height 18
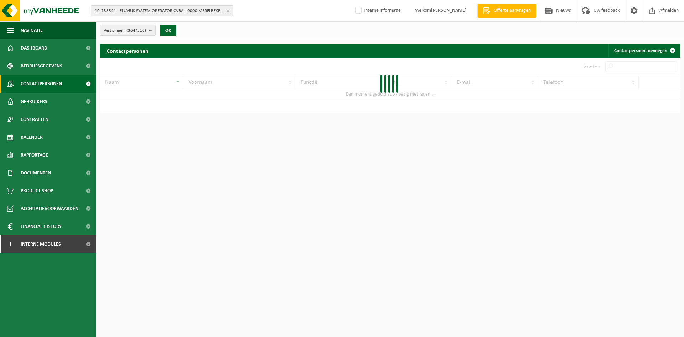
click at [631, 65] on div at bounding box center [390, 86] width 581 height 56
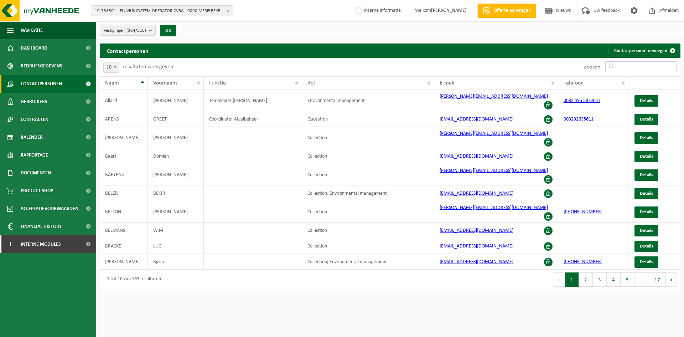
click at [631, 65] on input "Zoeken:" at bounding box center [641, 66] width 72 height 11
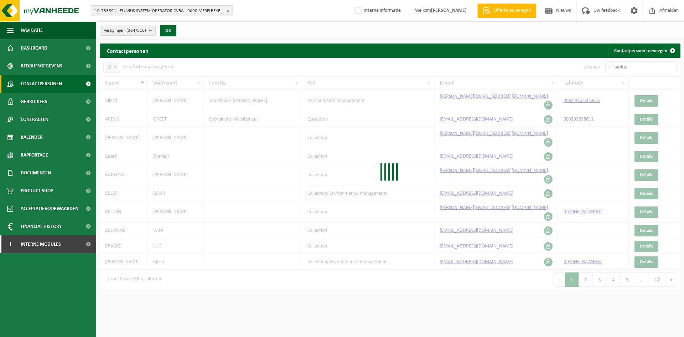
type input "stefaa"
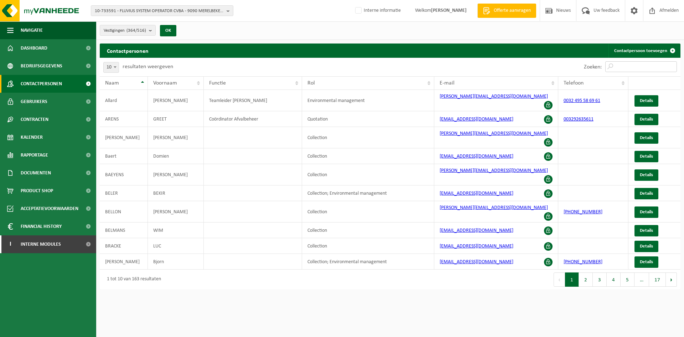
click at [636, 62] on input "Zoeken:" at bounding box center [641, 66] width 72 height 11
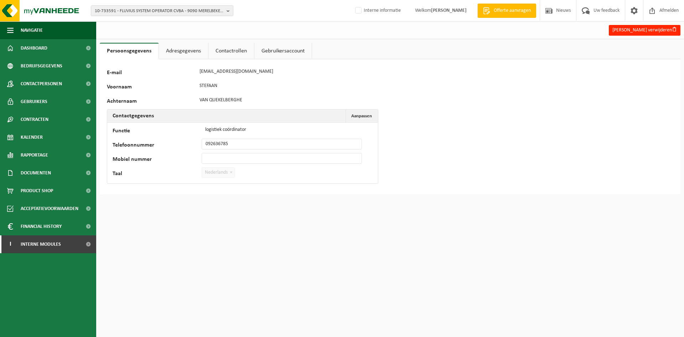
click at [188, 52] on link "Adresgegevens" at bounding box center [183, 51] width 49 height 16
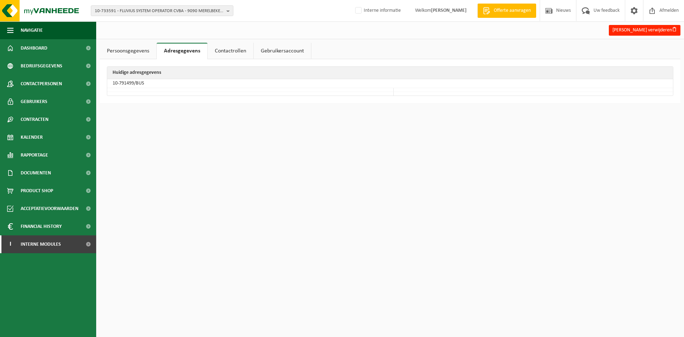
click at [232, 55] on link "Contactrollen" at bounding box center [231, 51] width 46 height 16
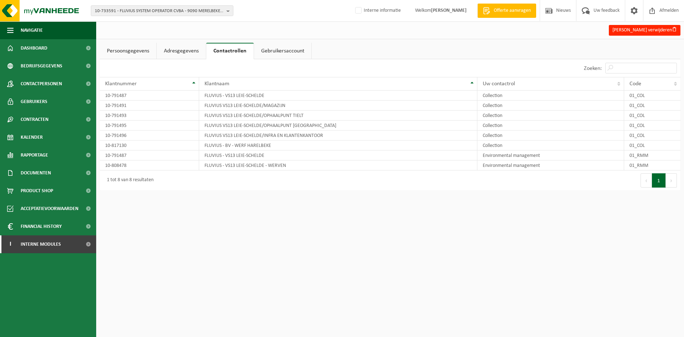
click at [174, 48] on link "Adresgegevens" at bounding box center [181, 51] width 49 height 16
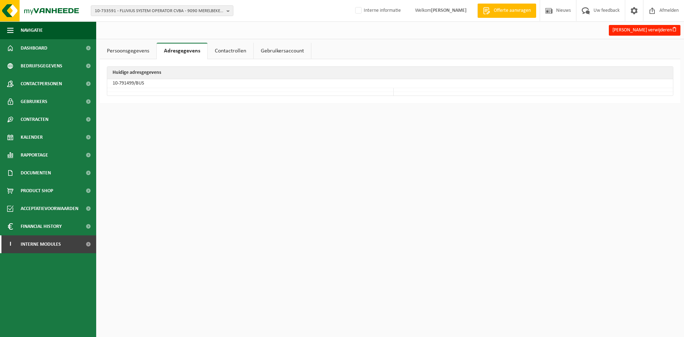
click at [125, 81] on td "10-791499/BUS" at bounding box center [390, 83] width 566 height 9
drag, startPoint x: 114, startPoint y: 82, endPoint x: 134, endPoint y: 82, distance: 20.3
click at [134, 82] on td "10-791499/BUS" at bounding box center [390, 83] width 566 height 9
copy td "10-791499"
click at [118, 12] on span "10-733591 - FLUVIUS SYSTEM OPERATOR CVBA - 9090 MERELBEKE-MELLE, BRUSSELSESTEEN…" at bounding box center [159, 11] width 129 height 11
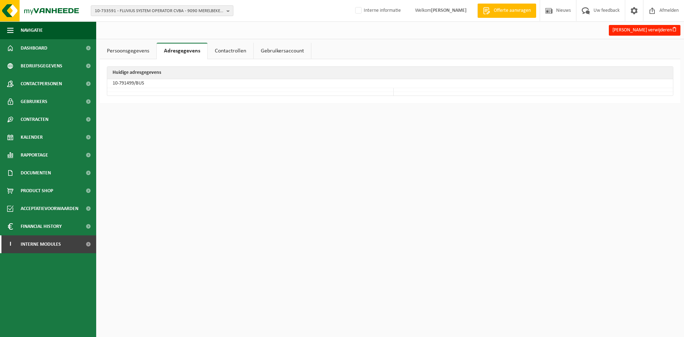
paste input "10-930513"
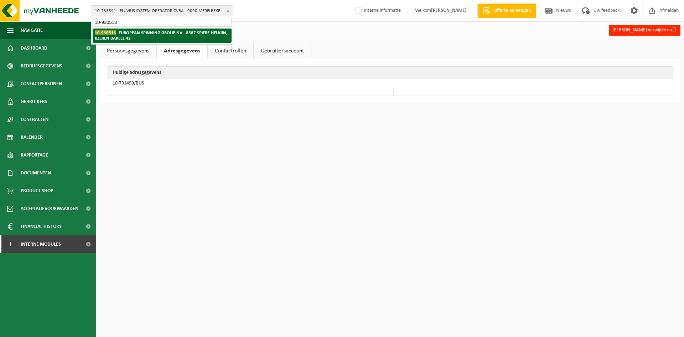
type input "10-930513"
click at [132, 35] on strong "10-930513 - EUROPEAN SPINNING GROUP NV - 8587 SPIERE-HELKIJN, IJZEREN BAREEL 42" at bounding box center [161, 35] width 133 height 11
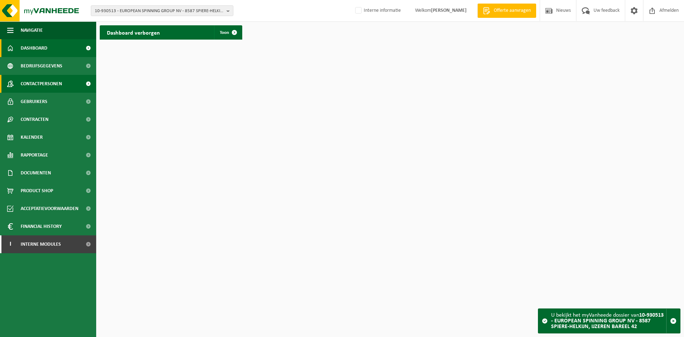
click at [54, 81] on span "Contactpersonen" at bounding box center [41, 84] width 41 height 18
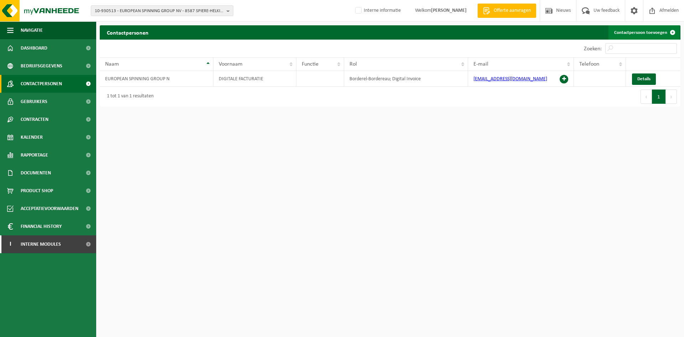
click at [656, 32] on link "Contactpersoon toevoegen" at bounding box center [644, 32] width 71 height 14
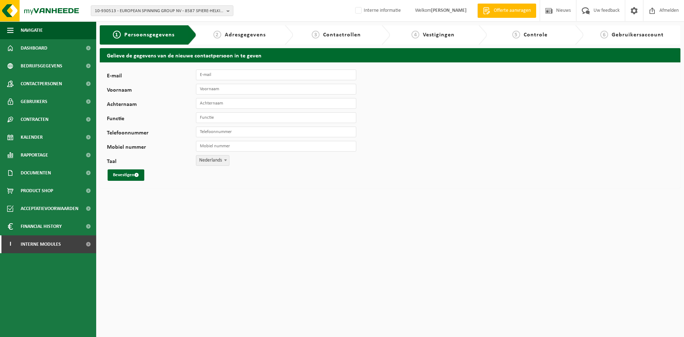
click at [251, 66] on div "E-mail Voornaam Achternaam Functie Telefoonnummer Mobiel nummer Taal Nederlands…" at bounding box center [390, 124] width 581 height 125
click at [242, 73] on input "E-mail" at bounding box center [276, 74] width 160 height 11
paste input "[PERSON_NAME][EMAIL_ADDRESS][DOMAIN_NAME]>"
type input "[PERSON_NAME][EMAIL_ADDRESS][DOMAIN_NAME]"
click at [152, 13] on span "10-930513 - EUROPEAN SPINNING GROUP NV - 8587 SPIERE-HELKIJN, IJZEREN BAREEL 42" at bounding box center [159, 11] width 129 height 11
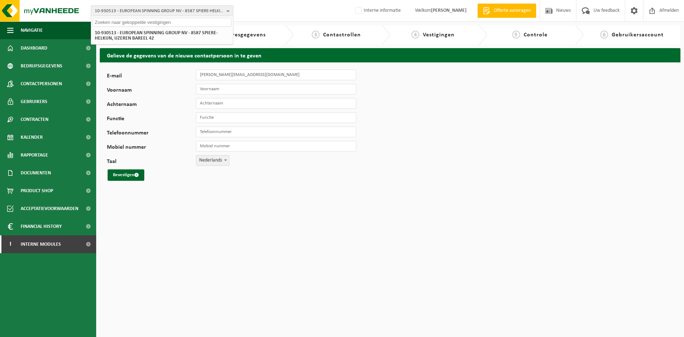
paste input "02-013153"
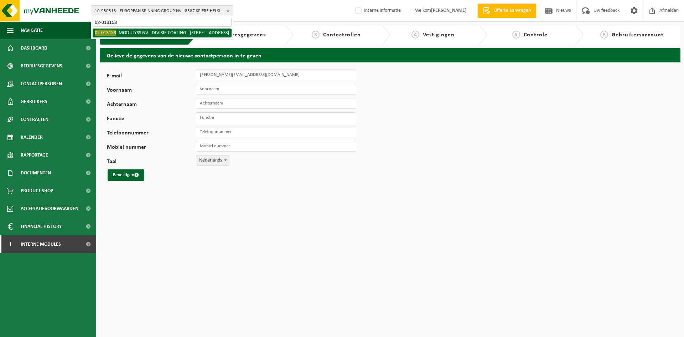
type input "02-013153"
click at [150, 29] on li "02-013153 - MODULYSS NV - DIVISIE COATING - 9240 ZELE, ZEVENSTERRESTRAAT 21" at bounding box center [162, 33] width 139 height 9
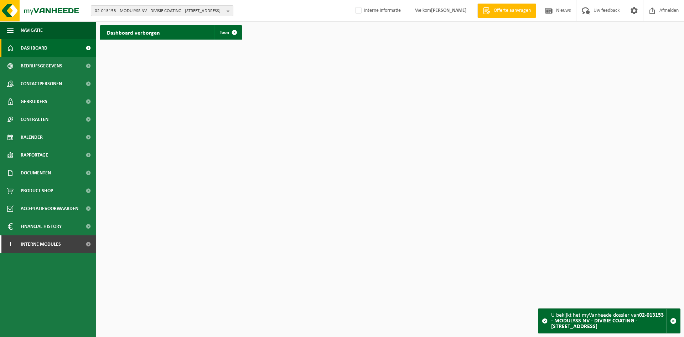
click at [150, 11] on span "02-013153 - MODULYSS NV - DIVISIE COATING - [STREET_ADDRESS]" at bounding box center [159, 11] width 129 height 11
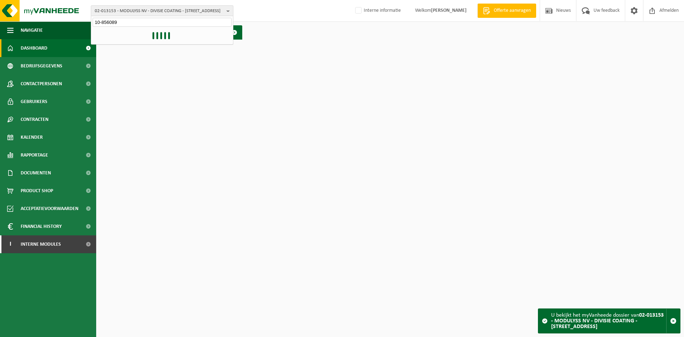
type input "10-856089"
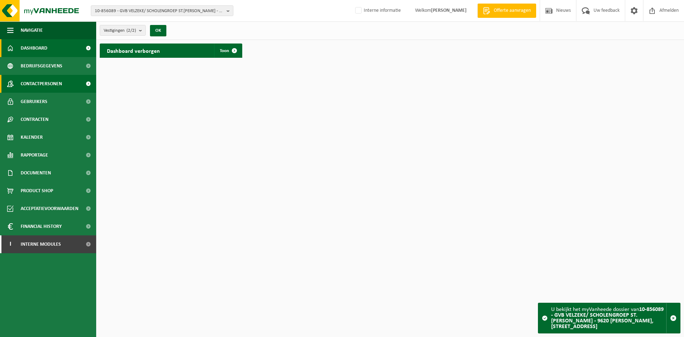
click at [58, 82] on span "Contactpersonen" at bounding box center [41, 84] width 41 height 18
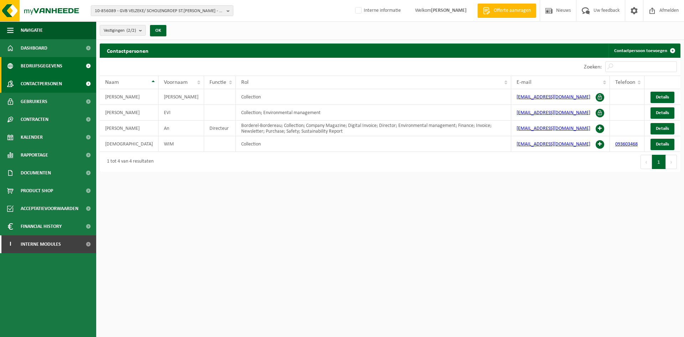
click at [34, 66] on span "Bedrijfsgegevens" at bounding box center [42, 66] width 42 height 18
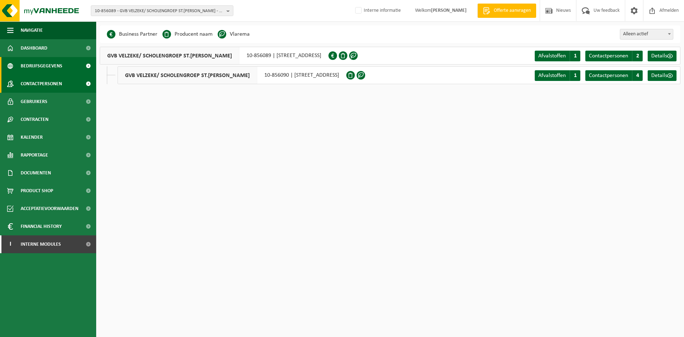
click at [58, 80] on span "Contactpersonen" at bounding box center [41, 84] width 41 height 18
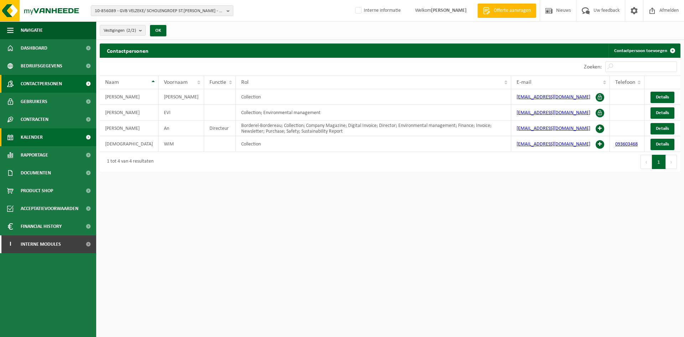
click at [43, 140] on link "Kalender" at bounding box center [48, 137] width 96 height 18
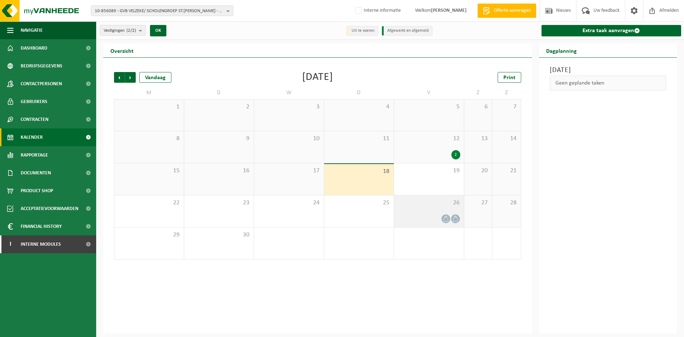
click at [437, 215] on div at bounding box center [429, 219] width 63 height 10
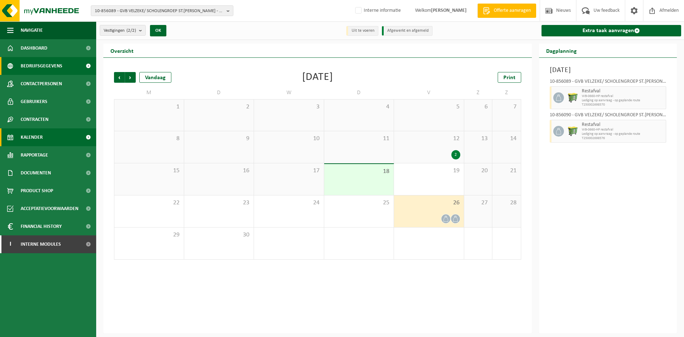
click at [45, 63] on span "Bedrijfsgegevens" at bounding box center [42, 66] width 42 height 18
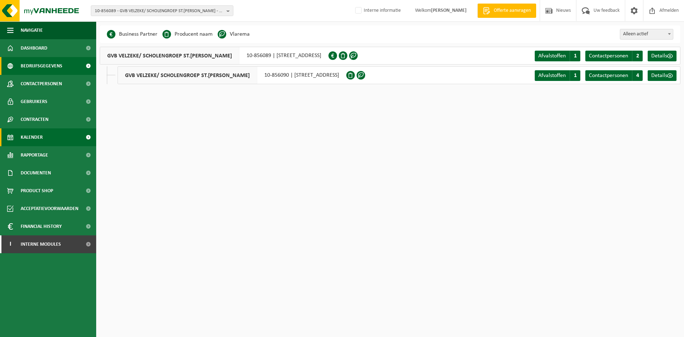
click at [51, 140] on link "Kalender" at bounding box center [48, 137] width 96 height 18
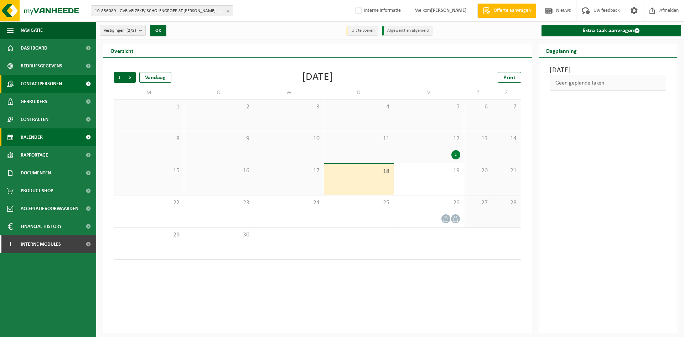
click at [48, 85] on span "Contactpersonen" at bounding box center [41, 84] width 41 height 18
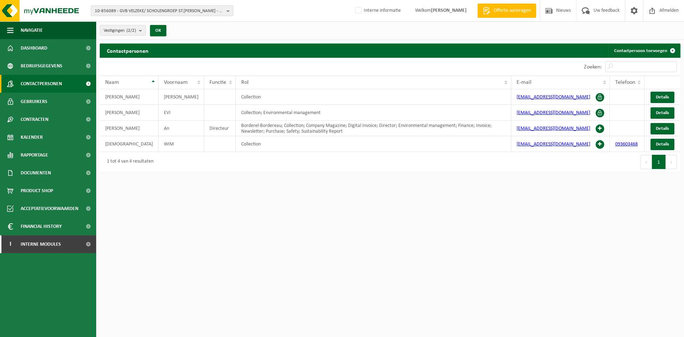
click at [161, 10] on span "10-856089 - GVB VELZEKE/ SCHOLENGROEP ST.[PERSON_NAME] - 9620 [PERSON_NAME], [S…" at bounding box center [159, 11] width 129 height 11
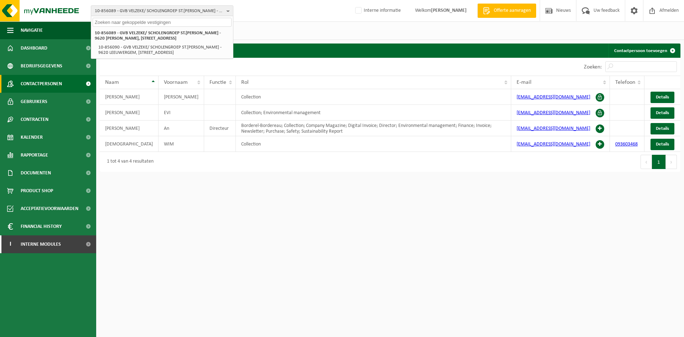
click at [299, 23] on div "Vestigingen (2/2) Alles selecteren Alles deselecteren Actieve selecteren GVB VE…" at bounding box center [390, 30] width 588 height 19
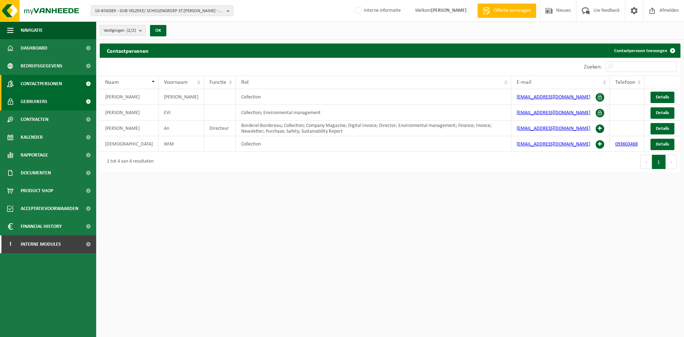
click at [26, 102] on span "Gebruikers" at bounding box center [34, 102] width 27 height 18
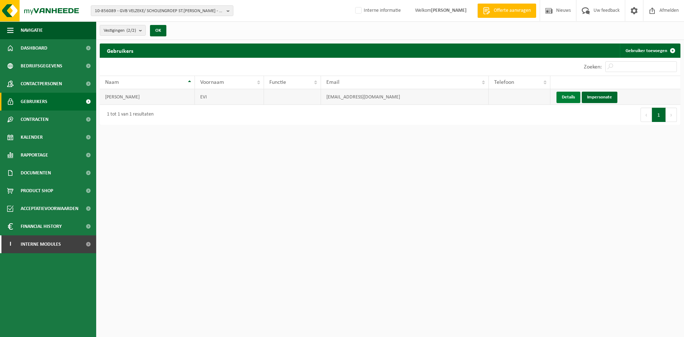
click at [574, 99] on link "Details" at bounding box center [569, 97] width 24 height 11
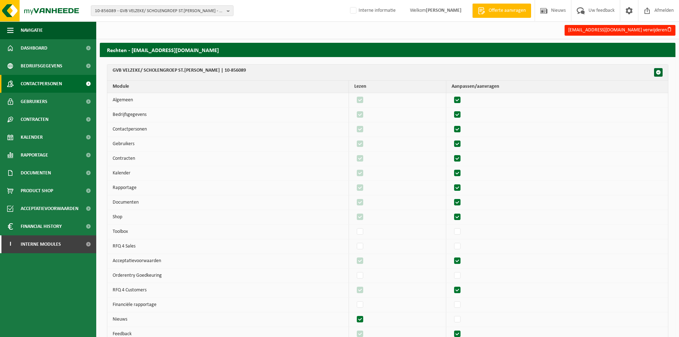
click at [17, 86] on link "Contactpersonen" at bounding box center [48, 84] width 96 height 18
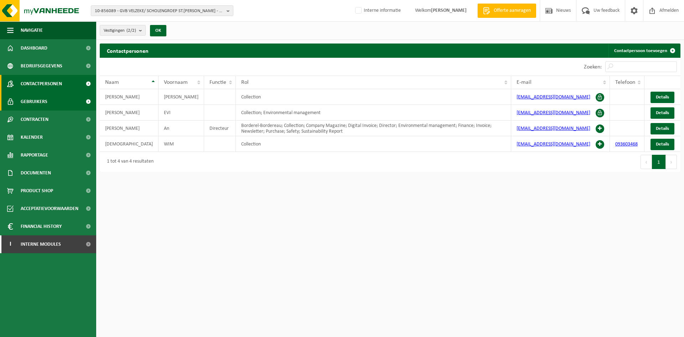
click at [35, 97] on span "Gebruikers" at bounding box center [34, 102] width 27 height 18
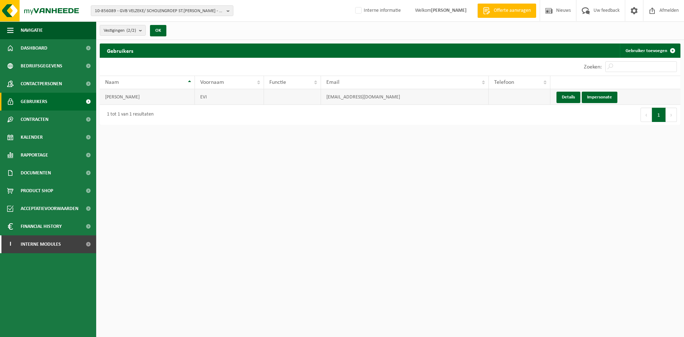
drag, startPoint x: 564, startPoint y: 98, endPoint x: 499, endPoint y: 96, distance: 65.6
click at [564, 99] on link "Details" at bounding box center [569, 97] width 24 height 11
